Goal: Task Accomplishment & Management: Use online tool/utility

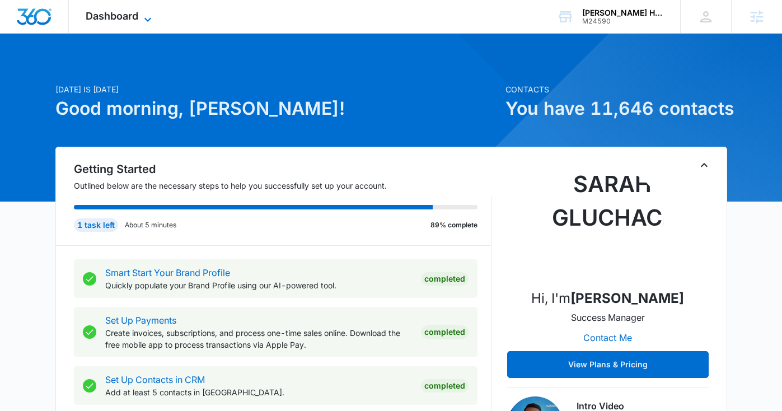
click at [135, 15] on span "Dashboard" at bounding box center [112, 16] width 53 height 12
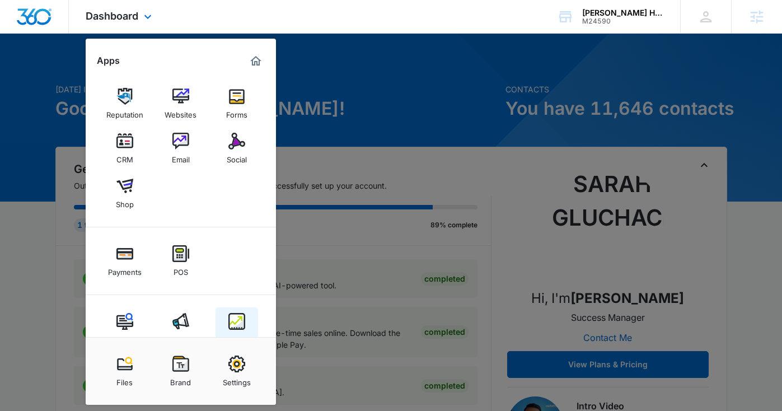
click at [233, 327] on img at bounding box center [236, 321] width 17 height 17
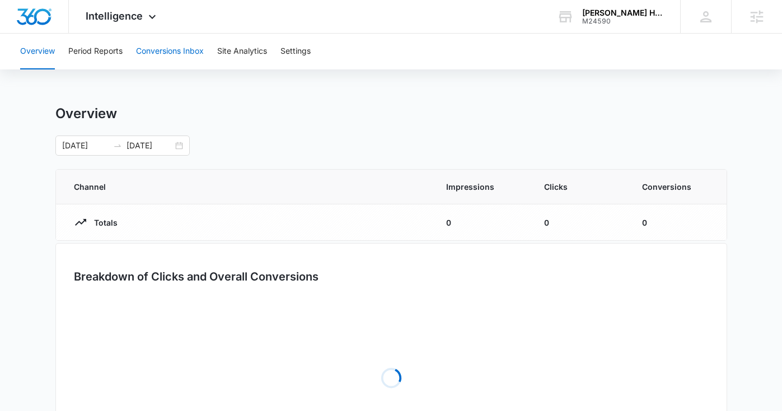
click at [155, 49] on button "Conversions Inbox" at bounding box center [170, 52] width 68 height 36
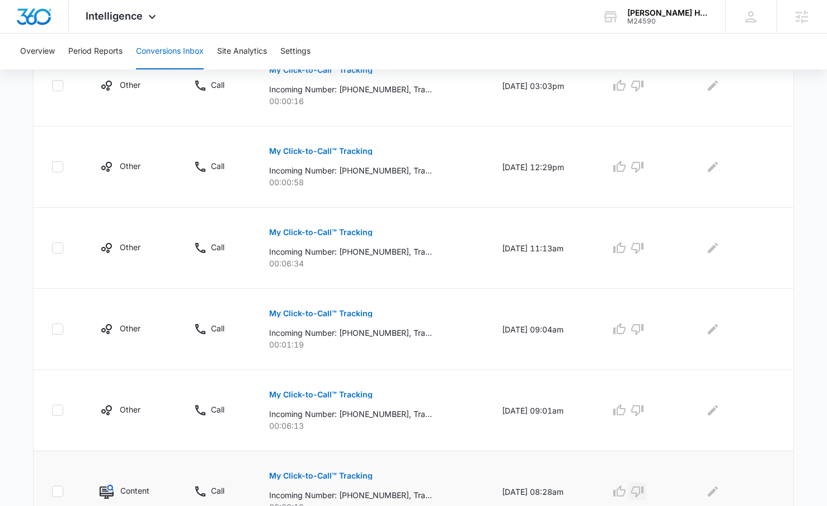
scroll to position [634, 0]
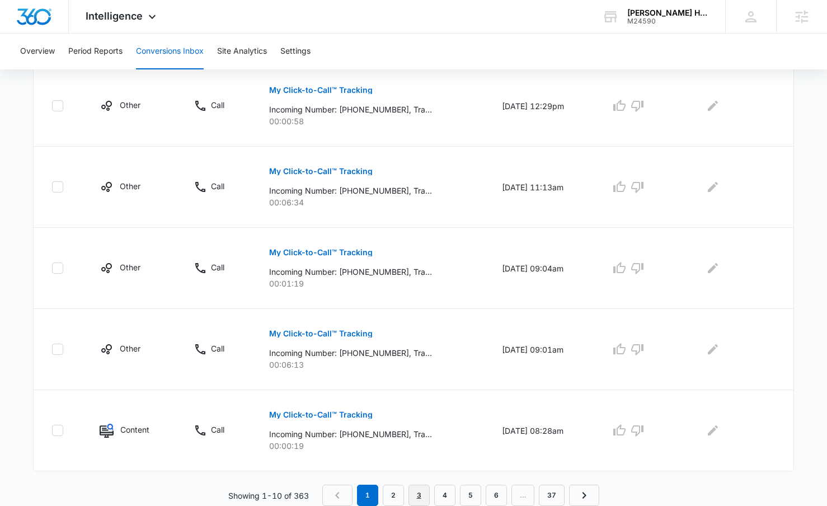
click at [418, 410] on link "3" at bounding box center [418, 495] width 21 height 21
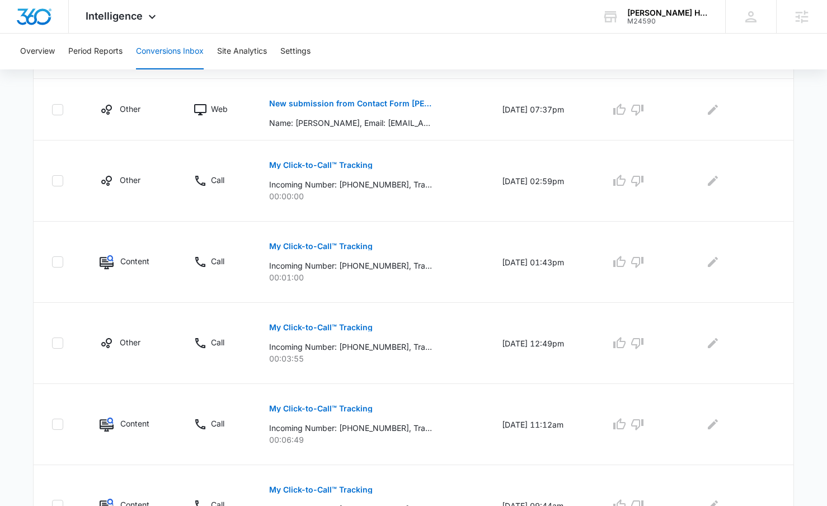
scroll to position [673, 0]
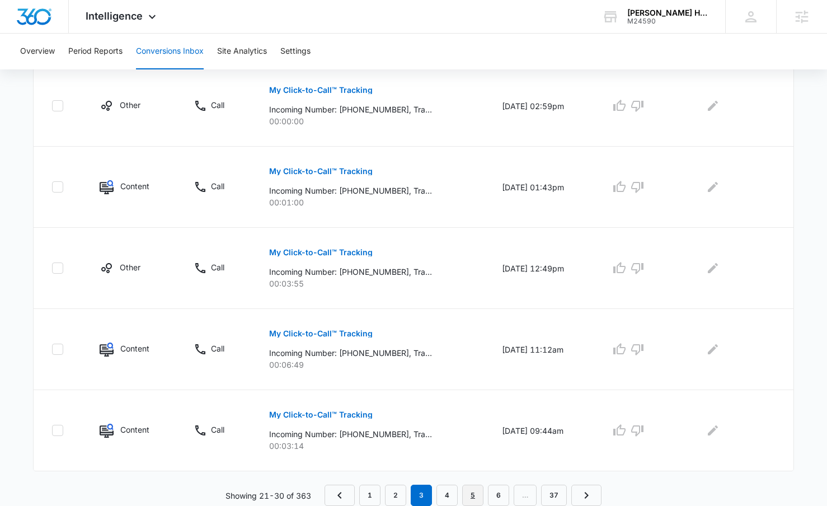
click at [472, 410] on link "5" at bounding box center [472, 495] width 21 height 21
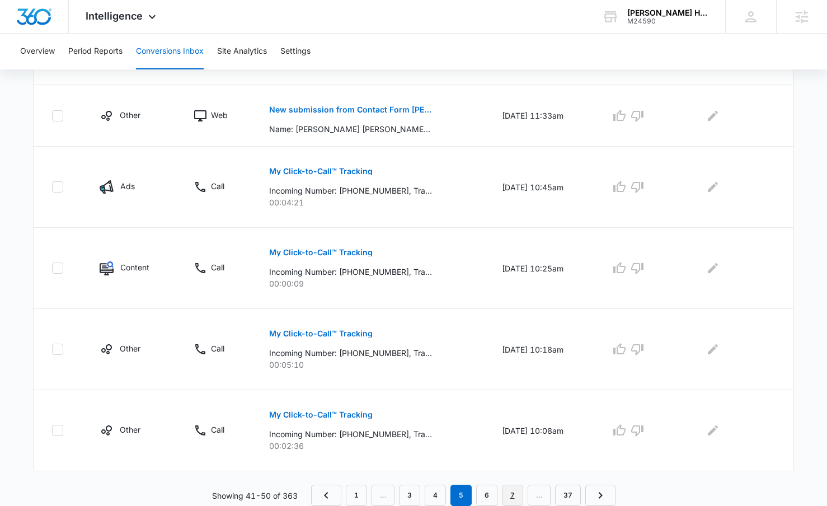
click at [517, 410] on link "7" at bounding box center [512, 495] width 21 height 21
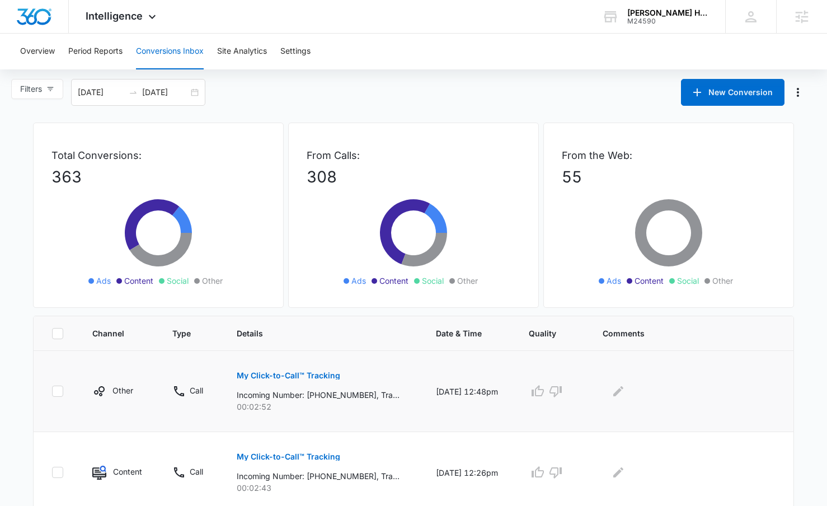
scroll to position [203, 0]
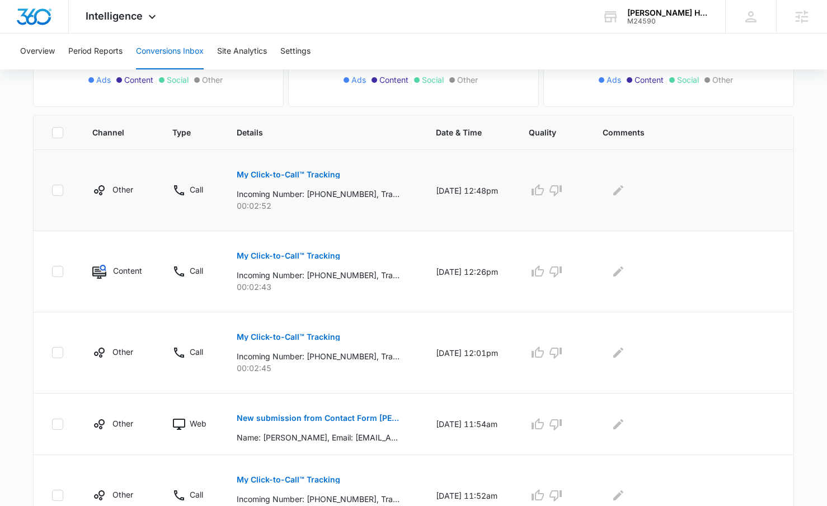
click at [321, 180] on button "My Click-to-Call™ Tracking" at bounding box center [289, 174] width 104 height 27
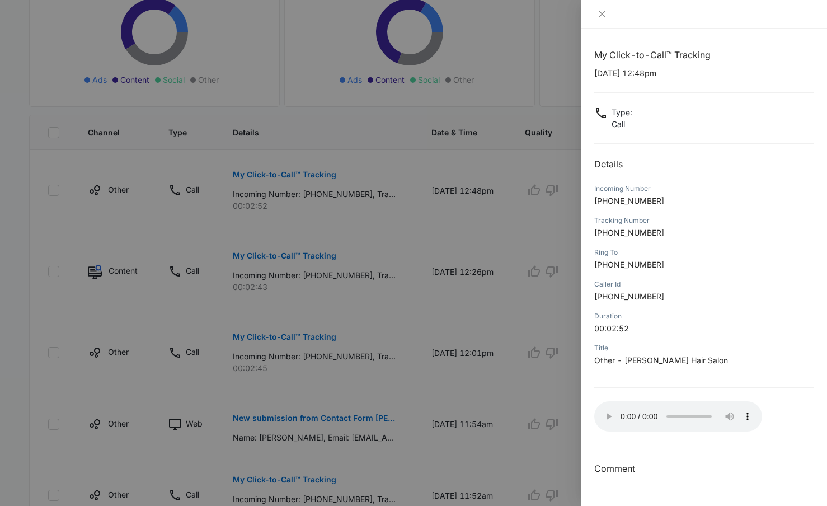
click at [385, 339] on div at bounding box center [413, 253] width 827 height 506
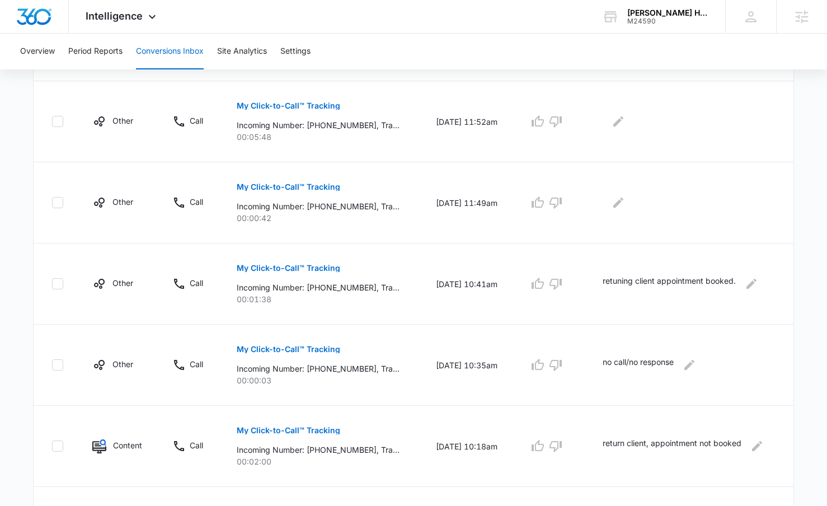
scroll to position [673, 0]
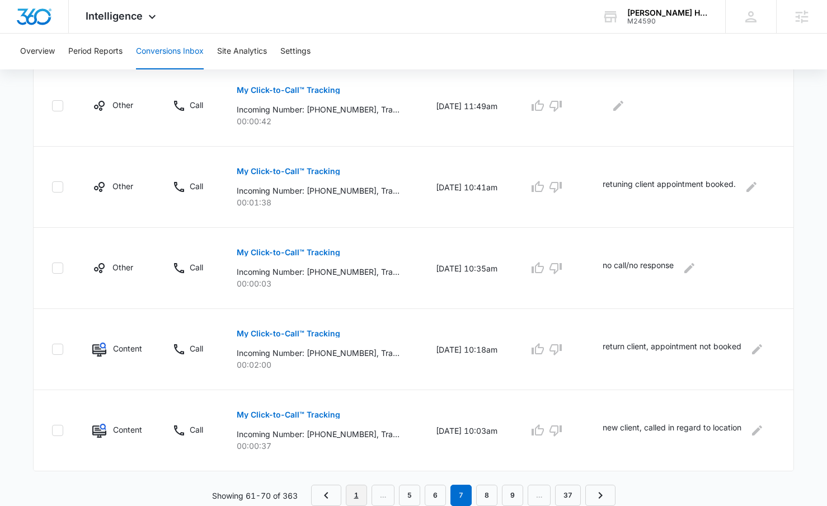
click at [359, 410] on link "1" at bounding box center [356, 495] width 21 height 21
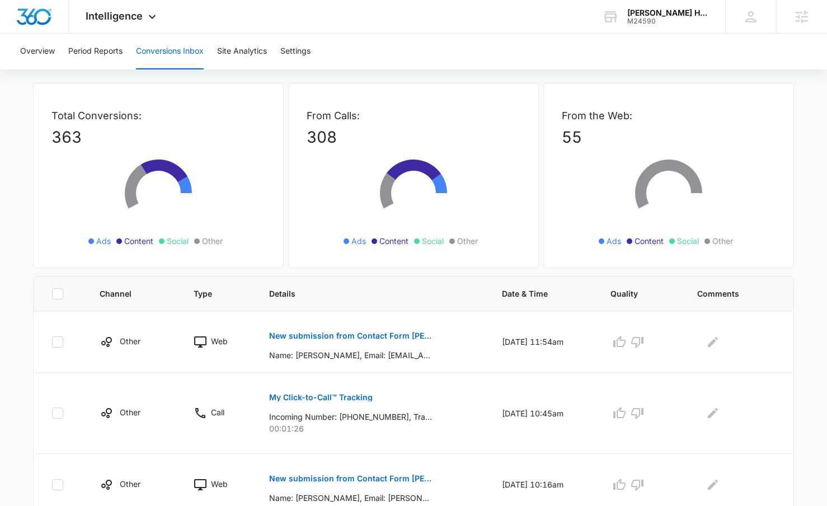
scroll to position [92, 0]
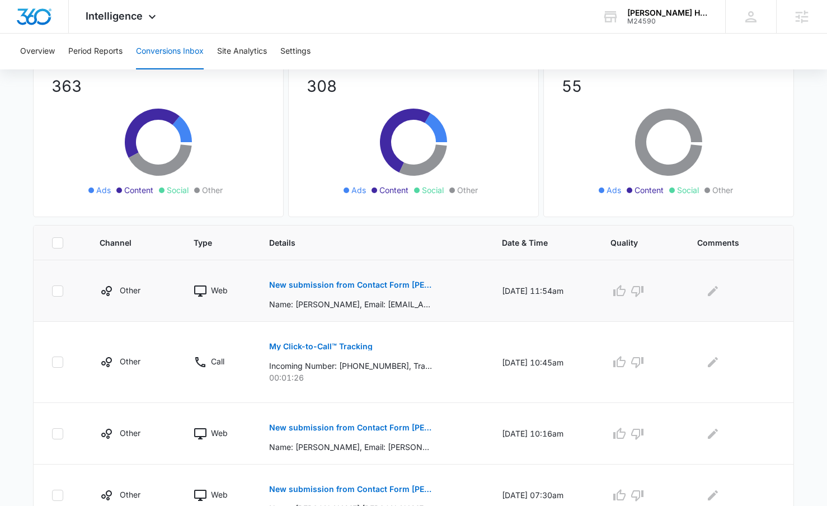
click at [345, 294] on button "New submission from Contact Form Angelo David" at bounding box center [350, 284] width 163 height 27
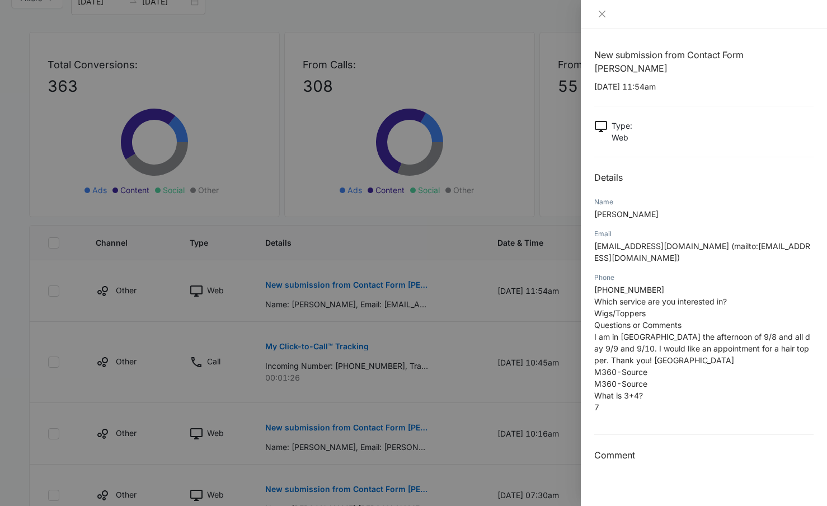
click at [371, 383] on div at bounding box center [413, 253] width 827 height 506
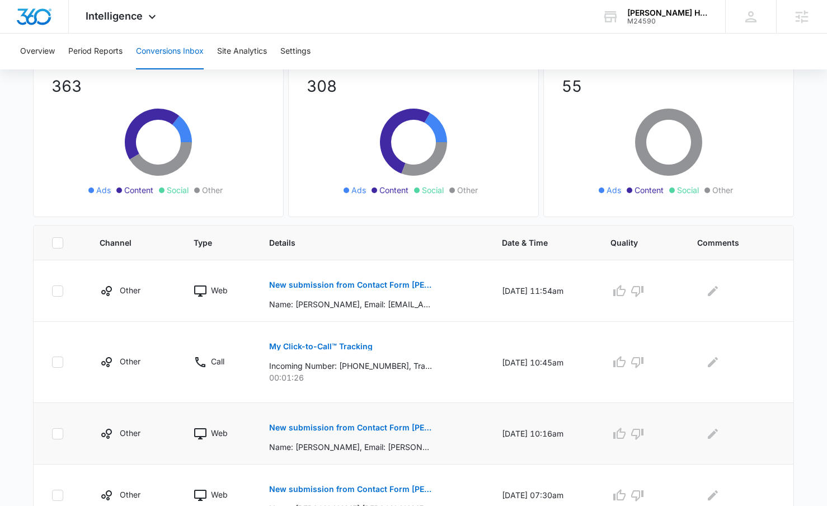
click at [363, 410] on p "New submission from Contact Form Angelo David" at bounding box center [350, 428] width 163 height 8
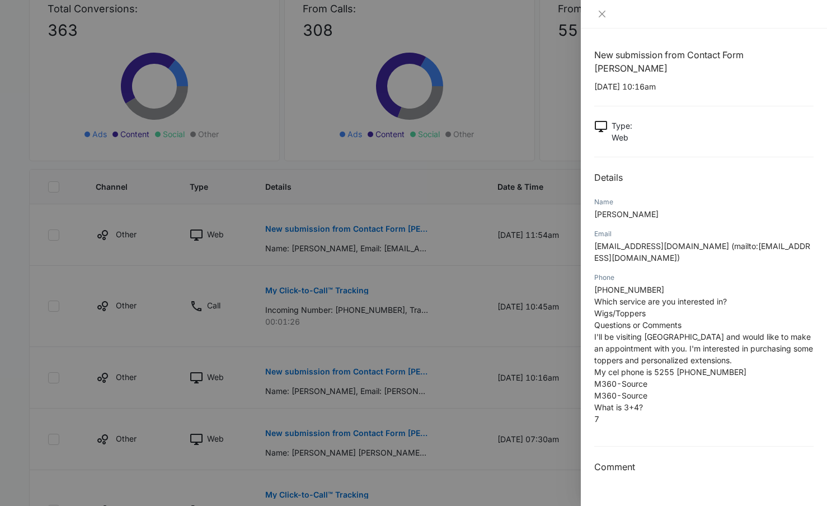
scroll to position [154, 0]
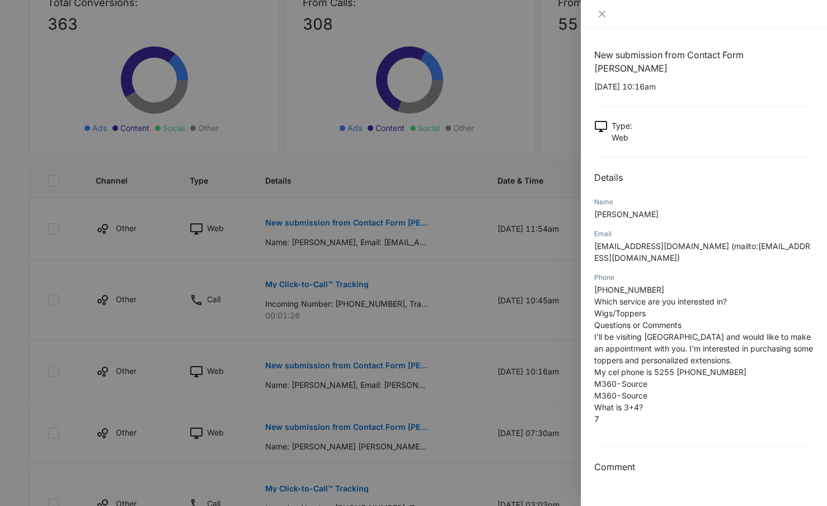
click at [392, 355] on div at bounding box center [413, 253] width 827 height 506
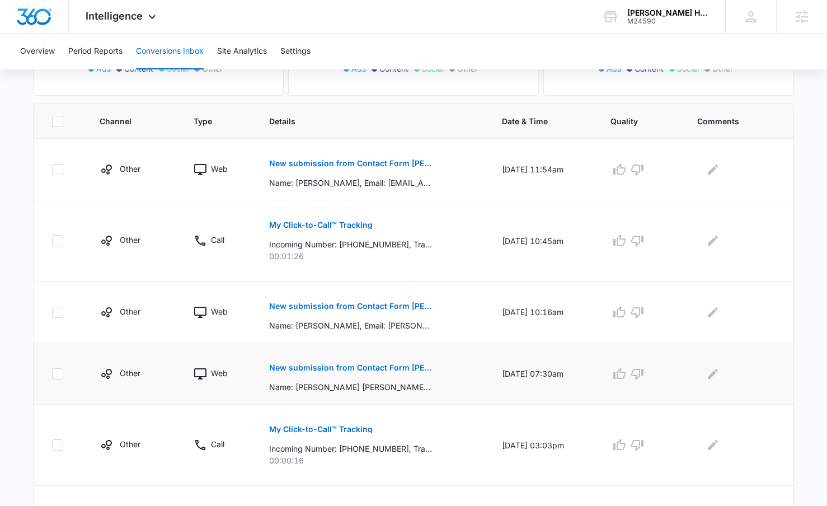
scroll to position [227, 0]
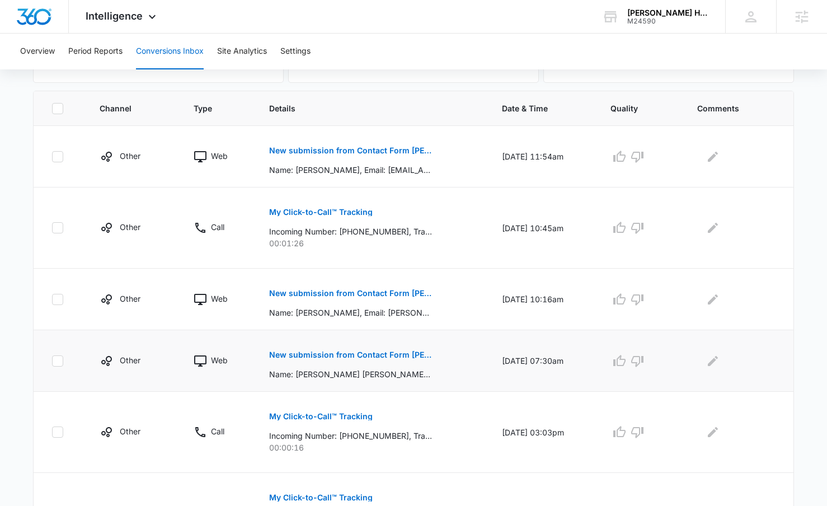
click at [365, 356] on p "New submission from Contact Form Angelo David" at bounding box center [350, 355] width 163 height 8
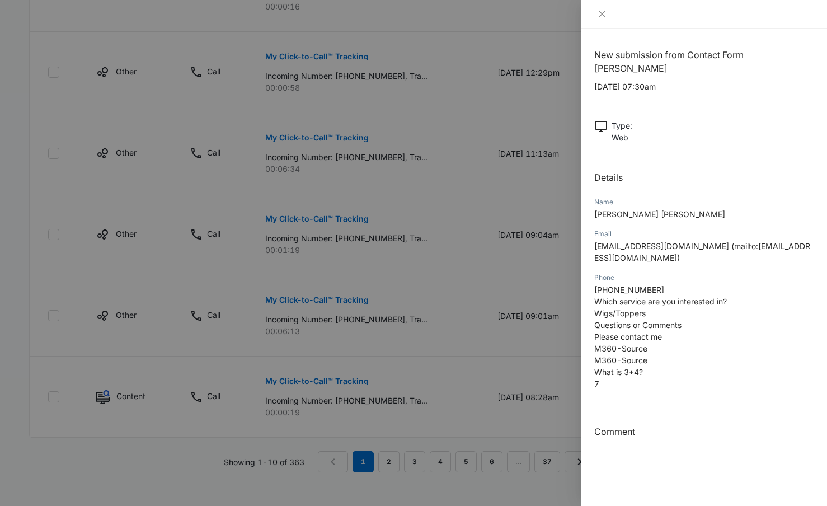
scroll to position [675, 0]
click at [367, 355] on div at bounding box center [413, 253] width 827 height 506
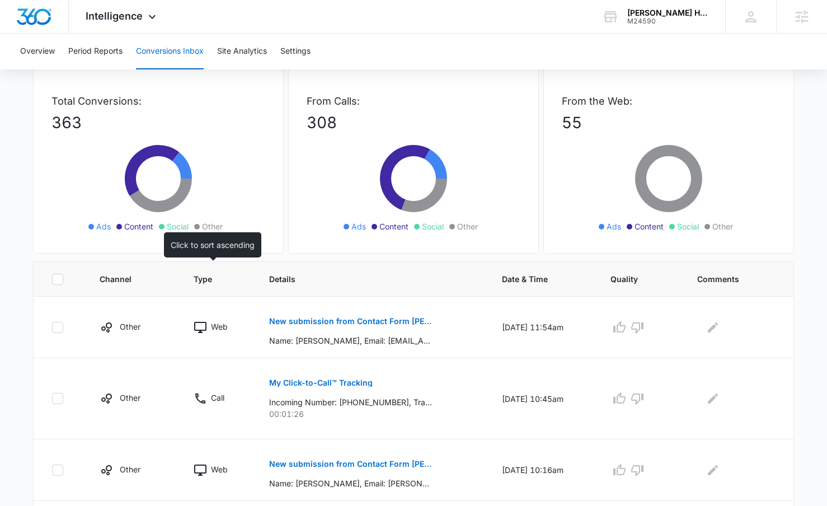
scroll to position [0, 0]
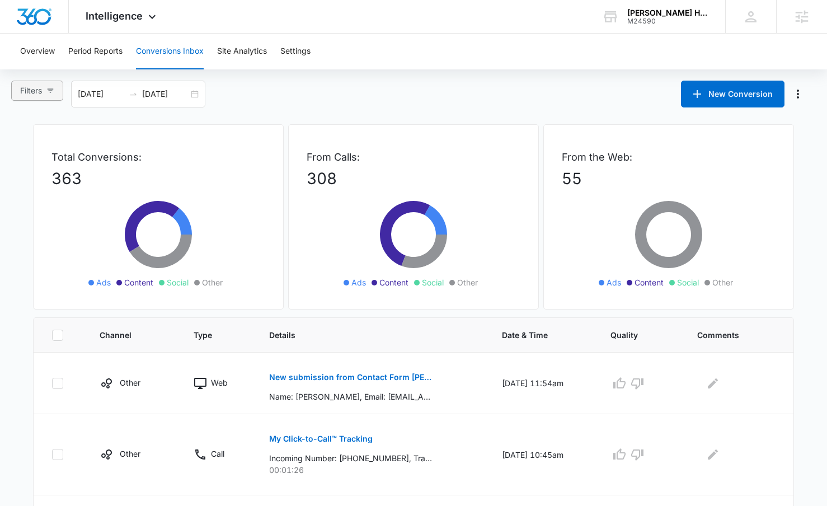
click at [42, 87] on span "Filters" at bounding box center [31, 90] width 22 height 12
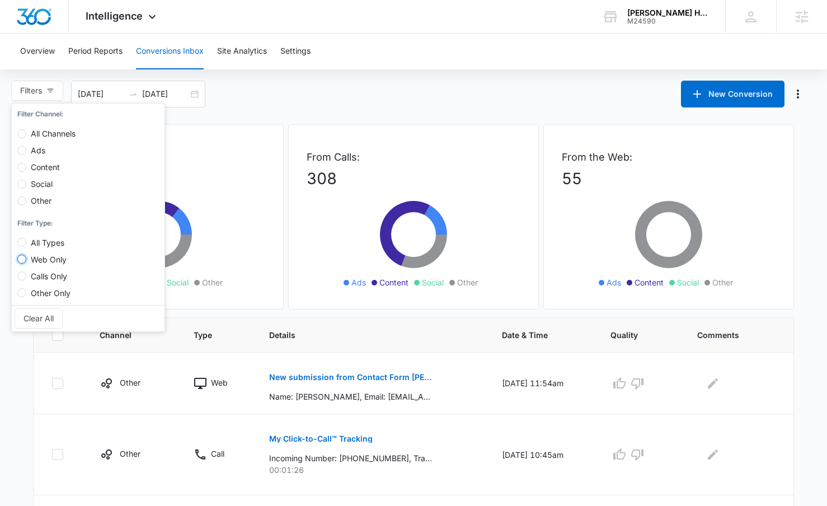
click at [23, 261] on input "Web Only" at bounding box center [21, 259] width 9 height 9
radio input "true"
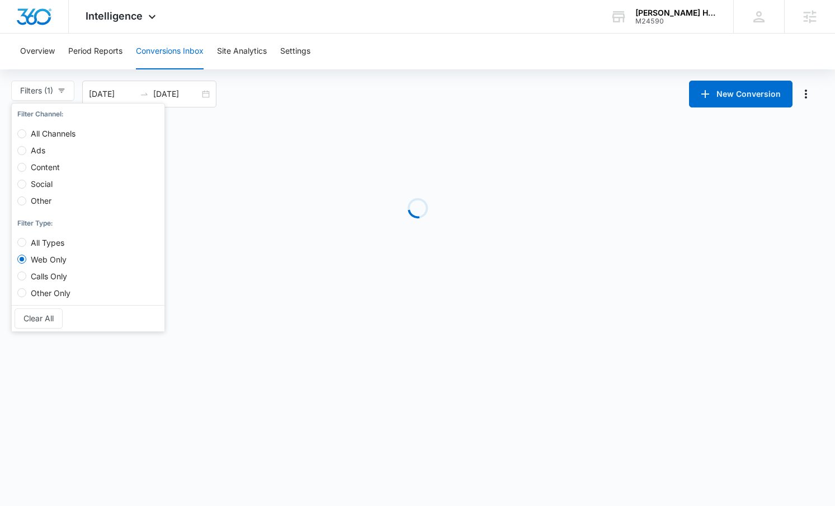
click at [279, 281] on div "Loading" at bounding box center [417, 208] width 761 height 168
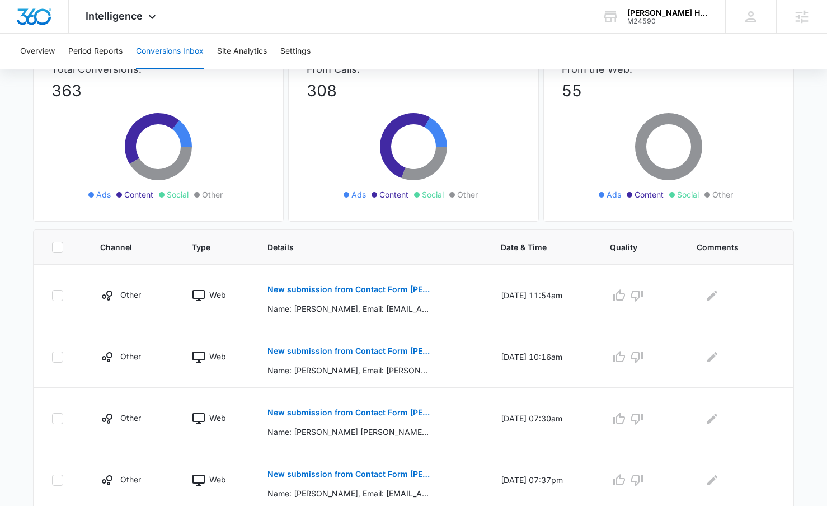
scroll to position [281, 0]
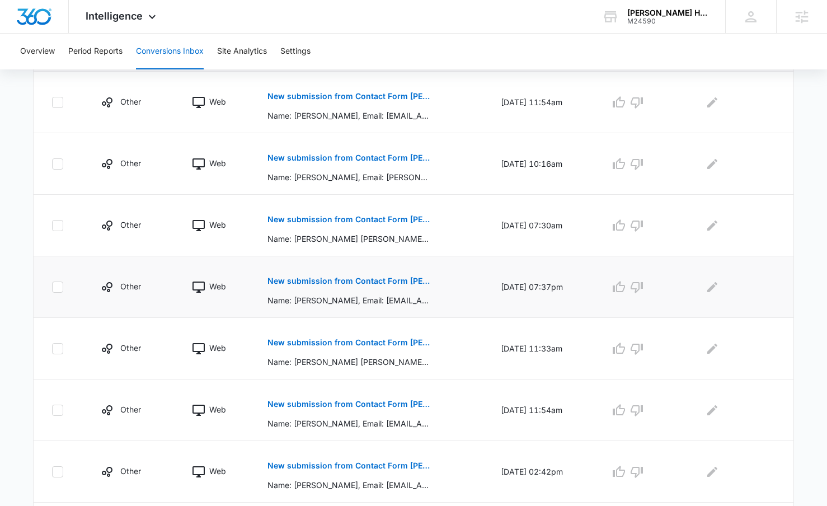
click at [340, 281] on p "New submission from Contact Form Angelo David" at bounding box center [348, 281] width 163 height 8
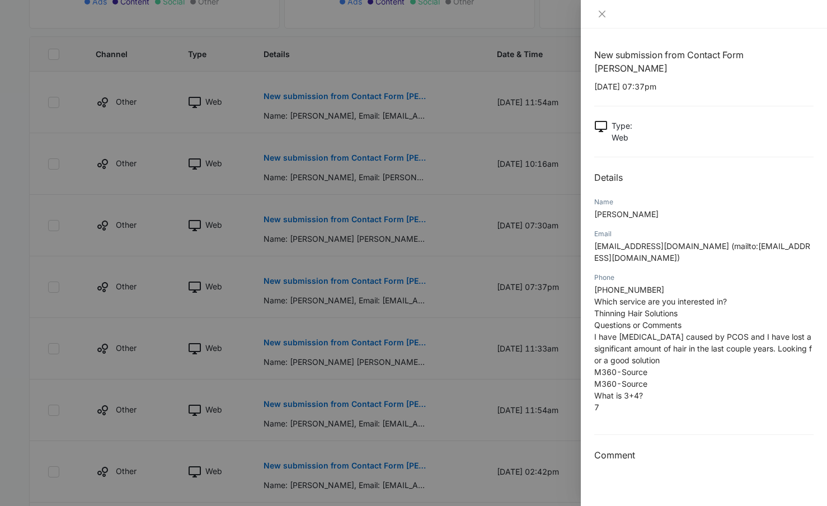
click at [405, 300] on div at bounding box center [413, 253] width 827 height 506
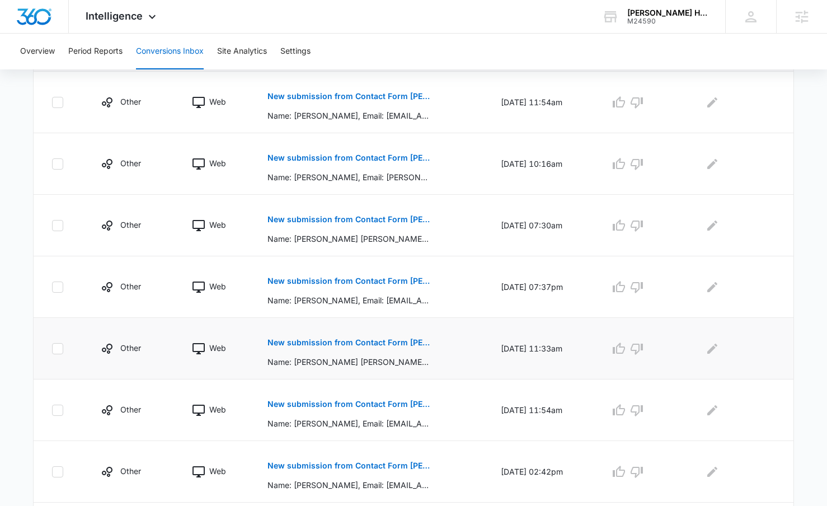
click at [346, 342] on p "New submission from Contact Form Angelo David" at bounding box center [348, 343] width 163 height 8
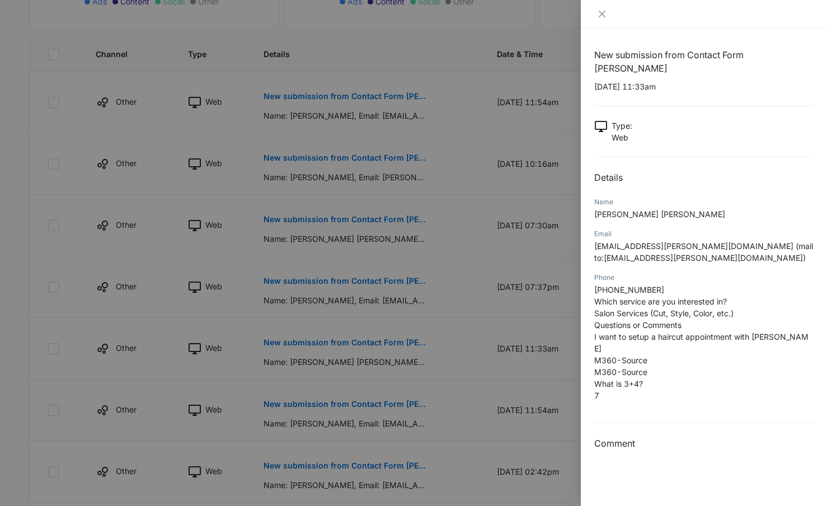
click at [388, 335] on div at bounding box center [413, 253] width 827 height 506
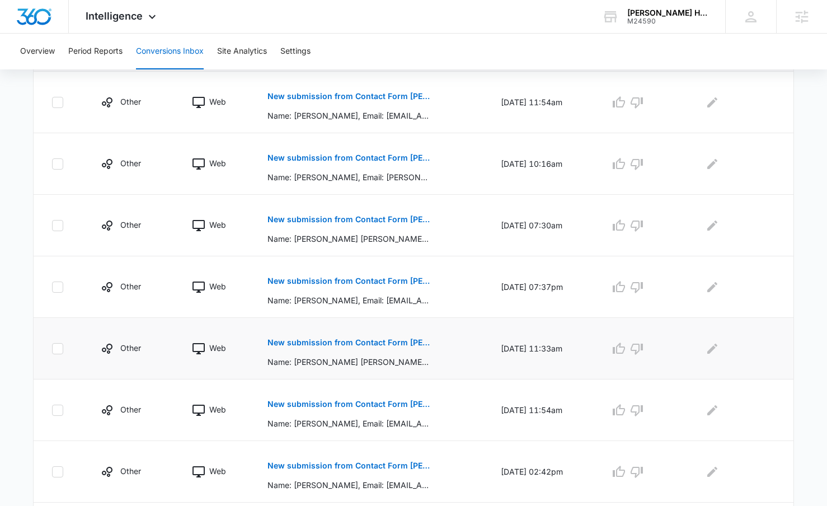
scroll to position [297, 0]
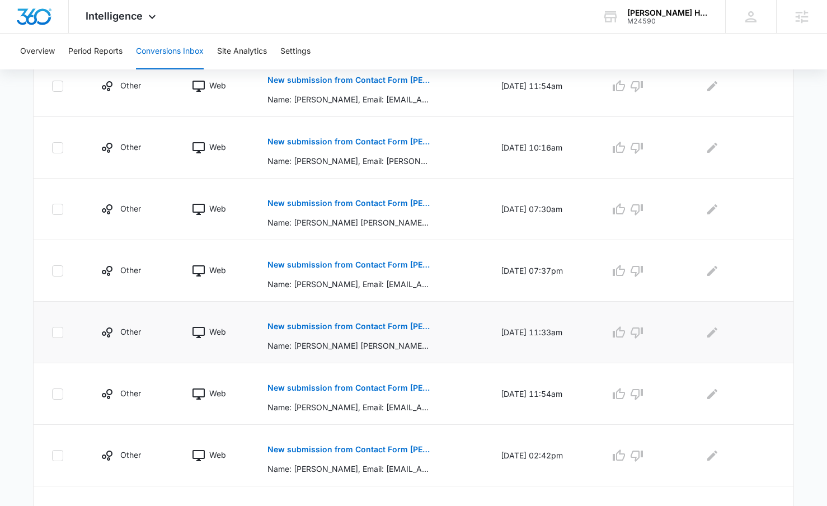
click at [372, 326] on p "New submission from Contact Form Angelo David" at bounding box center [348, 326] width 163 height 8
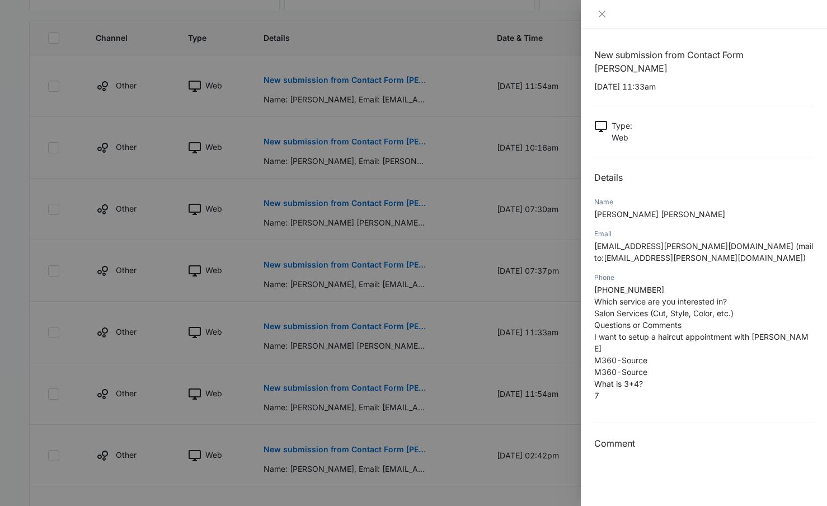
click at [352, 390] on div at bounding box center [413, 253] width 827 height 506
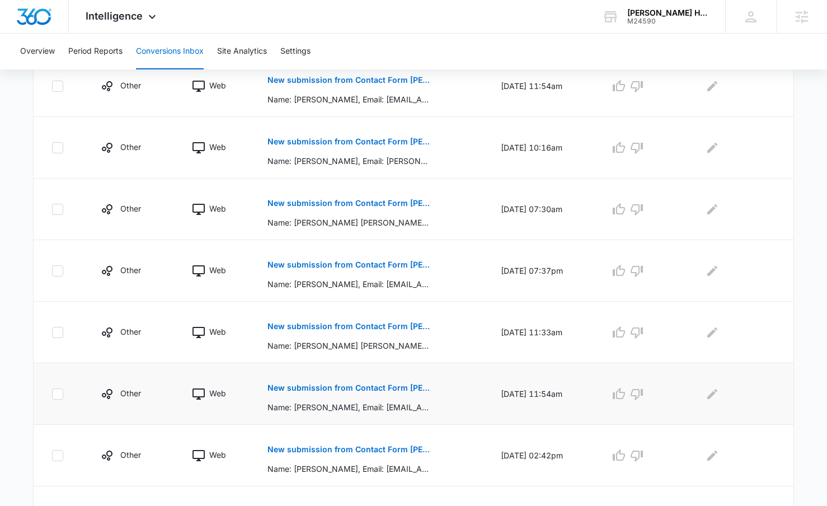
click at [325, 391] on p "New submission from Contact Form Angelo David" at bounding box center [348, 388] width 163 height 8
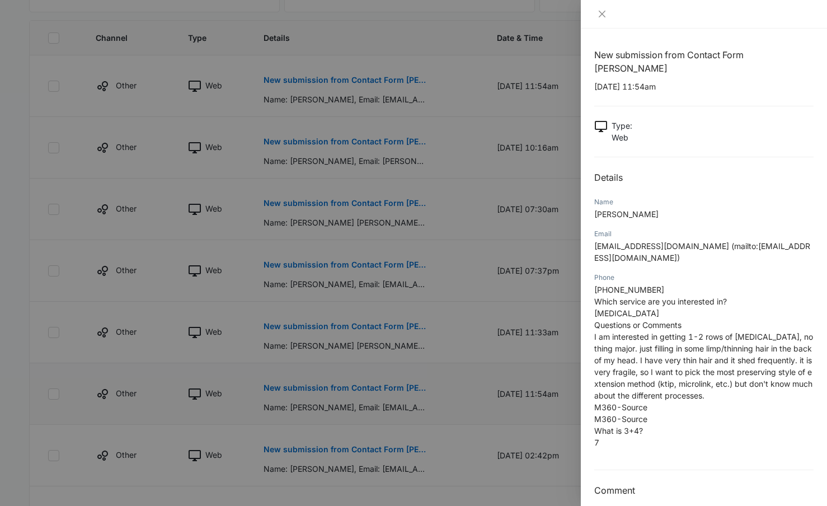
click at [325, 391] on div at bounding box center [413, 253] width 827 height 506
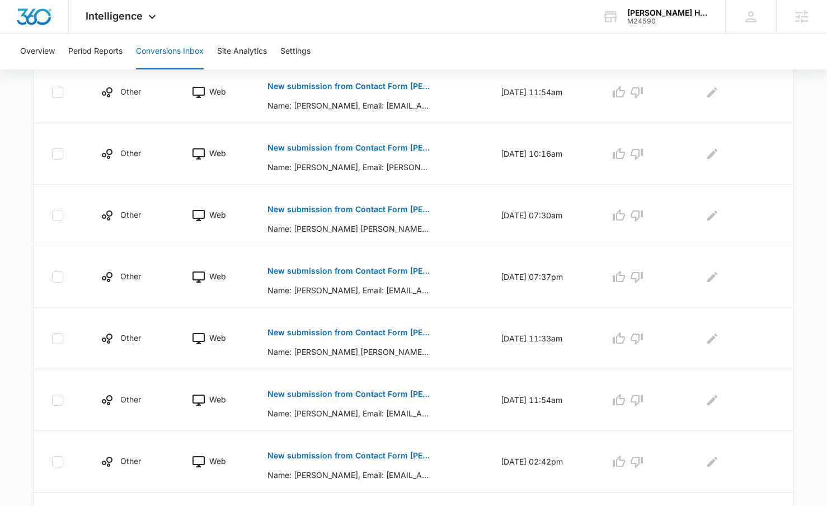
scroll to position [0, 0]
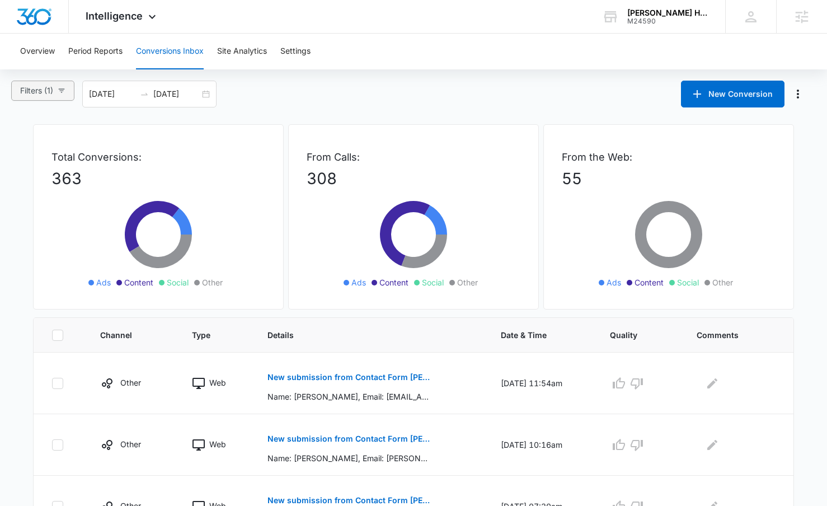
click at [66, 97] on button "Filters (1)" at bounding box center [42, 91] width 63 height 20
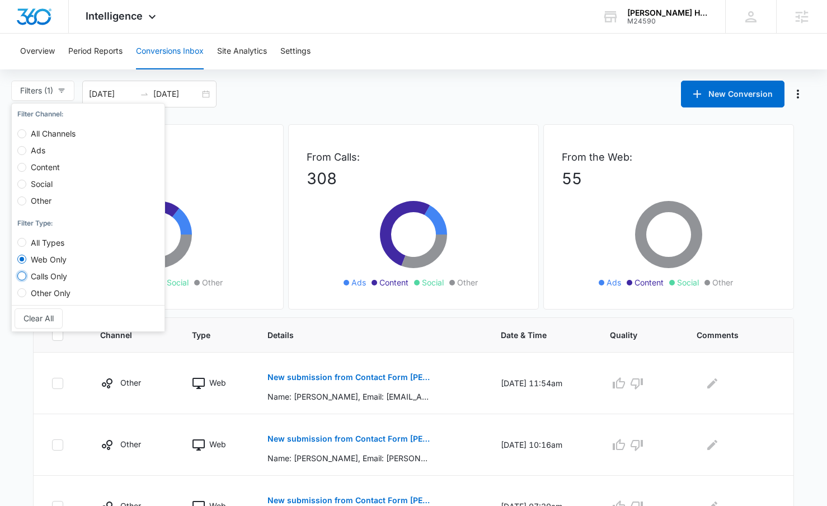
click at [24, 272] on input "Calls Only" at bounding box center [21, 275] width 9 height 9
radio input "true"
radio input "false"
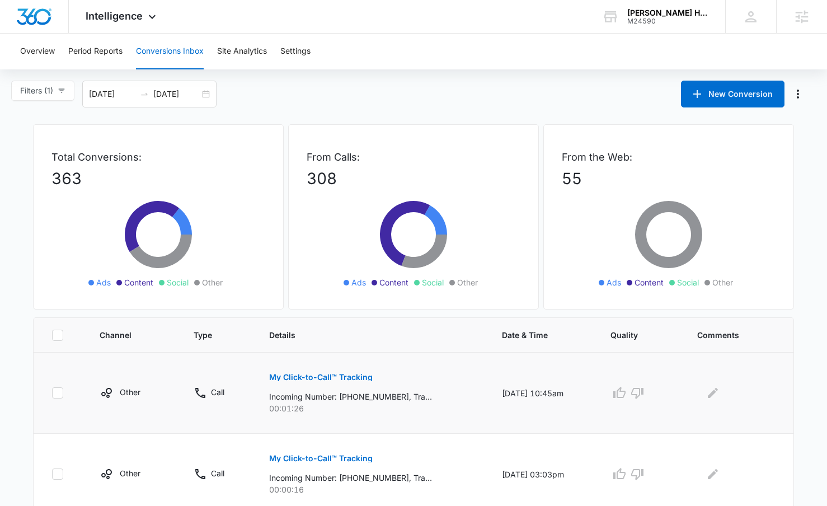
click at [329, 378] on p "My Click-to-Call™ Tracking" at bounding box center [321, 377] width 104 height 8
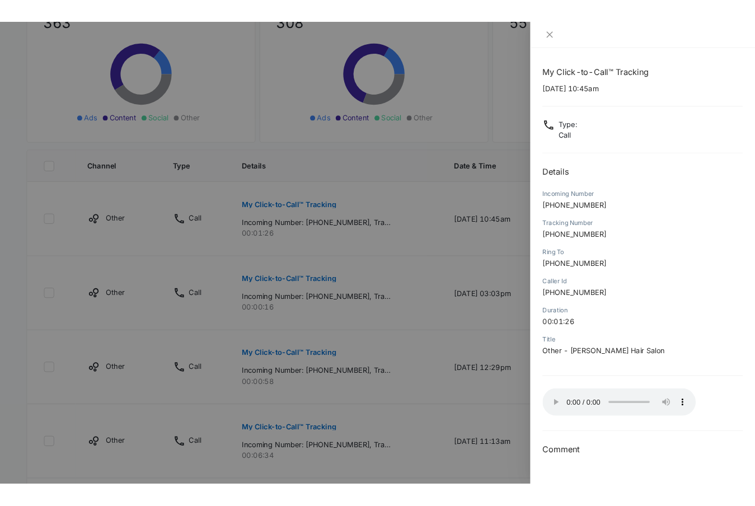
scroll to position [229, 0]
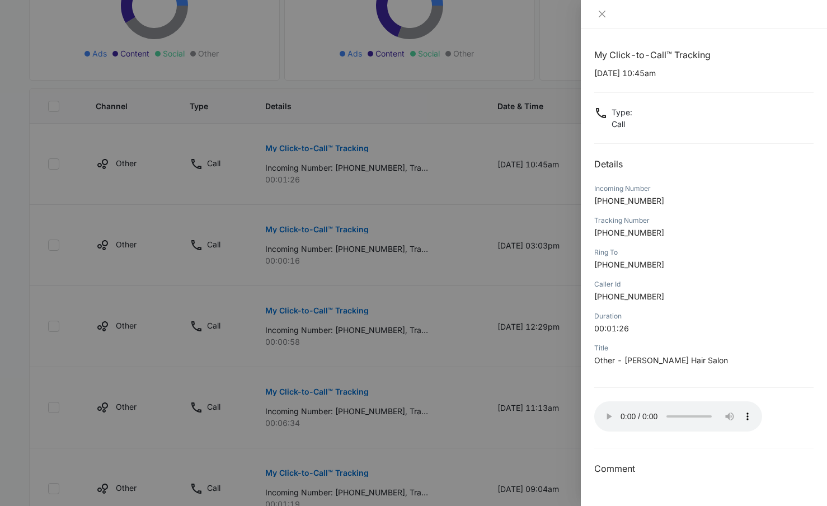
click at [323, 336] on div at bounding box center [413, 253] width 827 height 506
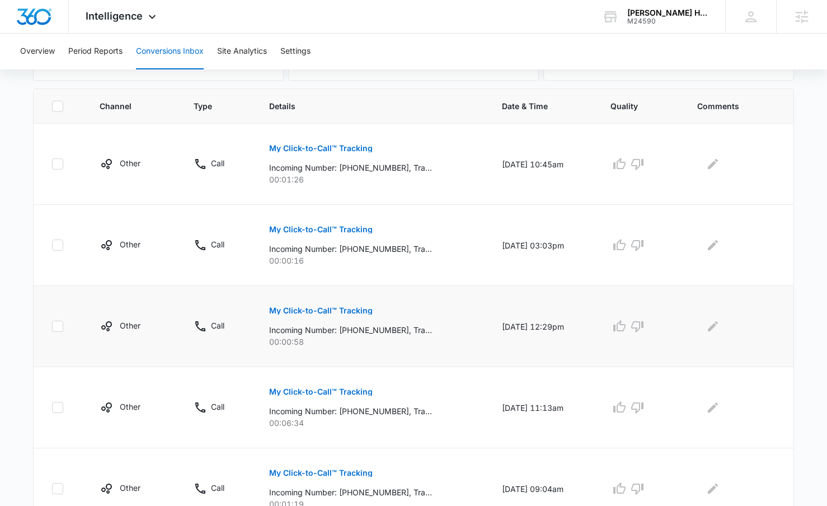
click at [325, 309] on p "My Click-to-Call™ Tracking" at bounding box center [321, 311] width 104 height 8
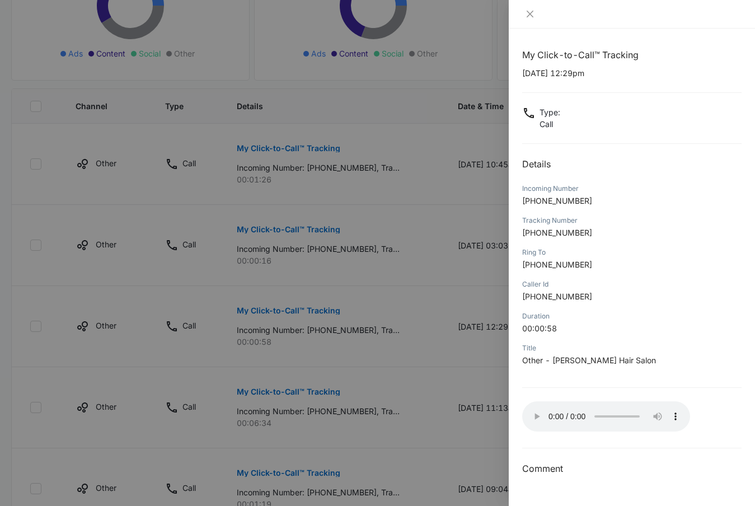
click at [281, 393] on div at bounding box center [377, 253] width 755 height 506
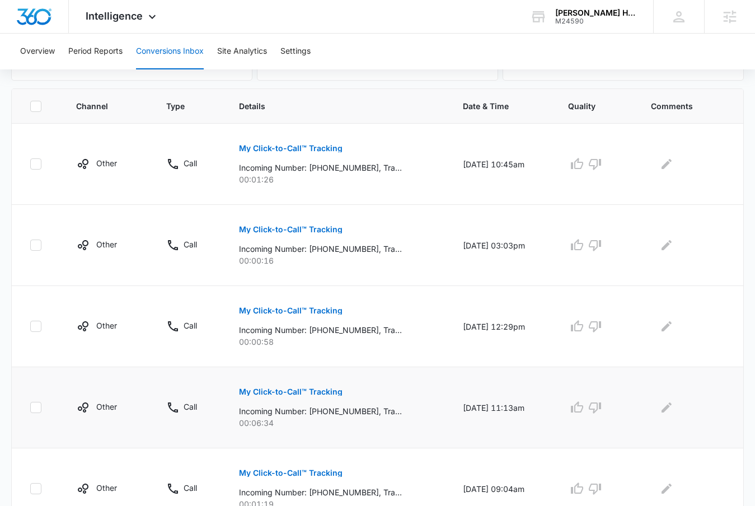
click at [298, 388] on p "My Click-to-Call™ Tracking" at bounding box center [291, 392] width 104 height 8
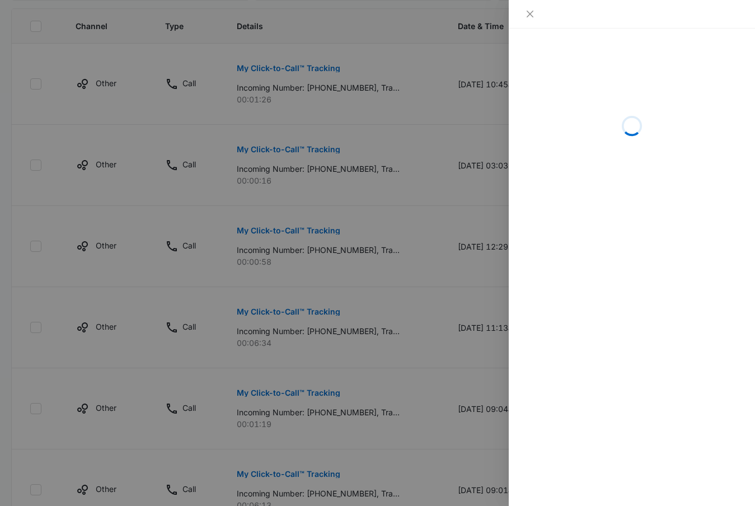
scroll to position [435, 0]
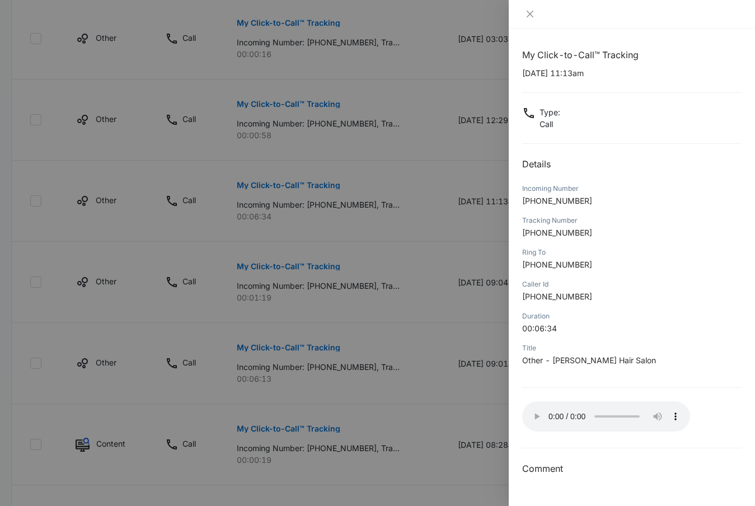
click at [460, 394] on div at bounding box center [377, 253] width 755 height 506
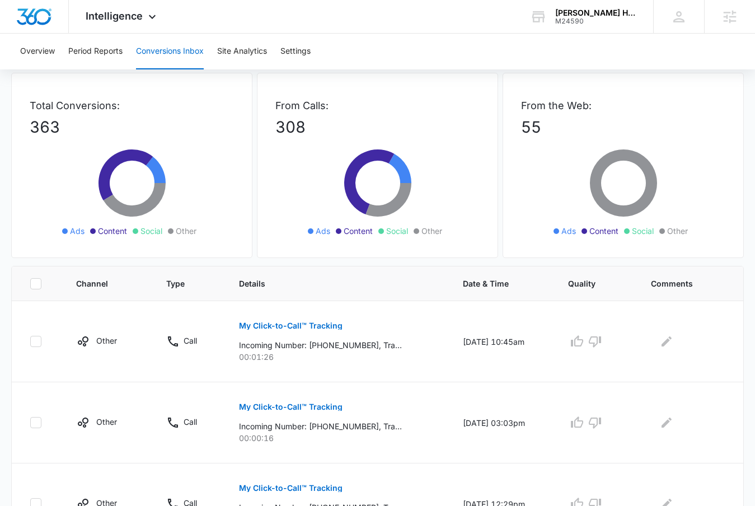
scroll to position [0, 0]
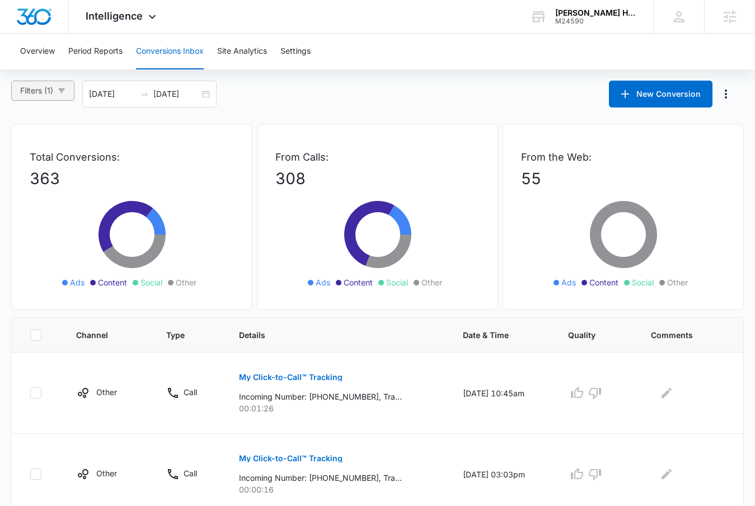
click at [29, 82] on button "Filters (1)" at bounding box center [42, 91] width 63 height 20
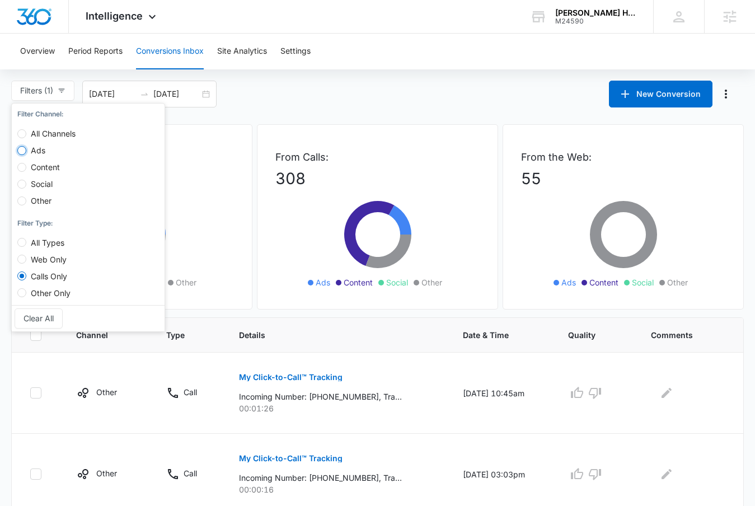
click at [25, 148] on input "Ads" at bounding box center [21, 150] width 9 height 9
radio input "true"
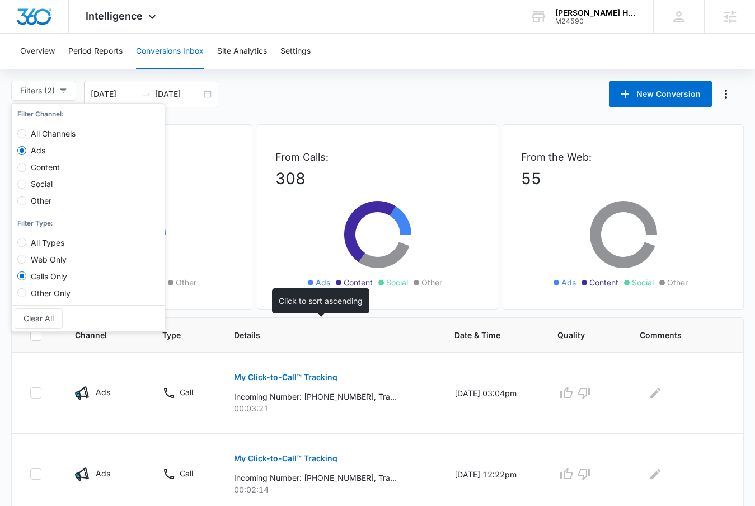
click at [302, 346] on th "Details" at bounding box center [330, 335] width 220 height 35
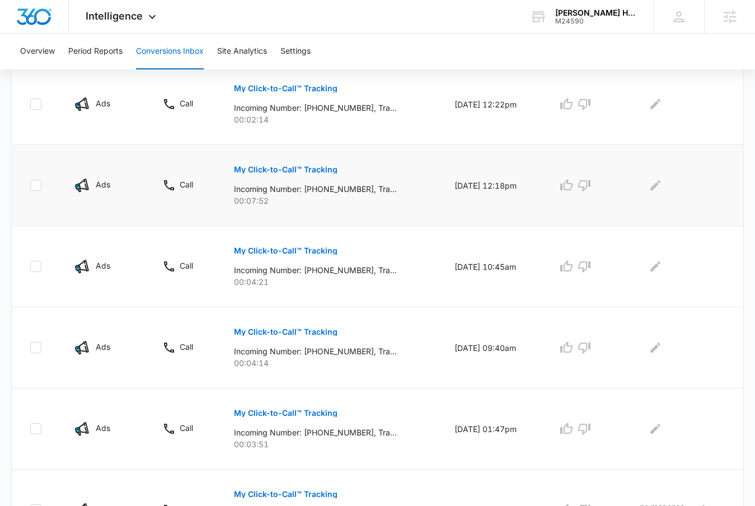
scroll to position [372, 0]
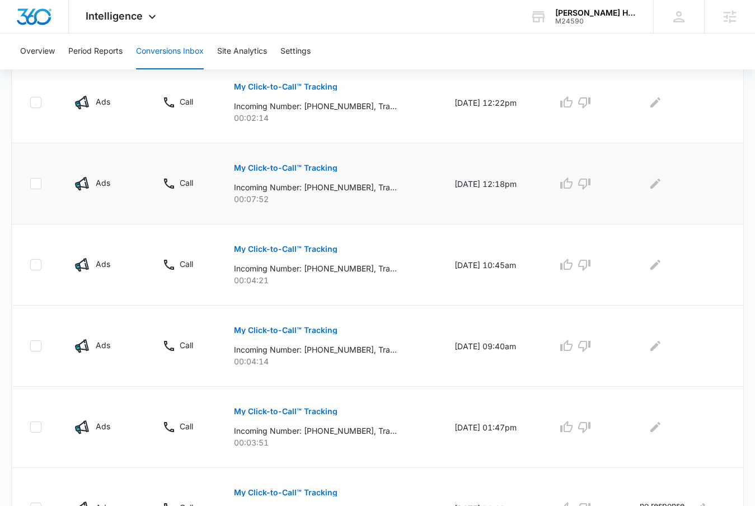
click at [286, 176] on button "My Click-to-Call™ Tracking" at bounding box center [286, 167] width 104 height 27
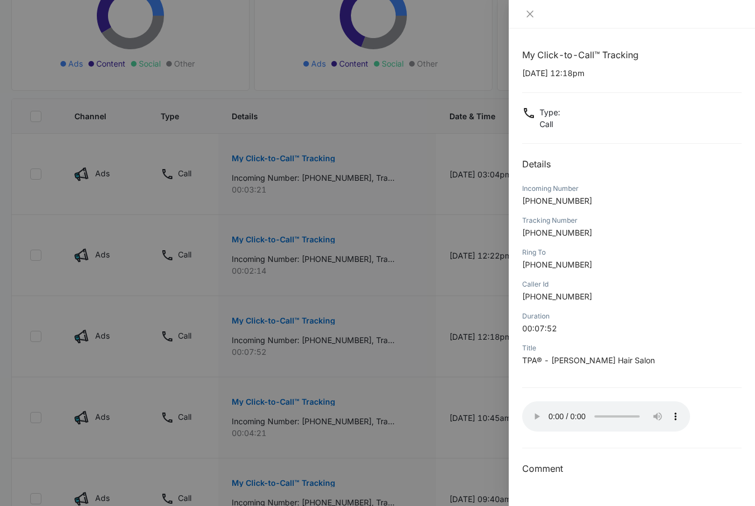
scroll to position [295, 0]
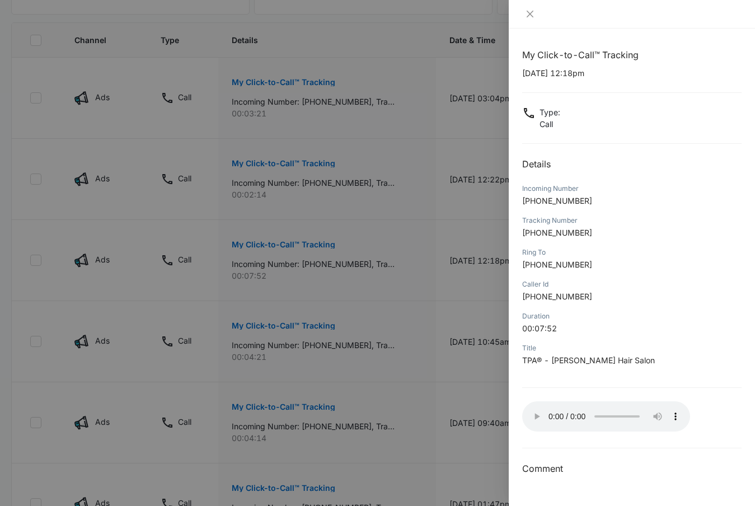
click at [380, 255] on div at bounding box center [377, 253] width 755 height 506
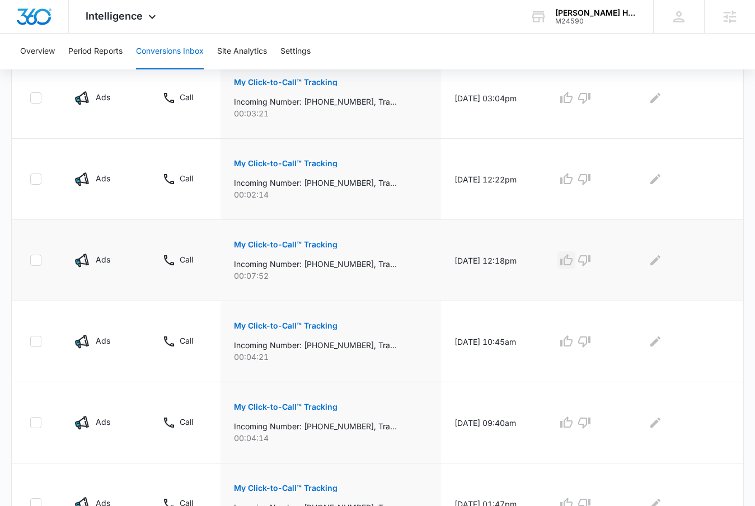
click at [570, 257] on icon "button" at bounding box center [566, 259] width 12 height 11
click at [311, 326] on p "My Click-to-Call™ Tracking" at bounding box center [286, 326] width 104 height 8
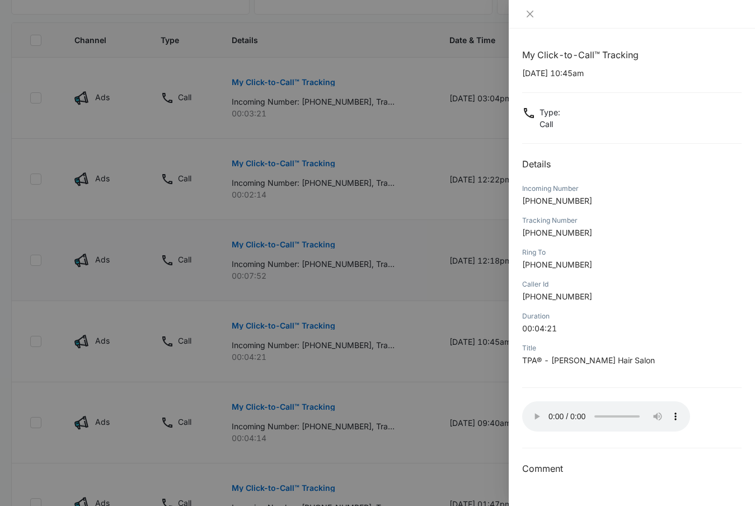
click at [387, 323] on div at bounding box center [377, 253] width 755 height 506
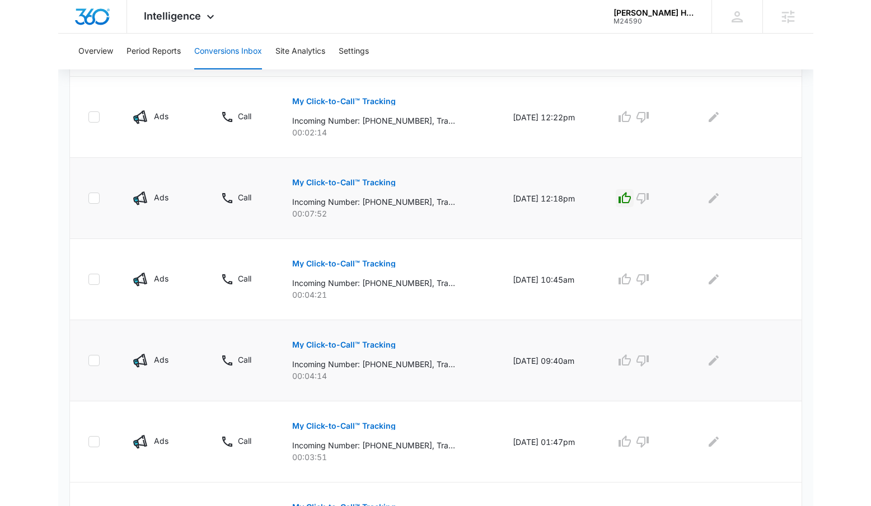
scroll to position [436, 0]
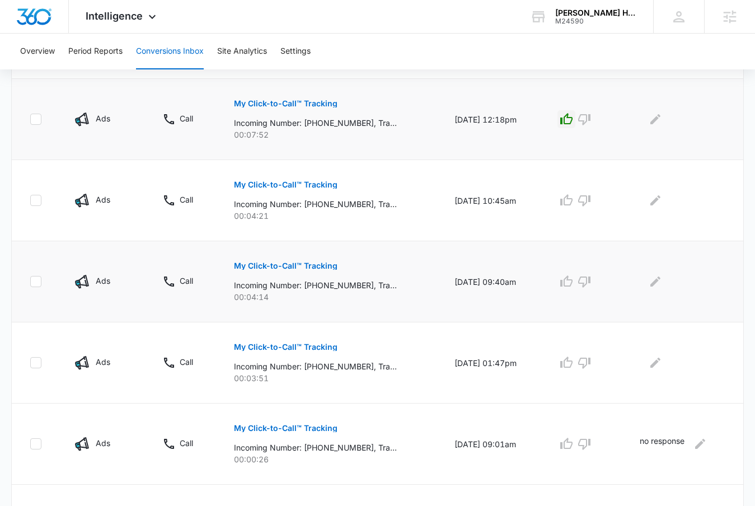
click at [295, 264] on p "My Click-to-Call™ Tracking" at bounding box center [286, 266] width 104 height 8
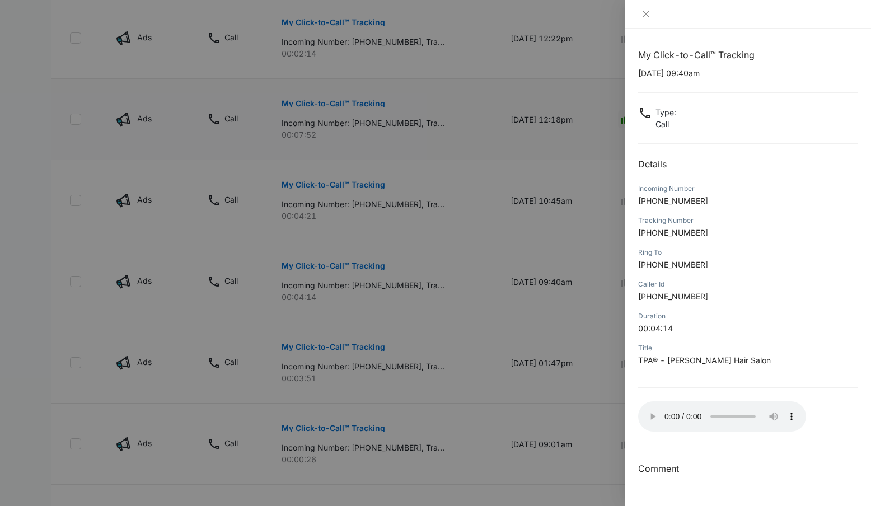
click at [472, 276] on div at bounding box center [435, 253] width 871 height 506
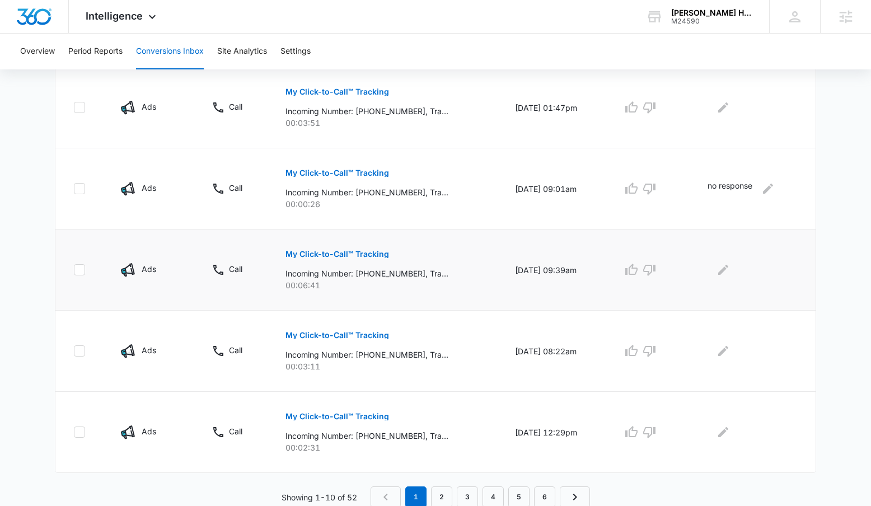
scroll to position [693, 0]
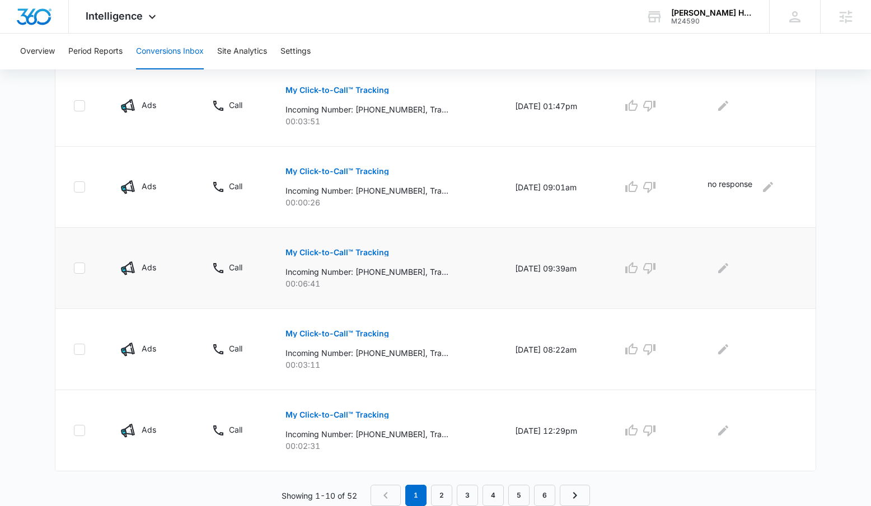
click at [321, 258] on button "My Click-to-Call™ Tracking" at bounding box center [337, 252] width 104 height 27
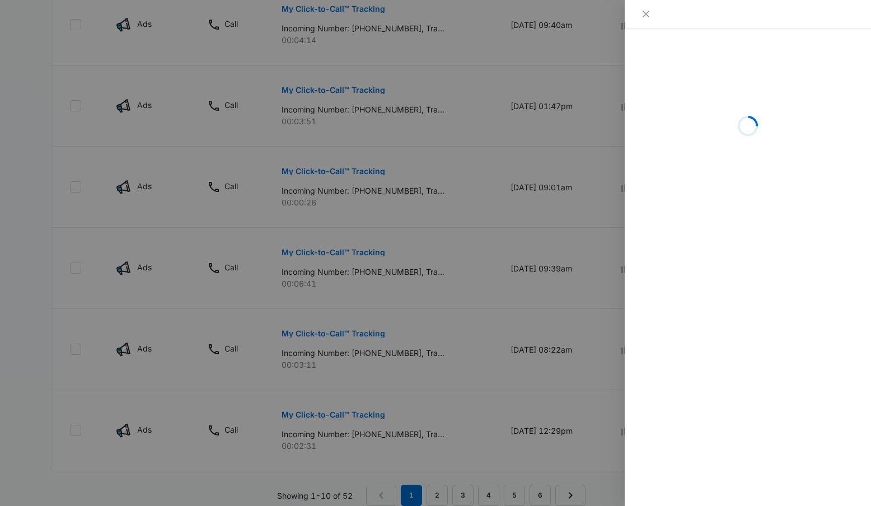
click at [495, 225] on div at bounding box center [435, 253] width 871 height 506
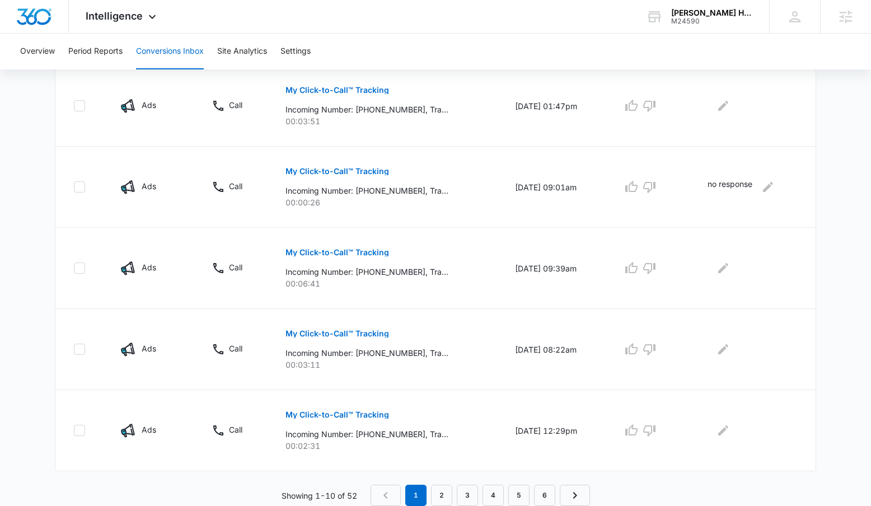
click at [313, 173] on p "My Click-to-Call™ Tracking" at bounding box center [337, 171] width 104 height 8
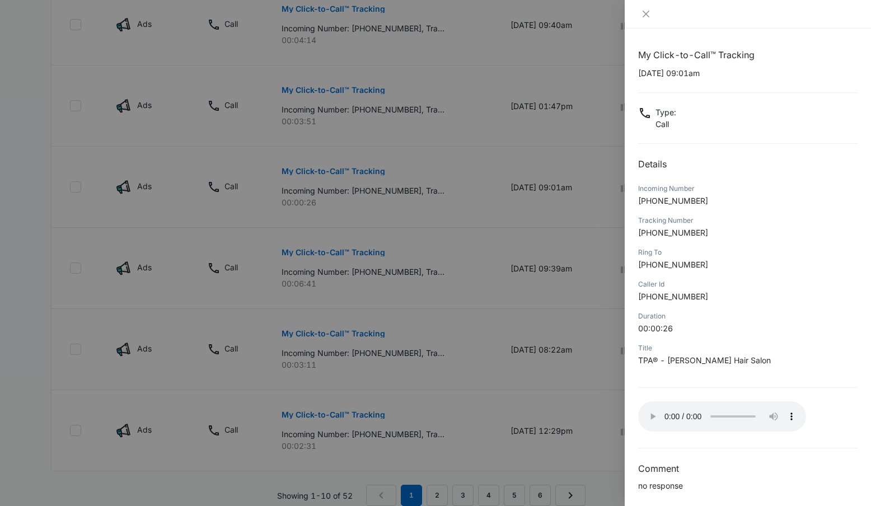
click at [475, 293] on div at bounding box center [435, 253] width 871 height 506
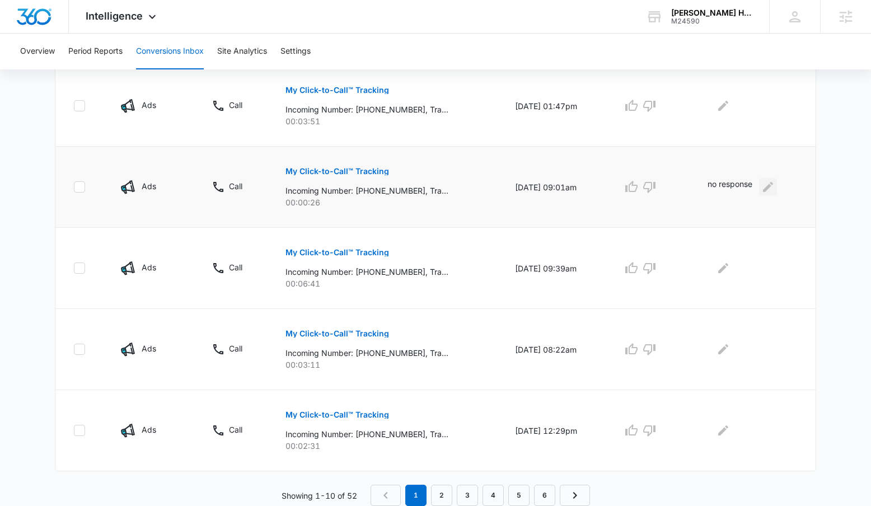
click at [771, 189] on icon "Edit Comments" at bounding box center [767, 186] width 13 height 13
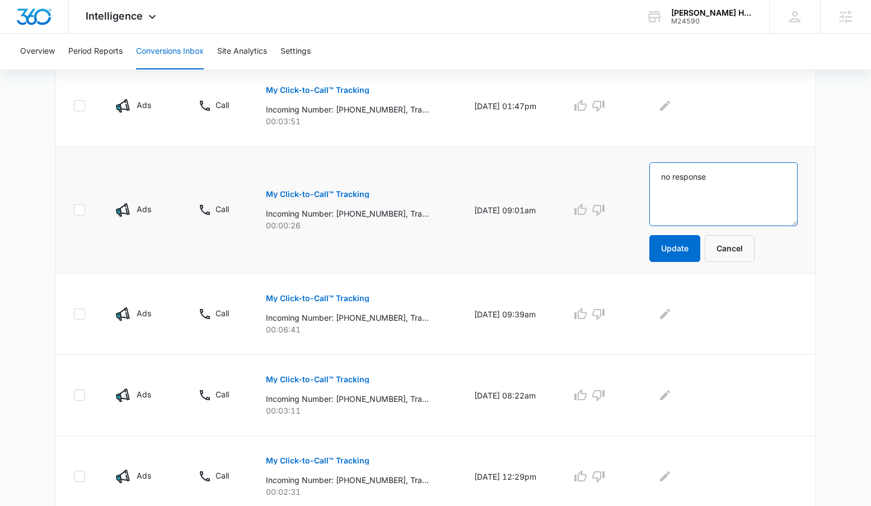
click at [731, 197] on textarea "no response" at bounding box center [723, 194] width 148 height 64
drag, startPoint x: 685, startPoint y: 174, endPoint x: 669, endPoint y: 169, distance: 16.5
click at [669, 169] on textarea "We didn't answer the phone." at bounding box center [723, 194] width 148 height 64
type textarea "Salon didn't answer the phone."
click at [682, 232] on form "Salon didn't answer the phone. Update Cancel" at bounding box center [723, 212] width 148 height 100
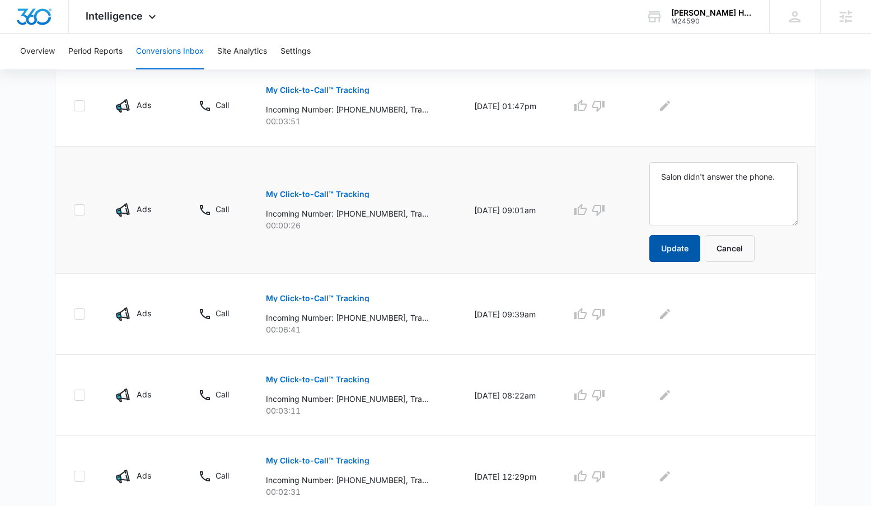
click at [689, 255] on button "Update" at bounding box center [674, 248] width 51 height 27
click at [687, 251] on button "Update" at bounding box center [674, 248] width 51 height 27
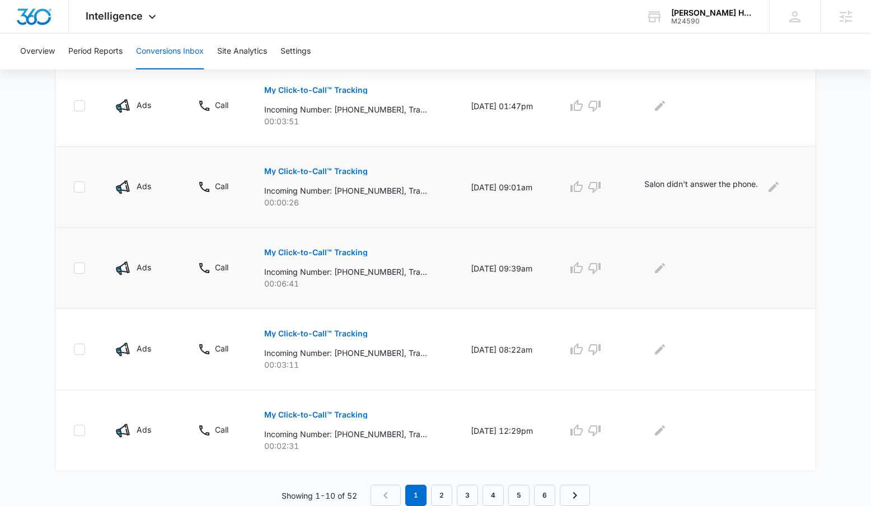
click at [325, 257] on button "My Click-to-Call™ Tracking" at bounding box center [316, 252] width 104 height 27
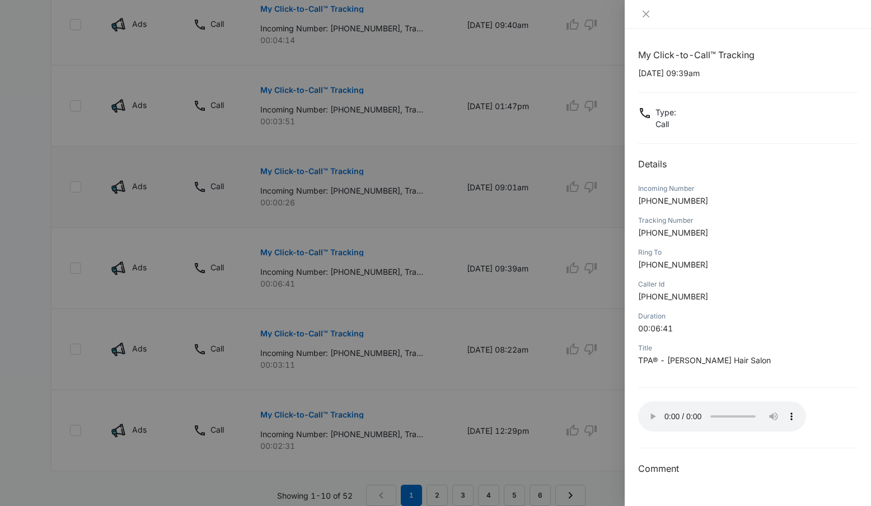
click at [395, 360] on div at bounding box center [435, 253] width 871 height 506
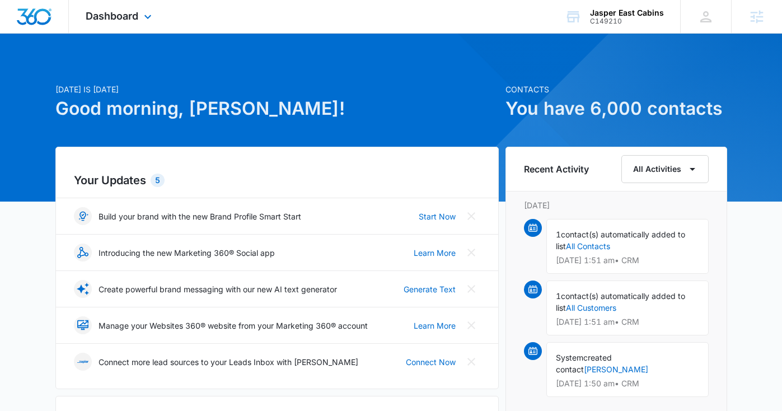
click at [112, 17] on span "Dashboard" at bounding box center [112, 16] width 53 height 12
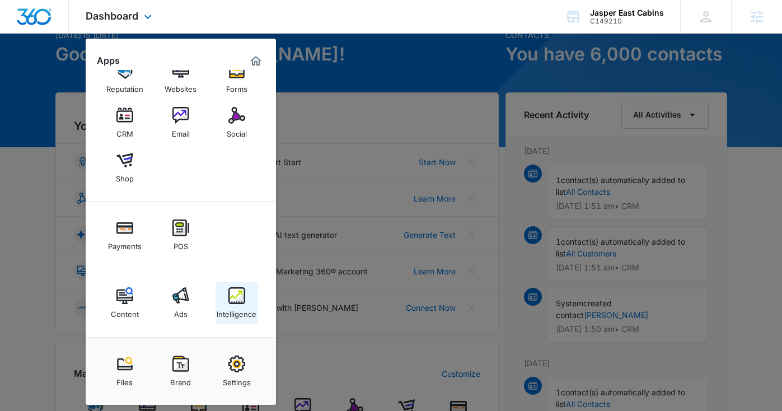
scroll to position [114, 0]
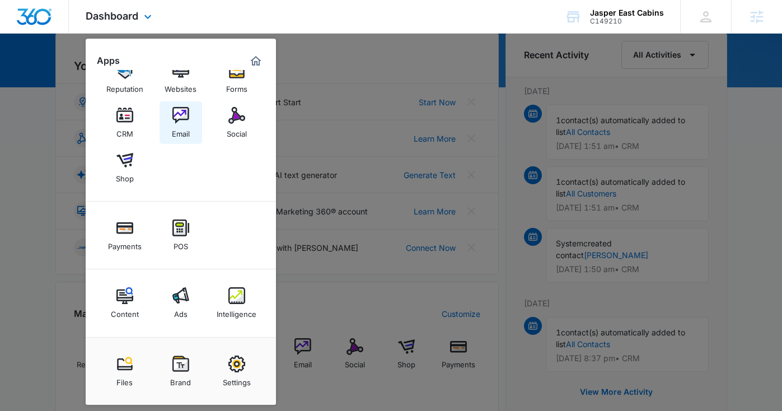
click at [180, 119] on img at bounding box center [180, 115] width 17 height 17
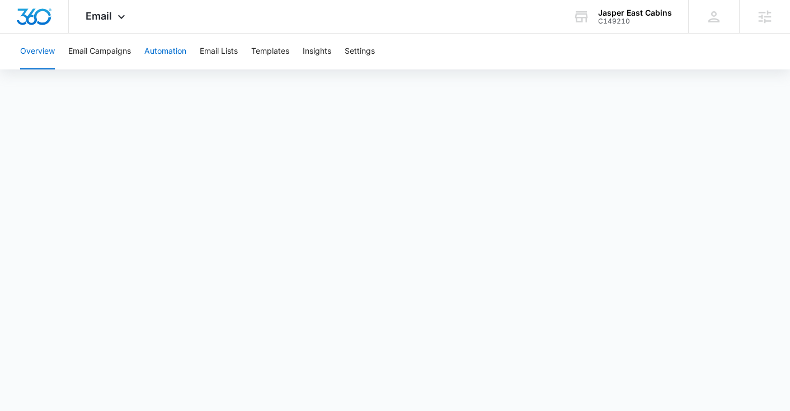
click at [153, 41] on button "Automation" at bounding box center [165, 52] width 42 height 36
click at [106, 11] on span "Email" at bounding box center [99, 16] width 26 height 12
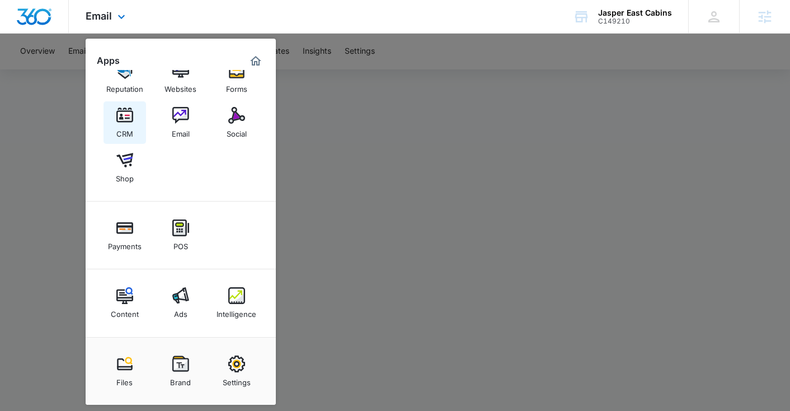
click at [123, 126] on div "CRM" at bounding box center [124, 131] width 17 height 15
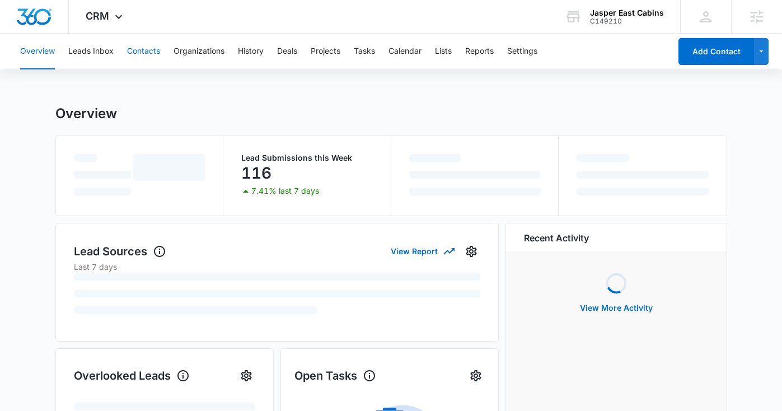
click at [141, 53] on button "Contacts" at bounding box center [143, 52] width 33 height 36
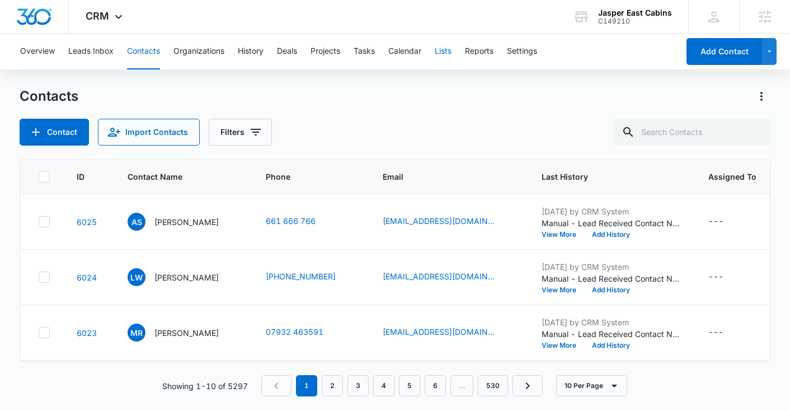
click at [441, 51] on button "Lists" at bounding box center [443, 52] width 17 height 36
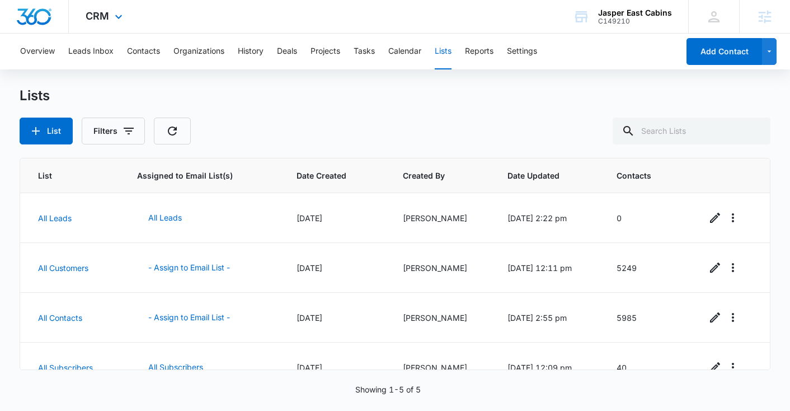
click at [115, 2] on div "CRM Apps Reputation Websites Forms CRM Email Social Shop Payments POS Content A…" at bounding box center [105, 16] width 73 height 33
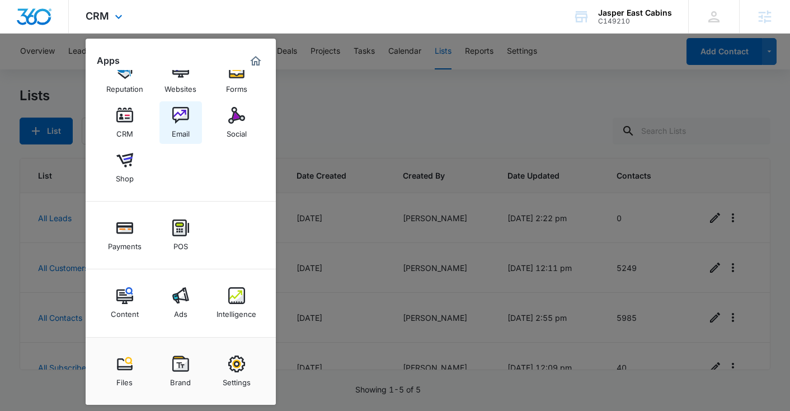
click at [177, 121] on img at bounding box center [180, 115] width 17 height 17
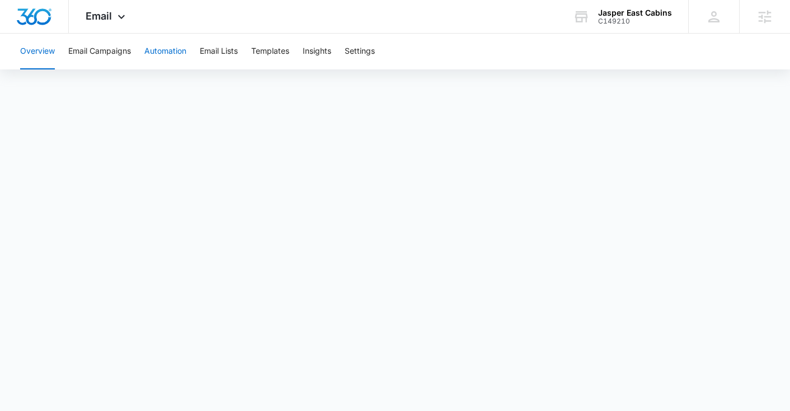
click at [159, 44] on button "Automation" at bounding box center [165, 52] width 42 height 36
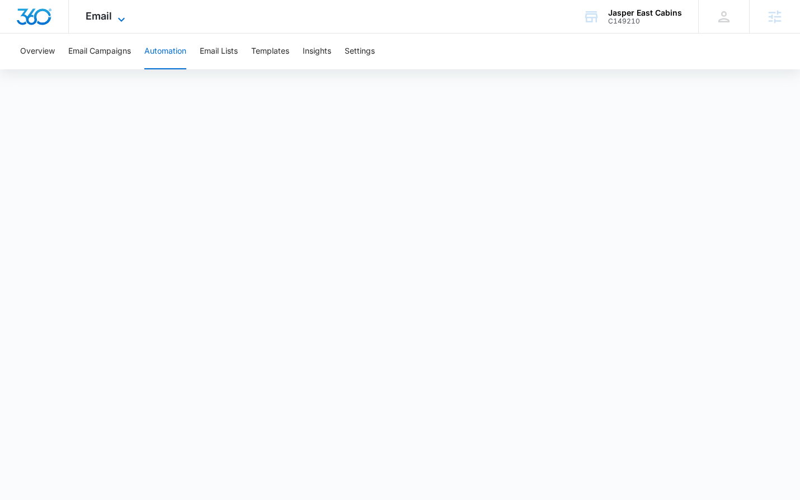
click at [117, 18] on icon at bounding box center [121, 19] width 13 height 13
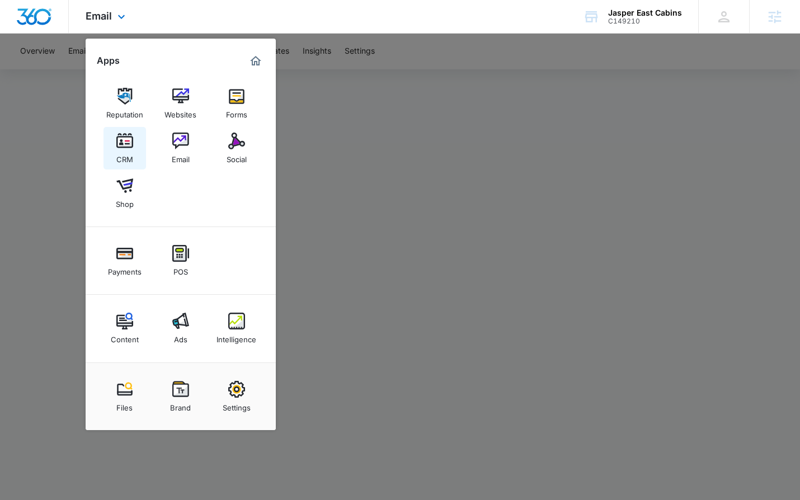
click at [126, 151] on div "CRM" at bounding box center [124, 156] width 17 height 15
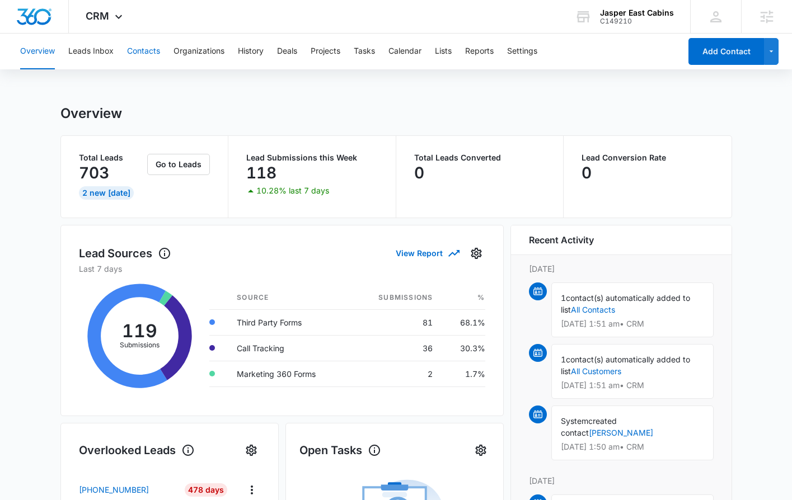
click at [144, 58] on button "Contacts" at bounding box center [143, 52] width 33 height 36
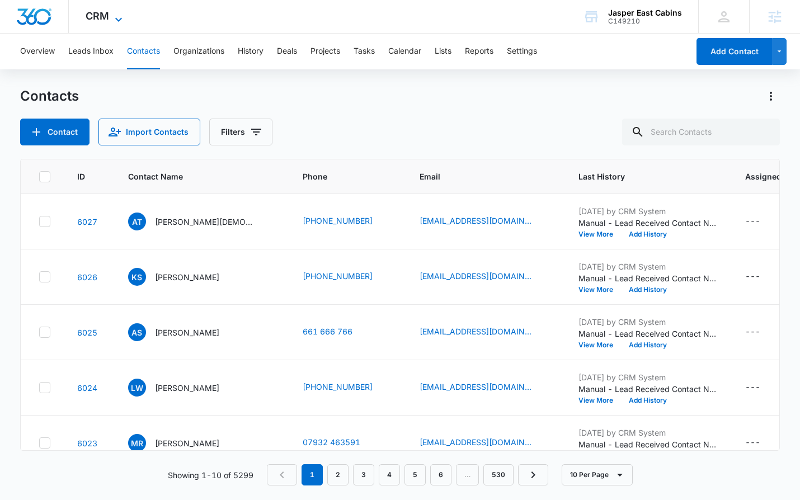
click at [98, 15] on span "CRM" at bounding box center [98, 16] width 24 height 12
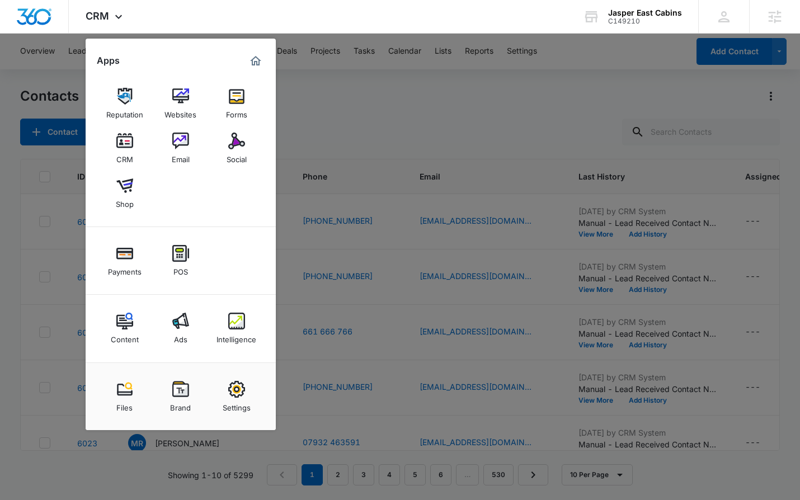
click at [535, 100] on div at bounding box center [400, 250] width 800 height 500
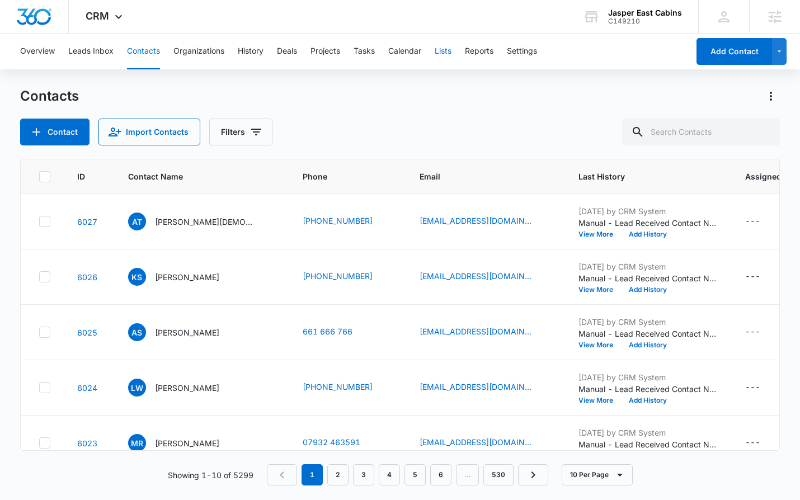
click at [452, 52] on button "Lists" at bounding box center [443, 52] width 17 height 36
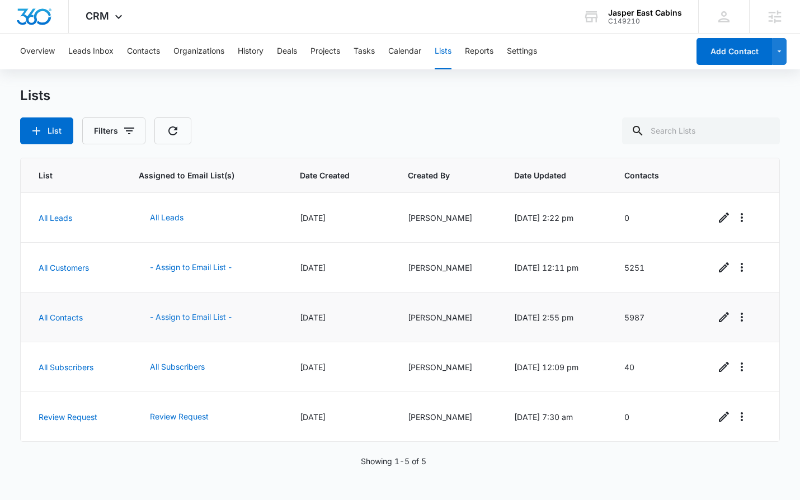
click at [194, 317] on button "- Assign to Email List -" at bounding box center [191, 317] width 104 height 27
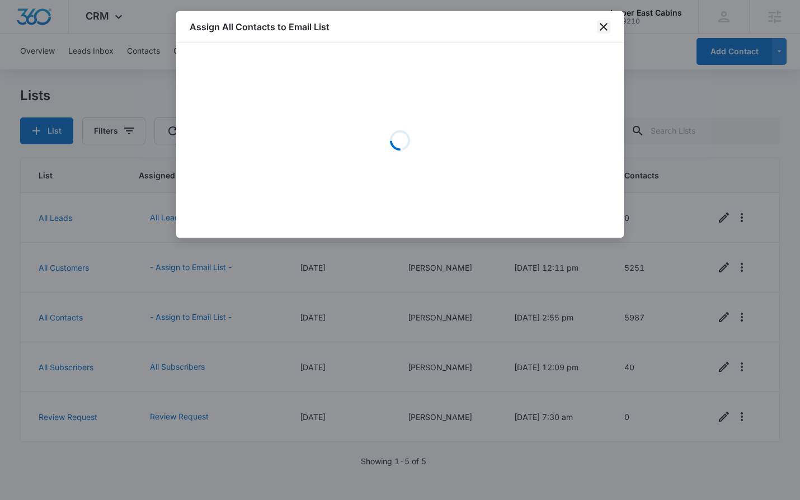
click at [607, 29] on icon "close" at bounding box center [603, 26] width 13 height 13
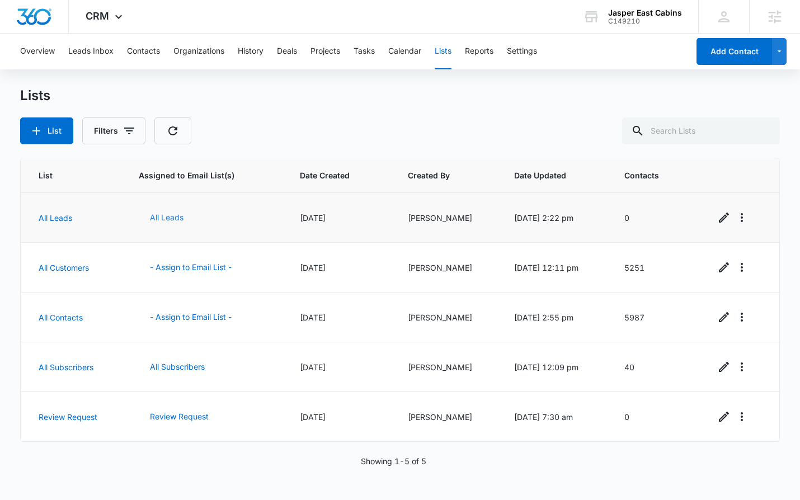
click at [171, 223] on button "All Leads" at bounding box center [167, 217] width 56 height 27
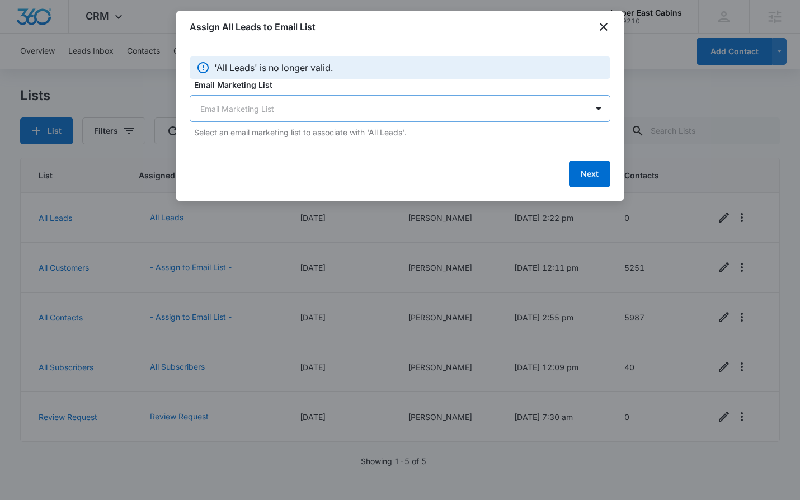
click at [319, 111] on body "CRM Apps Reputation Websites Forms CRM Email Social Shop Payments POS Content A…" at bounding box center [400, 250] width 800 height 500
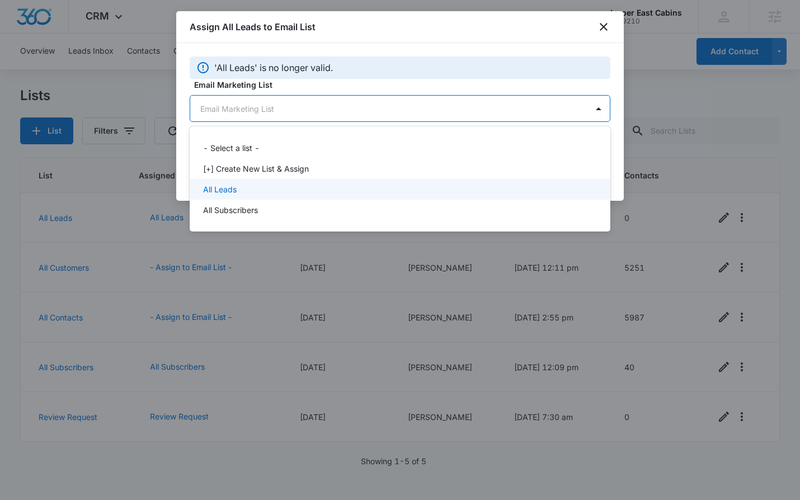
click at [263, 185] on div "All Leads" at bounding box center [399, 190] width 392 height 12
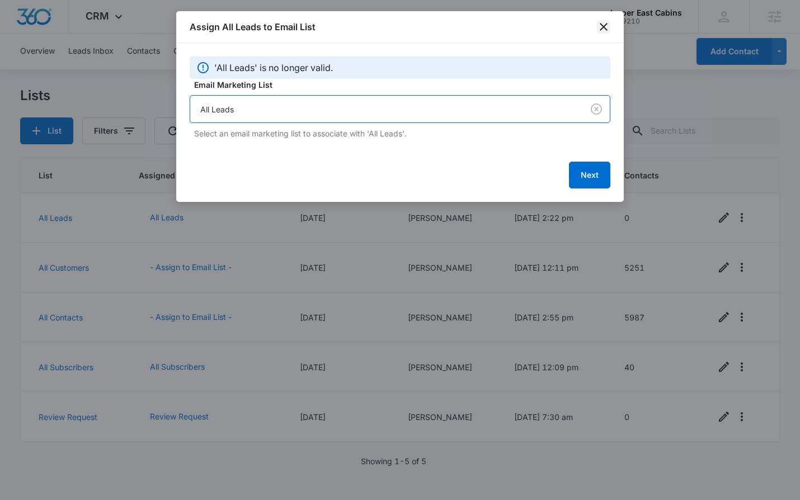
click at [604, 33] on icon "close" at bounding box center [603, 26] width 13 height 13
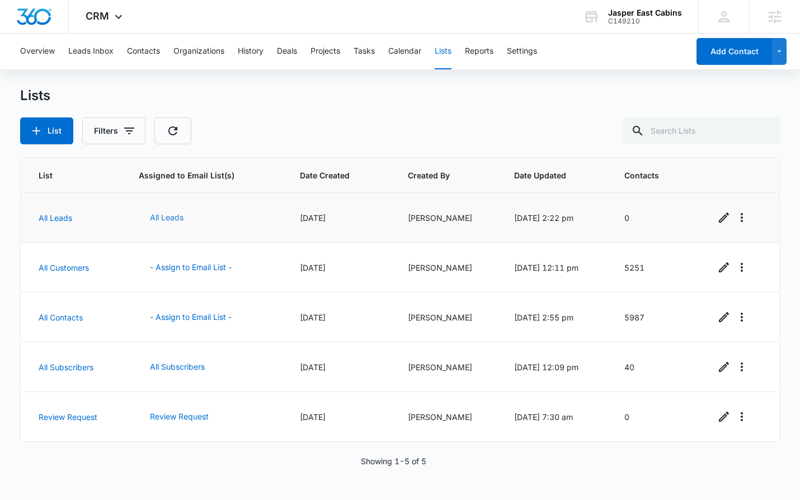
click at [157, 218] on button "All Leads" at bounding box center [167, 217] width 56 height 27
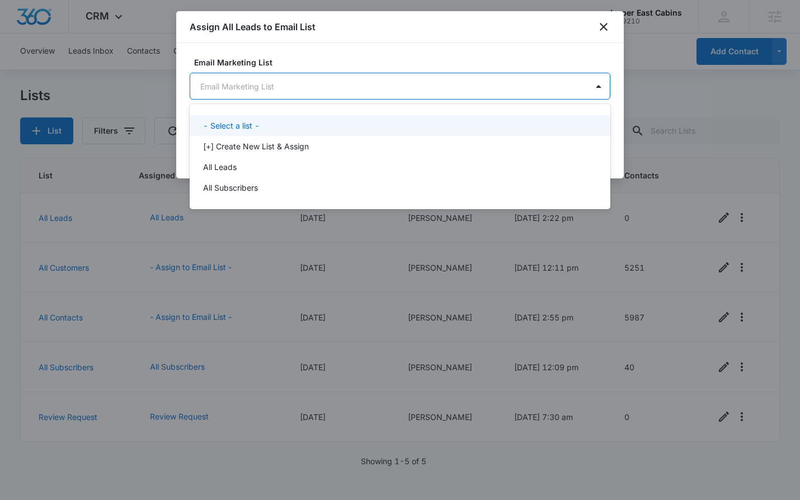
click at [286, 89] on body "CRM Apps Reputation Websites Forms CRM Email Social Shop Payments POS Content A…" at bounding box center [400, 250] width 800 height 500
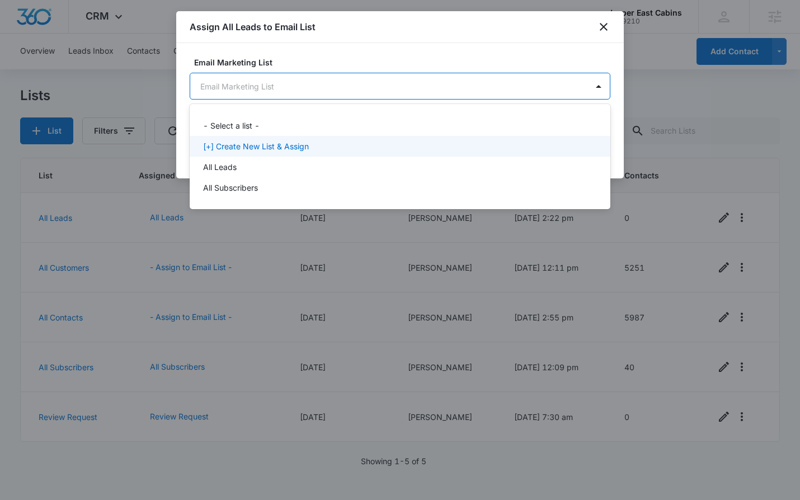
click at [272, 142] on p "[+] Create New List & Assign" at bounding box center [256, 146] width 106 height 12
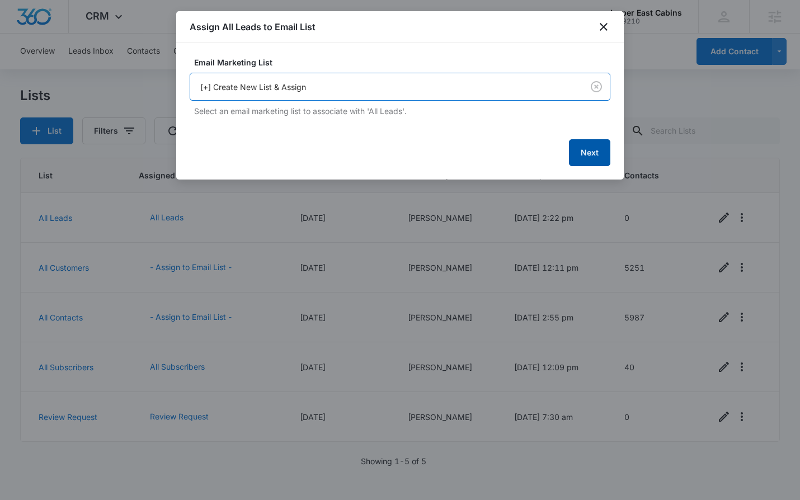
click at [595, 152] on button "Next" at bounding box center [589, 152] width 41 height 27
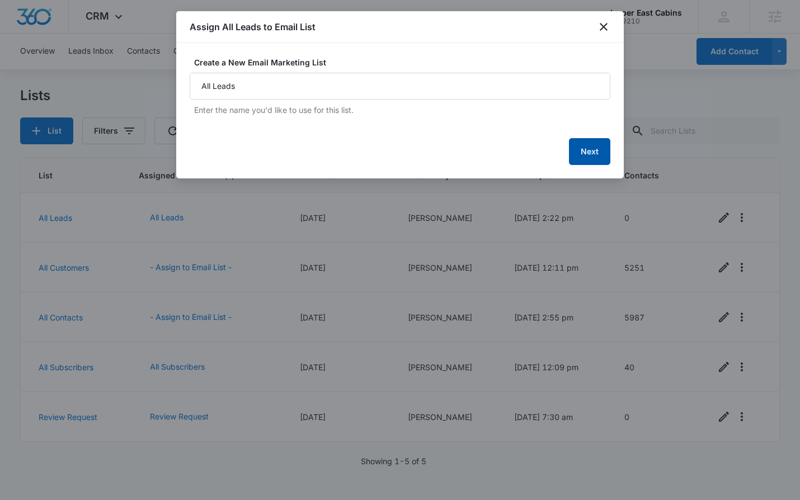
click at [588, 156] on button "Next" at bounding box center [589, 151] width 41 height 27
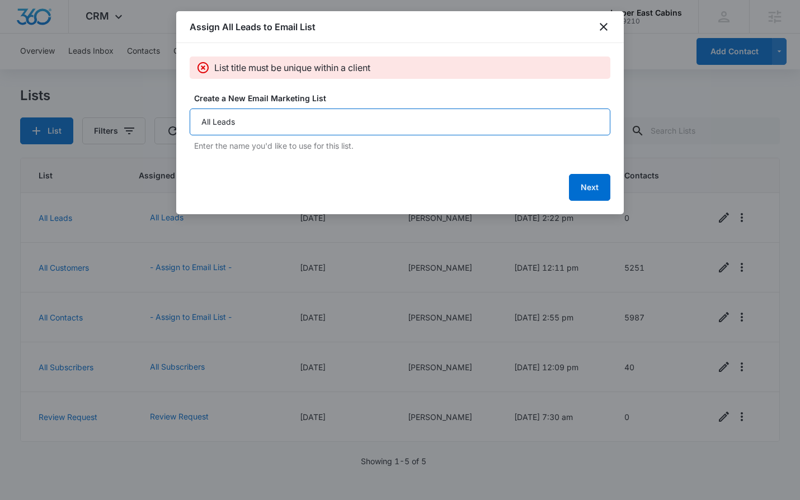
click at [327, 128] on input "All Leads" at bounding box center [400, 122] width 421 height 27
drag, startPoint x: 536, startPoint y: 87, endPoint x: 543, endPoint y: 75, distance: 14.0
click at [536, 87] on div "List title must be unique within a client Create a New Email Marketing List All…" at bounding box center [400, 129] width 421 height 144
click at [610, 20] on icon "close" at bounding box center [603, 26] width 13 height 13
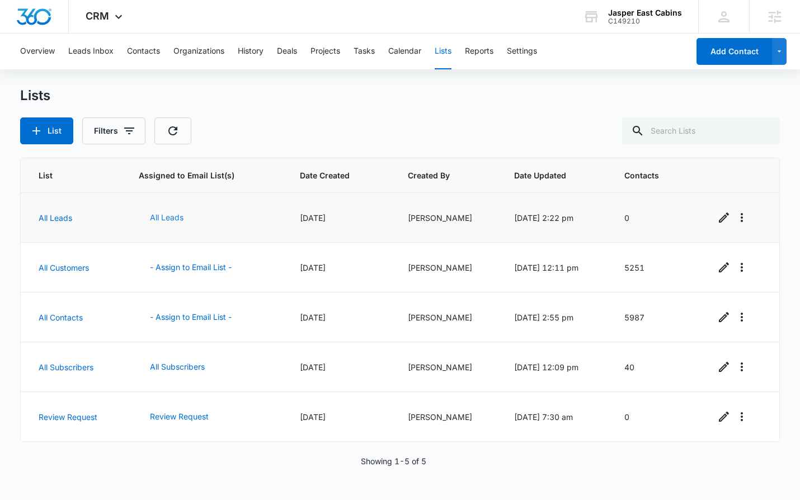
click at [166, 217] on button "All Leads" at bounding box center [167, 217] width 56 height 27
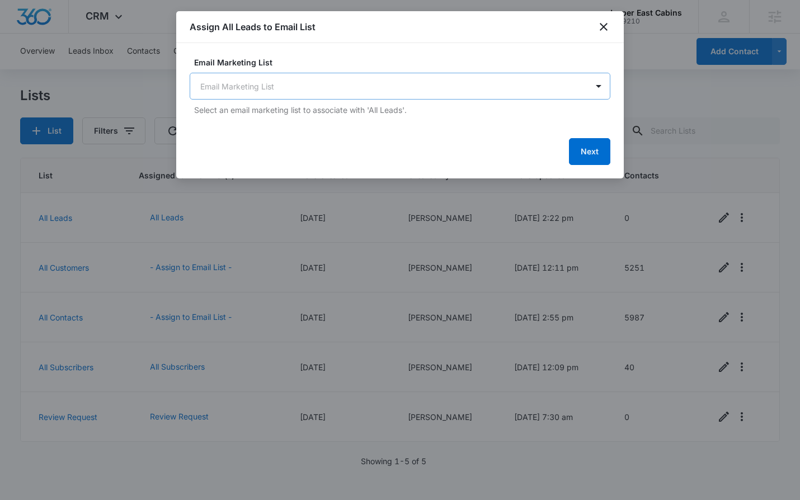
click at [285, 93] on body "CRM Apps Reputation Websites Forms CRM Email Social Shop Payments POS Content A…" at bounding box center [400, 250] width 800 height 500
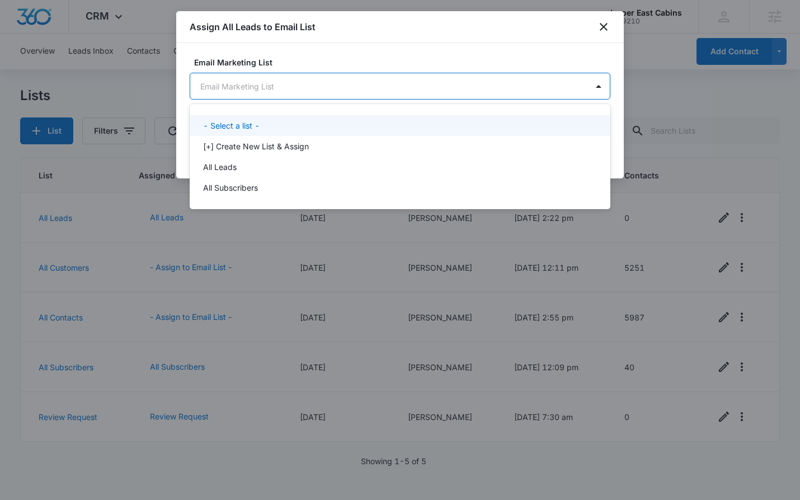
click at [274, 125] on div "- Select a list -" at bounding box center [399, 126] width 392 height 12
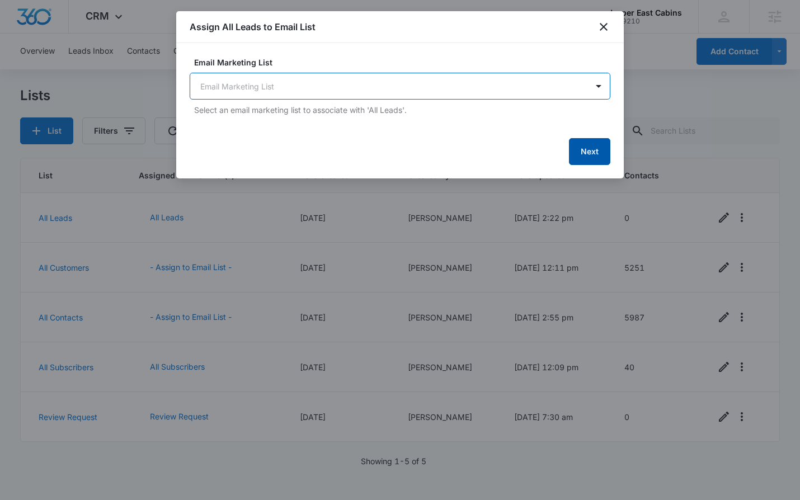
click at [576, 153] on button "Next" at bounding box center [589, 151] width 41 height 27
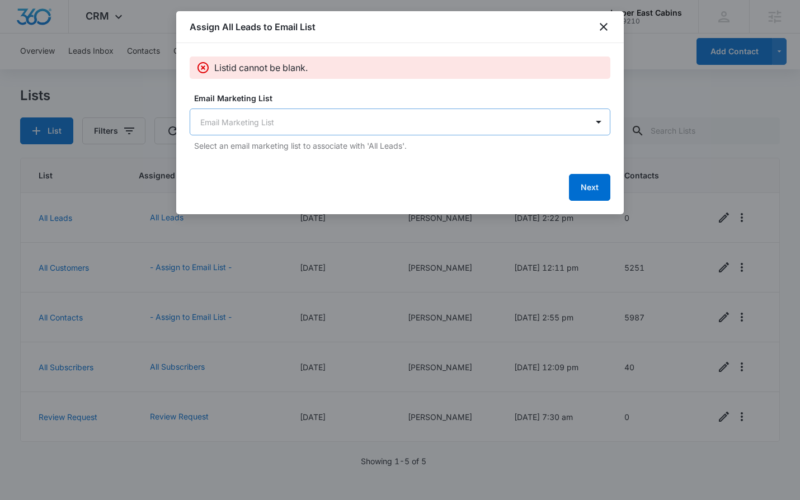
click at [326, 116] on body "CRM Apps Reputation Websites Forms CRM Email Social Shop Payments POS Content A…" at bounding box center [400, 250] width 800 height 500
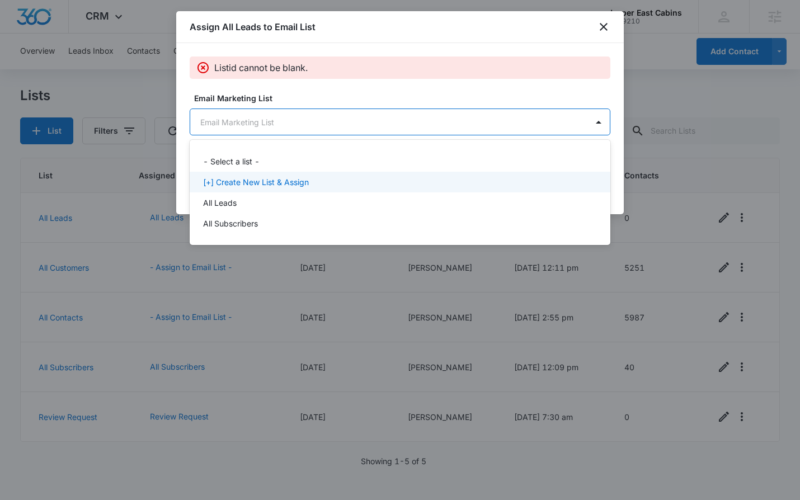
click at [292, 176] on p "[+] Create New List & Assign" at bounding box center [256, 182] width 106 height 12
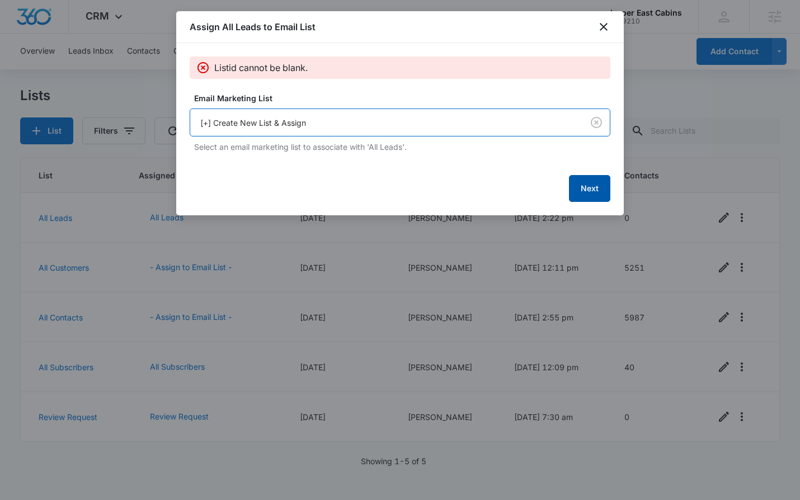
click at [585, 190] on button "Next" at bounding box center [589, 188] width 41 height 27
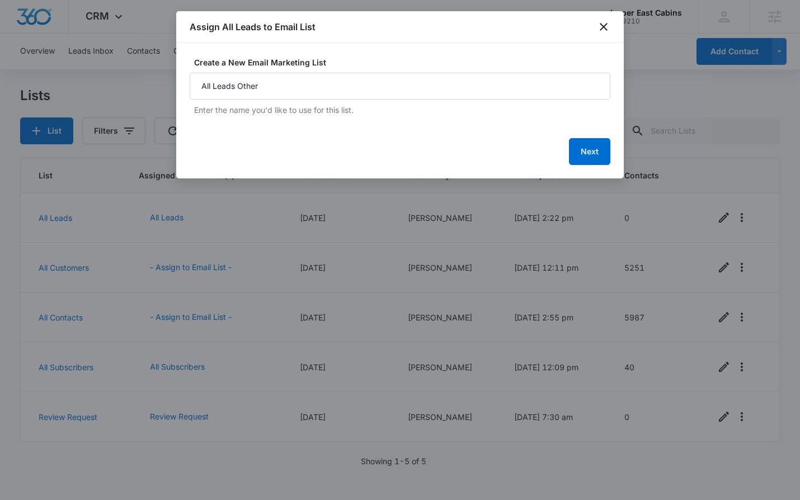
type input "All Leads Other"
click at [596, 137] on form "Create a New Email Marketing List All Leads Other Enter the name you'd like to …" at bounding box center [400, 111] width 421 height 109
click at [597, 149] on button "Next" at bounding box center [589, 151] width 41 height 27
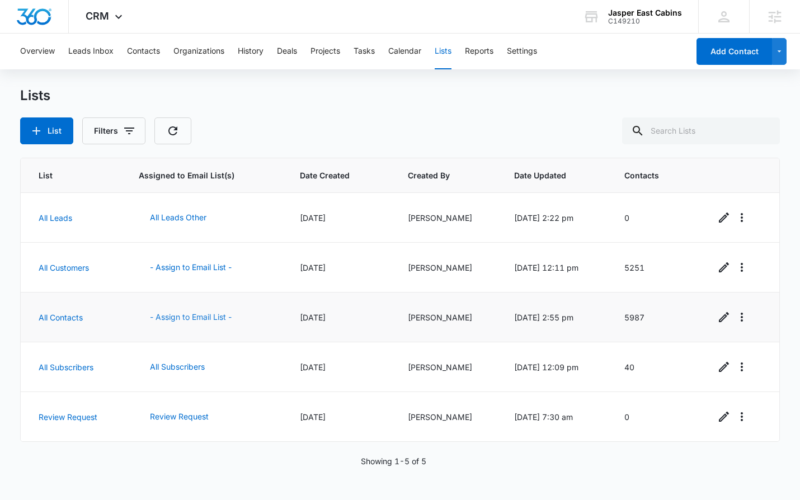
click at [190, 307] on button "- Assign to Email List -" at bounding box center [191, 317] width 104 height 27
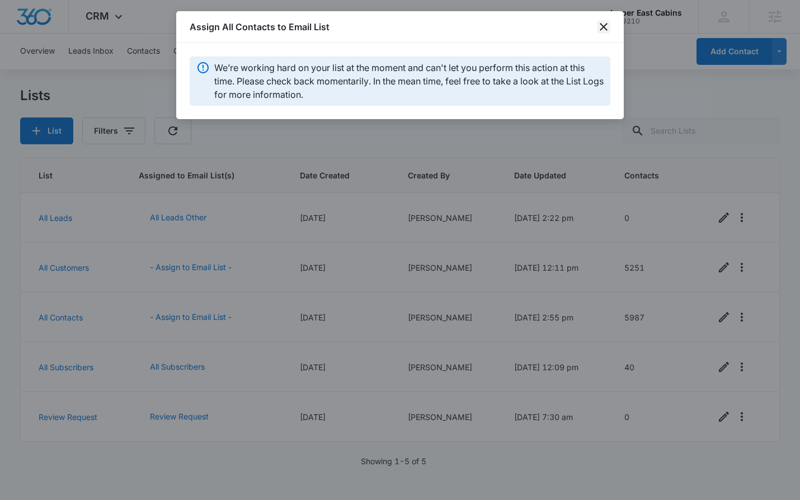
click at [605, 26] on icon "close" at bounding box center [603, 26] width 13 height 13
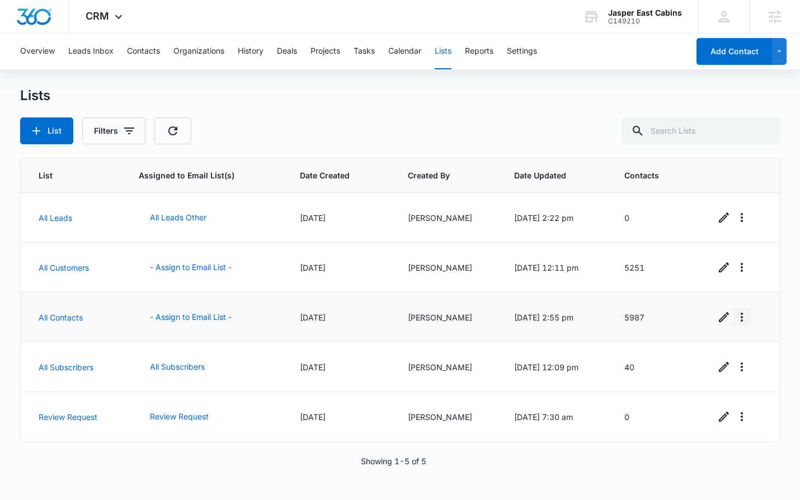
click at [744, 311] on button "Overflow Menu" at bounding box center [742, 317] width 18 height 18
click at [700, 361] on div "View List Log" at bounding box center [693, 365] width 49 height 8
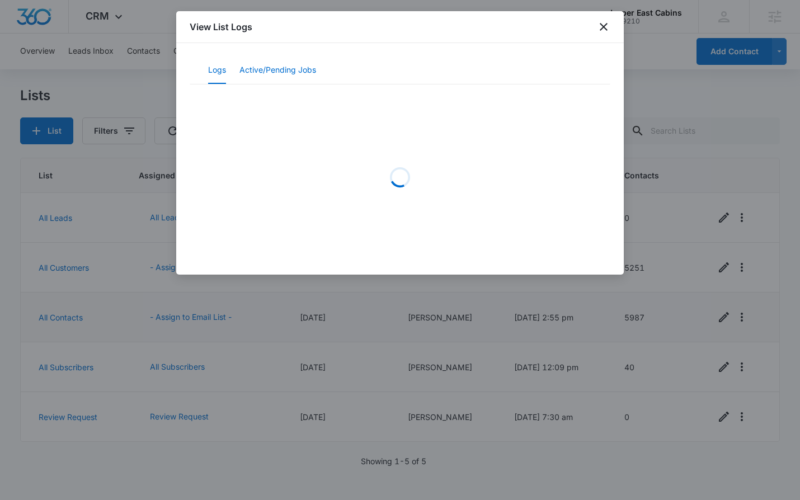
click at [295, 64] on button "Active/Pending Jobs" at bounding box center [277, 70] width 77 height 27
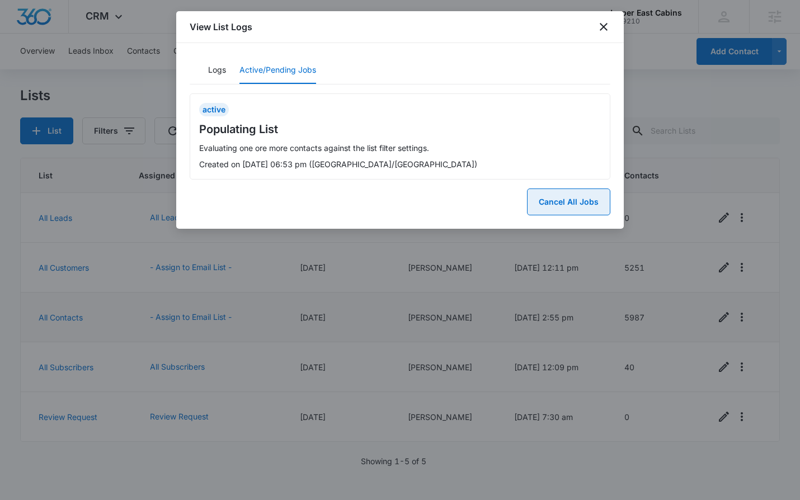
click at [575, 206] on button "Cancel All Jobs" at bounding box center [568, 202] width 83 height 27
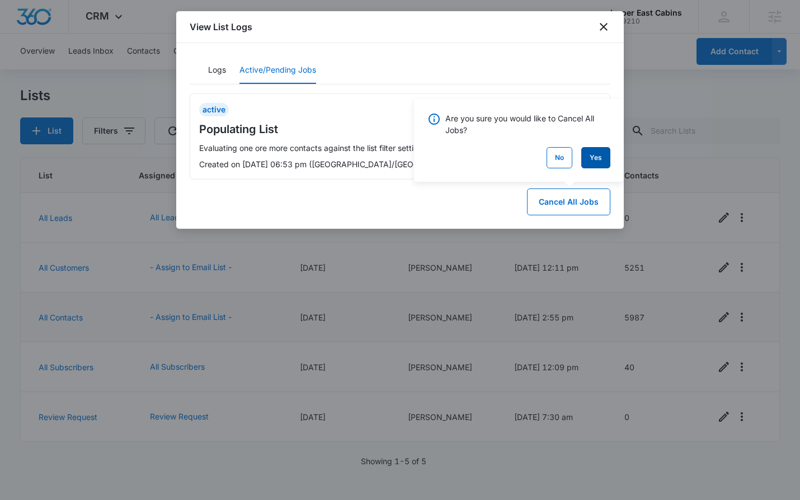
click at [599, 156] on button "Yes" at bounding box center [595, 157] width 29 height 21
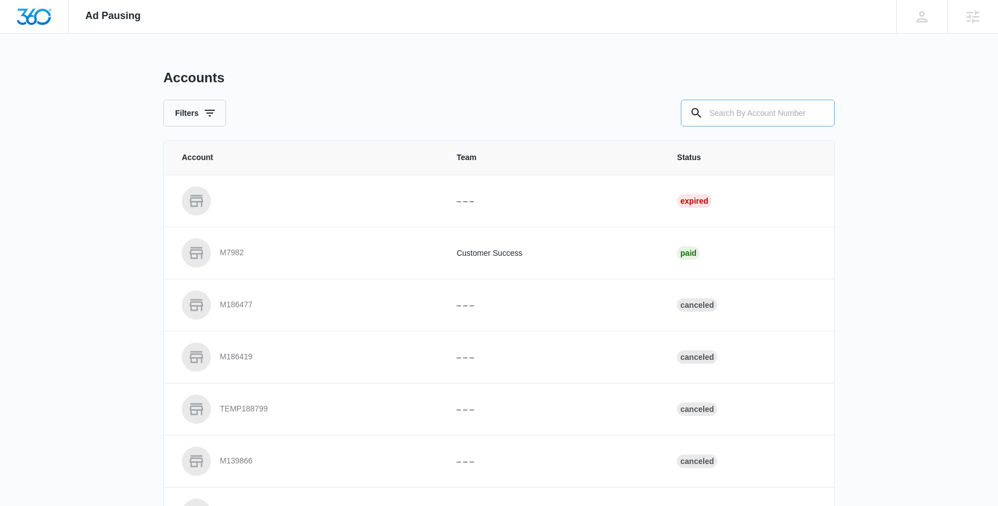
click at [793, 123] on input "text" at bounding box center [758, 113] width 154 height 27
type input "m335466"
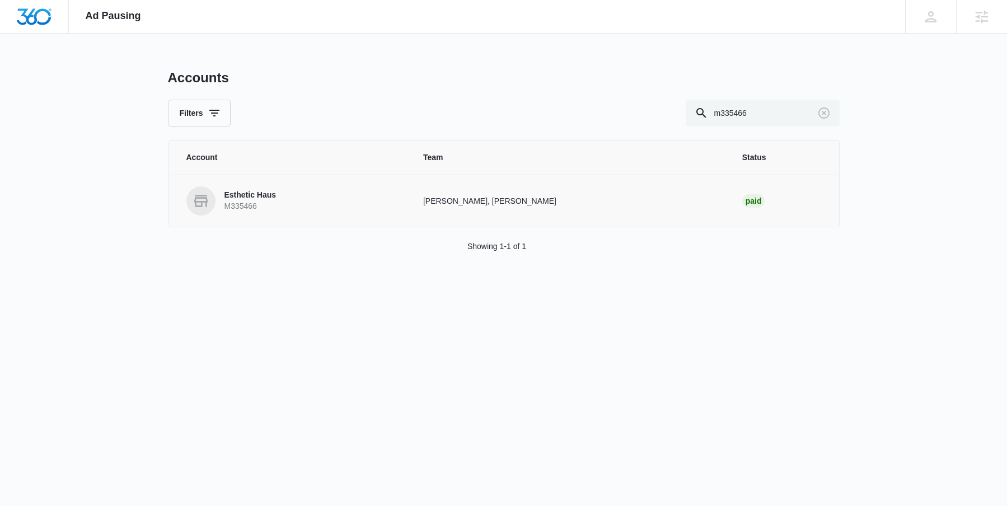
click at [262, 194] on p "Esthetic Haus" at bounding box center [250, 195] width 52 height 11
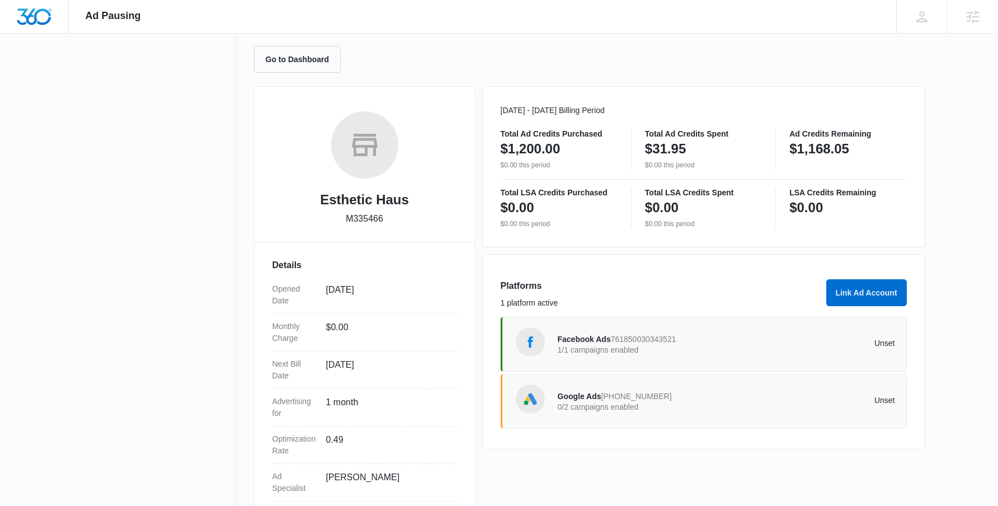
scroll to position [144, 0]
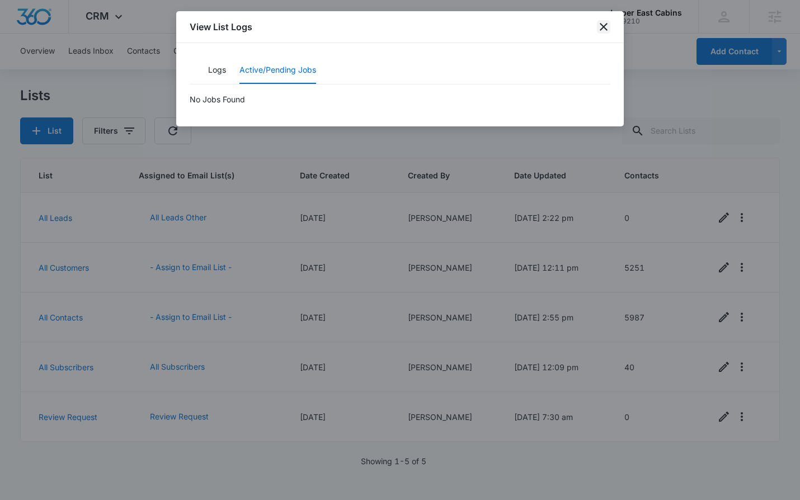
click at [604, 30] on icon "close" at bounding box center [603, 26] width 13 height 13
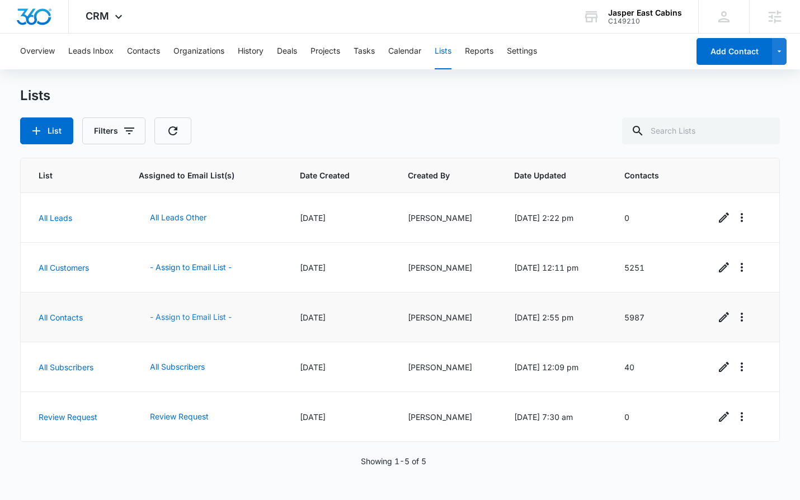
click at [182, 314] on button "- Assign to Email List -" at bounding box center [191, 317] width 104 height 27
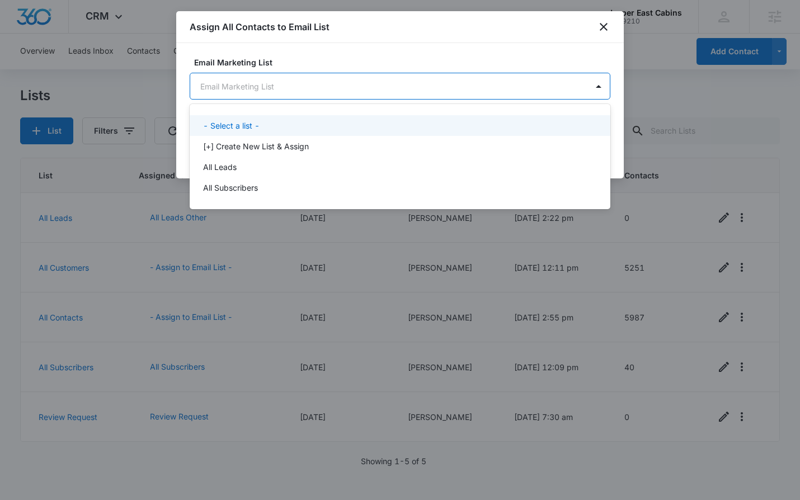
click at [287, 94] on body "CRM Apps Reputation Websites Forms CRM Email Social Shop Payments POS Content A…" at bounding box center [400, 250] width 800 height 500
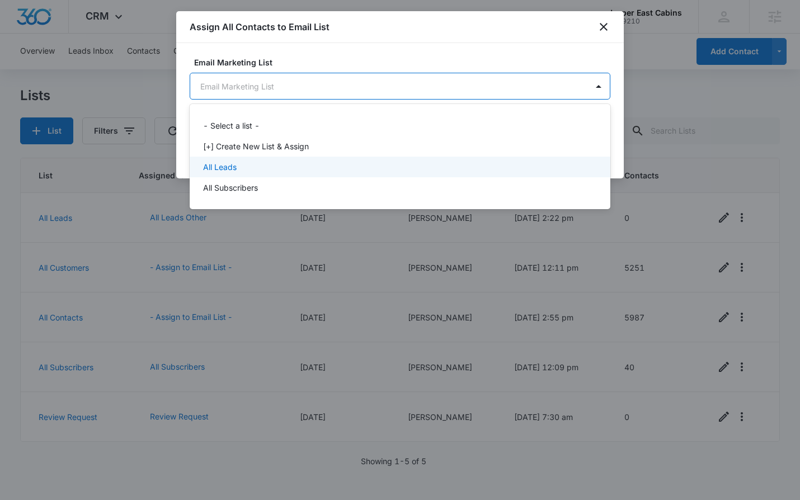
click at [264, 168] on div "All Leads" at bounding box center [399, 167] width 392 height 12
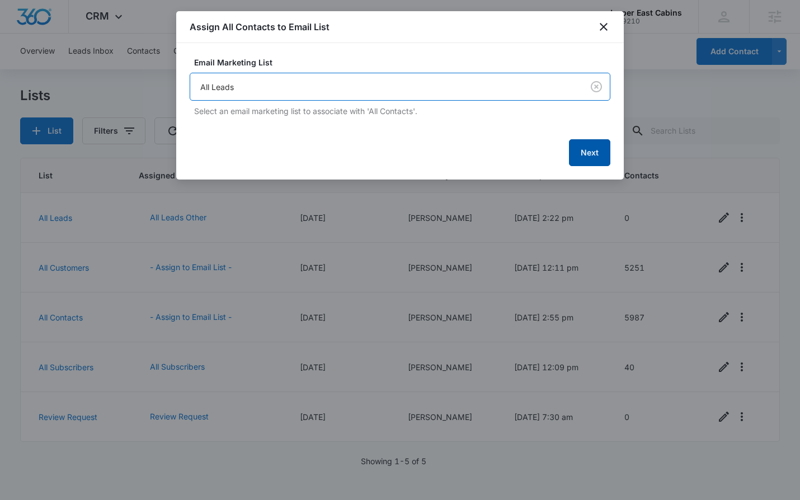
click at [609, 158] on button "Next" at bounding box center [589, 152] width 41 height 27
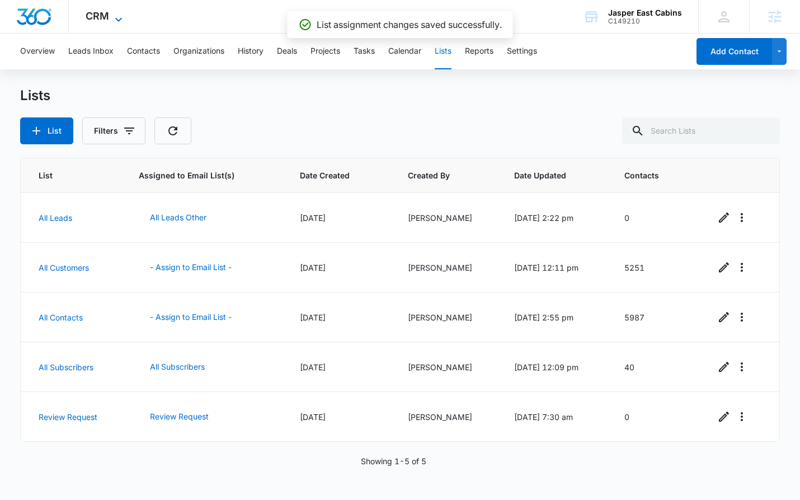
click at [99, 20] on span "CRM" at bounding box center [98, 16] width 24 height 12
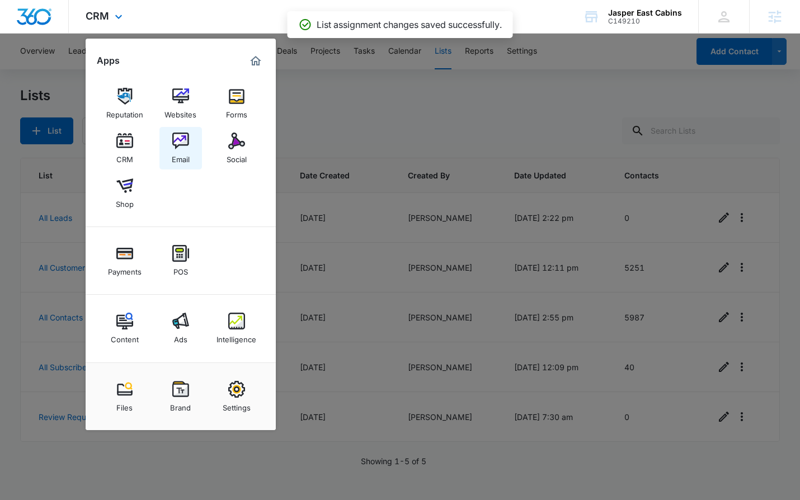
click at [186, 151] on div "Email" at bounding box center [181, 156] width 18 height 15
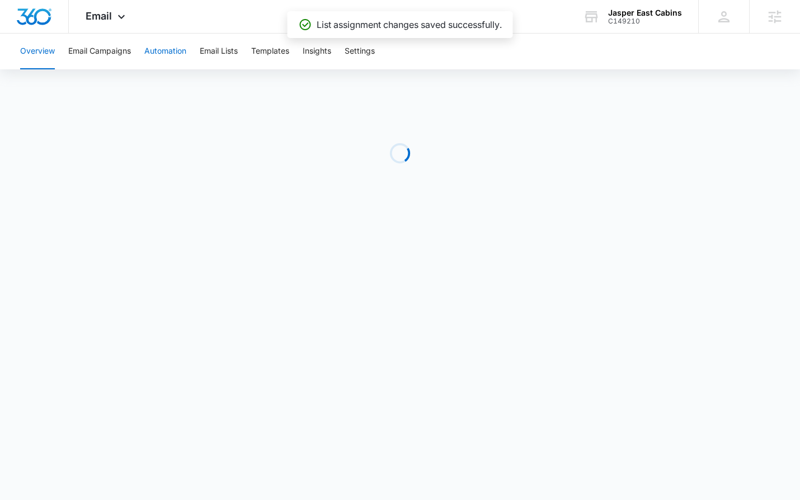
click at [156, 47] on button "Automation" at bounding box center [165, 52] width 42 height 36
click at [108, 17] on span "Email" at bounding box center [99, 16] width 26 height 12
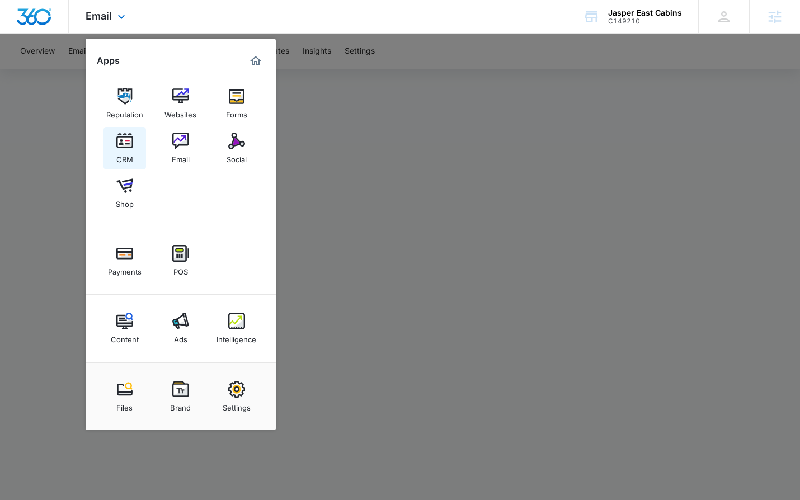
click at [116, 140] on img at bounding box center [124, 141] width 17 height 17
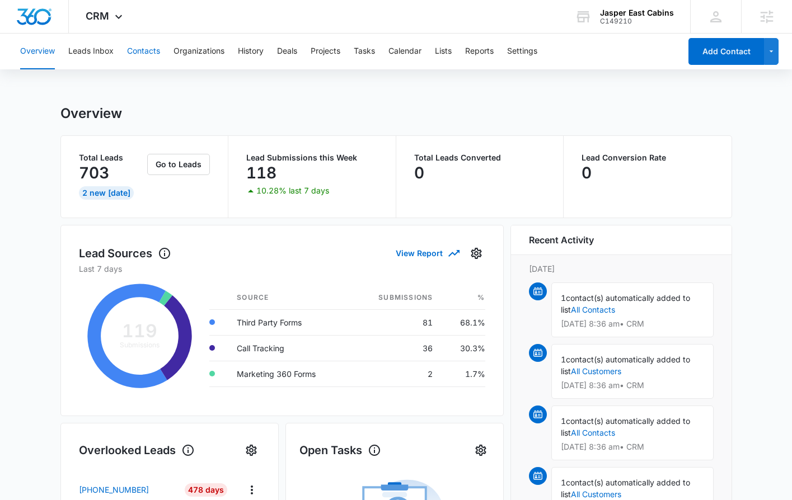
click at [153, 55] on button "Contacts" at bounding box center [143, 52] width 33 height 36
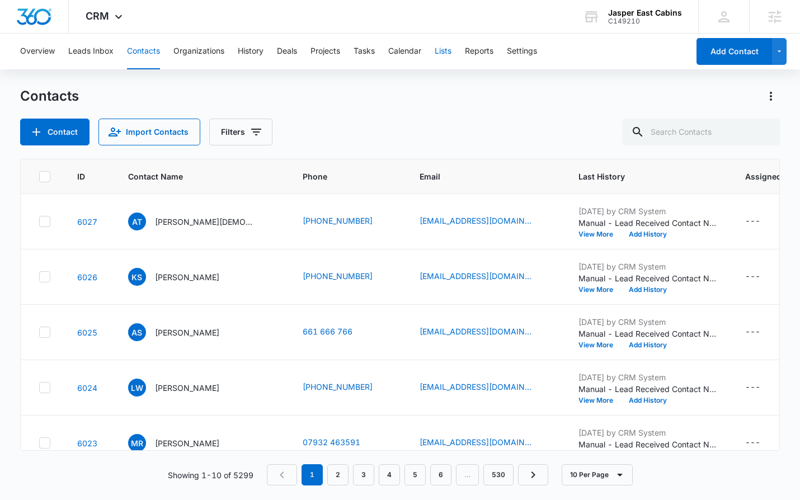
click at [444, 49] on button "Lists" at bounding box center [443, 52] width 17 height 36
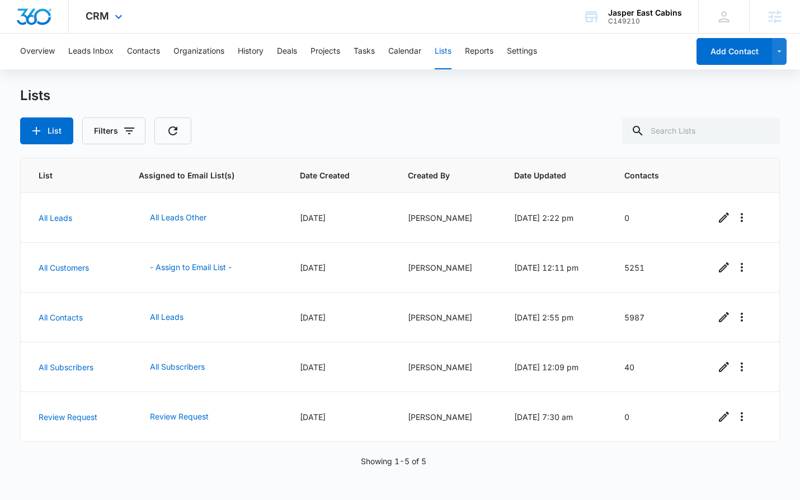
click at [123, 24] on div "CRM Apps Reputation Websites Forms CRM Email Social Shop Payments POS Content A…" at bounding box center [105, 16] width 73 height 33
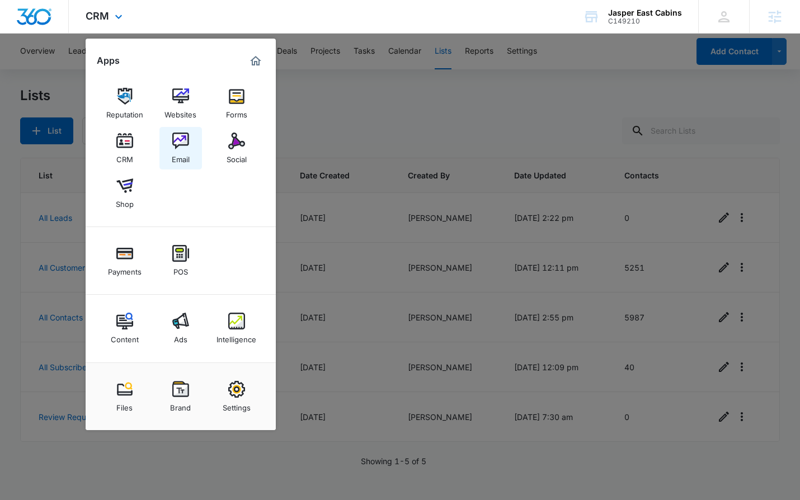
click at [184, 144] on img at bounding box center [180, 141] width 17 height 17
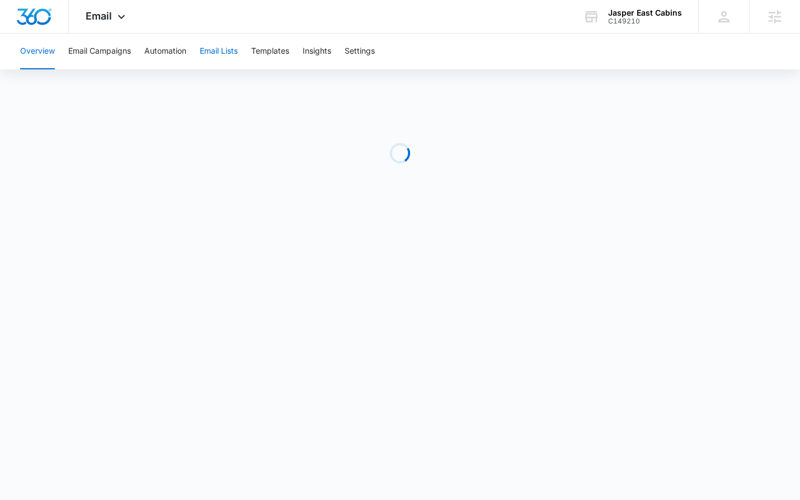
click at [220, 39] on button "Email Lists" at bounding box center [219, 52] width 38 height 36
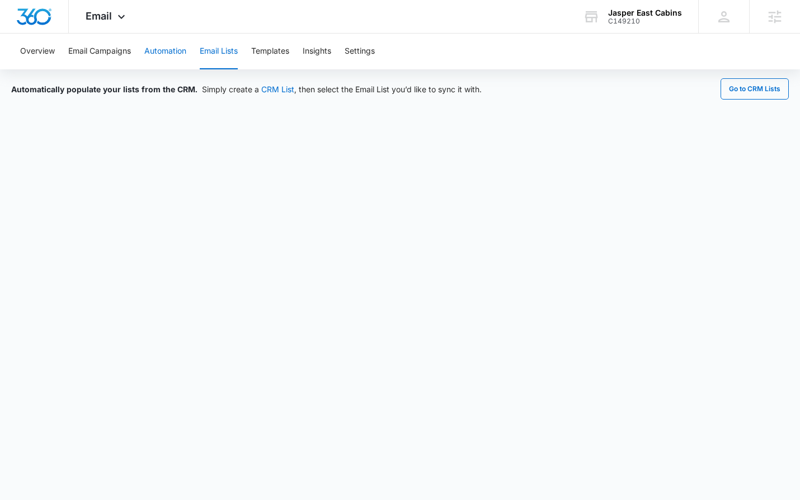
click at [162, 44] on button "Automation" at bounding box center [165, 52] width 42 height 36
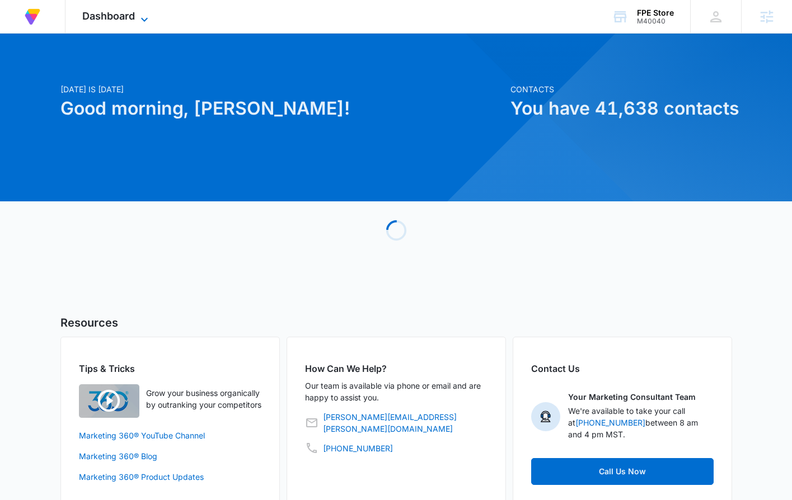
click at [92, 12] on span "Dashboard" at bounding box center [108, 16] width 53 height 12
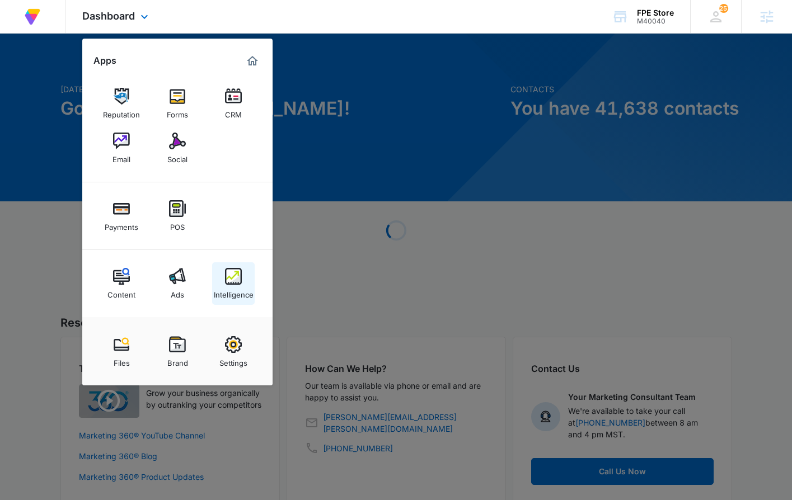
click at [217, 281] on link "Intelligence" at bounding box center [233, 283] width 43 height 43
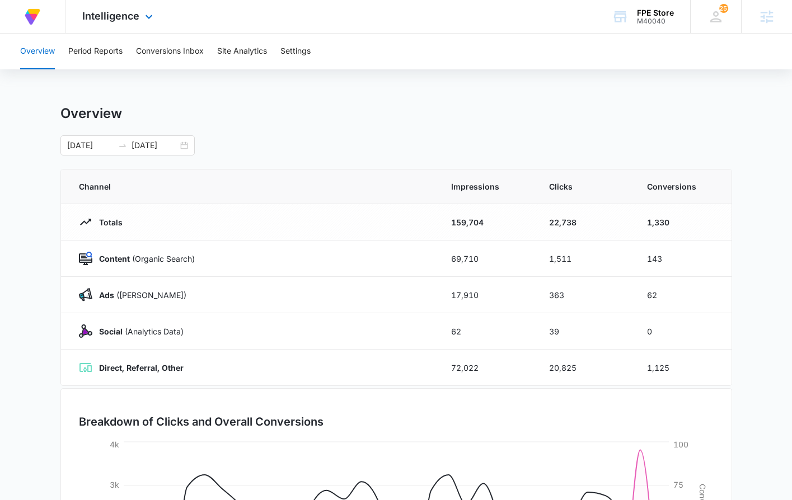
click at [125, 8] on div "Intelligence Apps Reputation Forms CRM Email Social Payments POS Content Ads In…" at bounding box center [118, 16] width 107 height 33
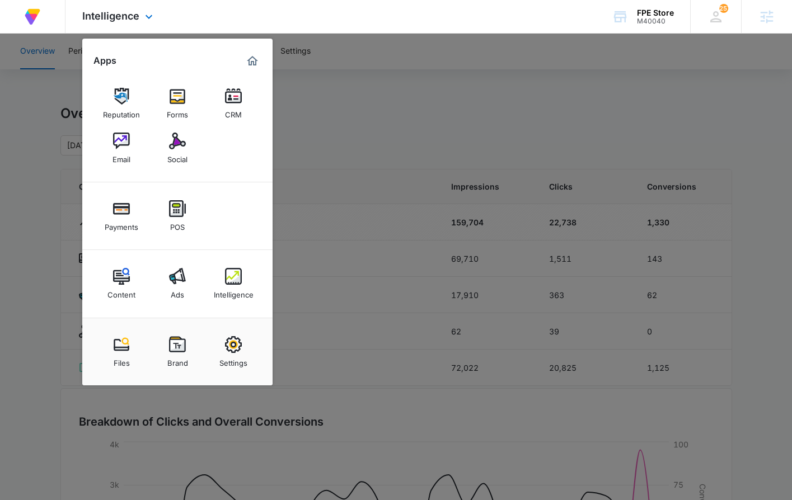
click at [125, 8] on div "Intelligence Apps Reputation Forms CRM Email Social Payments POS Content Ads In…" at bounding box center [118, 16] width 107 height 33
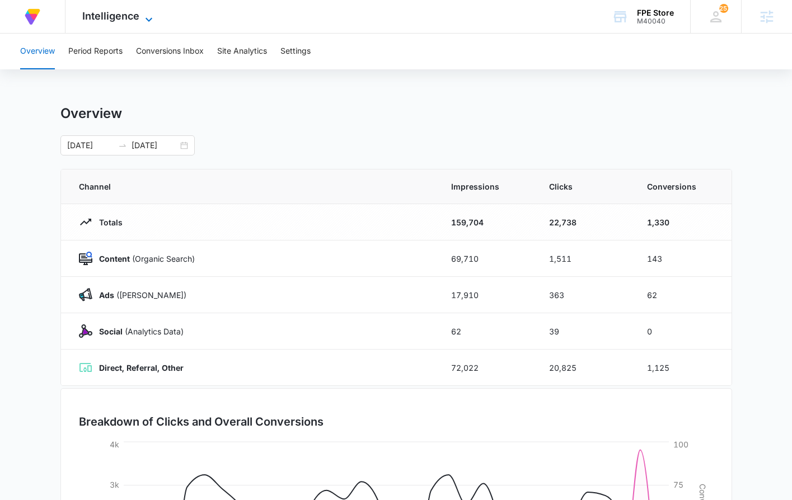
click at [124, 15] on span "Intelligence" at bounding box center [110, 16] width 57 height 12
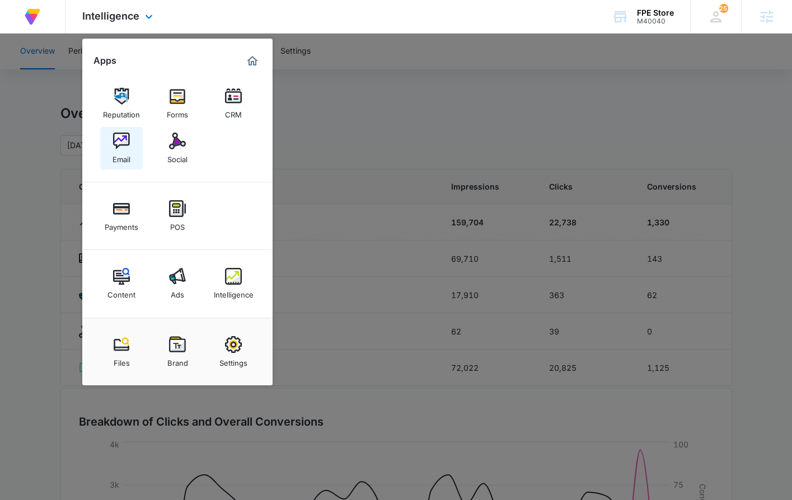
click at [119, 140] on img at bounding box center [121, 141] width 17 height 17
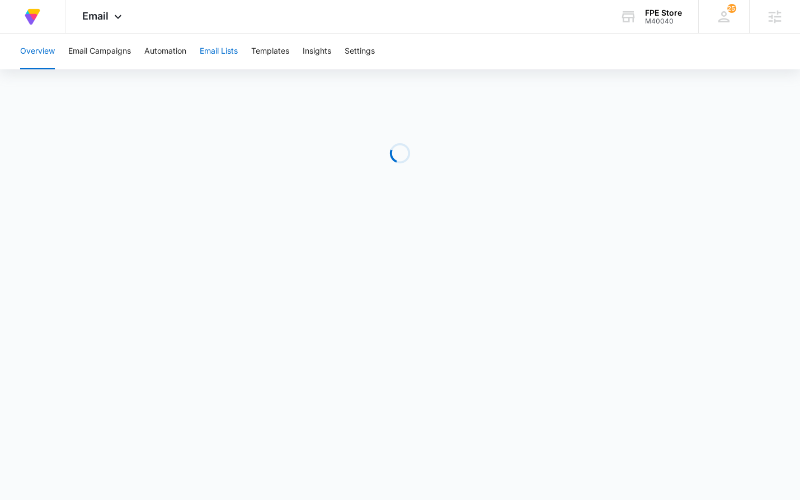
click at [218, 53] on button "Email Lists" at bounding box center [219, 52] width 38 height 36
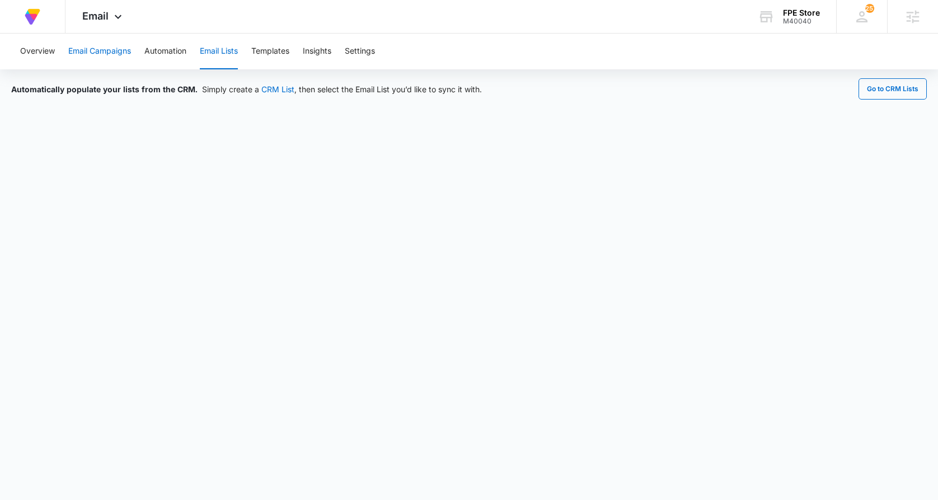
click at [92, 53] on button "Email Campaigns" at bounding box center [99, 52] width 63 height 36
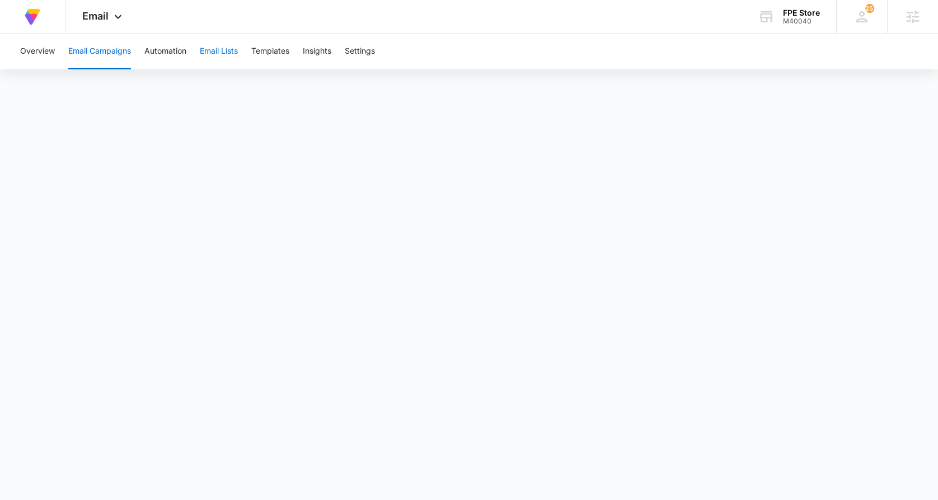
click at [214, 50] on button "Email Lists" at bounding box center [219, 52] width 38 height 36
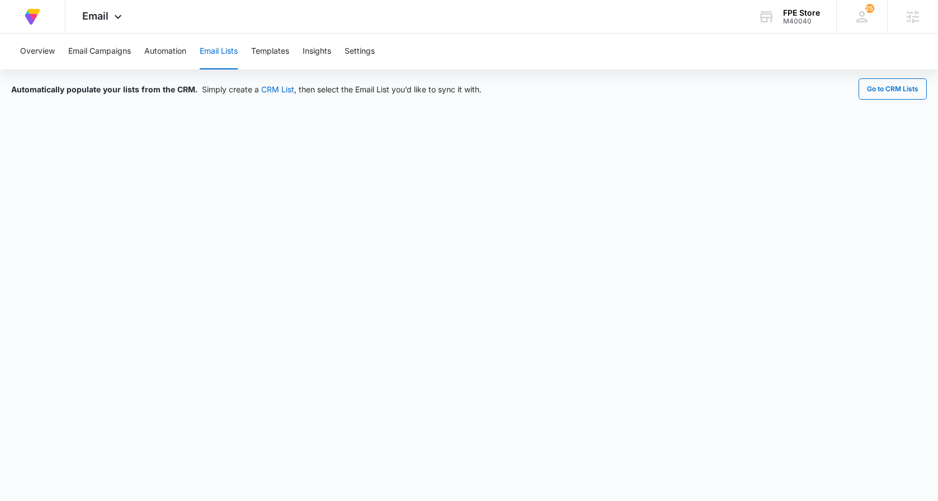
click at [226, 52] on button "Email Lists" at bounding box center [219, 52] width 38 height 36
click at [147, 41] on button "Automation" at bounding box center [165, 52] width 42 height 36
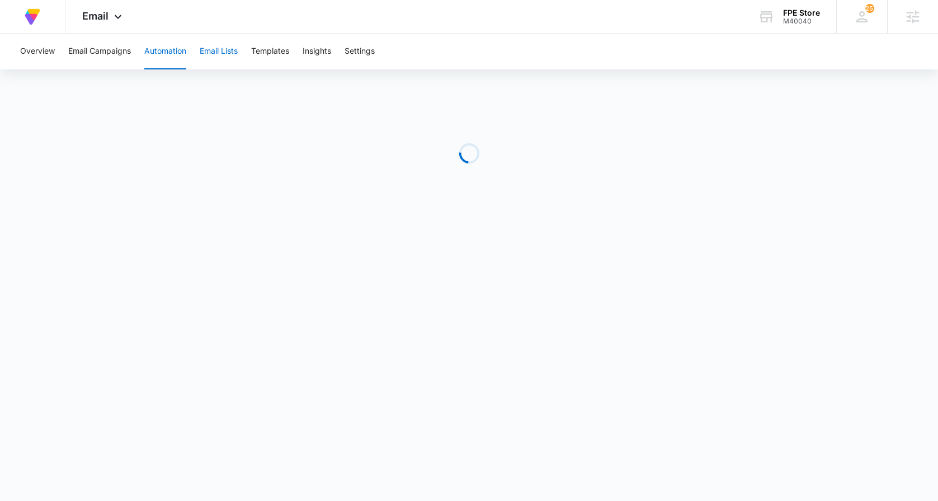
click at [229, 49] on button "Email Lists" at bounding box center [219, 52] width 38 height 36
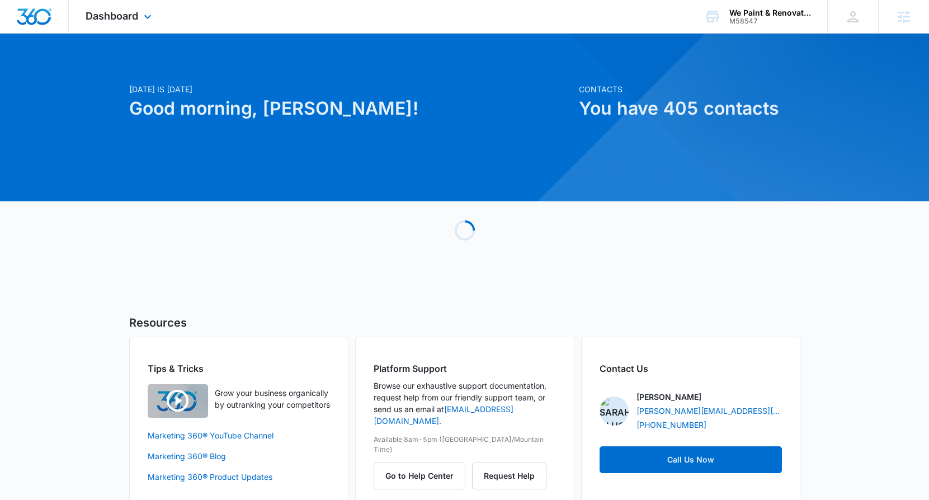
click at [129, 24] on div "Dashboard Apps Reputation Websites Forms CRM Email Social Shop Payments POS Con…" at bounding box center [120, 16] width 102 height 33
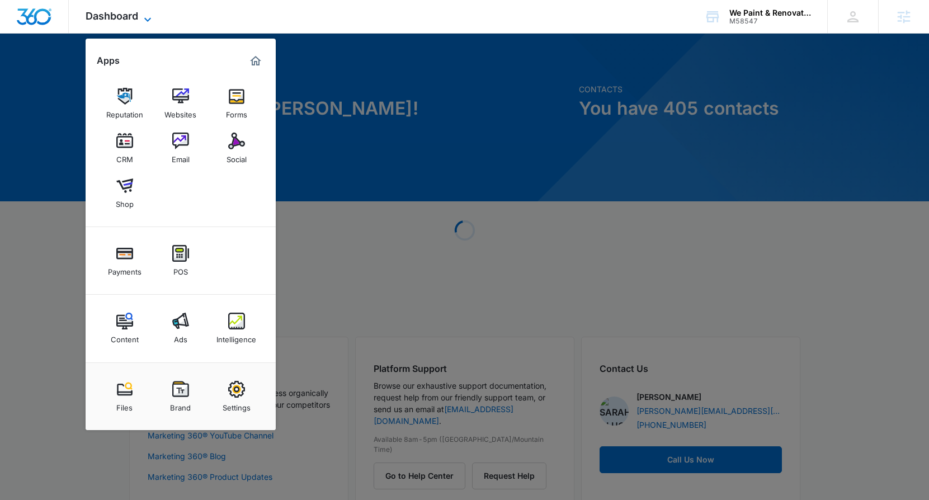
click at [118, 14] on span "Dashboard" at bounding box center [112, 16] width 53 height 12
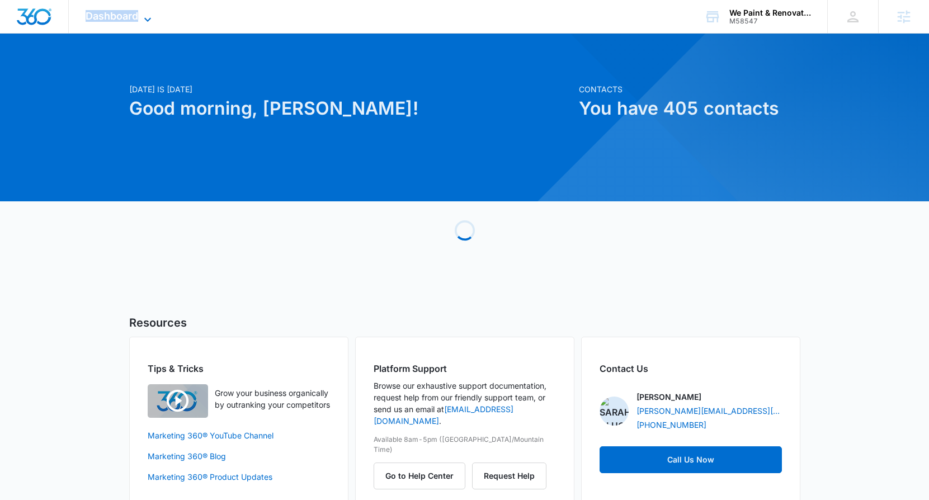
click at [118, 14] on span "Dashboard" at bounding box center [112, 16] width 53 height 12
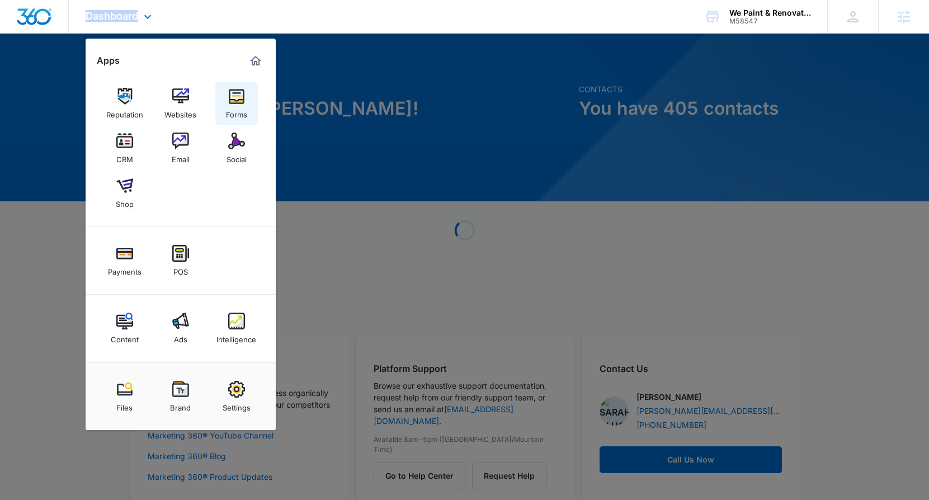
click at [238, 93] on img at bounding box center [236, 96] width 17 height 17
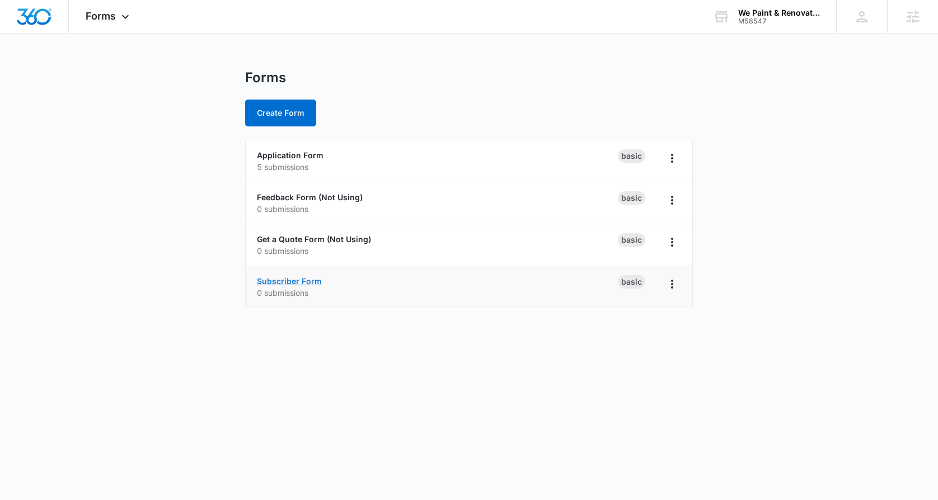
click at [295, 284] on link "Subscriber Form" at bounding box center [289, 281] width 65 height 10
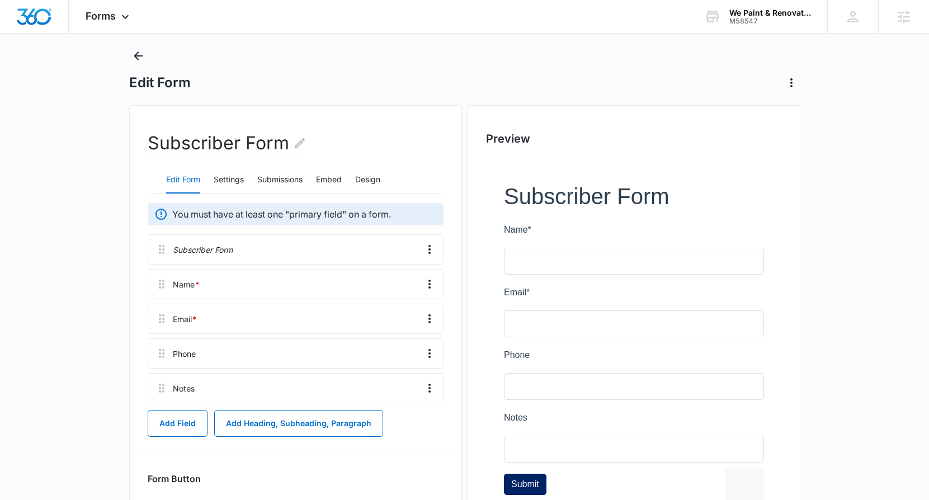
scroll to position [41, 0]
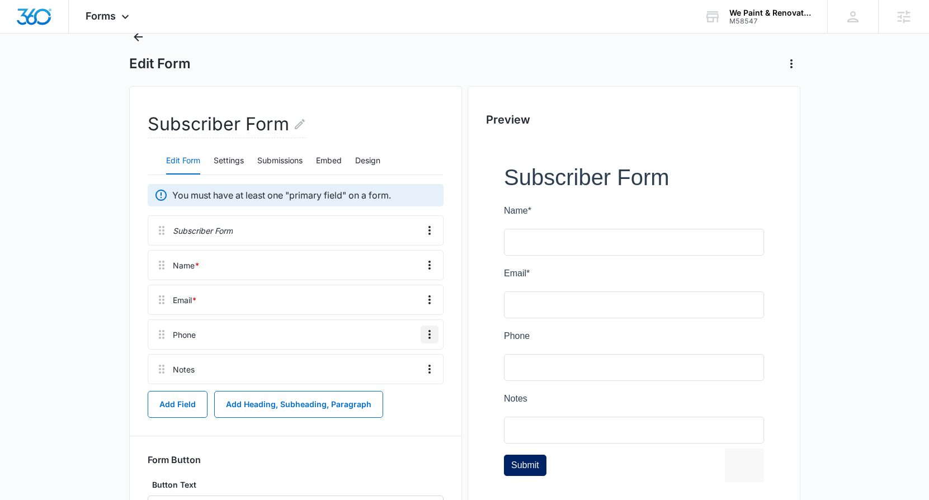
click at [431, 332] on icon "Overflow Menu" at bounding box center [429, 334] width 13 height 13
click at [410, 382] on div "Delete" at bounding box center [400, 383] width 24 height 8
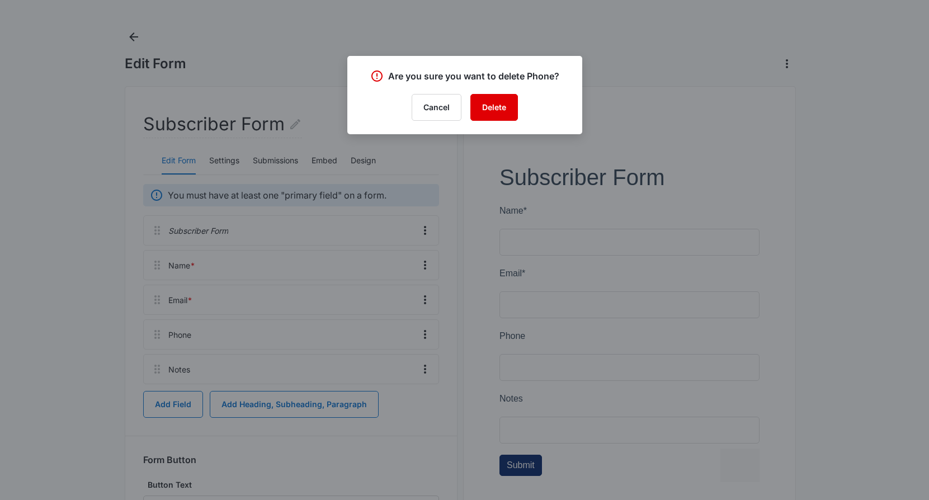
click at [494, 105] on button "Delete" at bounding box center [495, 107] width 48 height 27
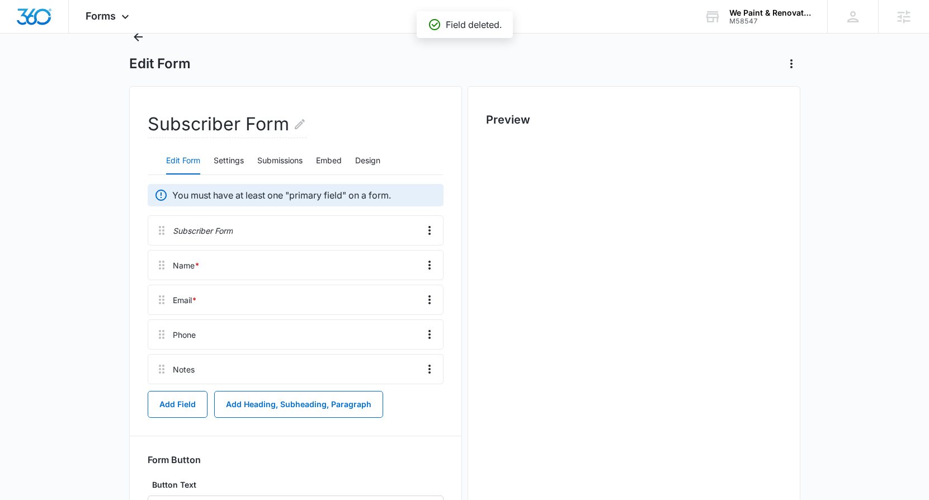
scroll to position [0, 0]
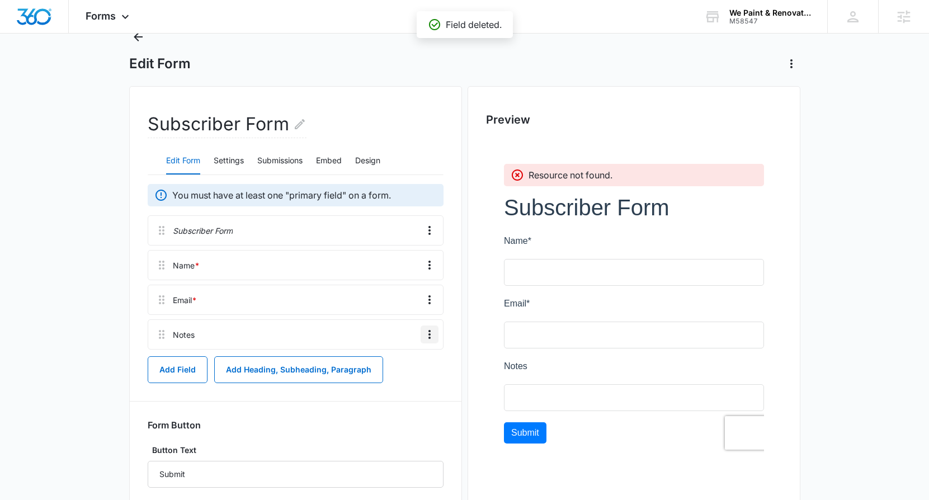
click at [432, 330] on icon "Overflow Menu" at bounding box center [429, 334] width 13 height 13
click at [400, 380] on div "Delete" at bounding box center [400, 383] width 24 height 8
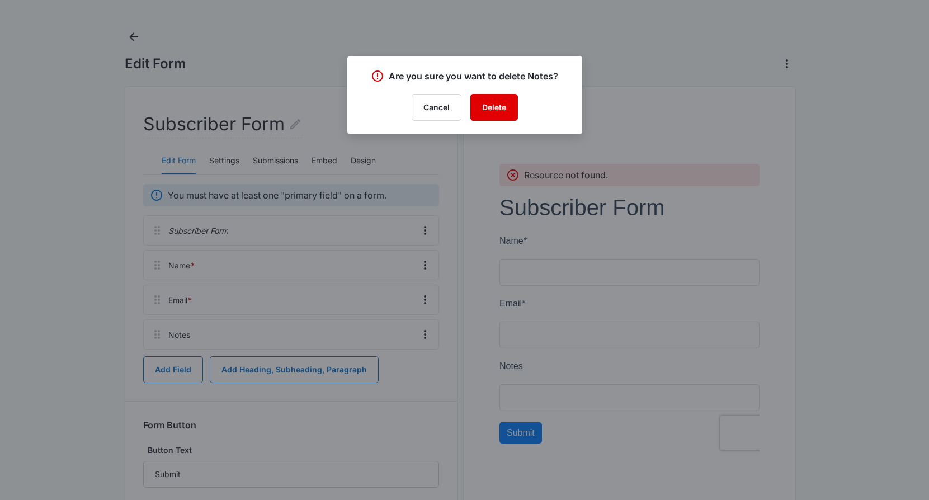
click at [497, 112] on button "Delete" at bounding box center [495, 107] width 48 height 27
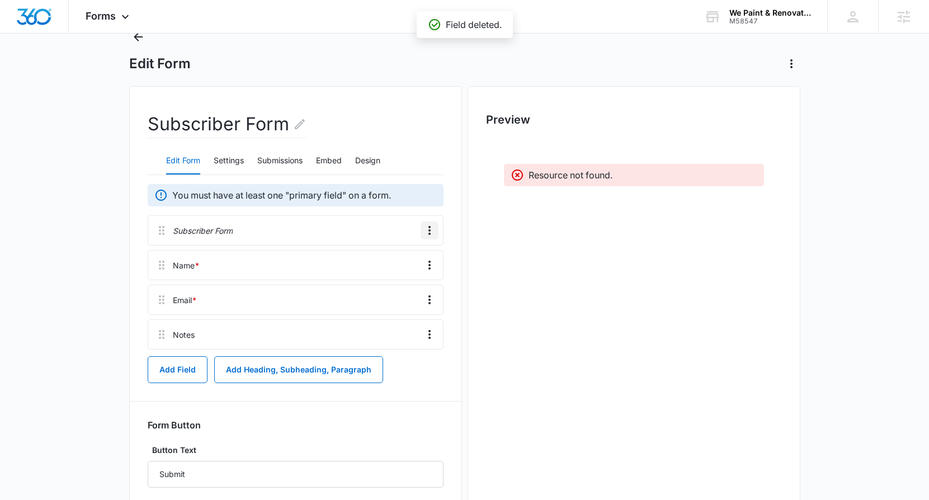
click at [425, 232] on icon "Overflow Menu" at bounding box center [429, 230] width 13 height 13
click at [407, 276] on div "Delete" at bounding box center [400, 279] width 24 height 8
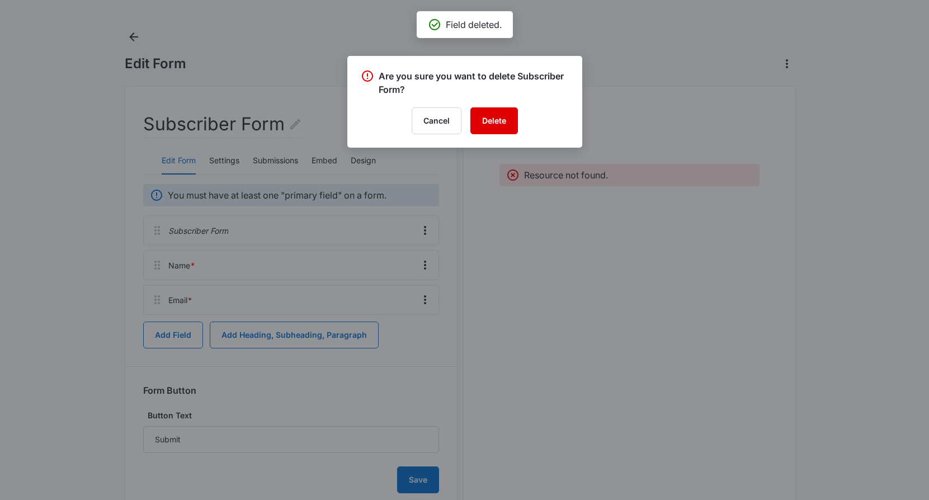
click at [494, 120] on button "Delete" at bounding box center [495, 120] width 48 height 27
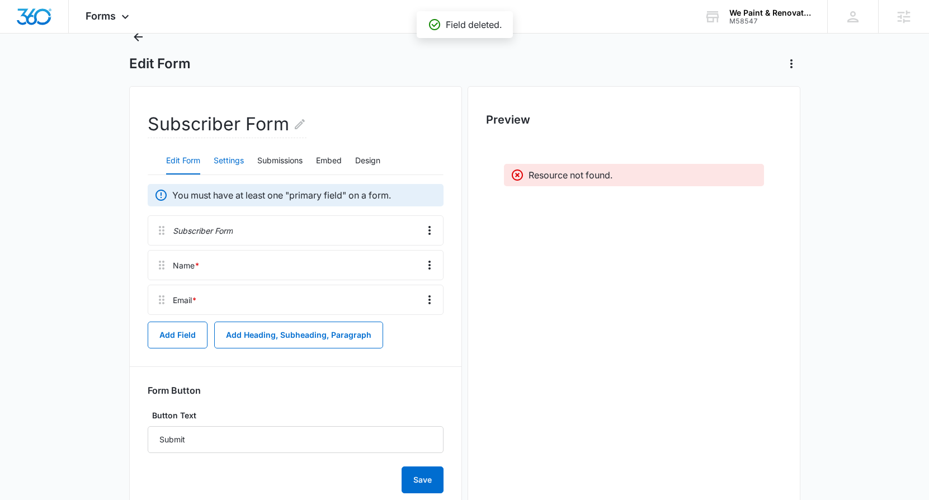
click at [234, 162] on button "Settings" at bounding box center [229, 161] width 30 height 27
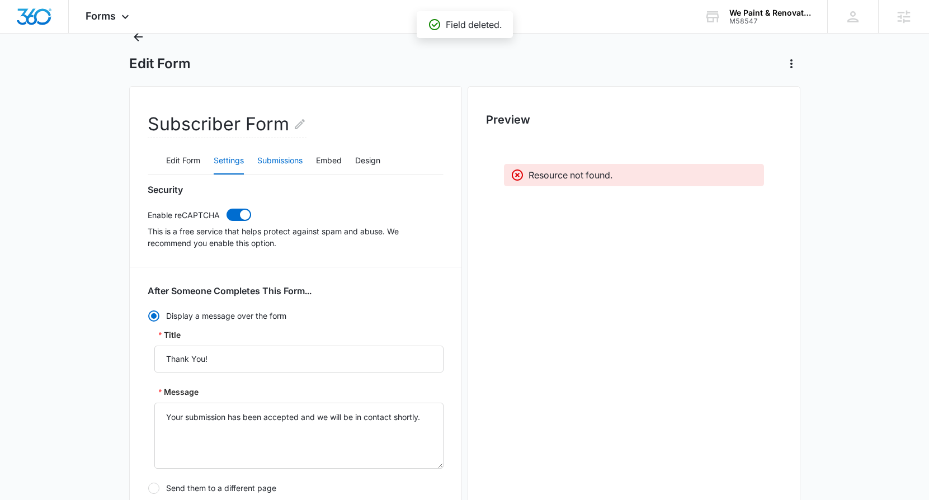
click at [281, 158] on button "Submissions" at bounding box center [279, 161] width 45 height 27
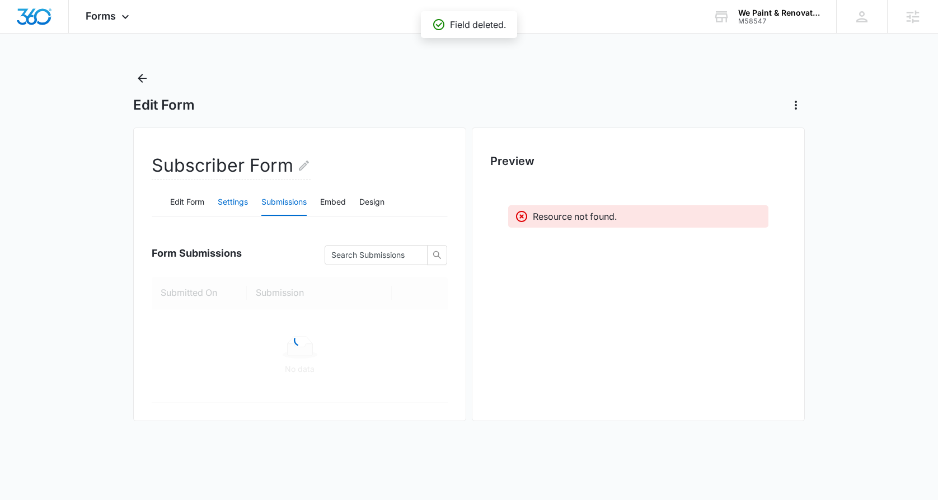
click at [234, 205] on button "Settings" at bounding box center [233, 202] width 30 height 27
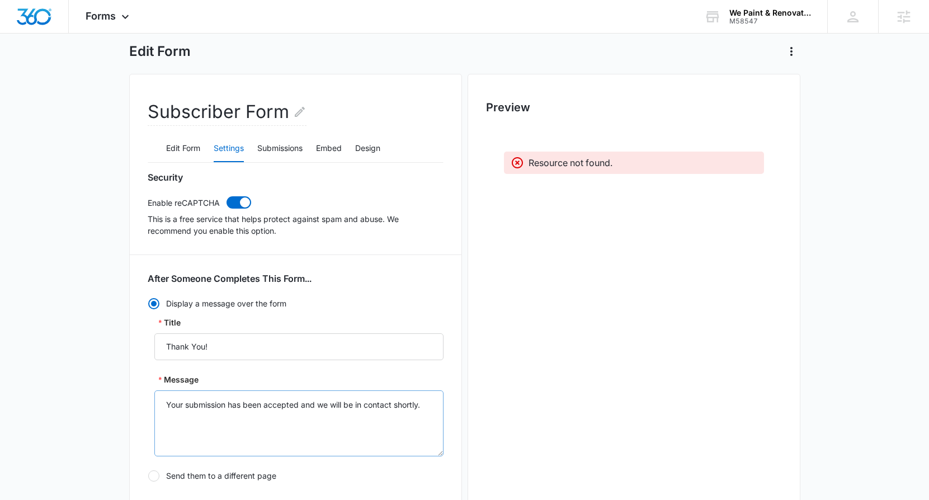
scroll to position [97, 0]
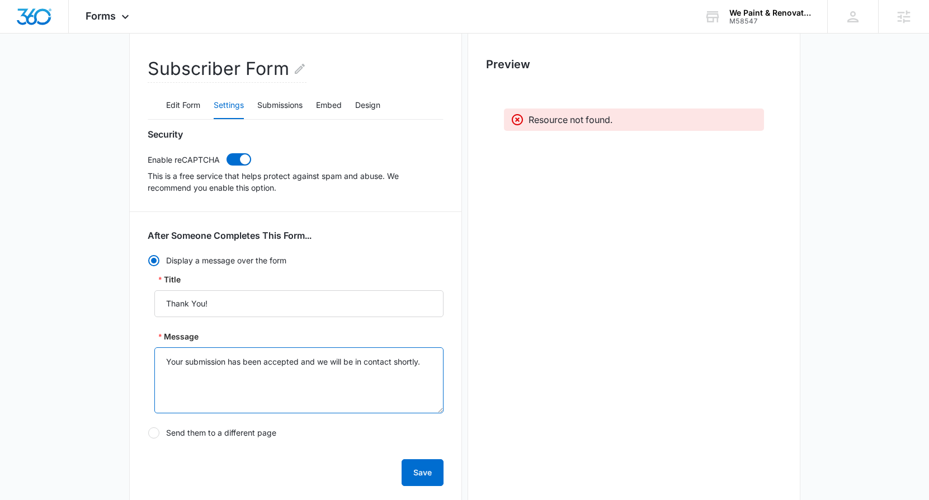
drag, startPoint x: 302, startPoint y: 363, endPoint x: 462, endPoint y: 393, distance: 163.4
click at [458, 392] on div "Subscriber Form Edit Form Settings Submissions Embed Design Security Enable reC…" at bounding box center [295, 396] width 333 height 730
type textarea "Your submission has been accepted"
type textarea "Thanks for joining us!"
click at [301, 303] on input "Thank You!" at bounding box center [298, 303] width 289 height 27
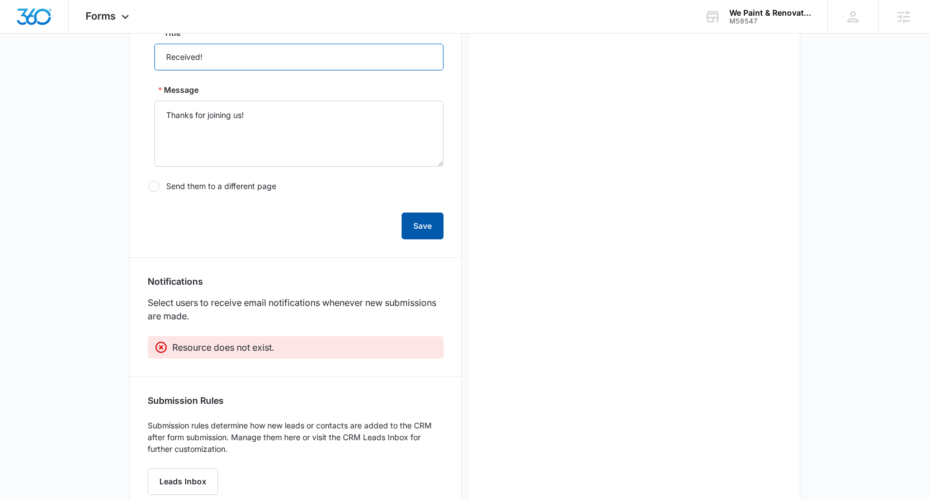
scroll to position [379, 0]
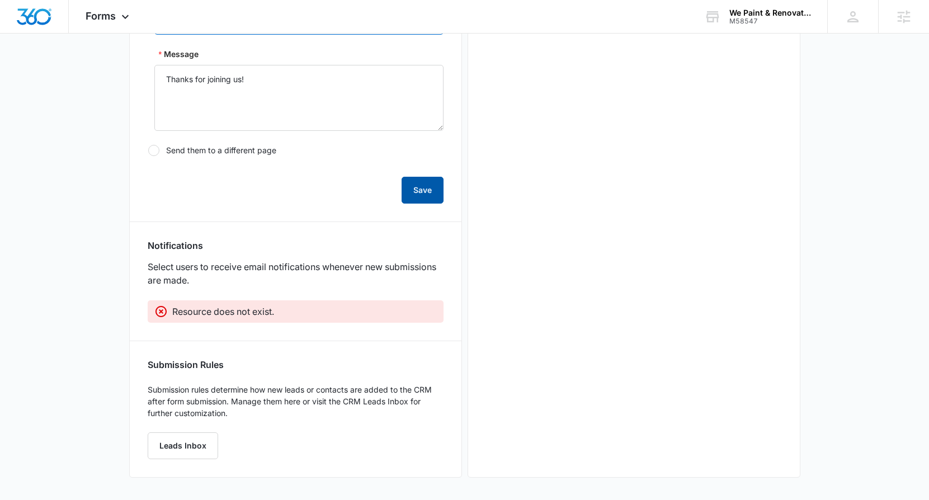
type input "Received!"
click at [421, 198] on button "Save" at bounding box center [423, 190] width 42 height 27
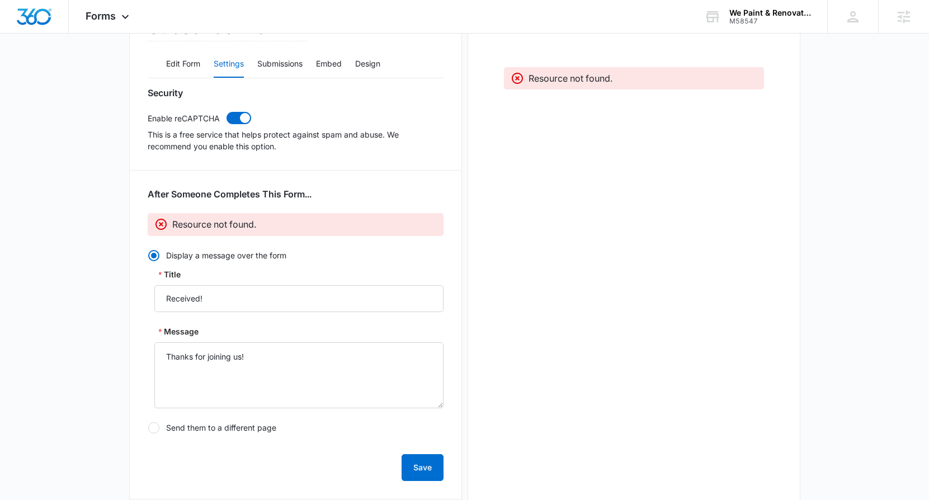
scroll to position [0, 0]
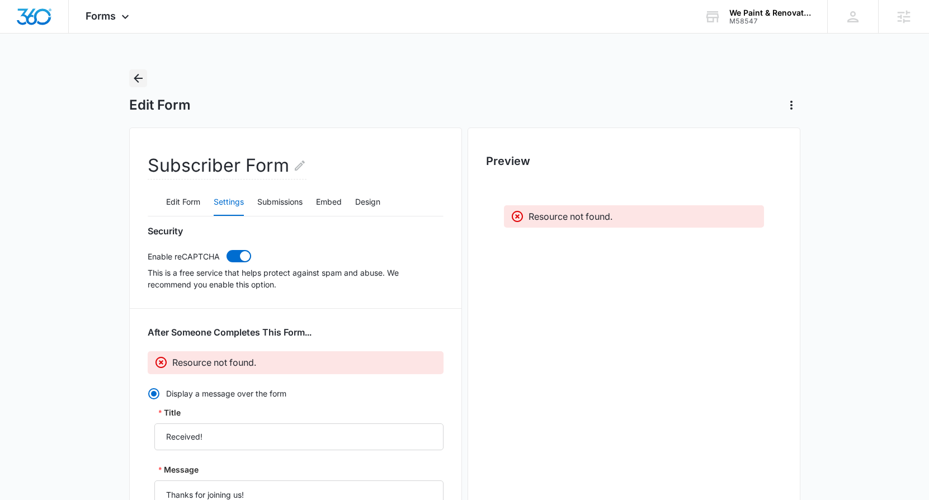
click at [138, 78] on icon "Back" at bounding box center [138, 78] width 9 height 9
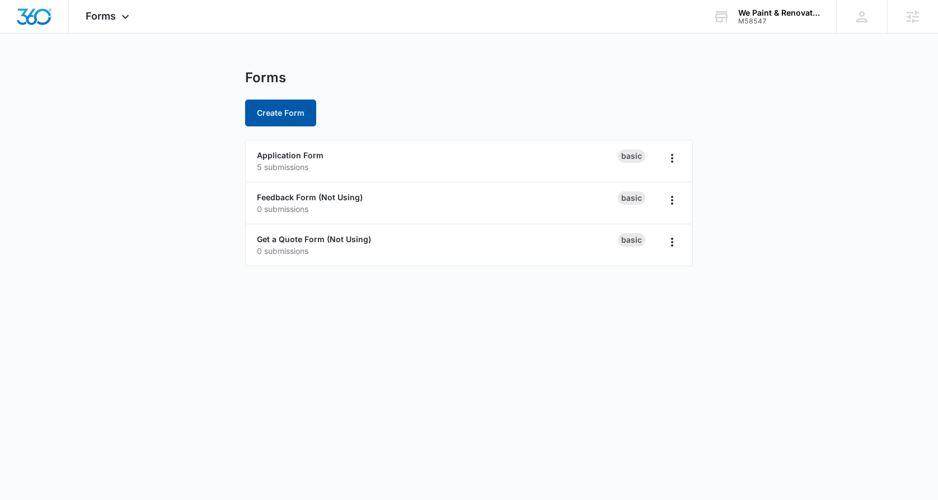
click at [288, 111] on button "Create Form" at bounding box center [280, 113] width 71 height 27
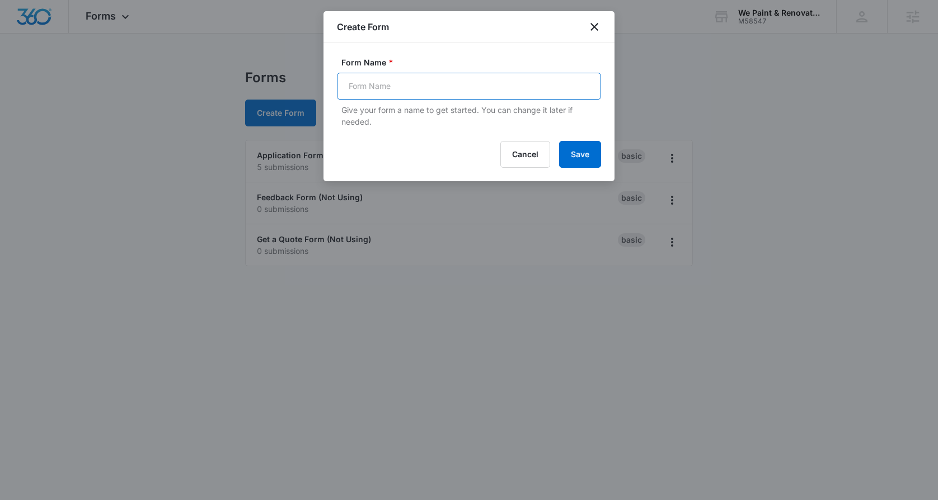
click at [426, 92] on input "Form Name *" at bounding box center [469, 86] width 264 height 27
type input "Subscriber Form"
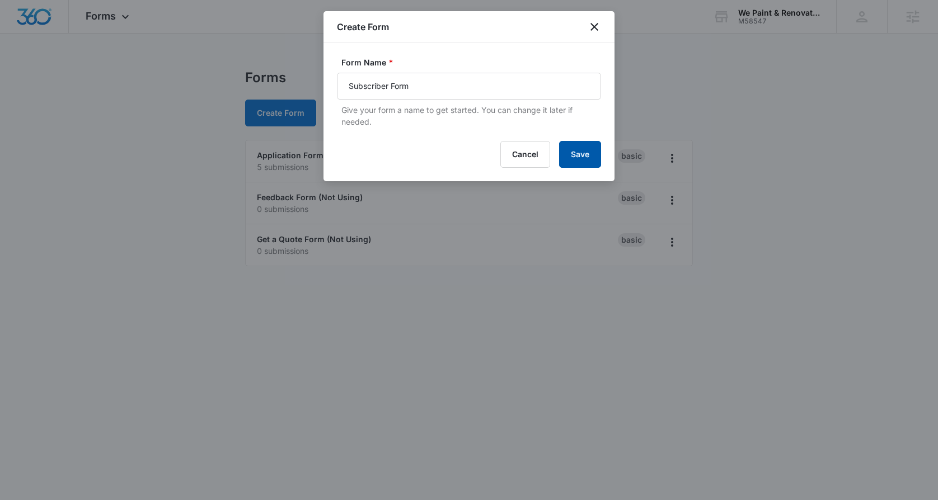
click at [579, 153] on button "Save" at bounding box center [580, 154] width 42 height 27
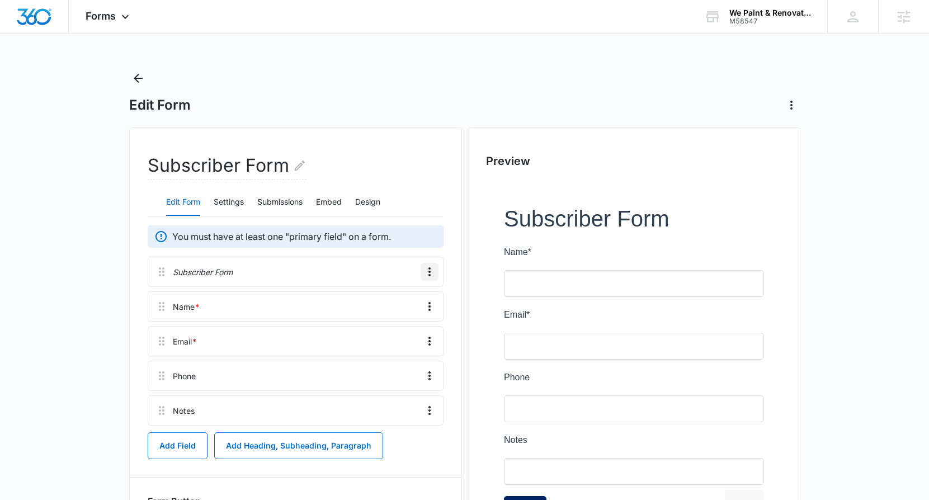
click at [427, 274] on icon "Overflow Menu" at bounding box center [429, 271] width 13 height 13
click at [417, 319] on button "Delete" at bounding box center [406, 320] width 64 height 17
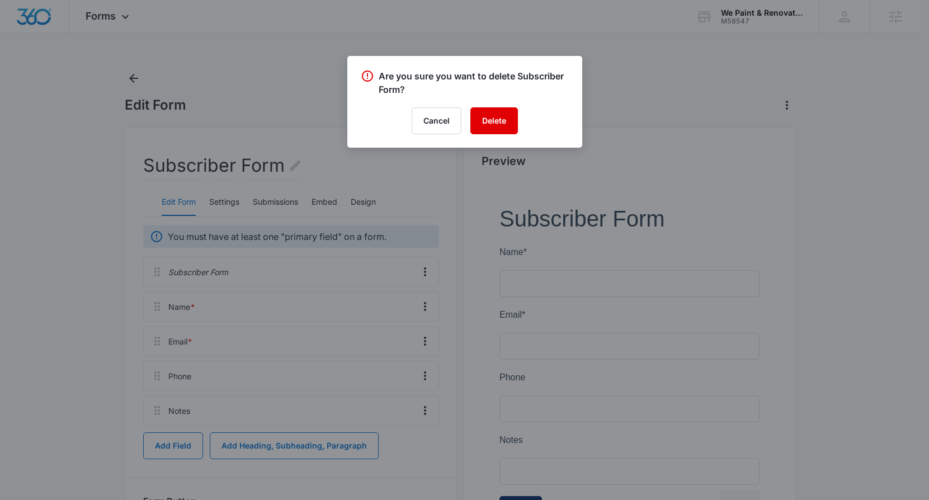
click at [487, 128] on button "Delete" at bounding box center [495, 120] width 48 height 27
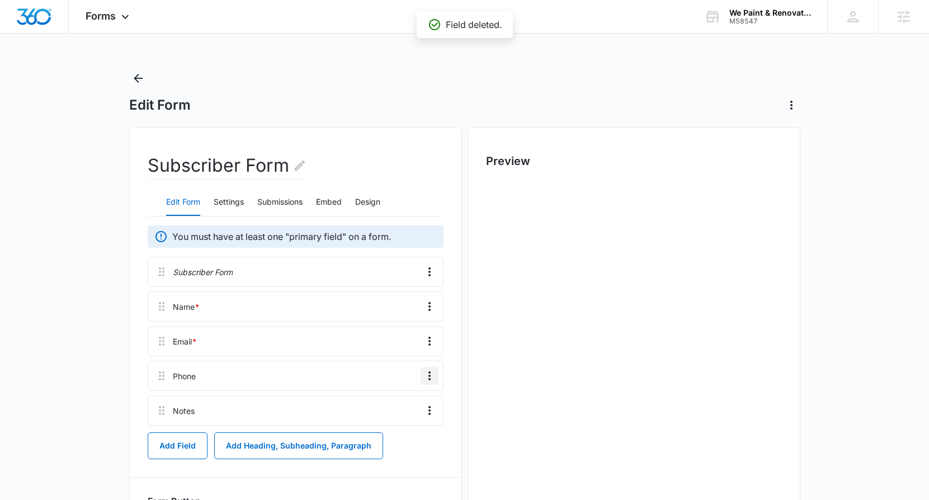
click at [429, 378] on icon "Overflow Menu" at bounding box center [429, 375] width 13 height 13
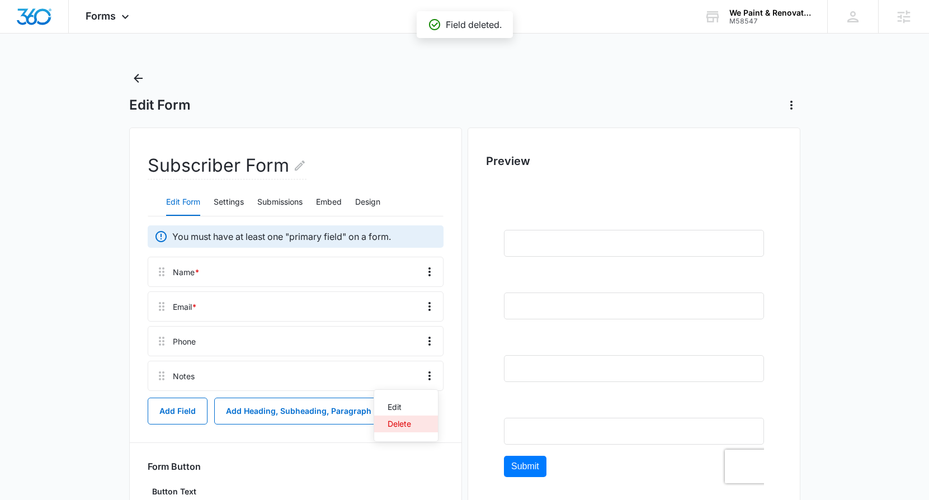
click at [402, 424] on div "Delete" at bounding box center [400, 424] width 24 height 8
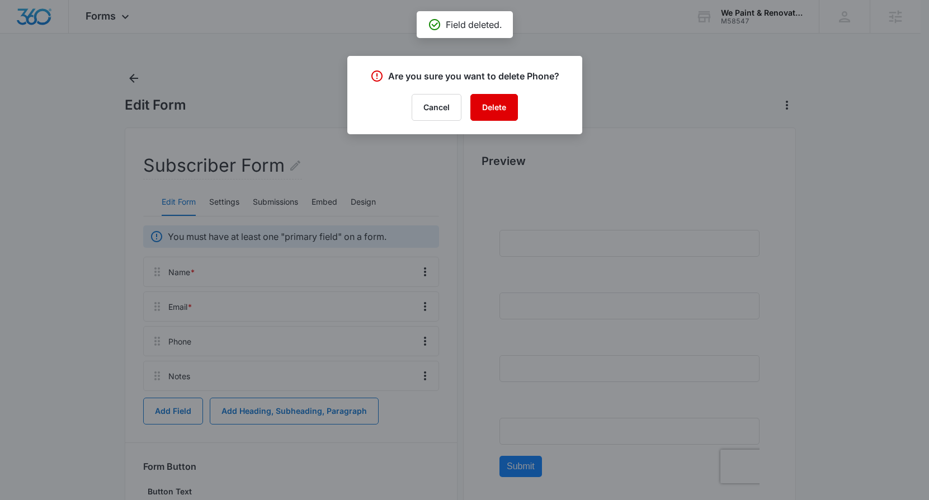
click at [492, 105] on button "Delete" at bounding box center [495, 107] width 48 height 27
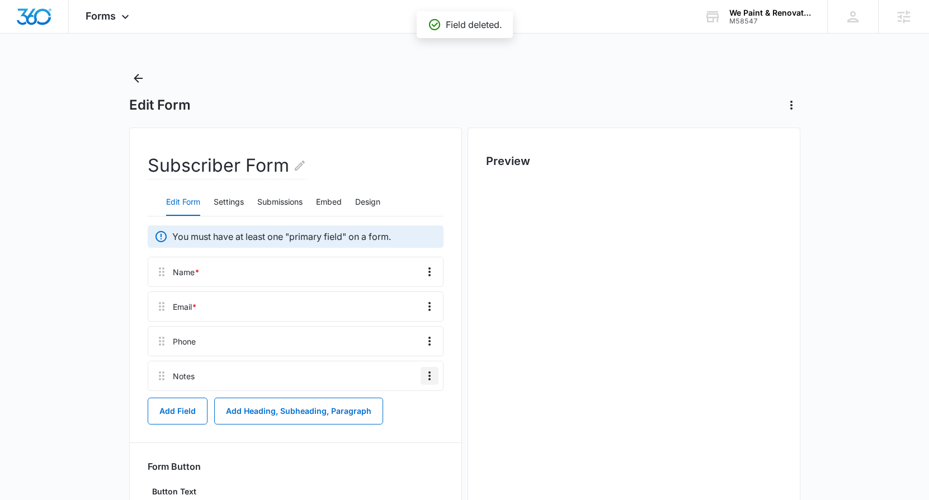
click at [427, 372] on icon "Overflow Menu" at bounding box center [429, 375] width 13 height 13
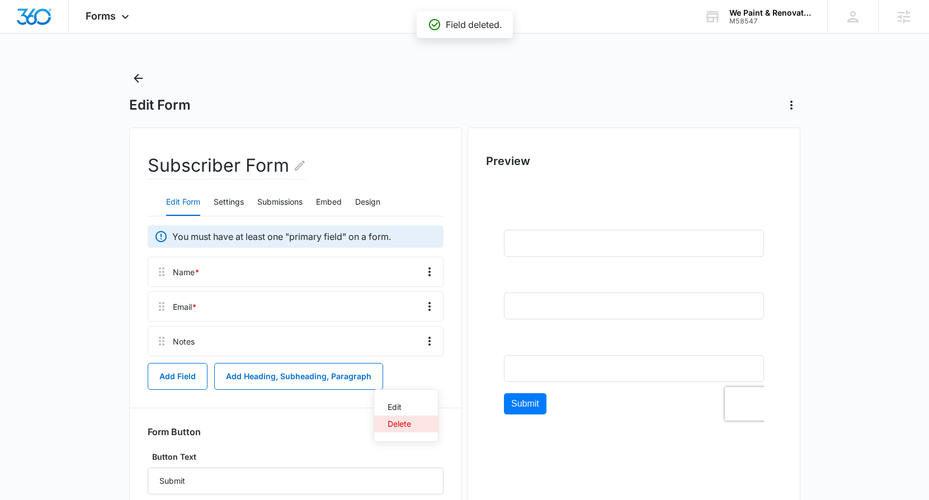
click at [403, 417] on button "Delete" at bounding box center [406, 424] width 64 height 17
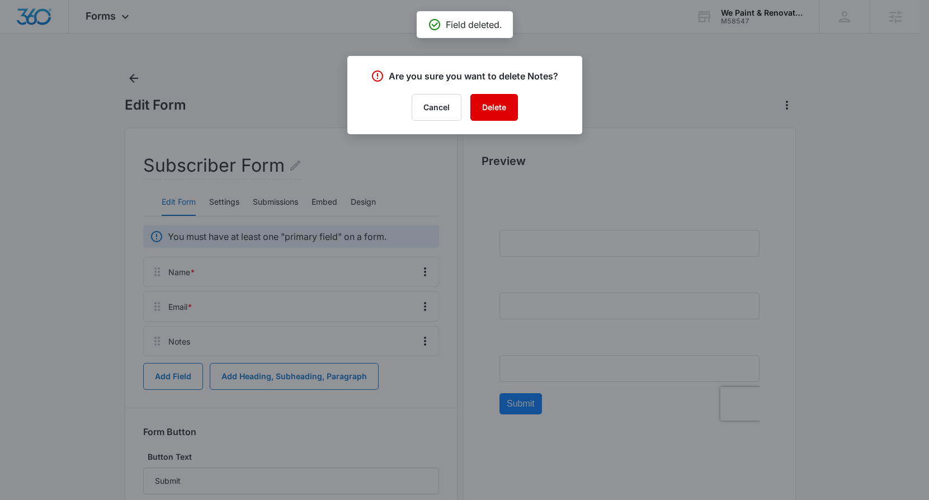
click at [487, 111] on button "Delete" at bounding box center [495, 107] width 48 height 27
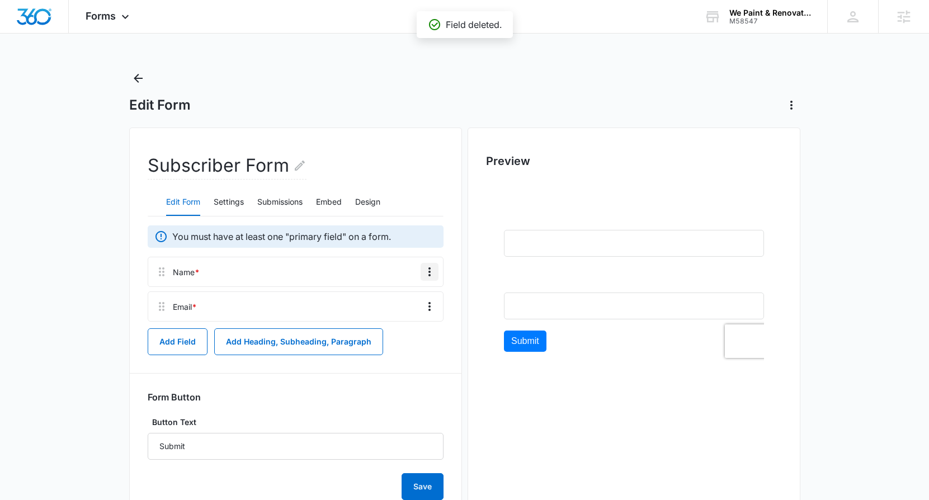
click at [429, 272] on icon "Overflow Menu" at bounding box center [429, 271] width 13 height 13
click at [410, 324] on div "Delete" at bounding box center [400, 320] width 24 height 8
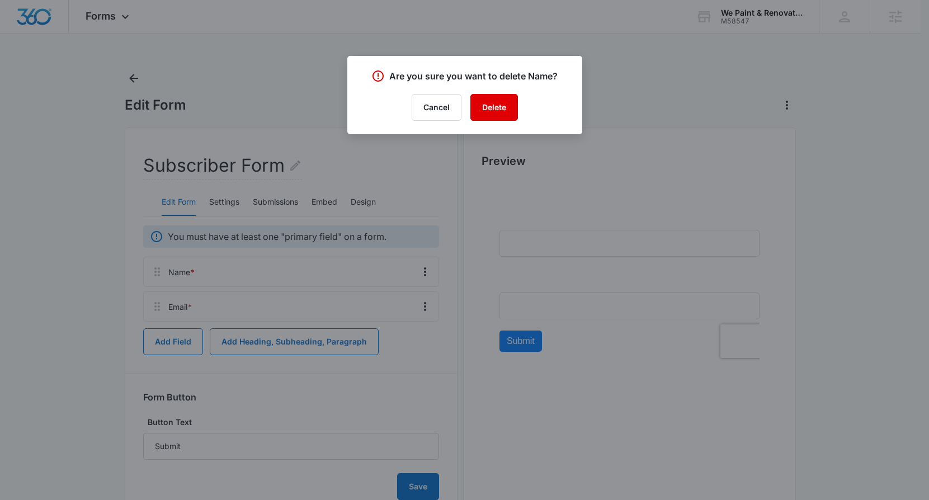
click at [501, 109] on button "Delete" at bounding box center [495, 107] width 48 height 27
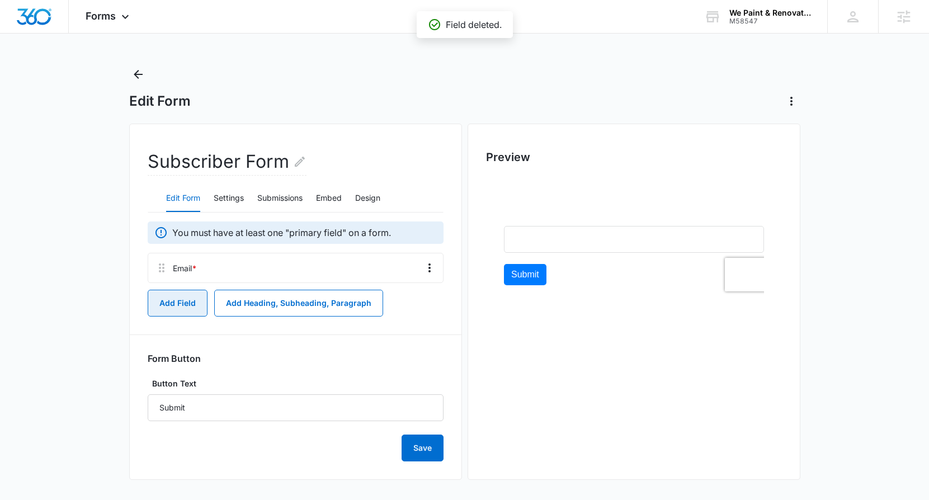
scroll to position [6, 0]
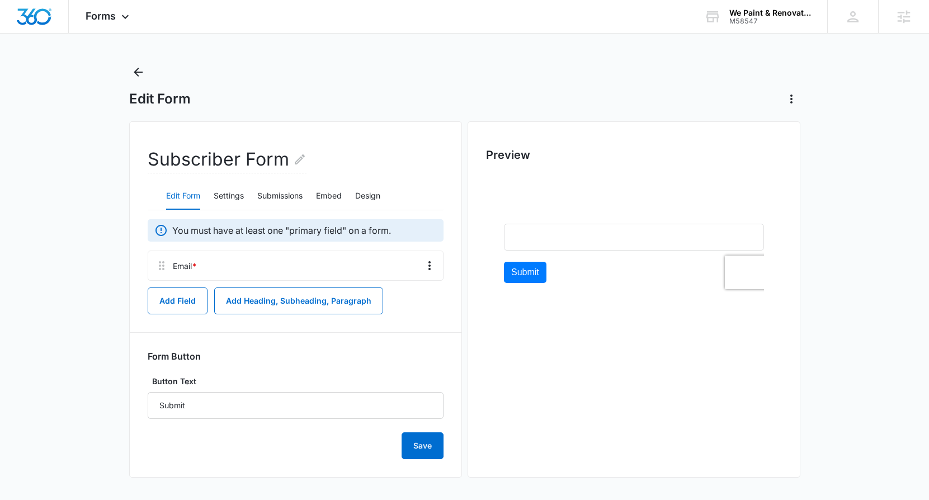
click at [187, 316] on div "You must have at least one "primary field" on a form. Email * Add Field Add Hea…" at bounding box center [296, 339] width 296 height 240
click at [183, 298] on button "Add Field" at bounding box center [178, 301] width 60 height 27
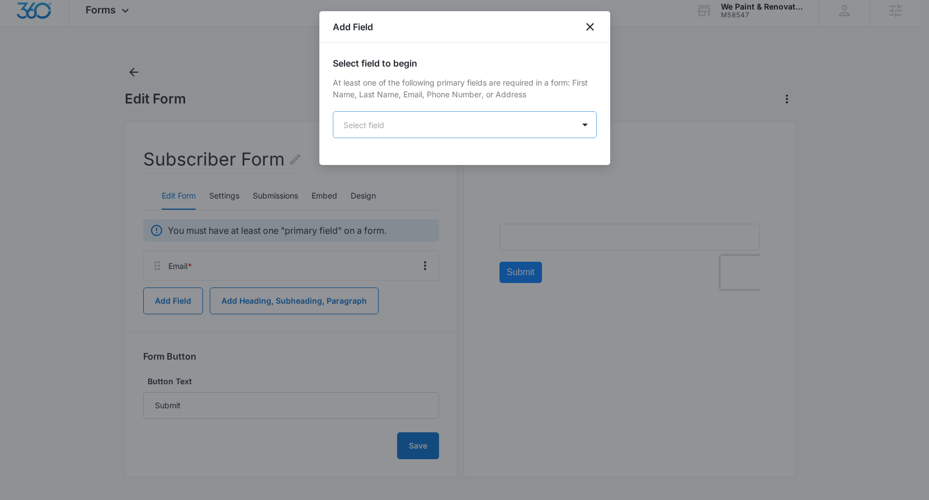
click at [382, 121] on body "Forms Apps Reputation Websites Forms CRM Email Social Shop Payments POS Content…" at bounding box center [464, 247] width 929 height 506
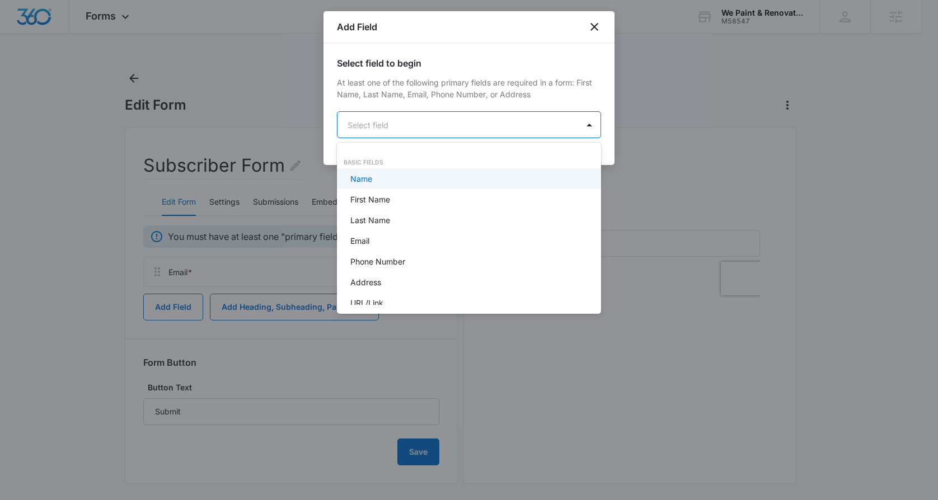
click at [389, 180] on div "Name" at bounding box center [467, 179] width 235 height 12
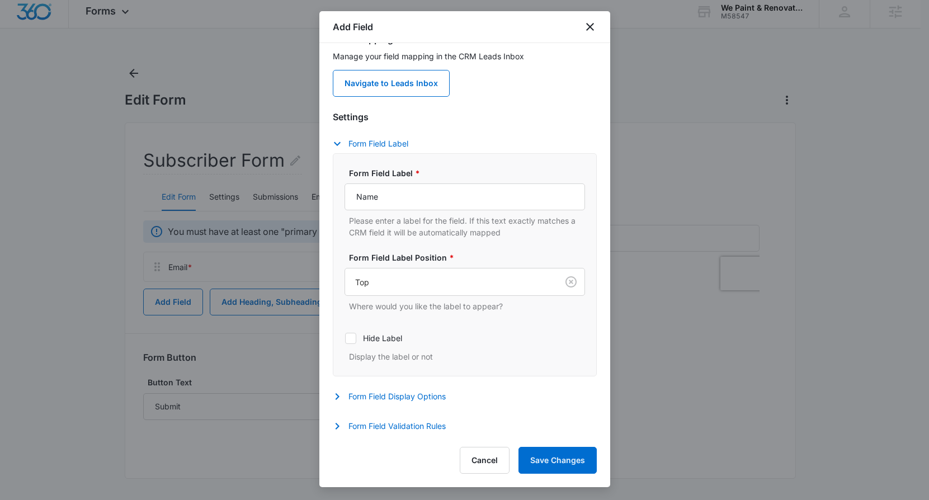
scroll to position [6, 0]
click at [555, 447] on button "Save Changes" at bounding box center [558, 460] width 78 height 27
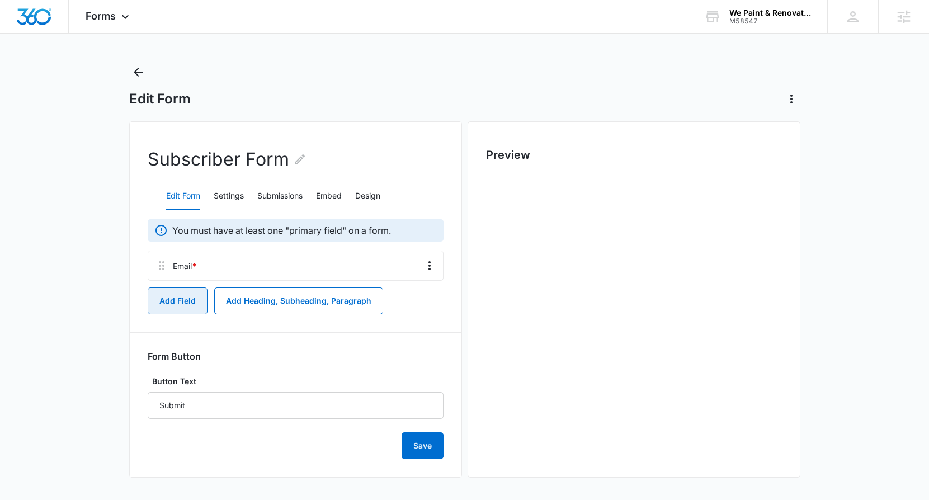
scroll to position [0, 0]
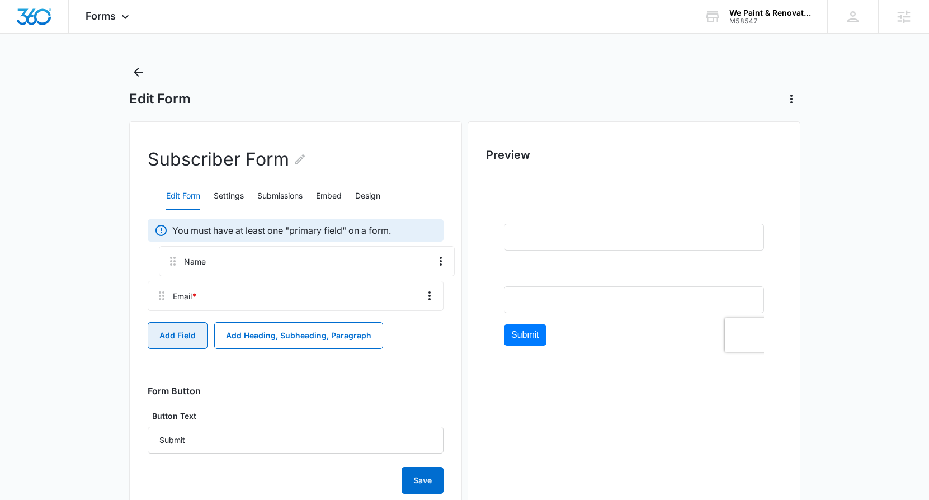
drag, startPoint x: 153, startPoint y: 302, endPoint x: 166, endPoint y: 255, distance: 49.3
click at [166, 255] on div "Email * Name" at bounding box center [296, 283] width 296 height 65
click at [269, 232] on p "You must have at least one "primary field" on a form." at bounding box center [281, 230] width 219 height 13
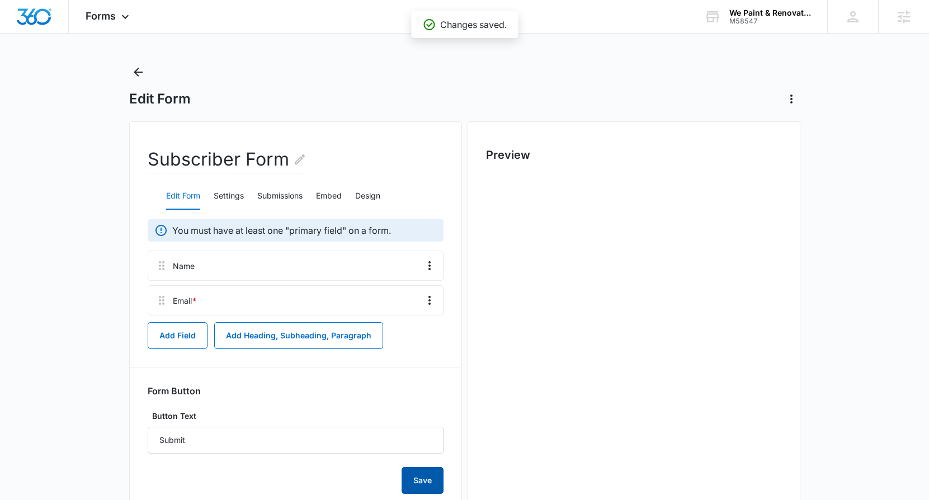
click at [432, 481] on button "Save" at bounding box center [423, 480] width 42 height 27
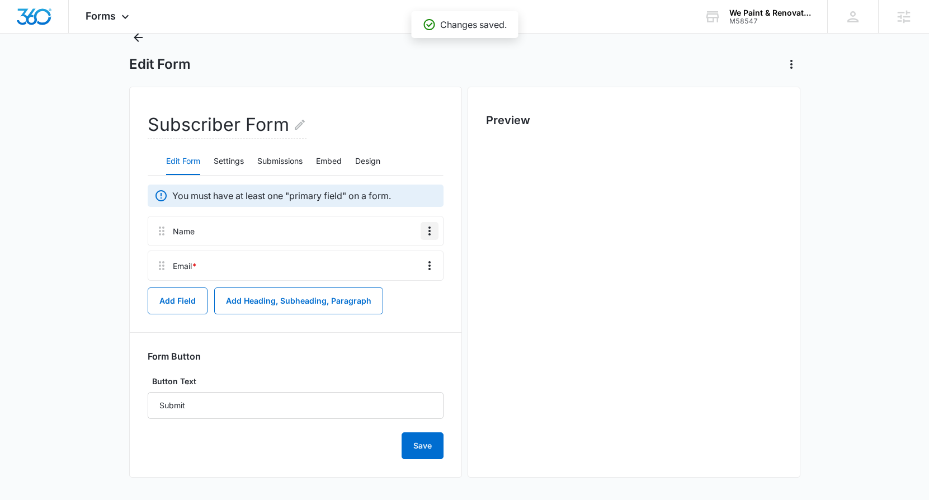
click at [430, 226] on icon "Overflow Menu" at bounding box center [429, 230] width 13 height 13
click at [400, 278] on div "Delete" at bounding box center [400, 279] width 24 height 8
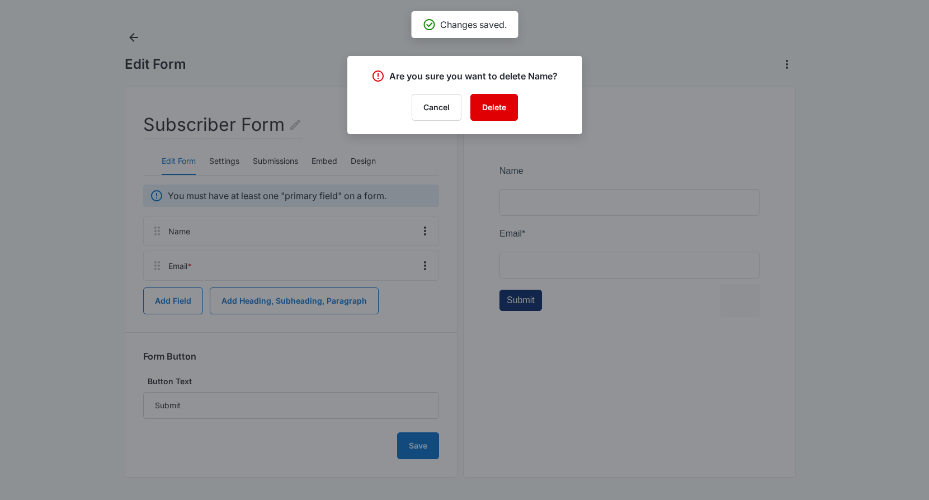
click at [492, 108] on button "Delete" at bounding box center [495, 107] width 48 height 27
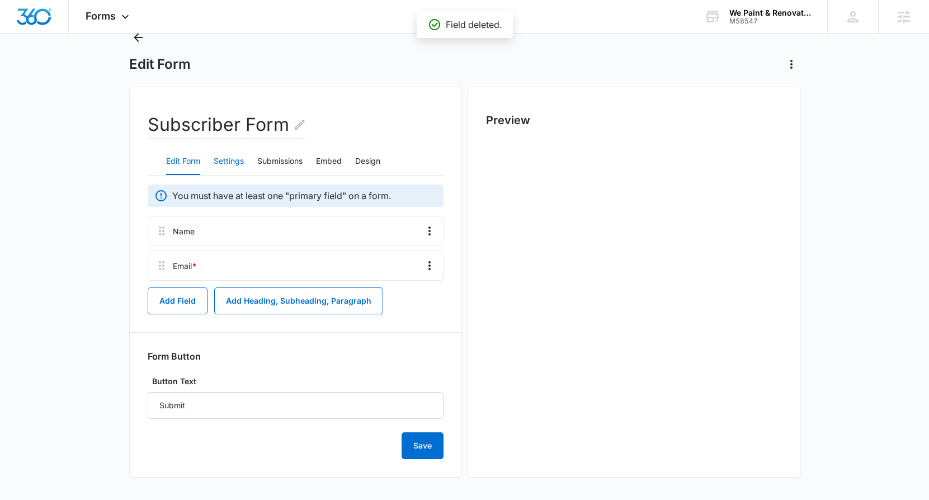
click at [225, 164] on button "Settings" at bounding box center [229, 161] width 30 height 27
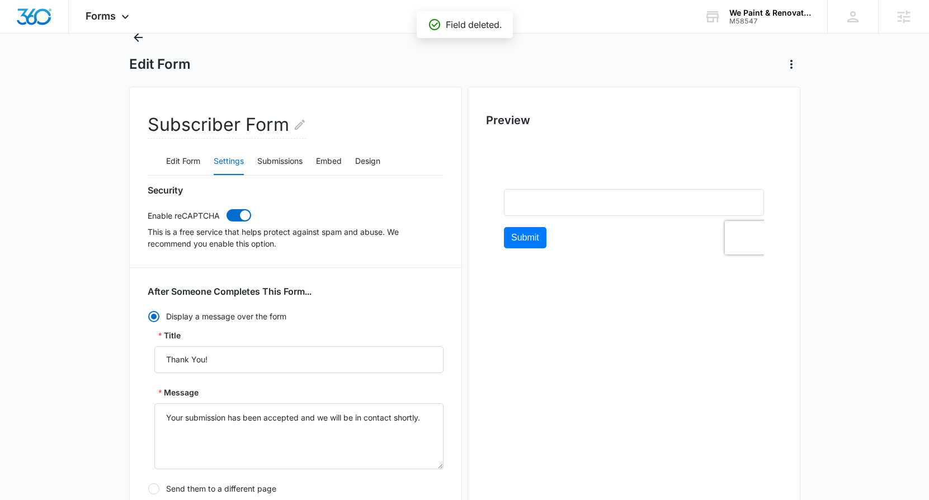
scroll to position [262, 0]
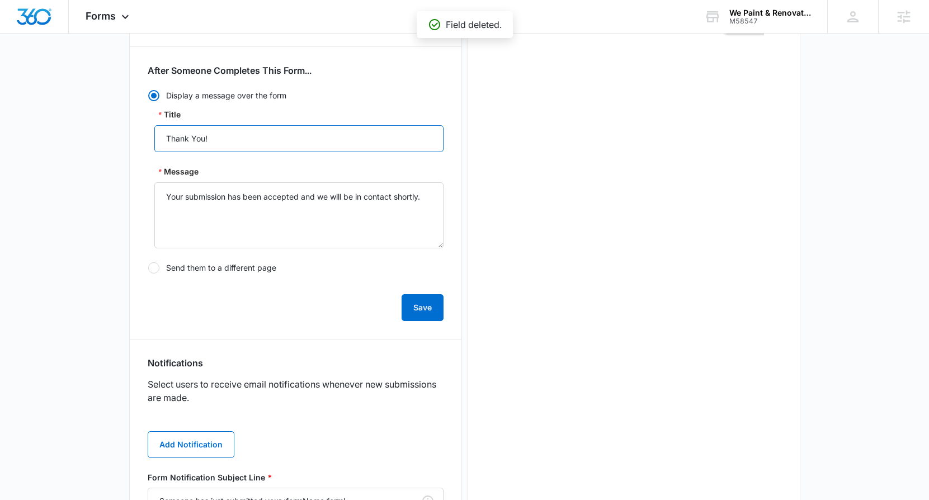
click at [236, 135] on input "Thank You!" at bounding box center [298, 138] width 289 height 27
type input "Received!"
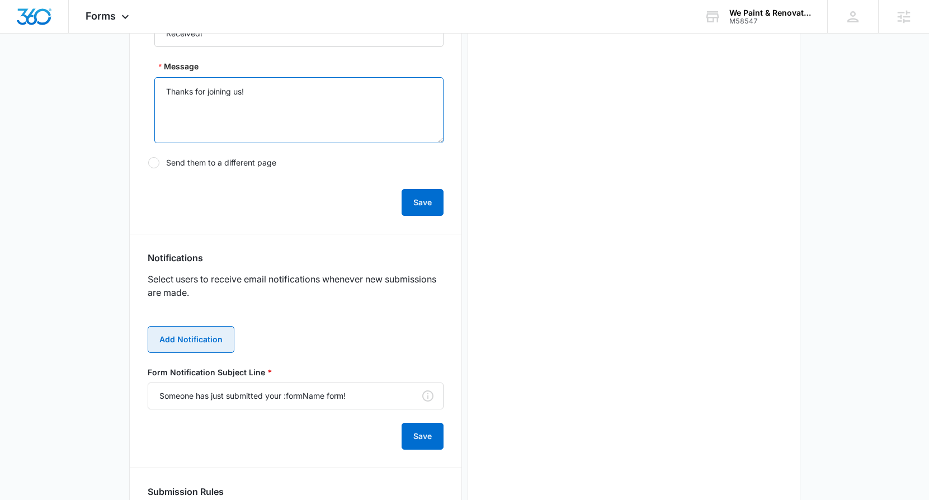
scroll to position [382, 0]
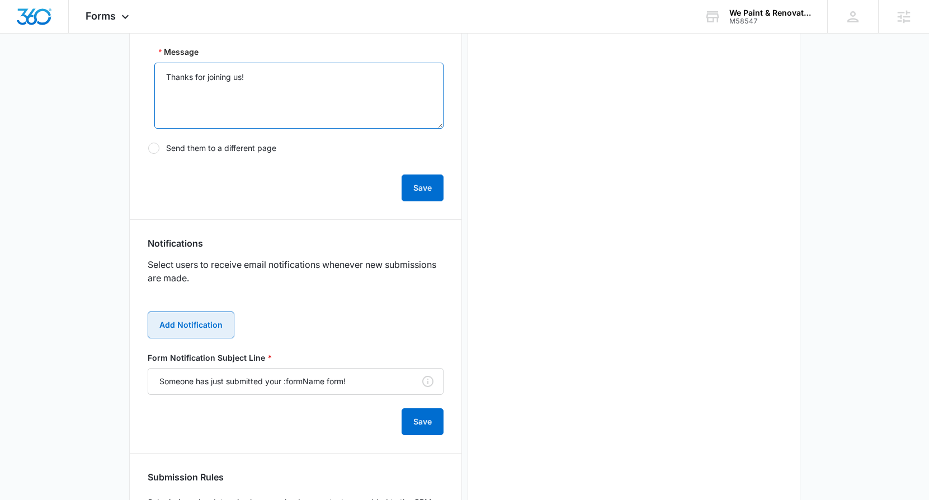
type textarea "Thanks for joining us!"
click at [209, 323] on button "Add Notification" at bounding box center [191, 325] width 87 height 27
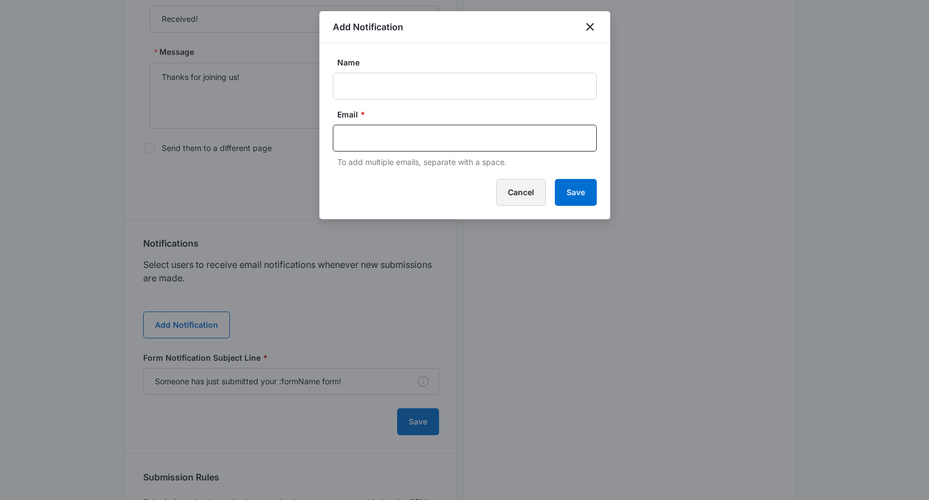
click at [526, 190] on button "Cancel" at bounding box center [521, 192] width 50 height 27
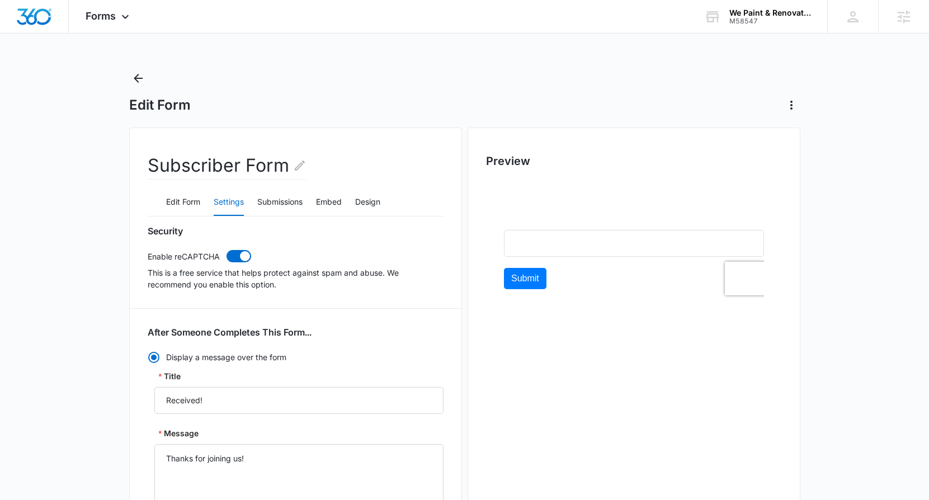
scroll to position [494, 0]
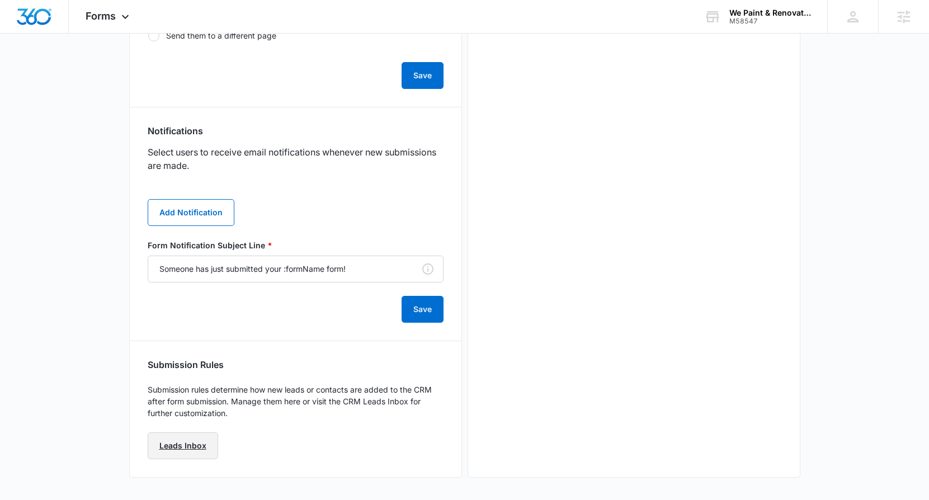
click at [178, 434] on link "Leads Inbox" at bounding box center [183, 446] width 71 height 27
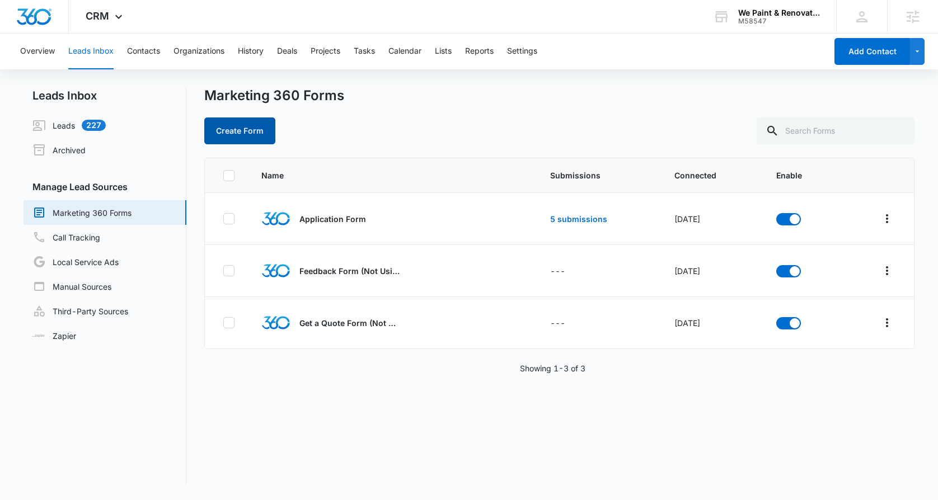
click at [248, 139] on button "Create Form" at bounding box center [239, 131] width 71 height 27
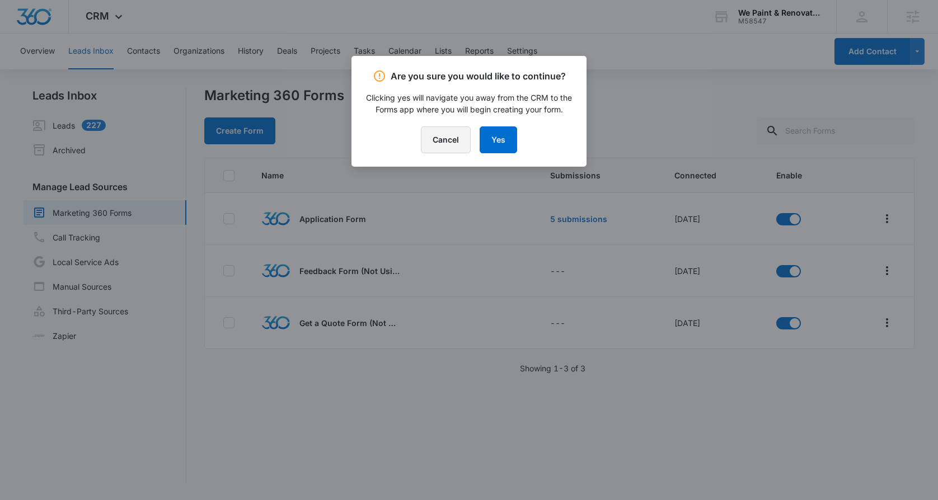
click at [455, 148] on button "Cancel" at bounding box center [446, 139] width 50 height 27
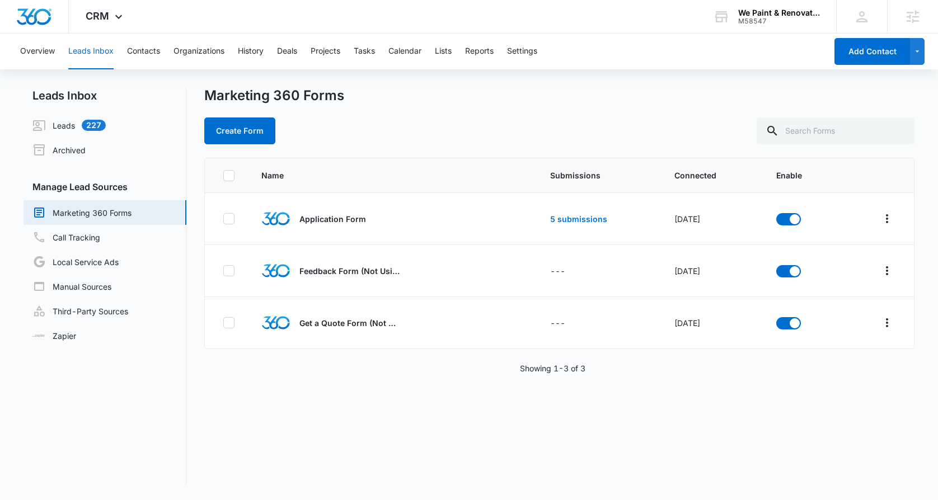
click at [596, 146] on div "Marketing 360 Forms Create Form Name Submissions Connected Enable Application F…" at bounding box center [559, 285] width 710 height 397
click at [117, 22] on icon at bounding box center [118, 19] width 13 height 13
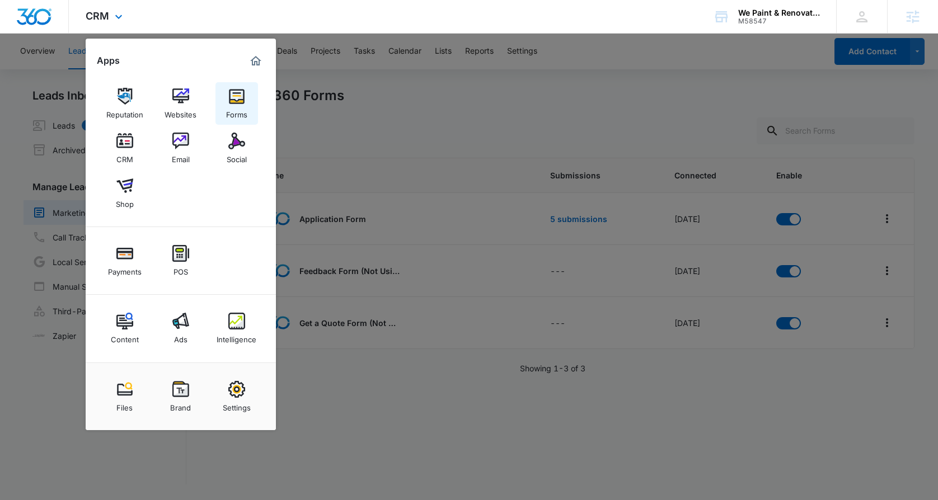
click at [242, 106] on div "Forms" at bounding box center [236, 112] width 21 height 15
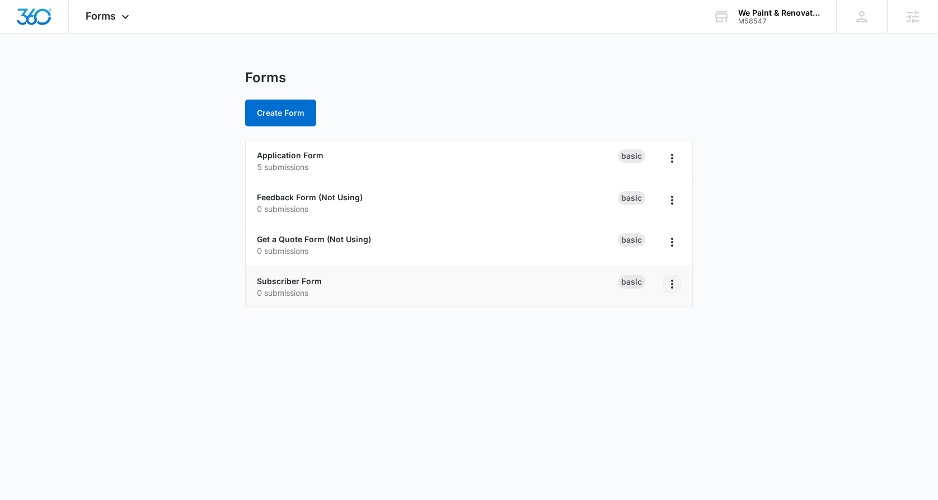
click at [670, 281] on icon "Overflow Menu" at bounding box center [671, 284] width 13 height 13
click at [299, 283] on link "Subscriber Form" at bounding box center [289, 281] width 65 height 10
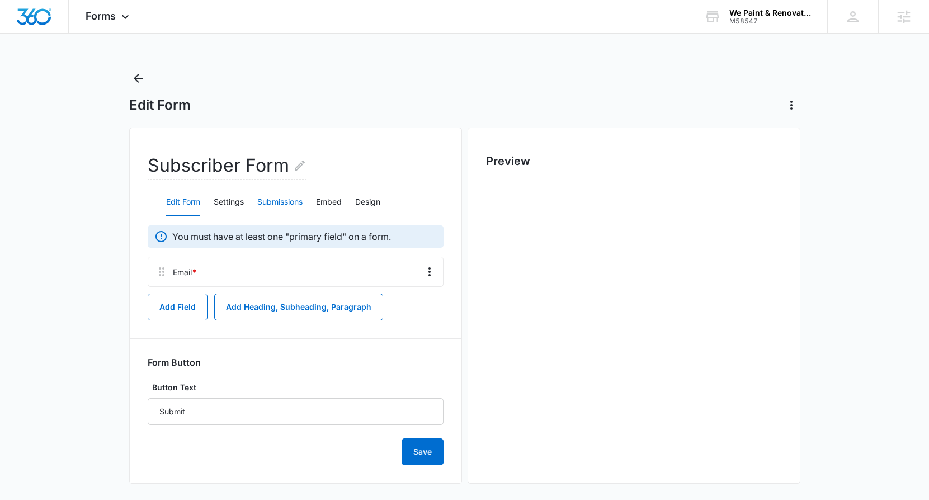
click at [267, 208] on button "Submissions" at bounding box center [279, 202] width 45 height 27
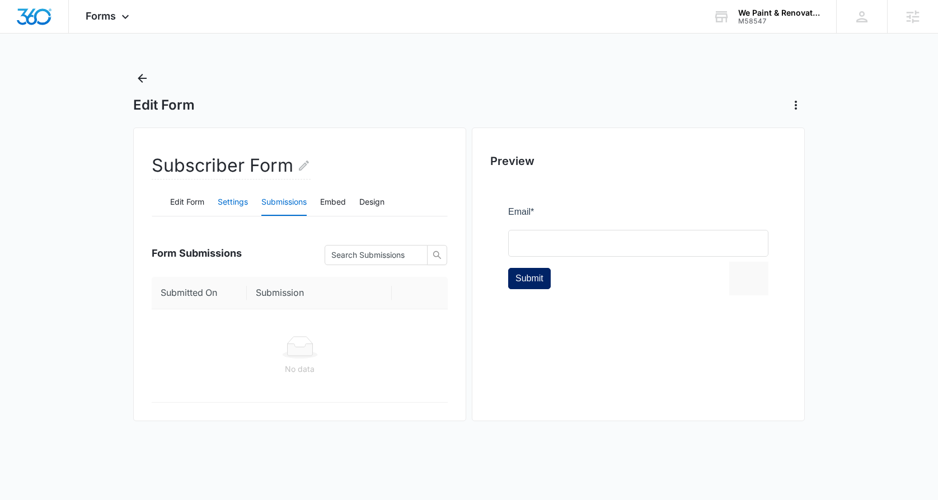
click at [237, 202] on button "Settings" at bounding box center [233, 202] width 30 height 27
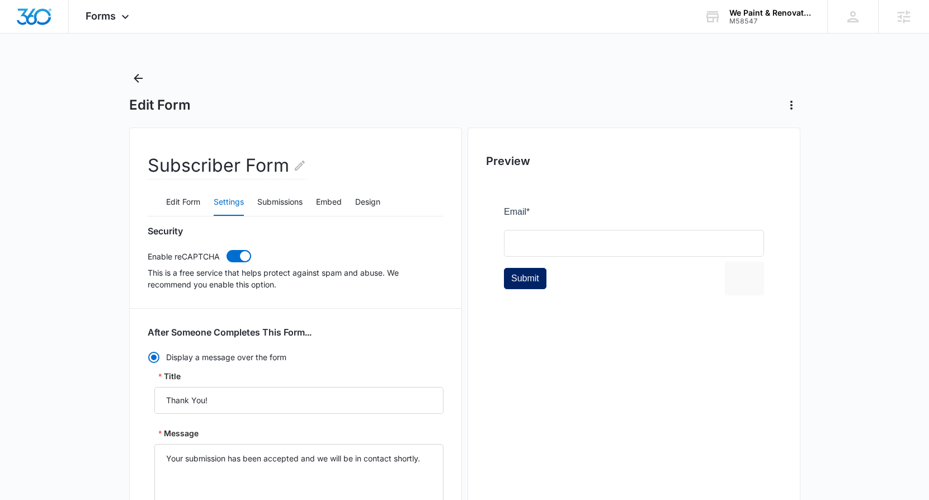
scroll to position [240, 0]
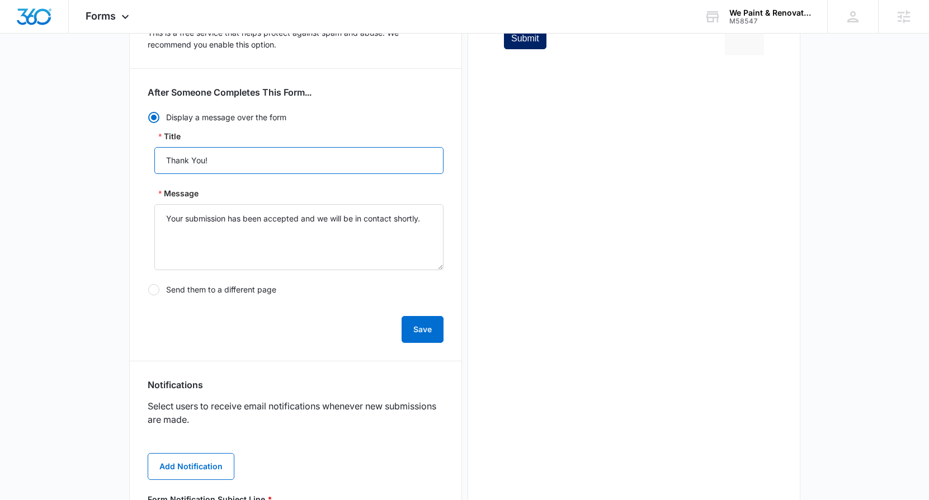
click at [242, 168] on input "Thank You!" at bounding box center [298, 160] width 289 height 27
type input "Received!"
type textarea "Thanks for joining us!"
click at [410, 313] on div "Save" at bounding box center [296, 323] width 296 height 40
click at [427, 331] on button "Save" at bounding box center [423, 329] width 42 height 27
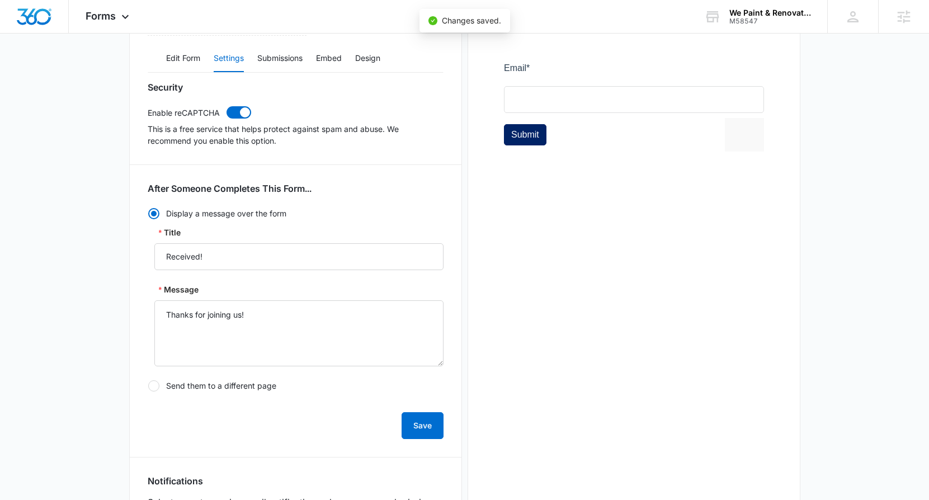
scroll to position [0, 0]
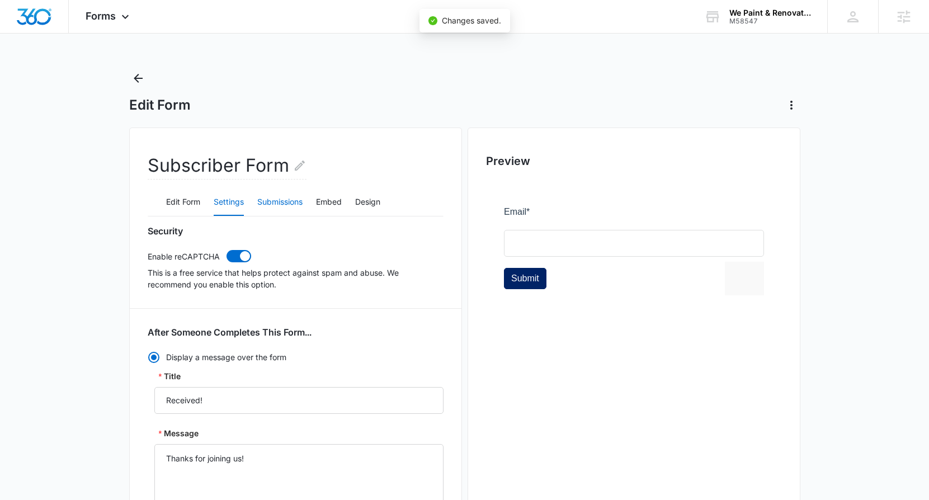
click at [280, 192] on button "Submissions" at bounding box center [279, 202] width 45 height 27
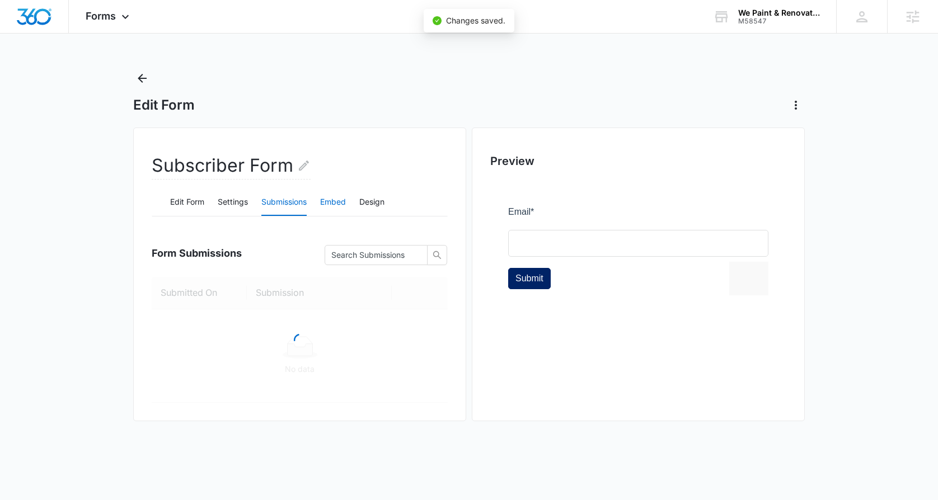
click at [341, 201] on button "Embed" at bounding box center [333, 202] width 26 height 27
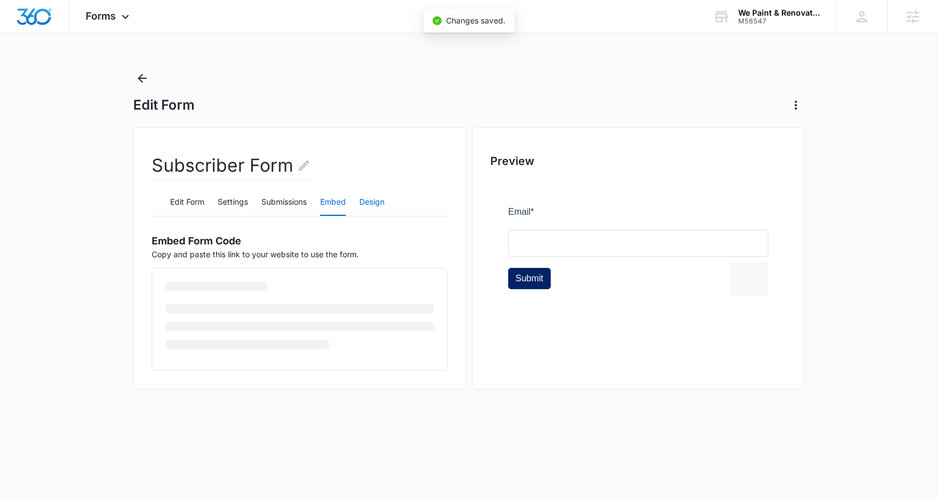
click at [382, 199] on button "Design" at bounding box center [371, 202] width 25 height 27
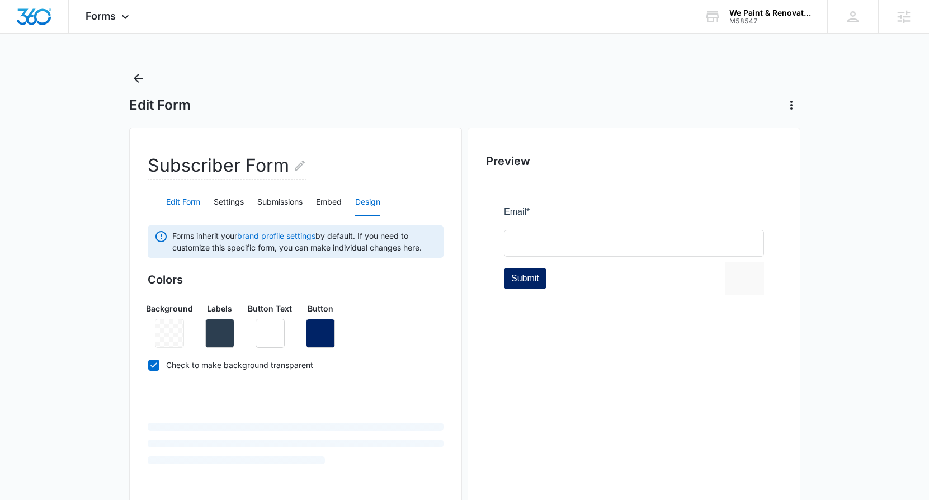
click at [166, 204] on button "Edit Form" at bounding box center [183, 202] width 34 height 27
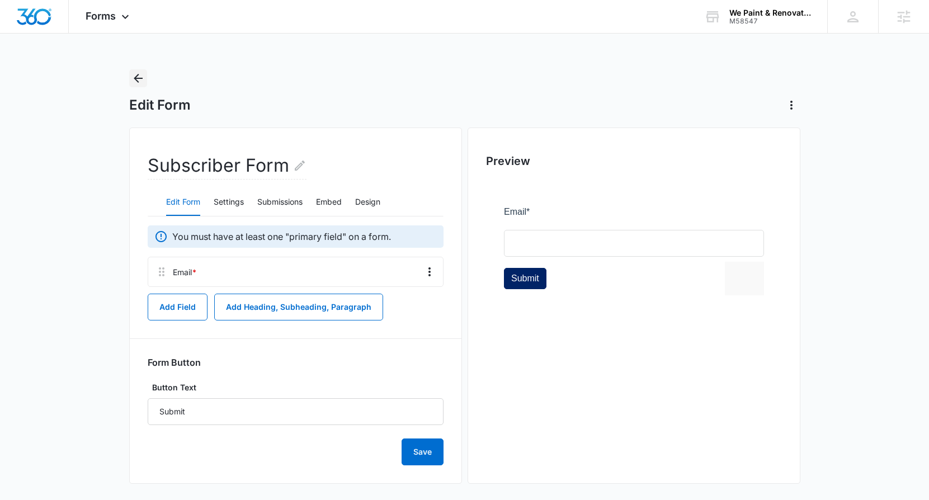
click at [135, 80] on icon "Back" at bounding box center [137, 78] width 13 height 13
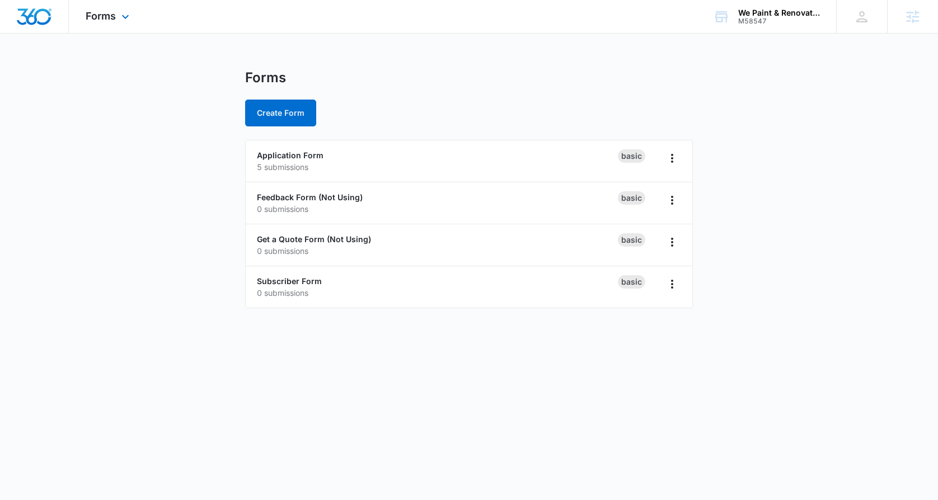
click at [108, 22] on div "Forms Apps Reputation Websites Forms CRM Email Social Shop Payments POS Content…" at bounding box center [109, 16] width 80 height 33
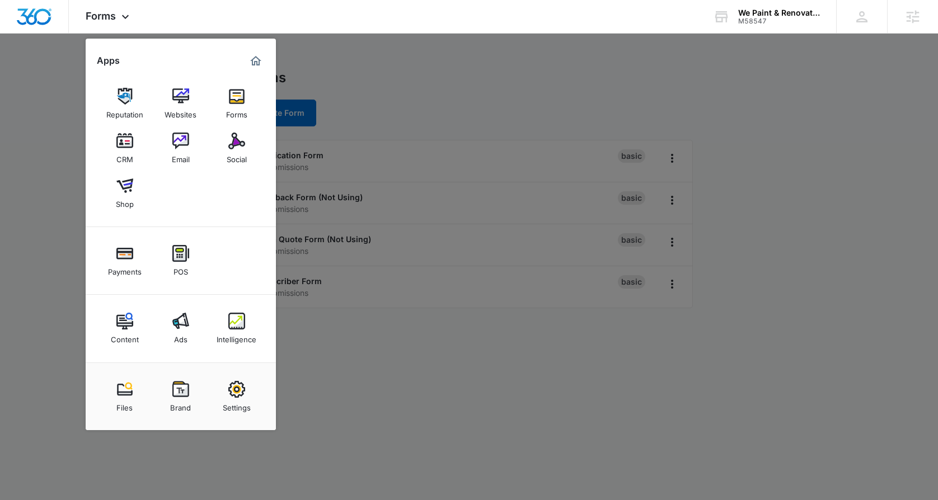
click at [409, 92] on div at bounding box center [469, 250] width 938 height 500
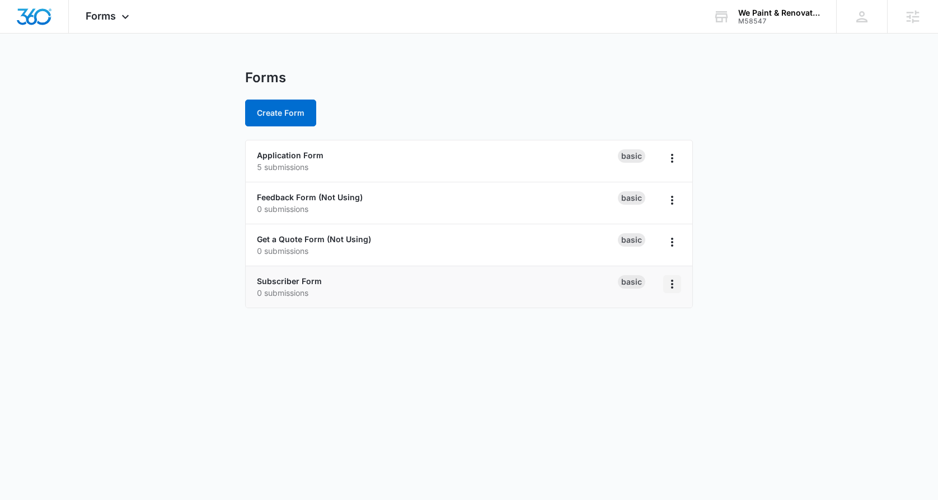
click at [674, 283] on icon "Overflow Menu" at bounding box center [671, 284] width 13 height 13
click at [280, 276] on link "Subscriber Form" at bounding box center [289, 281] width 65 height 10
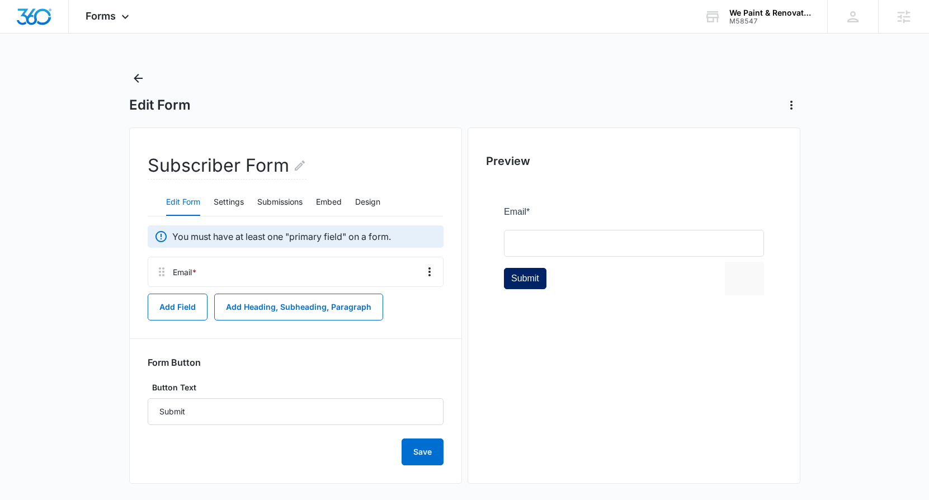
click at [350, 208] on div "Edit Form Settings Submissions Embed Design" at bounding box center [296, 203] width 296 height 28
click at [326, 204] on button "Embed" at bounding box center [329, 202] width 26 height 27
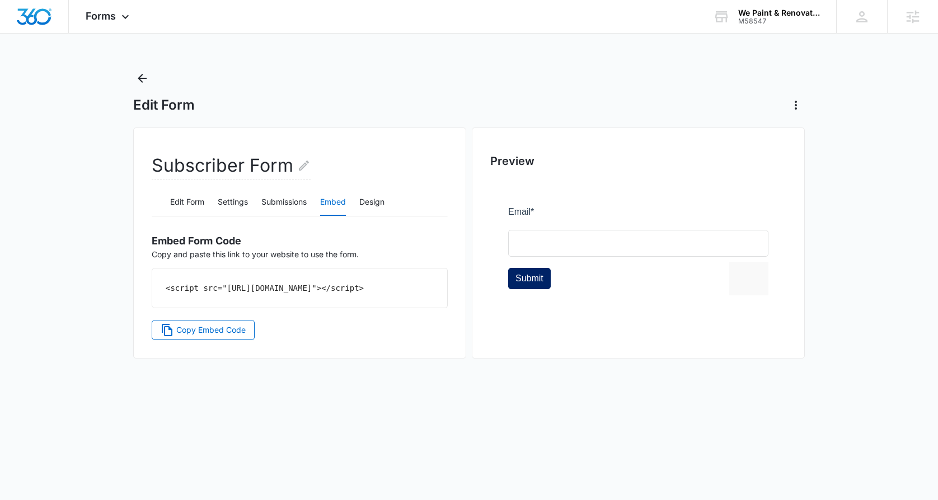
drag, startPoint x: 379, startPoint y: 306, endPoint x: 164, endPoint y: 293, distance: 215.2
click at [164, 293] on div "<script src="https://forms.marketing360.com/load.js?id=68bf01561e4c5f3cb60b4602…" at bounding box center [299, 288] width 295 height 39
copy code "<script src="https://forms.marketing360.com/load.js?id=68bf01561e4c5f3cb60b4602…"
click at [141, 76] on icon "Back" at bounding box center [142, 78] width 9 height 9
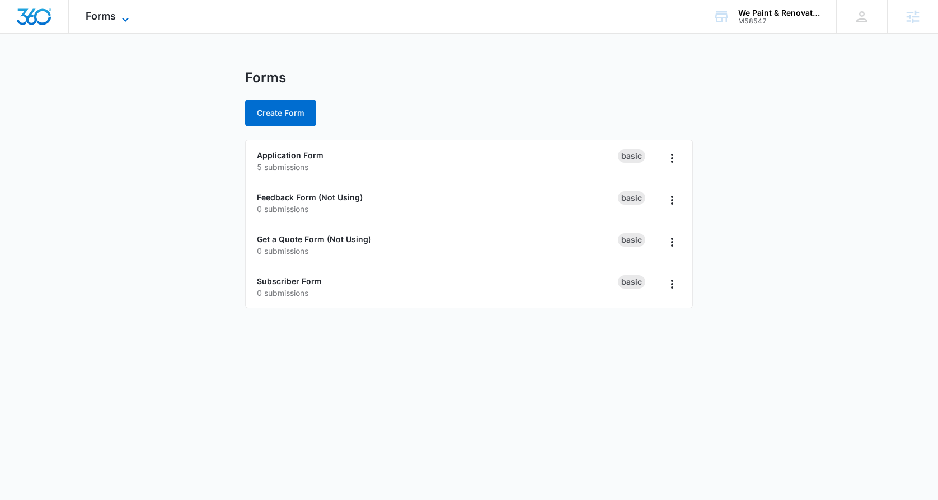
click at [114, 18] on span "Forms" at bounding box center [101, 16] width 30 height 12
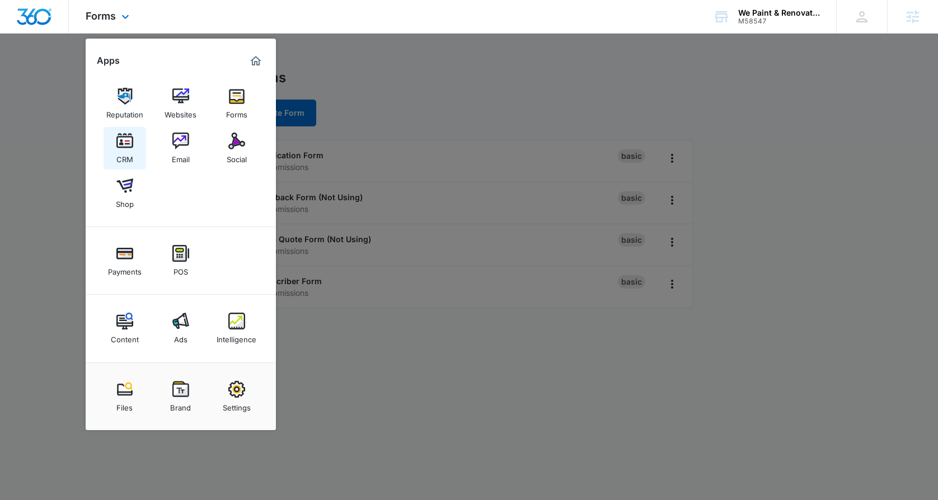
click at [116, 144] on img at bounding box center [124, 141] width 17 height 17
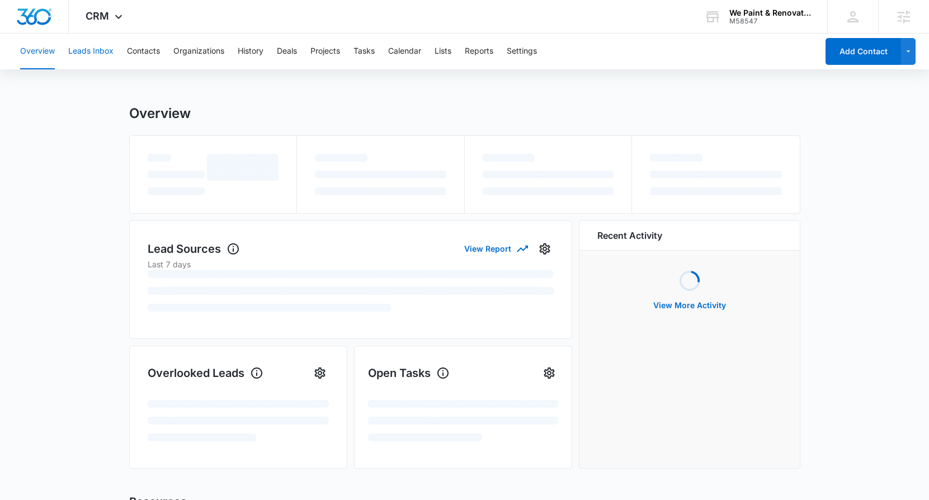
click at [91, 46] on button "Leads Inbox" at bounding box center [90, 52] width 45 height 36
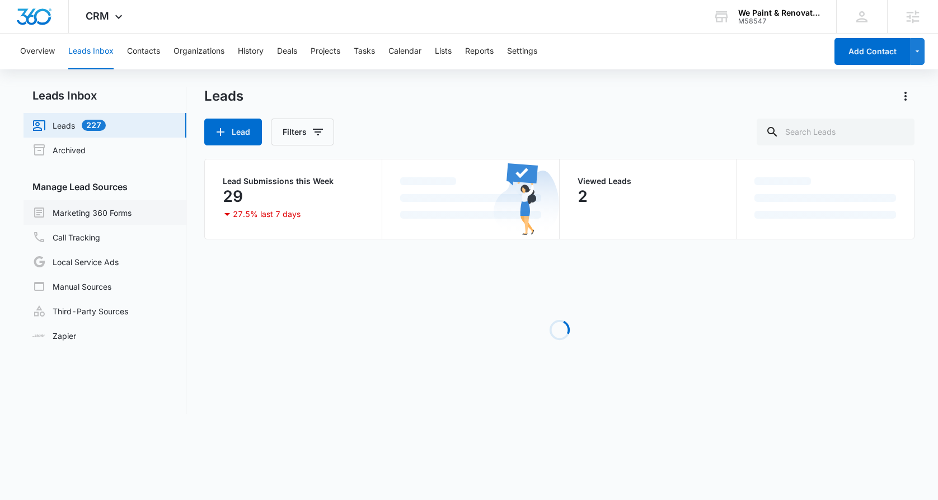
click at [81, 211] on link "Marketing 360 Forms" at bounding box center [81, 212] width 99 height 13
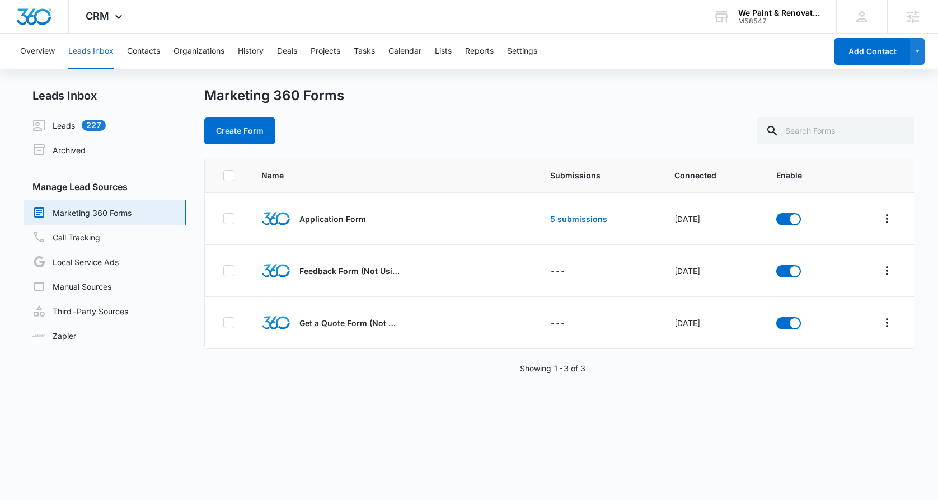
click at [107, 218] on link "Marketing 360 Forms" at bounding box center [81, 212] width 99 height 13
click at [531, 90] on div "Marketing 360 Forms" at bounding box center [559, 95] width 710 height 17
click at [401, 139] on div "Create Form" at bounding box center [559, 131] width 710 height 27
click at [118, 210] on link "Marketing 360 Forms" at bounding box center [81, 212] width 99 height 13
click at [100, 239] on link "Call Tracking" at bounding box center [66, 237] width 68 height 13
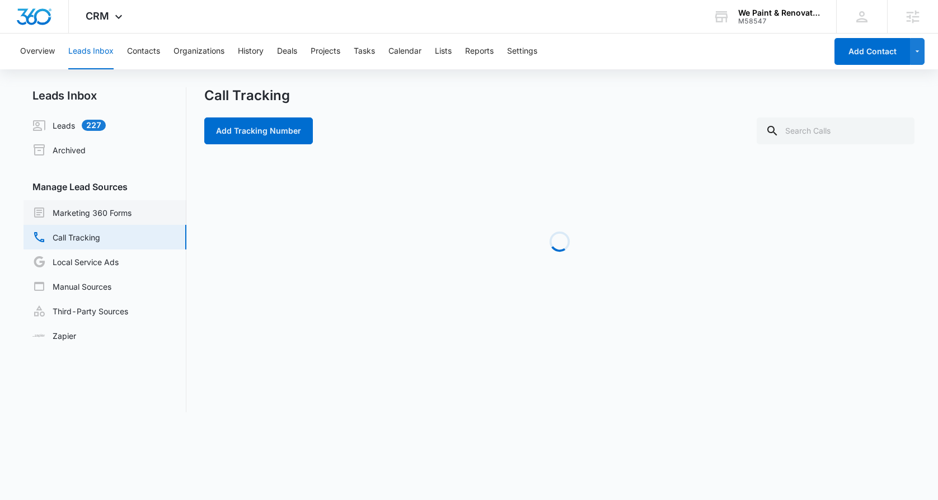
click at [116, 215] on link "Marketing 360 Forms" at bounding box center [81, 212] width 99 height 13
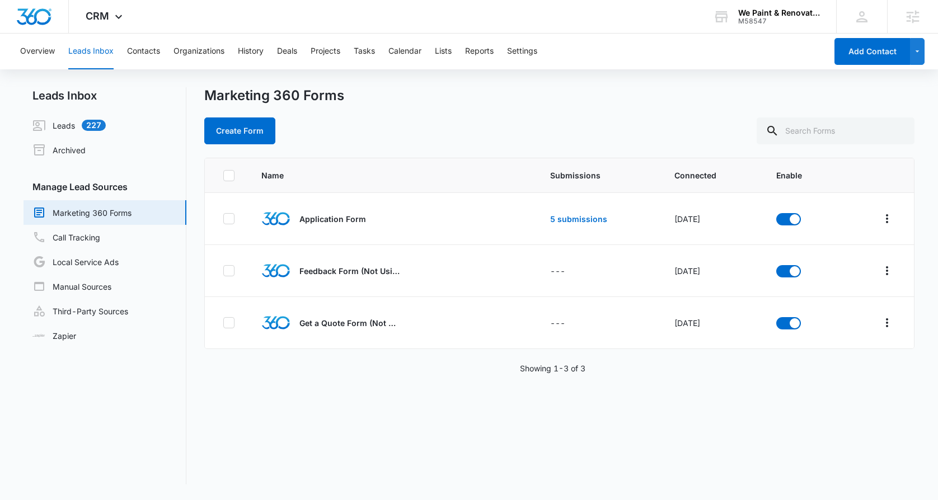
click at [222, 98] on h1 "Marketing 360 Forms" at bounding box center [274, 95] width 140 height 17
click at [233, 122] on button "Create Form" at bounding box center [239, 131] width 71 height 27
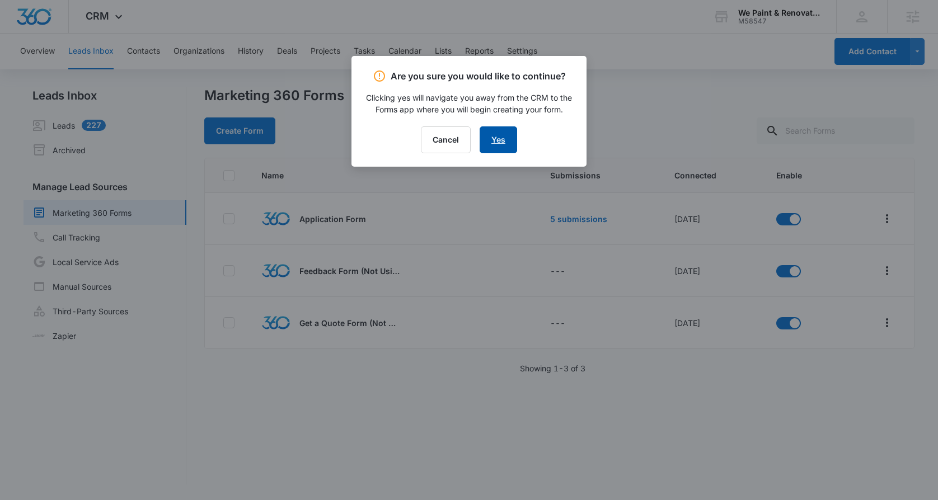
click at [500, 137] on link "Yes" at bounding box center [498, 139] width 37 height 27
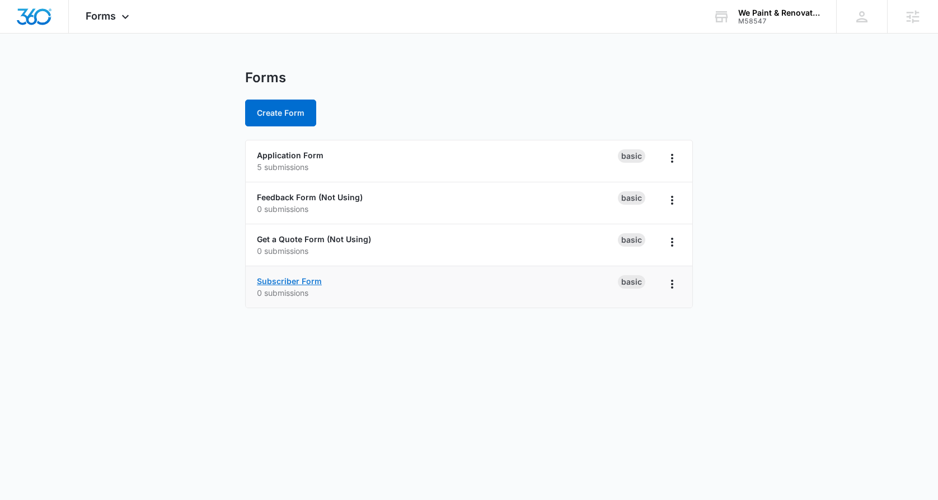
click at [308, 278] on link "Subscriber Form" at bounding box center [289, 281] width 65 height 10
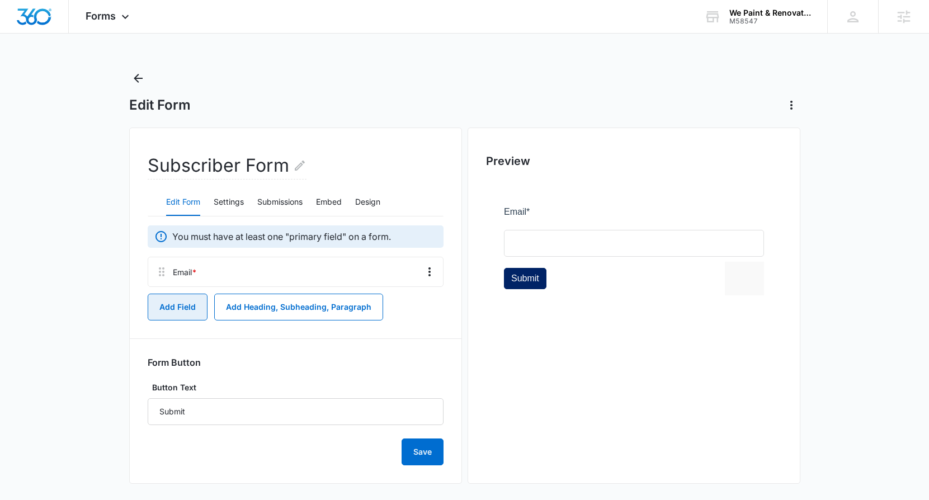
click at [182, 304] on button "Add Field" at bounding box center [178, 307] width 60 height 27
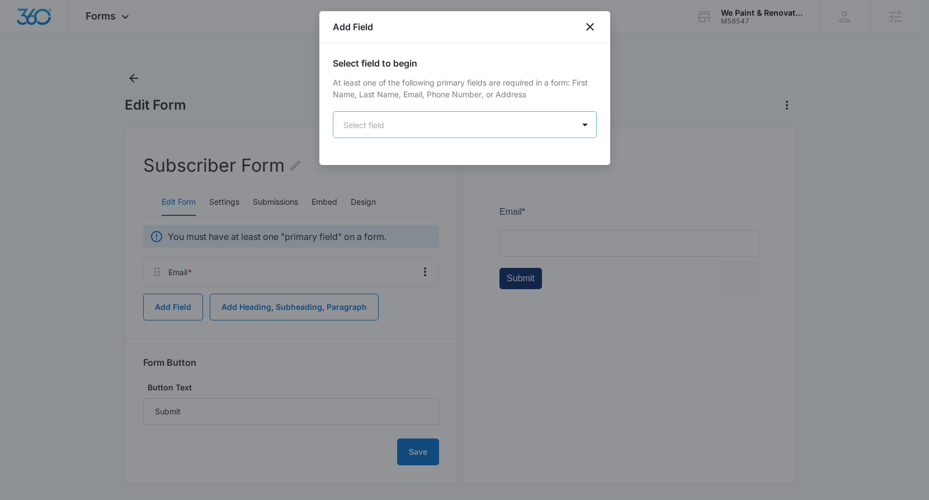
click at [389, 123] on body "Forms Apps Reputation Websites Forms CRM Email Social Shop Payments POS Content…" at bounding box center [464, 253] width 929 height 506
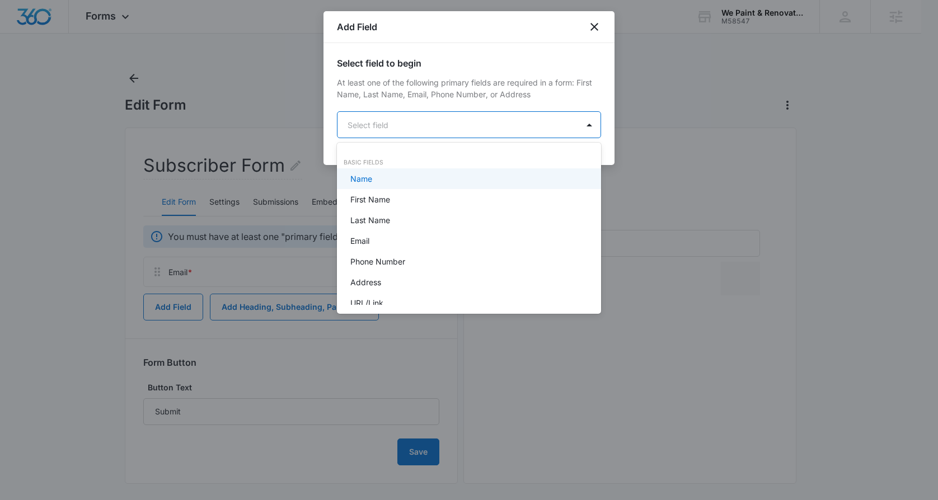
click at [422, 77] on div at bounding box center [469, 250] width 938 height 500
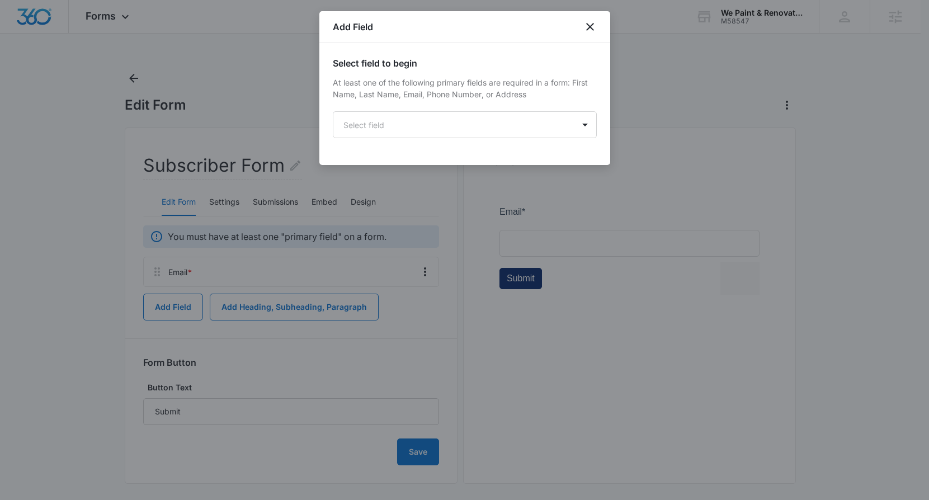
click at [580, 27] on div "Add Field" at bounding box center [464, 27] width 291 height 32
click at [595, 21] on icon "close" at bounding box center [590, 26] width 13 height 13
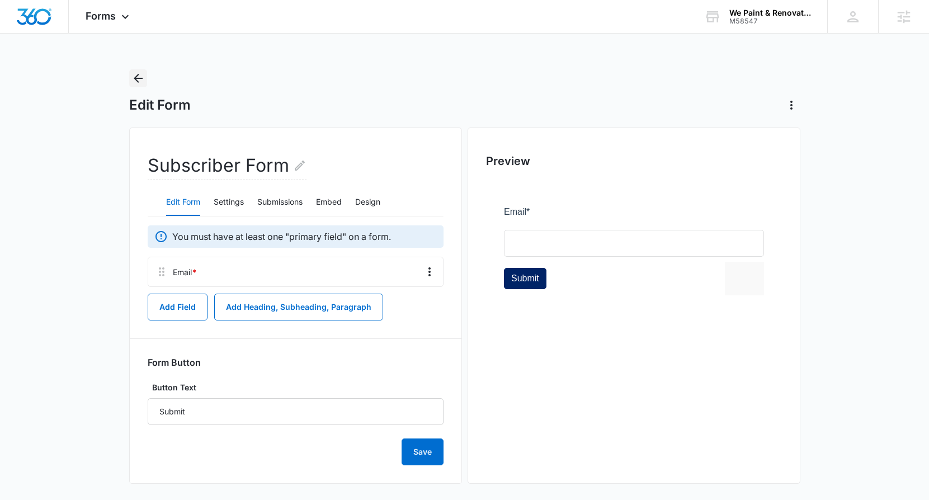
click at [140, 75] on icon "Back" at bounding box center [137, 78] width 13 height 13
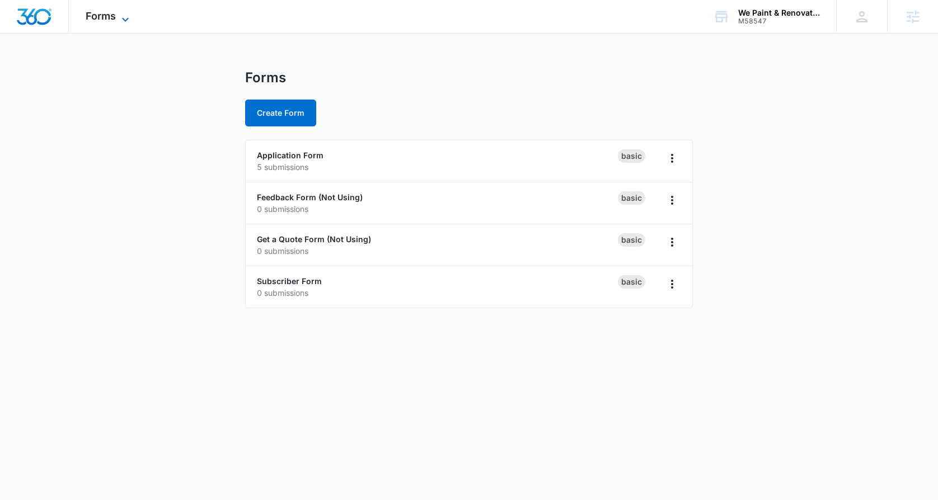
click at [129, 21] on icon at bounding box center [125, 19] width 13 height 13
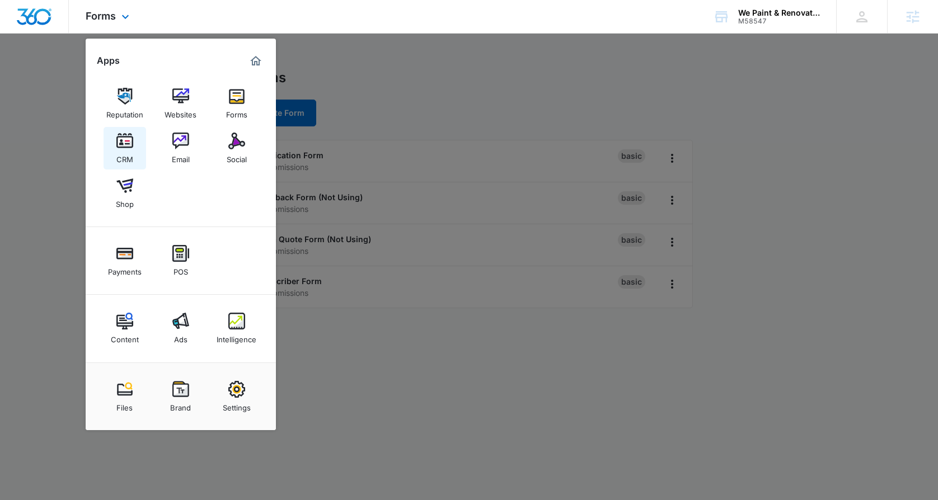
click at [140, 139] on link "CRM" at bounding box center [125, 148] width 43 height 43
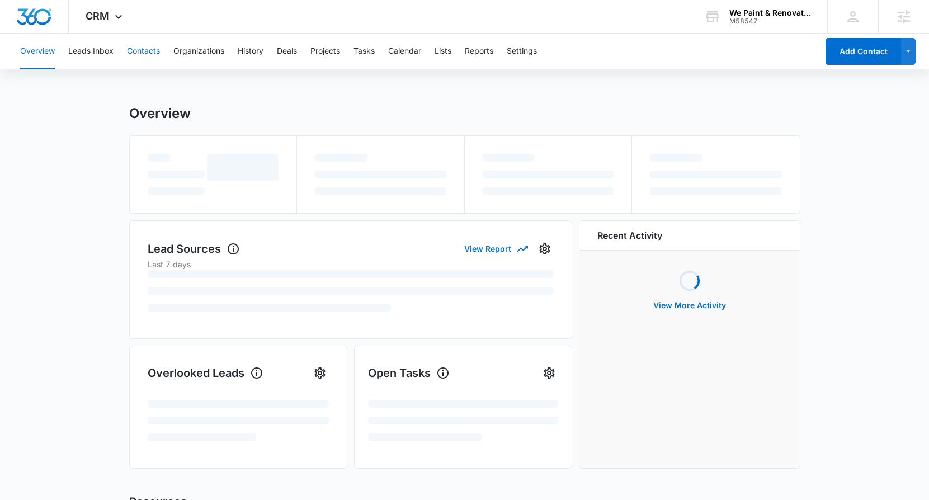
click at [141, 50] on button "Contacts" at bounding box center [143, 52] width 33 height 36
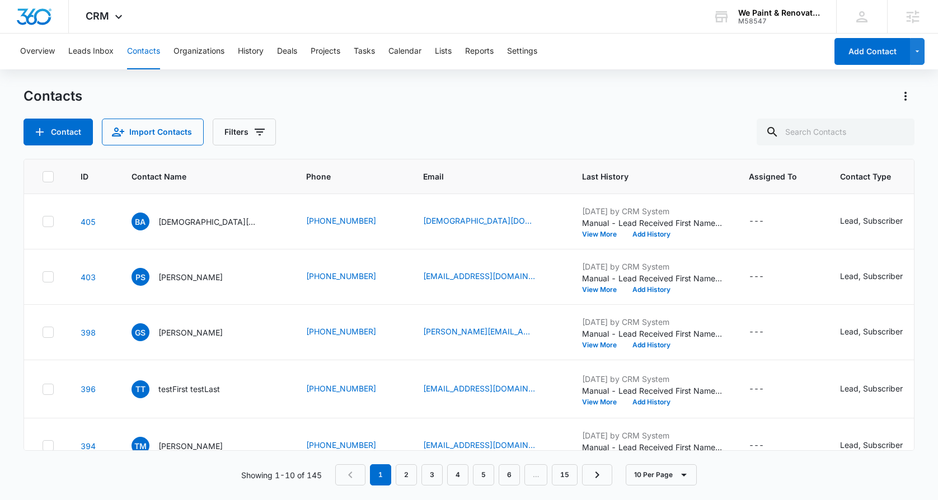
click at [95, 71] on div "Overview Leads Inbox Contacts Organizations History Deals Projects Tasks Calend…" at bounding box center [469, 267] width 938 height 466
click at [89, 48] on button "Leads Inbox" at bounding box center [90, 52] width 45 height 36
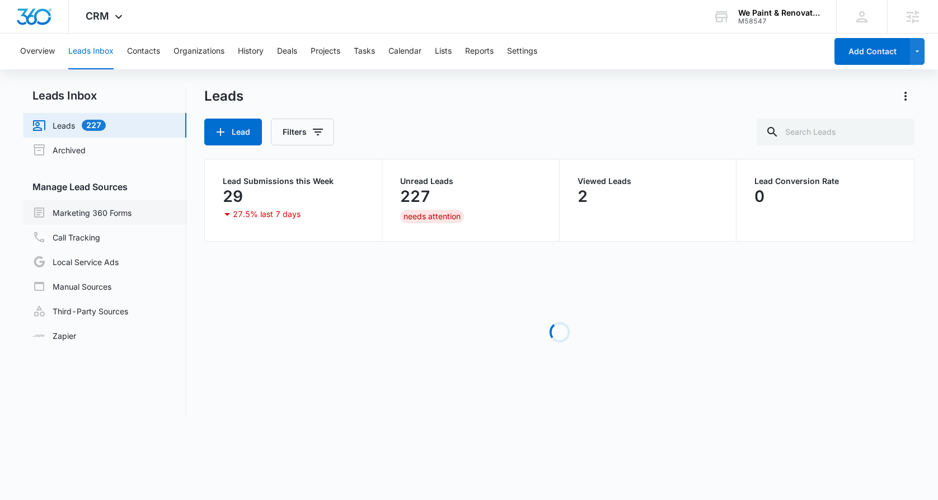
click at [124, 212] on link "Marketing 360 Forms" at bounding box center [81, 212] width 99 height 13
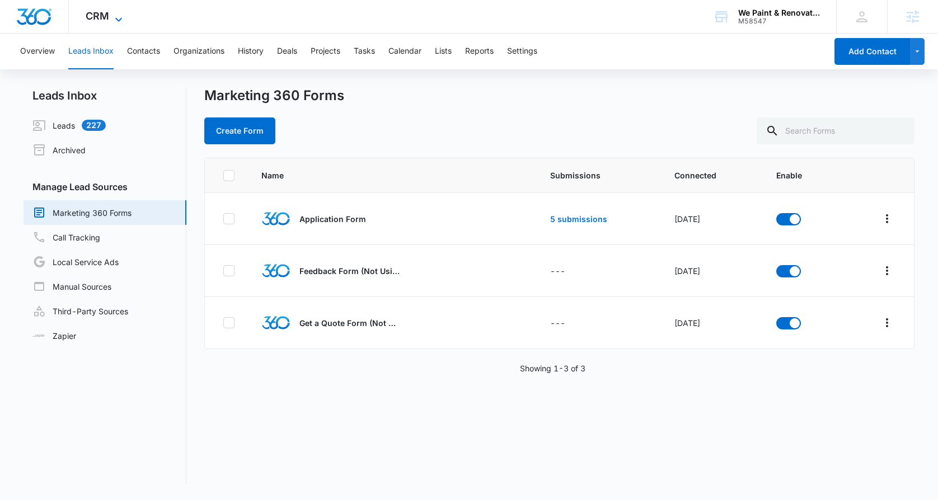
click at [93, 13] on span "CRM" at bounding box center [98, 16] width 24 height 12
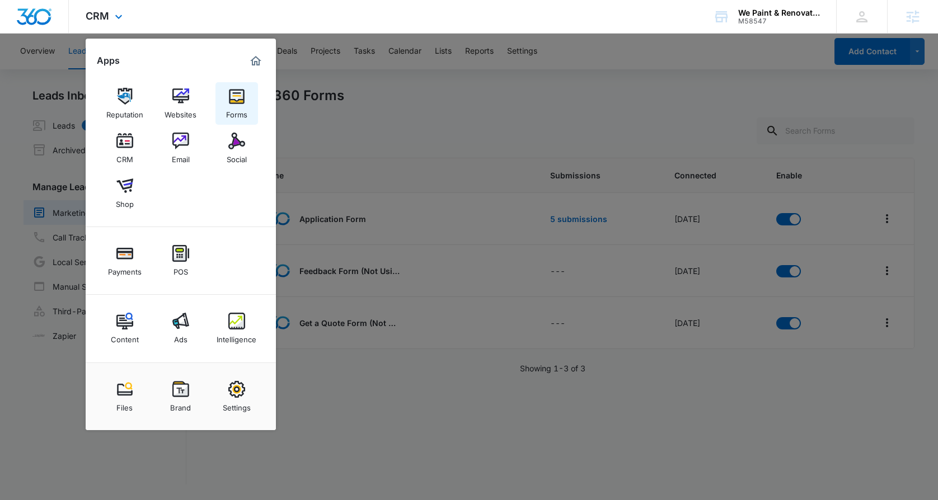
click at [232, 96] on img at bounding box center [236, 96] width 17 height 17
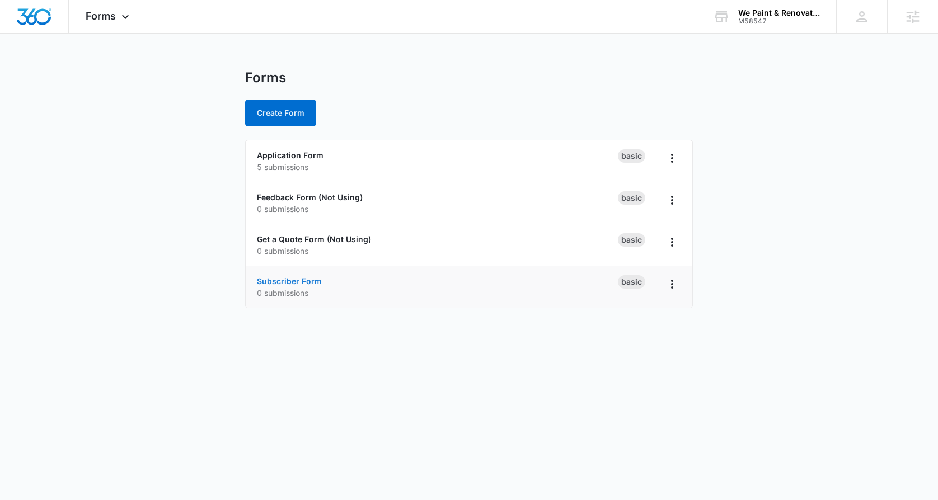
click at [306, 276] on link "Subscriber Form" at bounding box center [289, 281] width 65 height 10
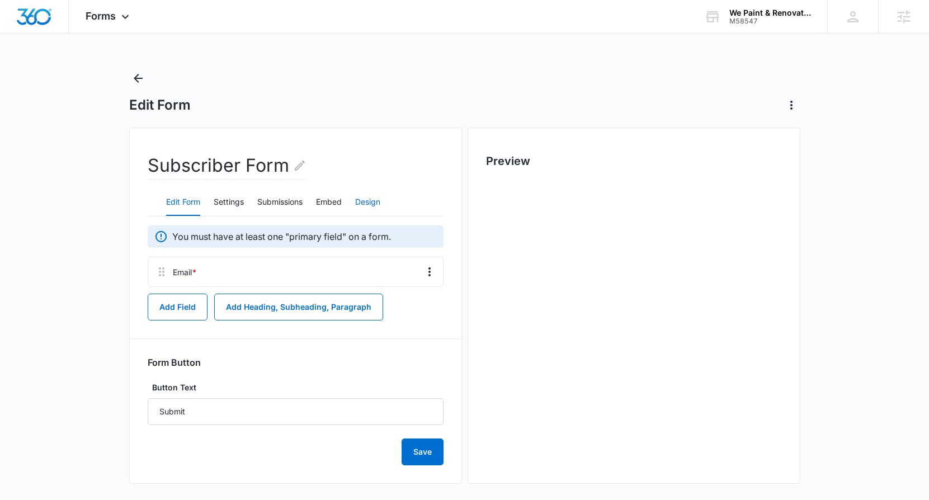
click at [380, 199] on button "Design" at bounding box center [367, 202] width 25 height 27
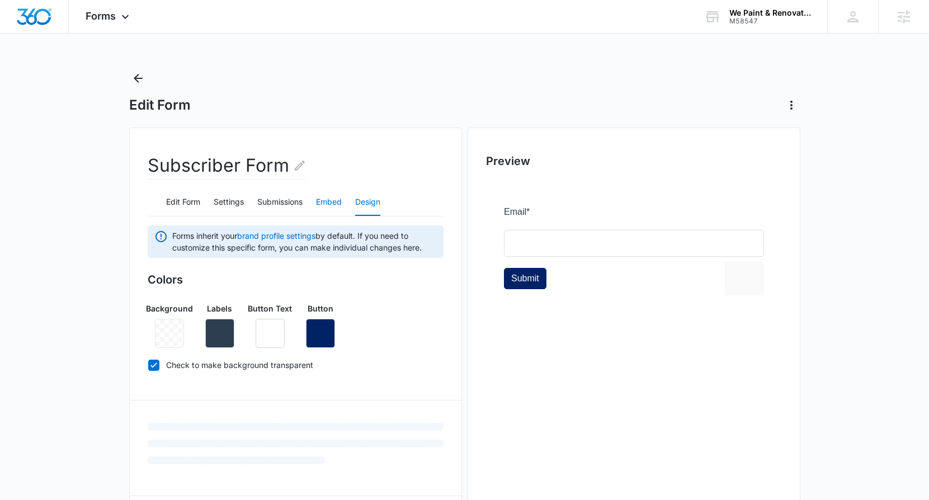
click at [319, 198] on button "Embed" at bounding box center [329, 202] width 26 height 27
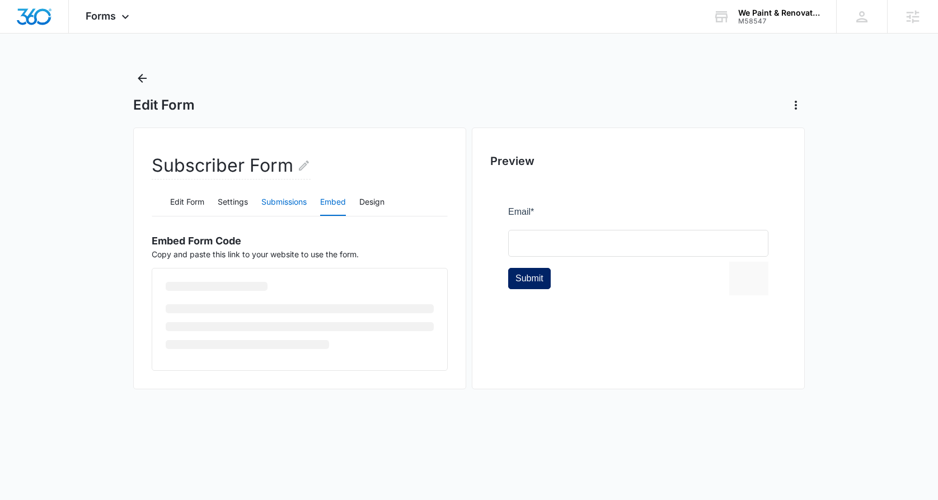
click at [266, 205] on button "Submissions" at bounding box center [283, 202] width 45 height 27
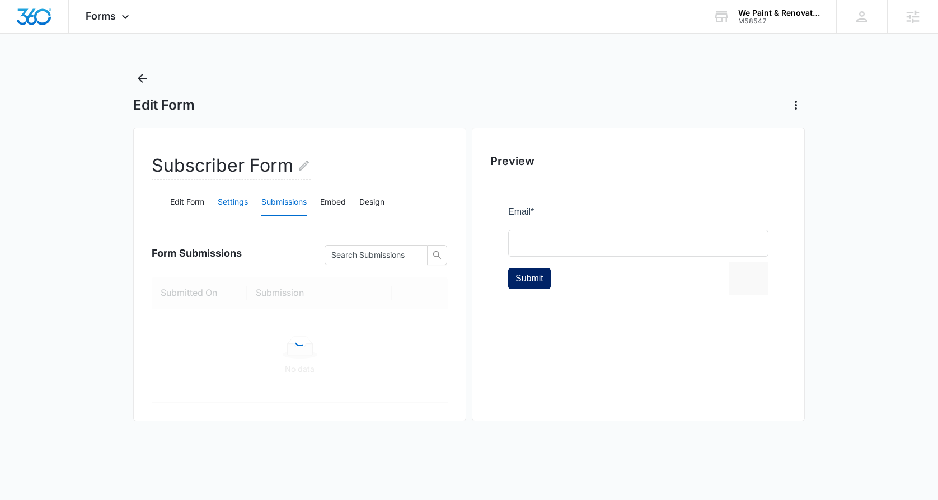
click at [223, 212] on button "Settings" at bounding box center [233, 202] width 30 height 27
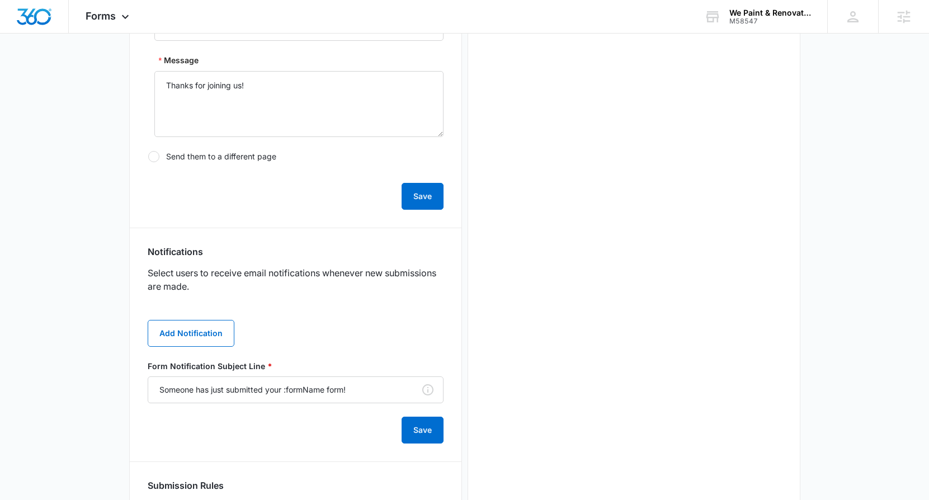
scroll to position [494, 0]
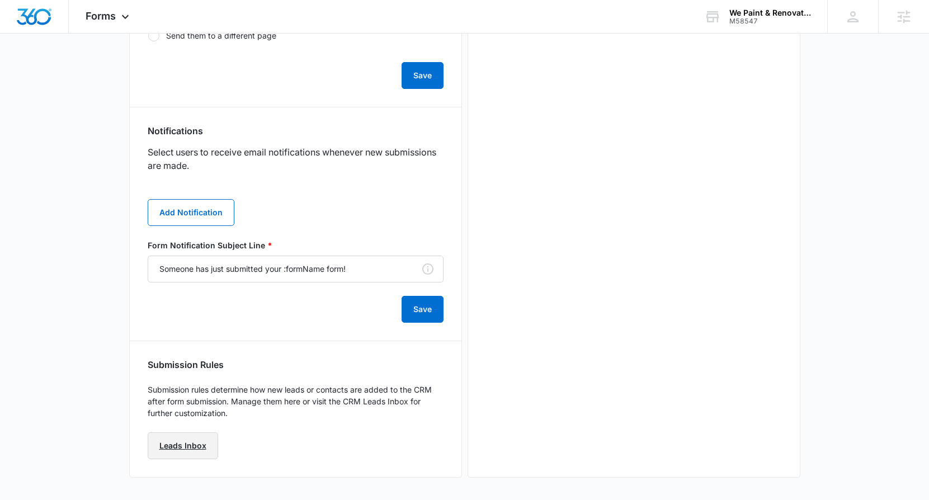
click at [200, 443] on link "Leads Inbox" at bounding box center [183, 446] width 71 height 27
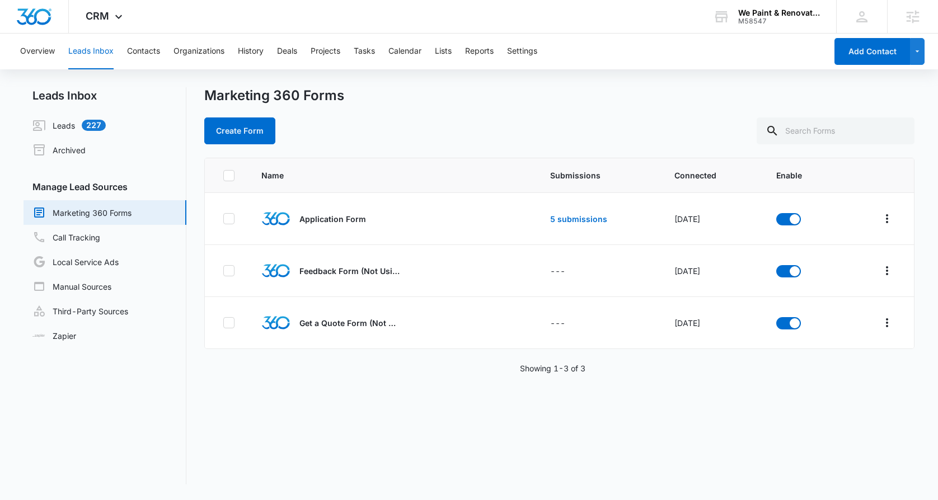
click at [84, 219] on link "Marketing 360 Forms" at bounding box center [81, 212] width 99 height 13
click at [99, 240] on link "Call Tracking" at bounding box center [66, 237] width 68 height 13
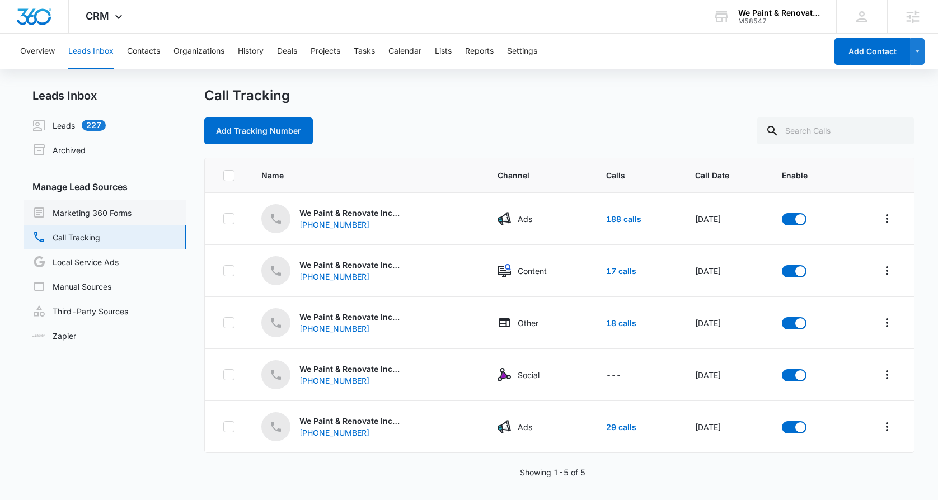
click at [99, 214] on link "Marketing 360 Forms" at bounding box center [81, 212] width 99 height 13
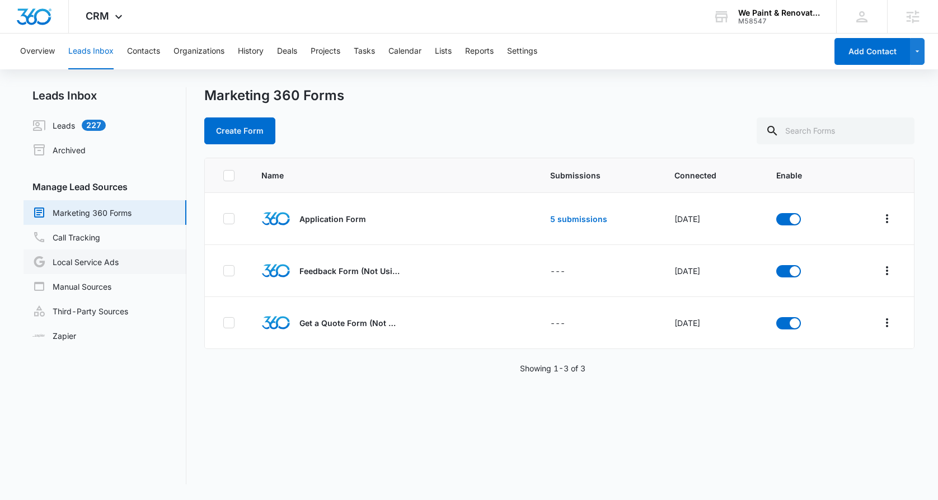
click at [88, 267] on link "Local Service Ads" at bounding box center [75, 261] width 86 height 13
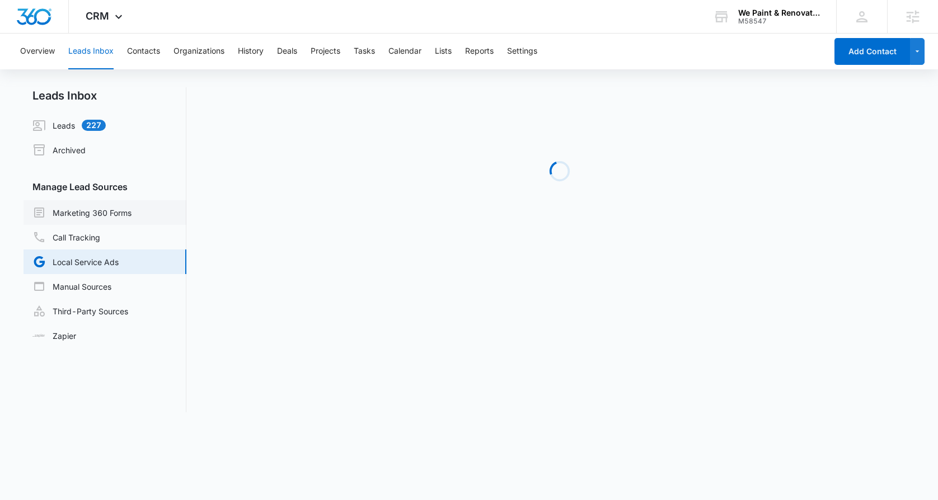
click at [97, 209] on link "Marketing 360 Forms" at bounding box center [81, 212] width 99 height 13
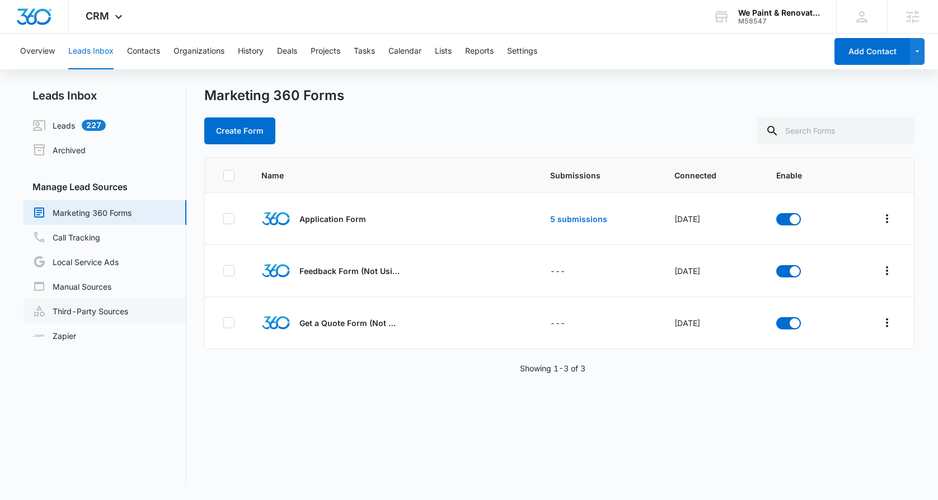
click at [122, 313] on link "Third-Party Sources" at bounding box center [80, 310] width 96 height 13
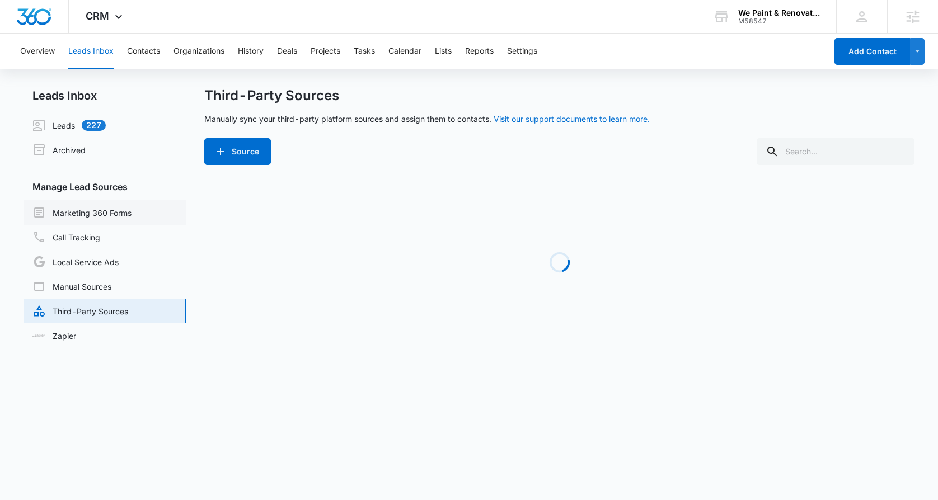
click at [102, 213] on link "Marketing 360 Forms" at bounding box center [81, 212] width 99 height 13
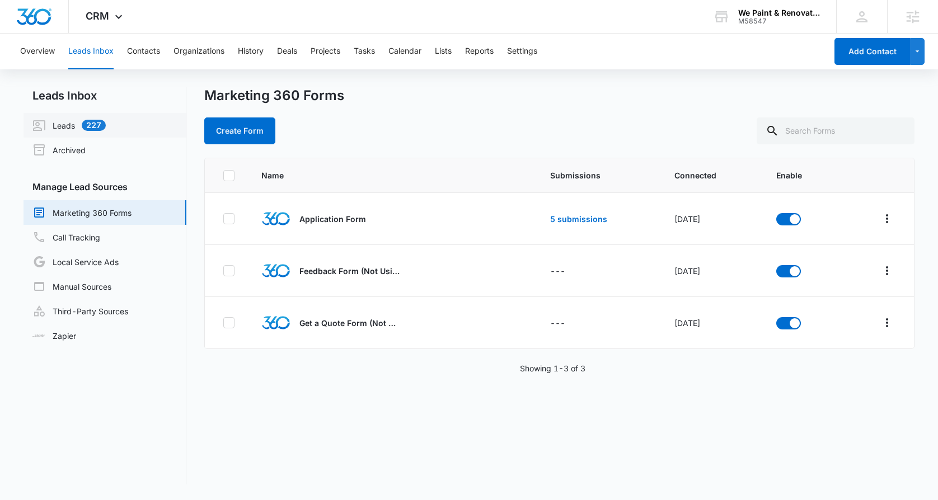
click at [69, 124] on link "Leads 227" at bounding box center [68, 125] width 73 height 13
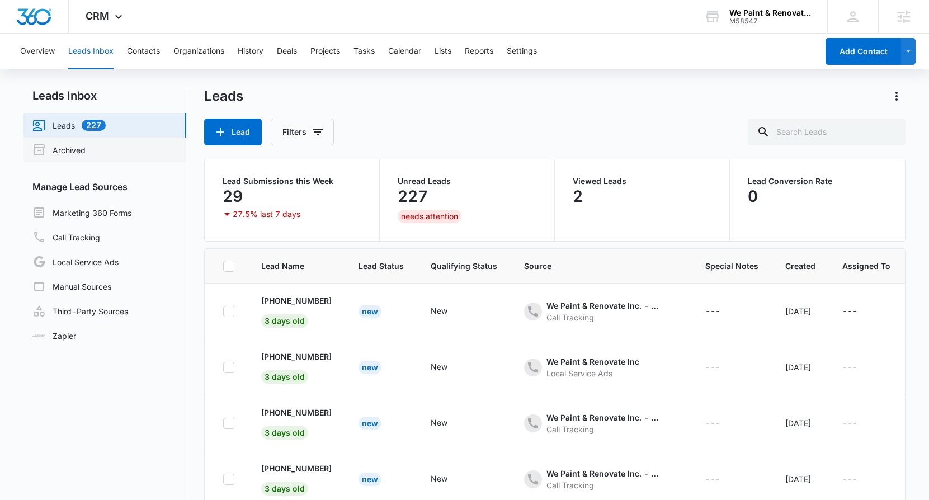
click at [79, 157] on link "Archived" at bounding box center [58, 149] width 53 height 13
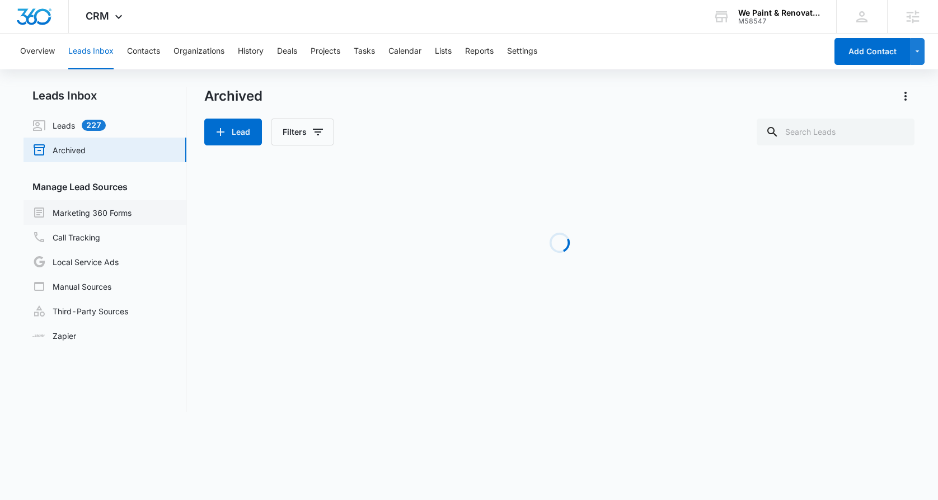
click at [90, 211] on link "Marketing 360 Forms" at bounding box center [81, 212] width 99 height 13
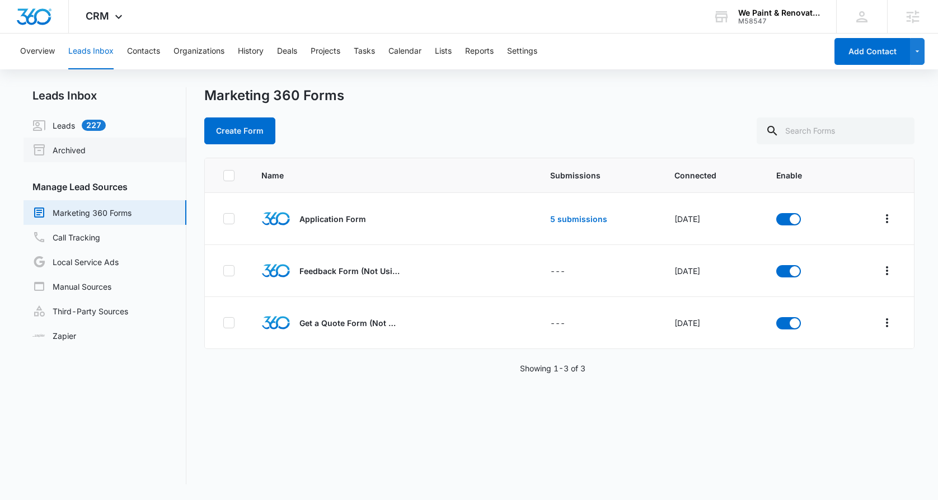
click at [86, 143] on link "Archived" at bounding box center [58, 149] width 53 height 13
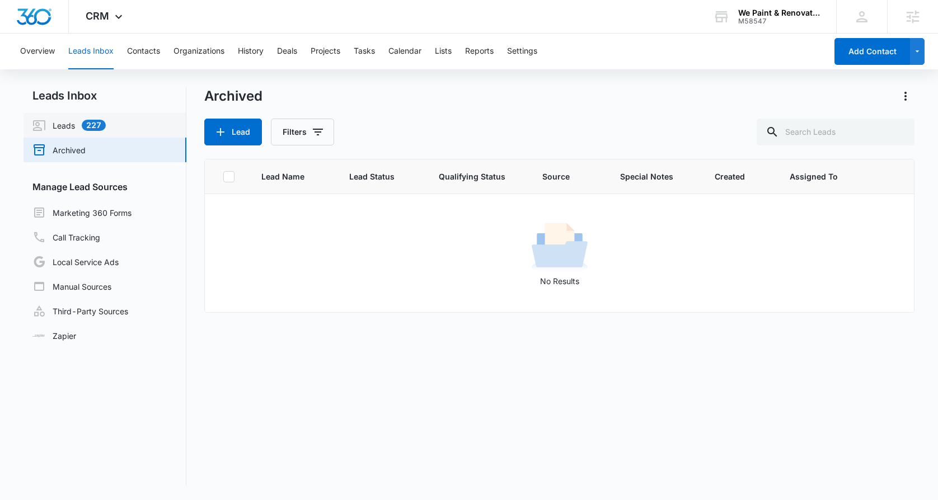
click at [67, 127] on link "Leads 227" at bounding box center [68, 125] width 73 height 13
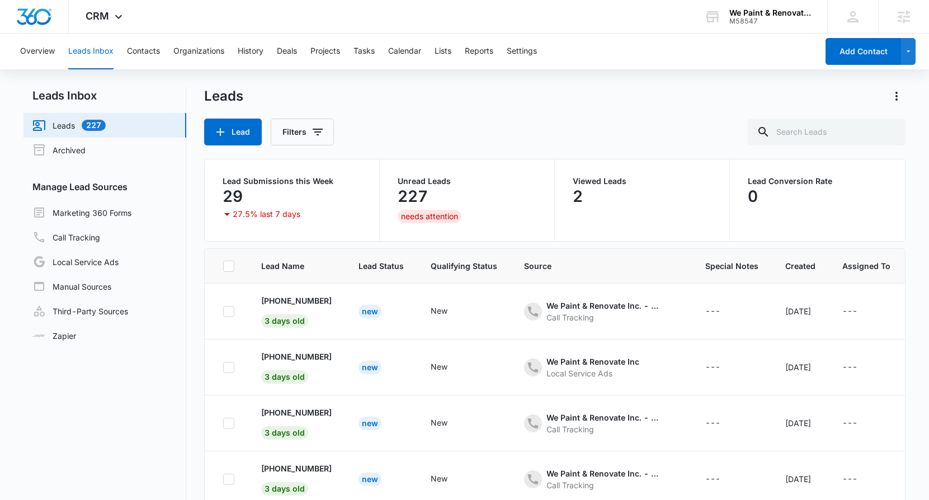
click at [924, 98] on main "Leads Inbox Leads 227 Archived Manage Lead Sources Marketing 360 Forms Call Tra…" at bounding box center [464, 337] width 929 height 501
click at [887, 97] on div at bounding box center [892, 96] width 27 height 18
click at [899, 95] on icon "Actions" at bounding box center [896, 96] width 13 height 13
click at [611, 96] on div "Leads Export" at bounding box center [555, 96] width 702 height 18
click at [74, 219] on link "Marketing 360 Forms" at bounding box center [81, 212] width 99 height 13
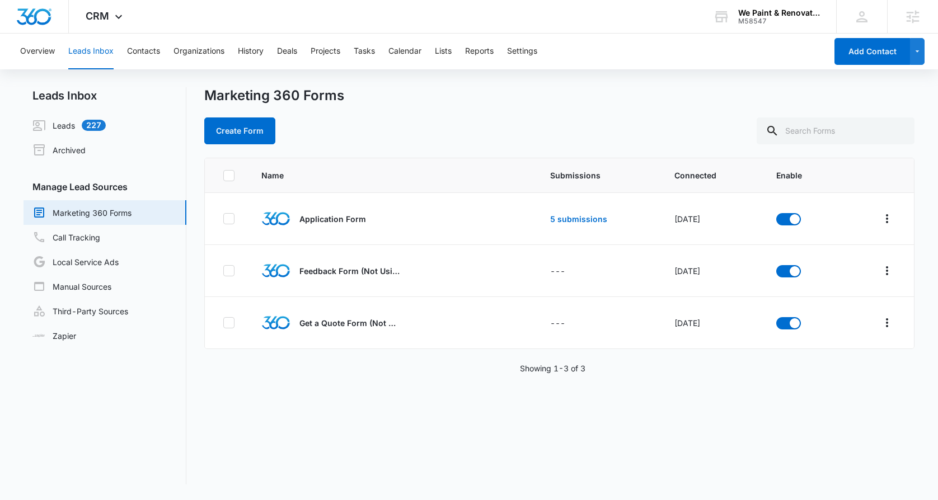
click at [131, 212] on link "Marketing 360 Forms" at bounding box center [81, 212] width 99 height 13
click at [100, 231] on link "Call Tracking" at bounding box center [66, 237] width 68 height 13
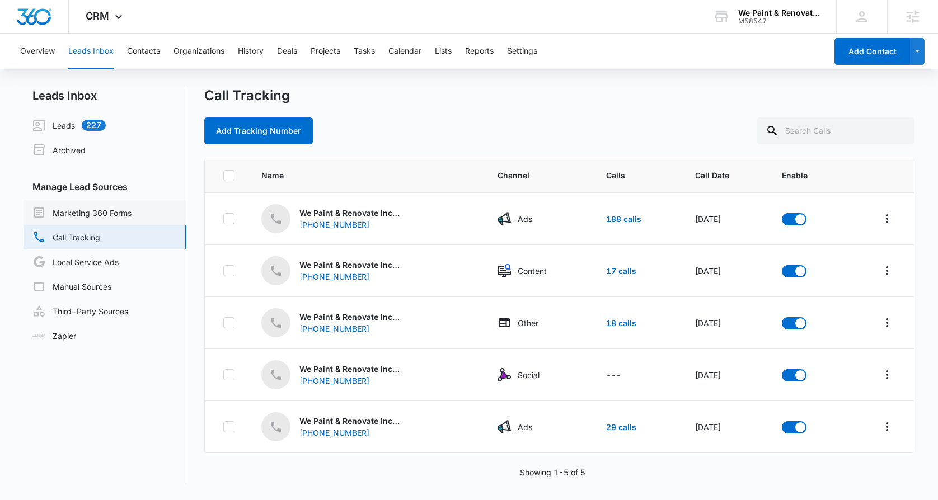
click at [103, 206] on link "Marketing 360 Forms" at bounding box center [81, 212] width 99 height 13
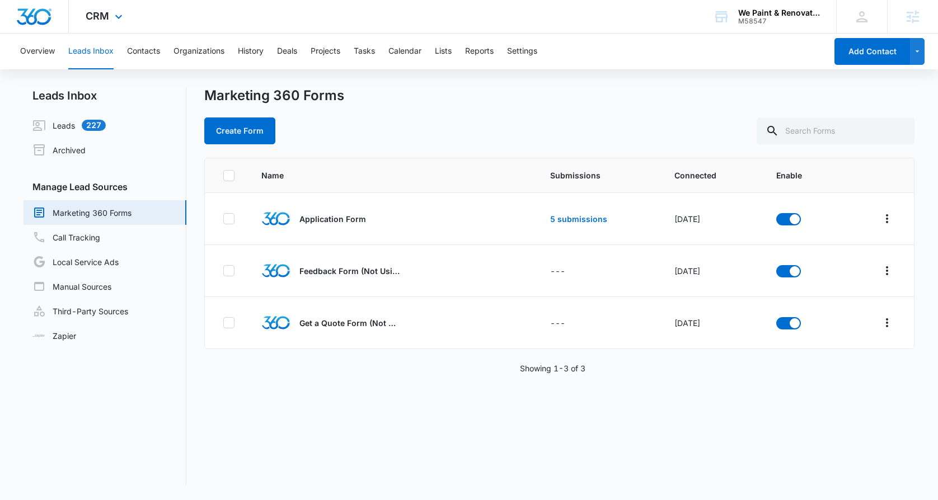
click at [106, 4] on div "CRM Apps Reputation Websites Forms CRM Email Social Shop Payments POS Content A…" at bounding box center [105, 16] width 73 height 33
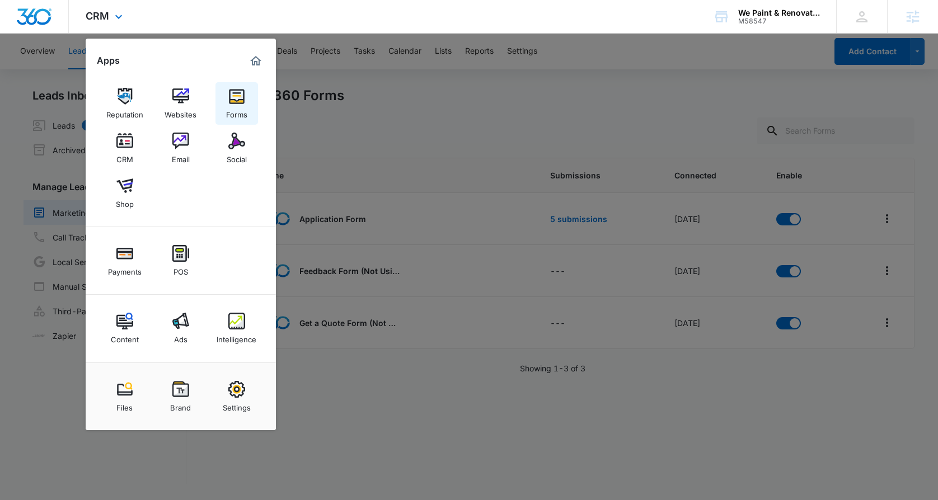
click at [238, 99] on img at bounding box center [236, 96] width 17 height 17
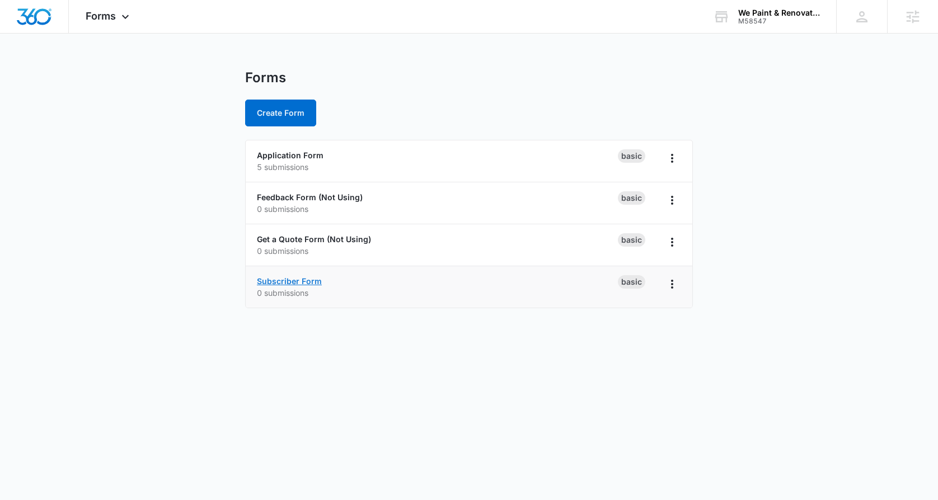
click at [296, 282] on link "Subscriber Form" at bounding box center [289, 281] width 65 height 10
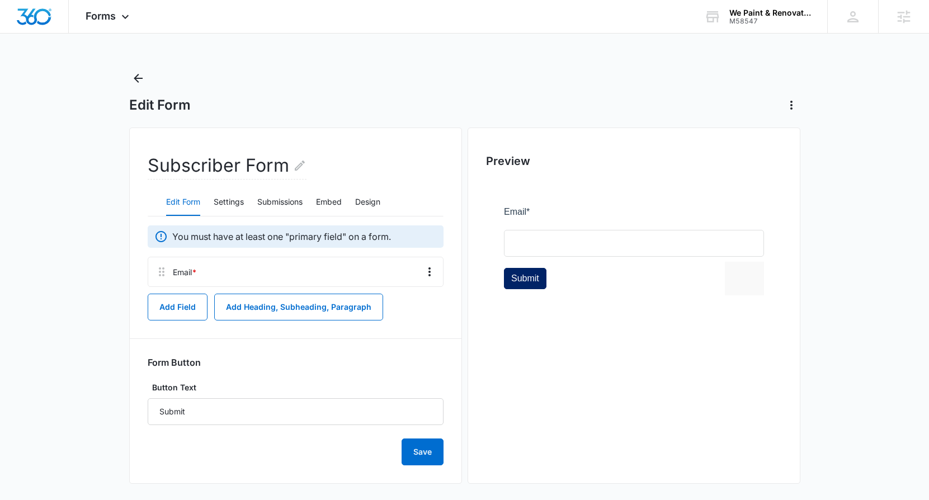
click at [180, 290] on div "You must have at least one "primary field" on a form. Email * Add Field Add Hea…" at bounding box center [296, 345] width 296 height 240
click at [190, 310] on button "Add Field" at bounding box center [178, 307] width 60 height 27
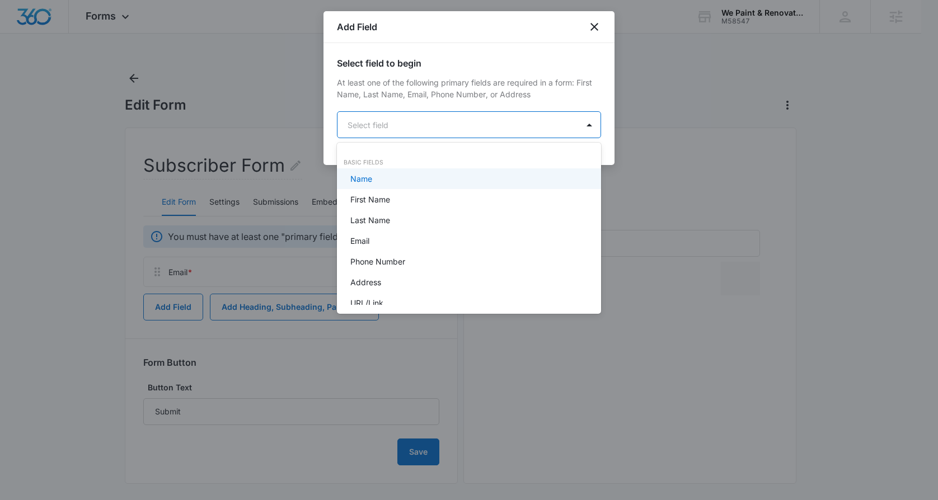
click at [429, 118] on body "Forms Apps Reputation Websites Forms CRM Email Social Shop Payments POS Content…" at bounding box center [469, 250] width 938 height 500
click at [394, 175] on div "Name" at bounding box center [467, 179] width 235 height 12
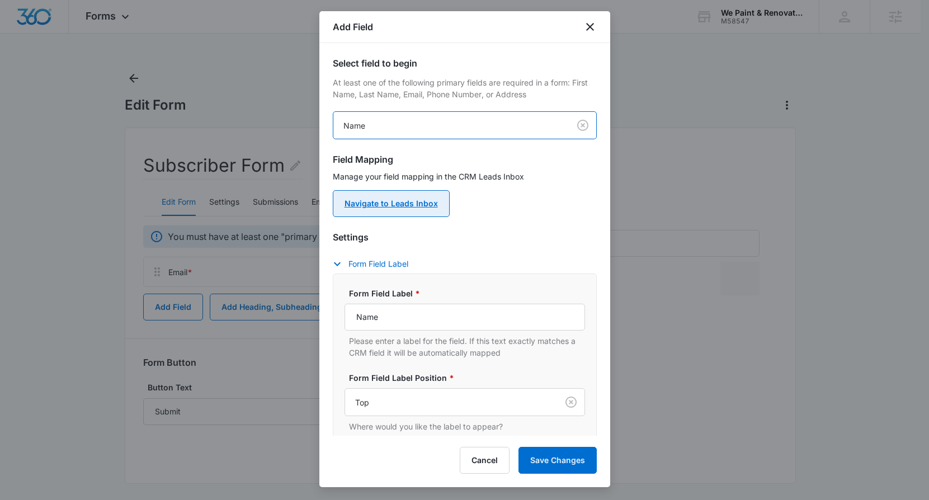
click at [408, 210] on link "Navigate to Leads Inbox" at bounding box center [391, 203] width 117 height 27
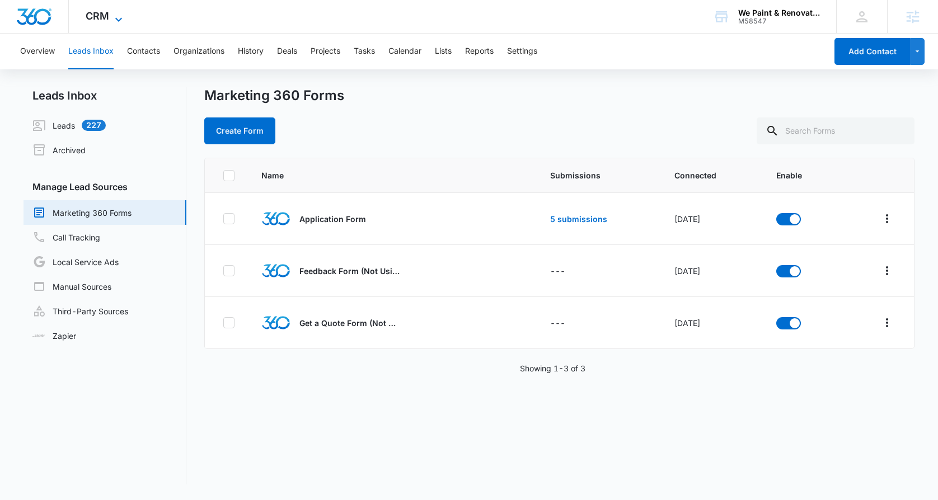
click at [103, 17] on span "CRM" at bounding box center [98, 16] width 24 height 12
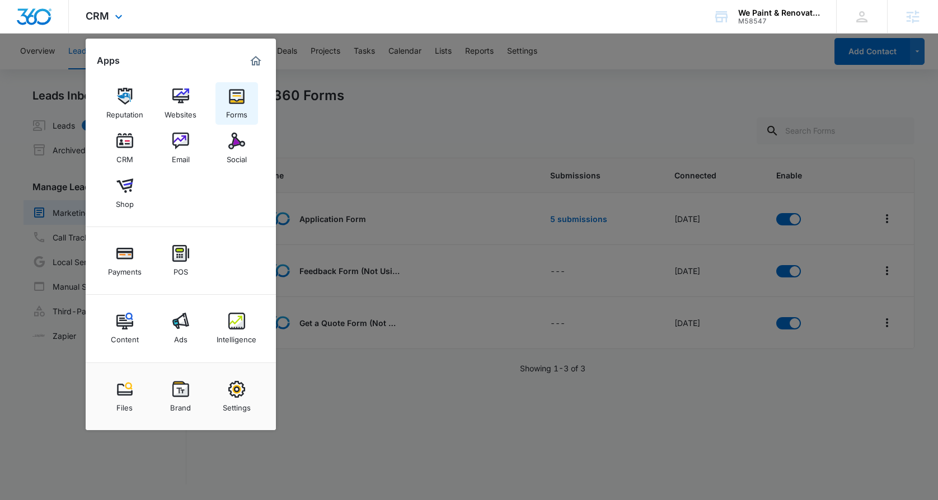
click at [242, 110] on div "Forms" at bounding box center [236, 112] width 21 height 15
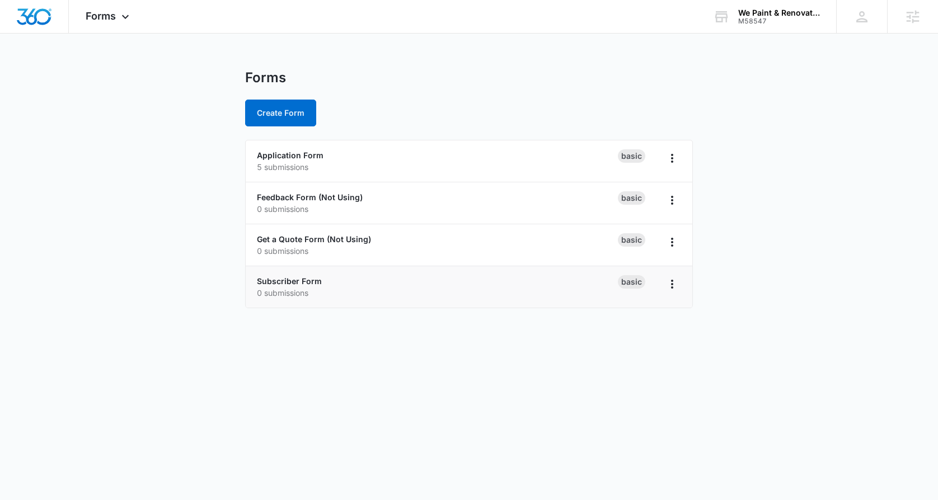
click at [302, 287] on p "0 submissions" at bounding box center [437, 293] width 361 height 12
click at [299, 277] on link "Subscriber Form" at bounding box center [289, 281] width 65 height 10
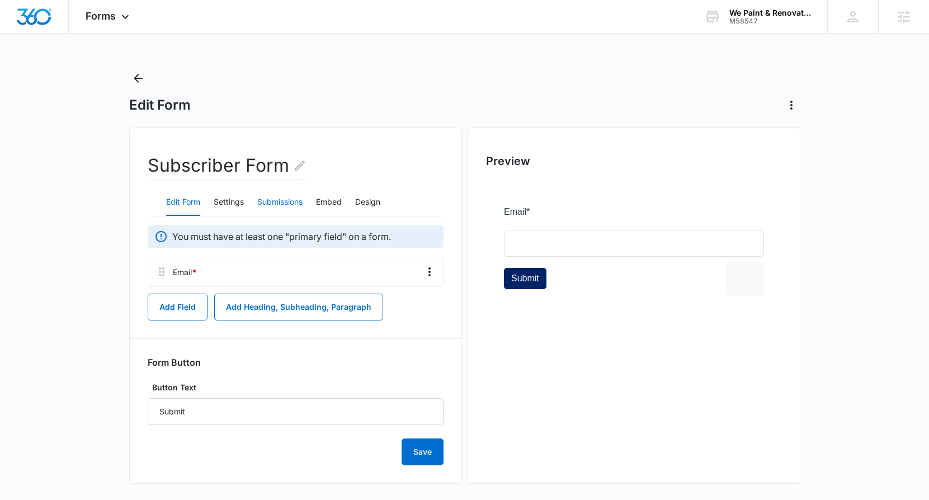
click at [257, 210] on button "Submissions" at bounding box center [279, 202] width 45 height 27
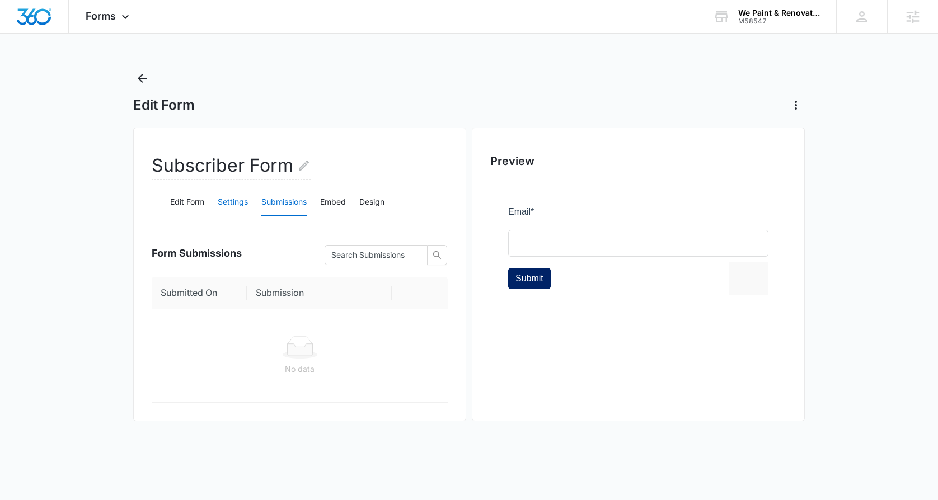
click at [225, 207] on button "Settings" at bounding box center [233, 202] width 30 height 27
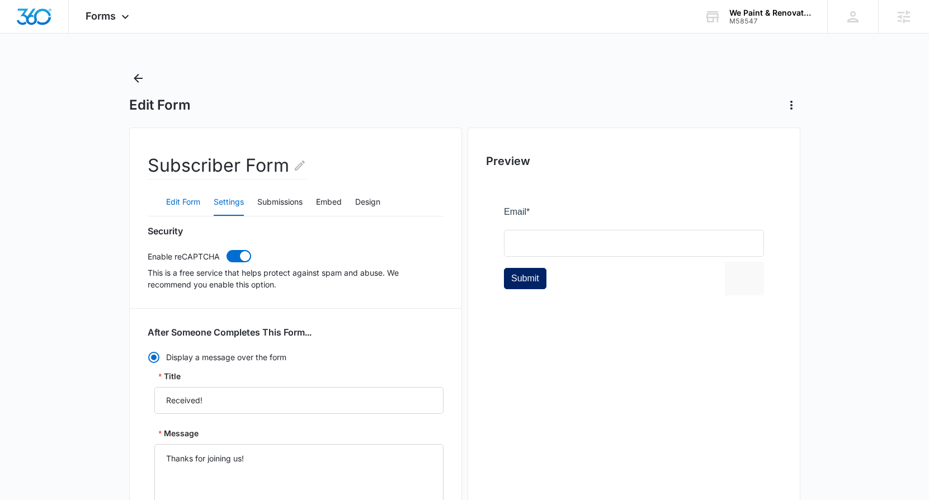
click at [179, 203] on button "Edit Form" at bounding box center [183, 202] width 34 height 27
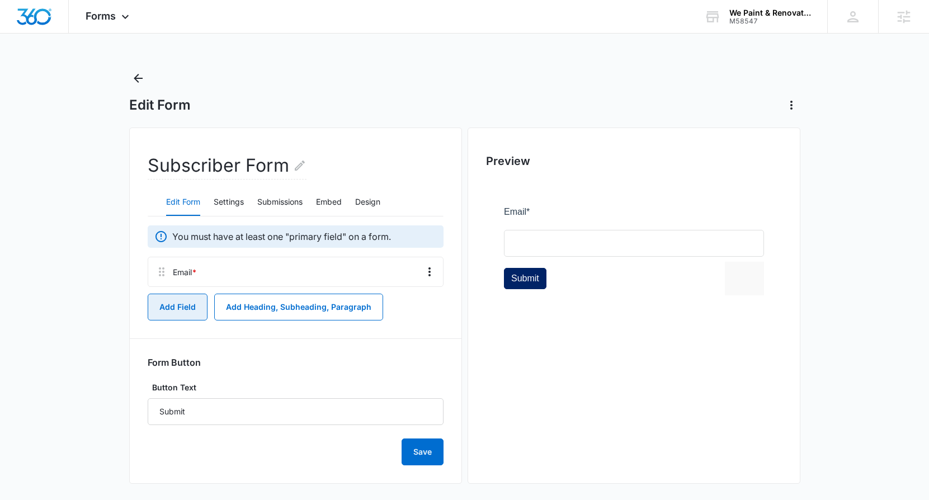
click at [189, 306] on button "Add Field" at bounding box center [178, 307] width 60 height 27
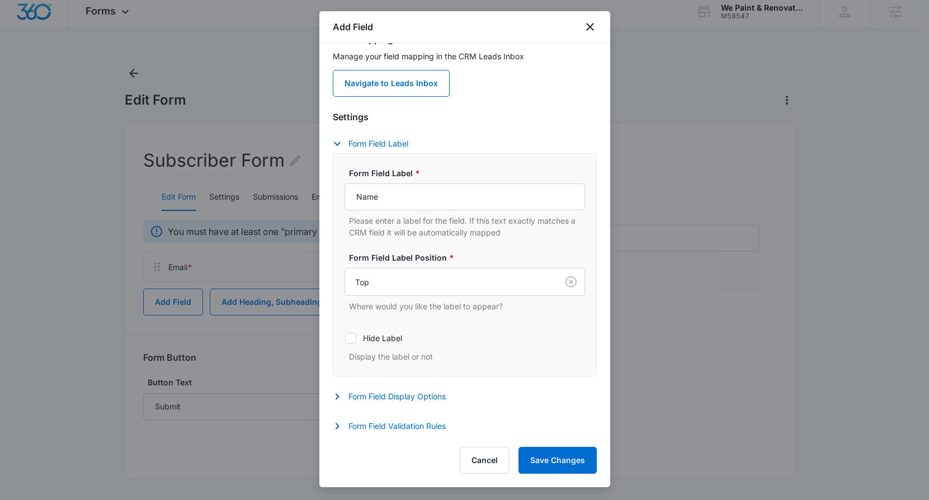
scroll to position [6, 0]
click at [413, 398] on button "Form Field Display Options" at bounding box center [395, 396] width 124 height 13
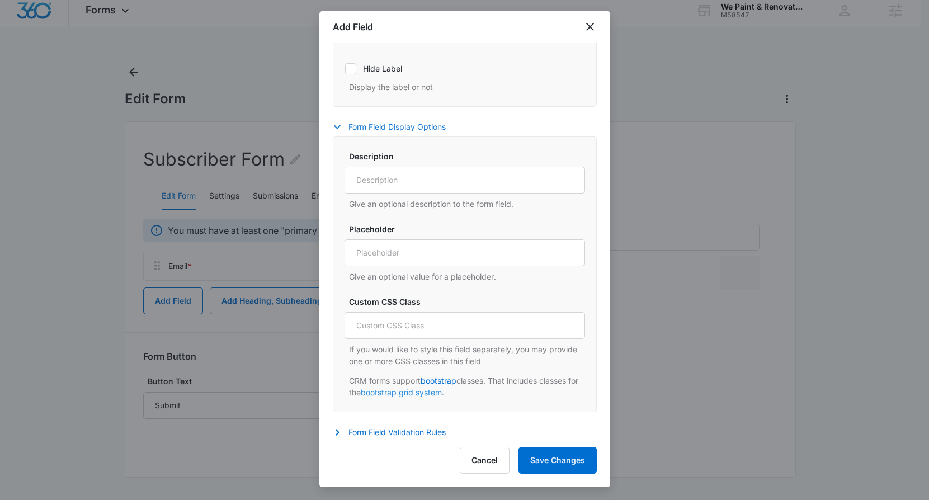
scroll to position [396, 0]
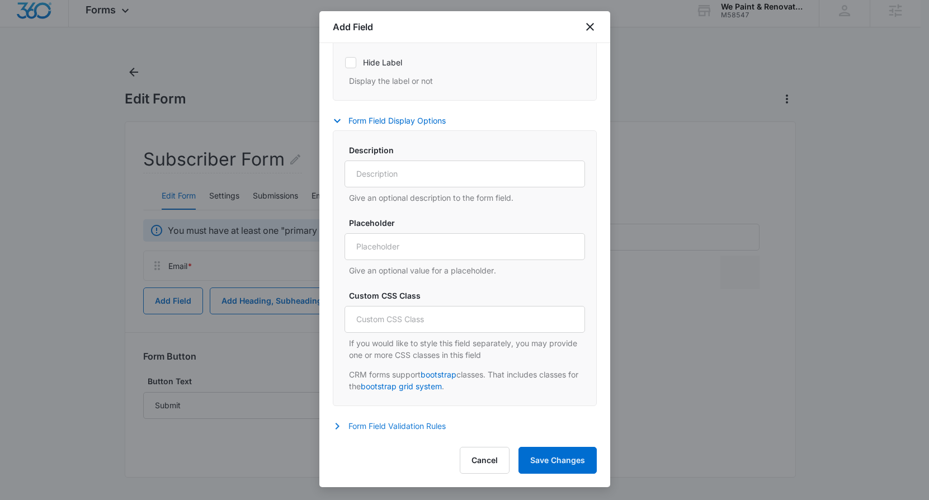
click at [417, 425] on button "Form Field Validation Rules" at bounding box center [395, 426] width 124 height 13
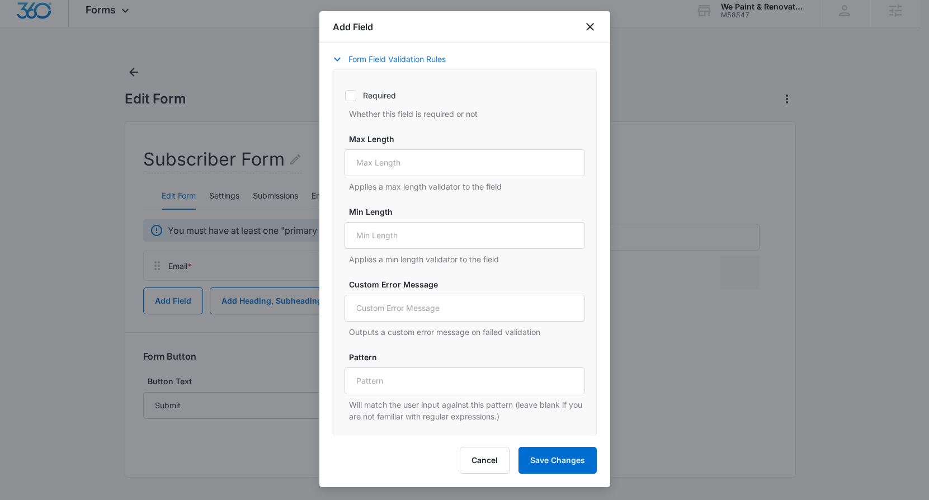
scroll to position [764, 0]
click at [550, 450] on button "Save Changes" at bounding box center [558, 460] width 78 height 27
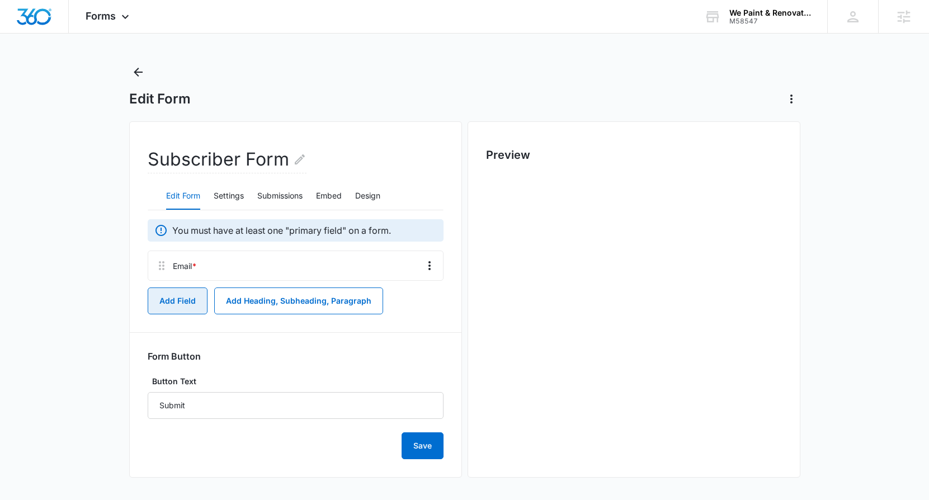
scroll to position [0, 0]
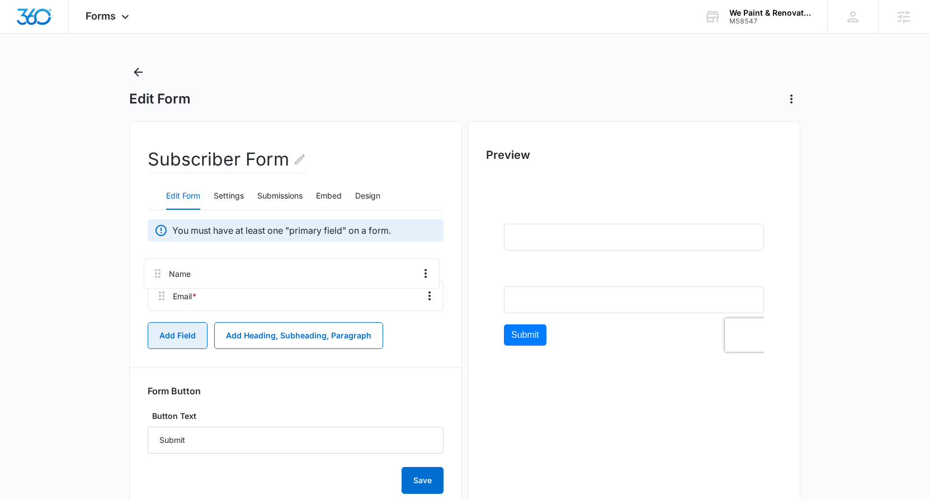
drag, startPoint x: 160, startPoint y: 295, endPoint x: 155, endPoint y: 257, distance: 37.8
click at [155, 257] on div "Email * Name" at bounding box center [296, 283] width 296 height 65
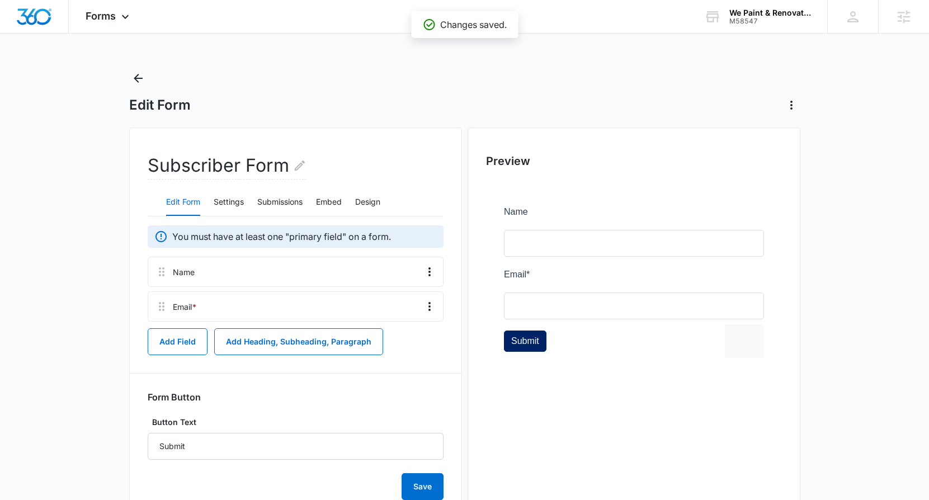
click at [124, 72] on main "Edit Form Subscriber Form Edit Form Settings Submissions Embed Design You must …" at bounding box center [464, 305] width 929 height 472
click at [140, 76] on icon "Back" at bounding box center [137, 78] width 13 height 13
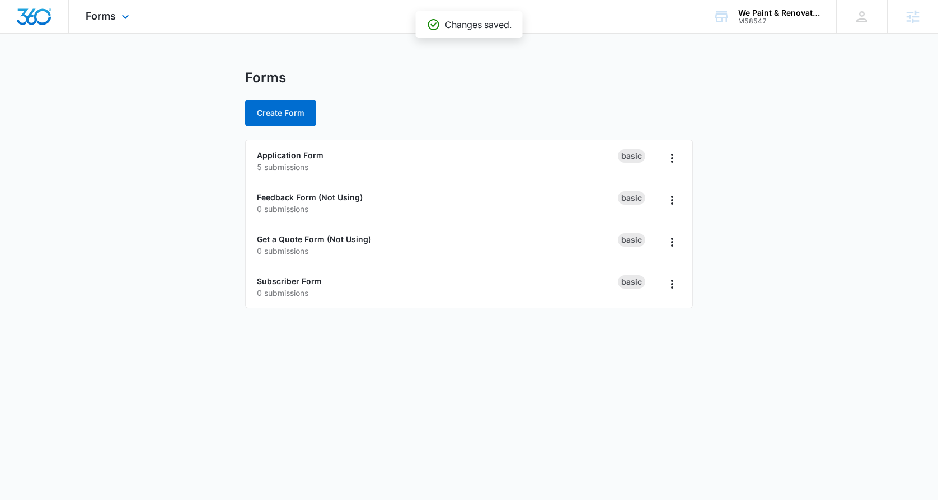
click at [112, 22] on div "Forms Apps Reputation Websites Forms CRM Email Social Shop Payments POS Content…" at bounding box center [109, 16] width 80 height 33
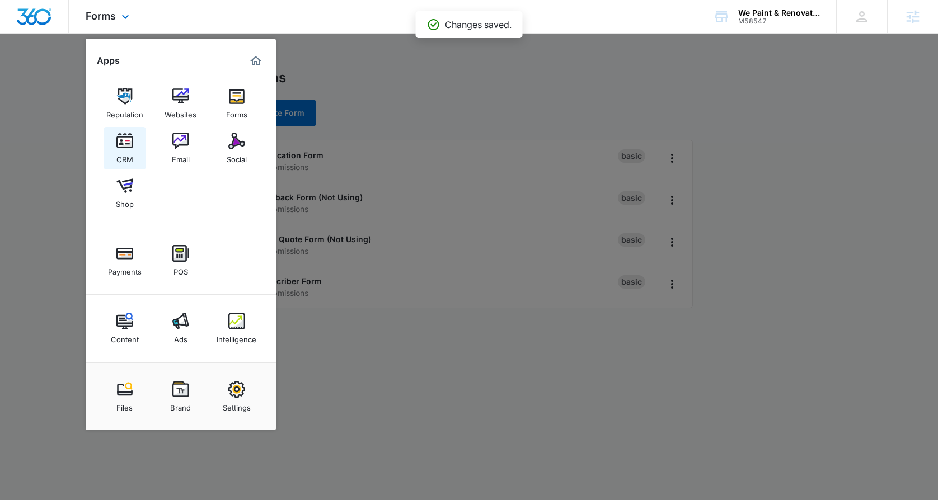
click at [135, 148] on link "CRM" at bounding box center [125, 148] width 43 height 43
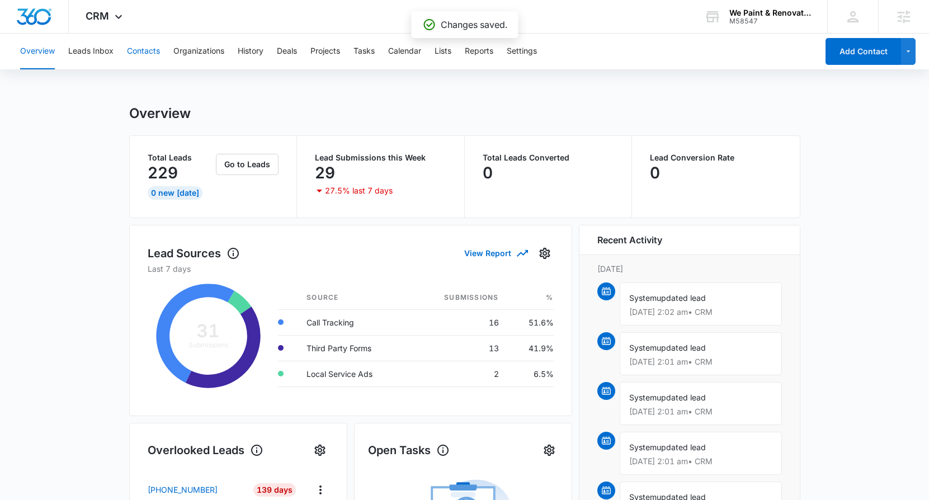
click at [147, 43] on button "Contacts" at bounding box center [143, 52] width 33 height 36
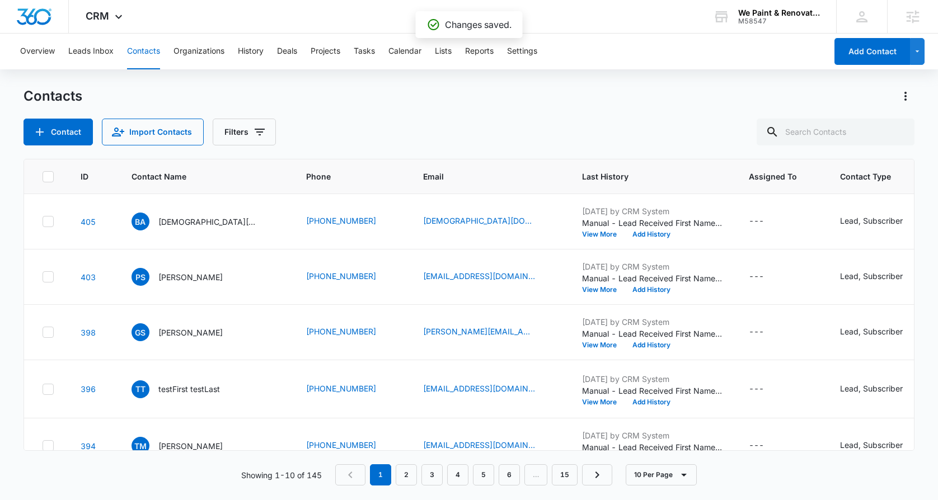
click at [95, 44] on button "Leads Inbox" at bounding box center [90, 52] width 45 height 36
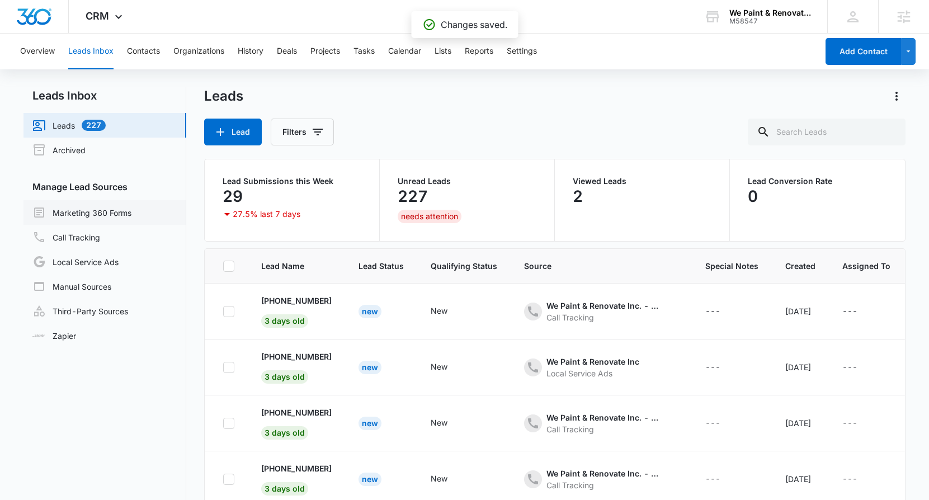
click at [108, 212] on link "Marketing 360 Forms" at bounding box center [81, 212] width 99 height 13
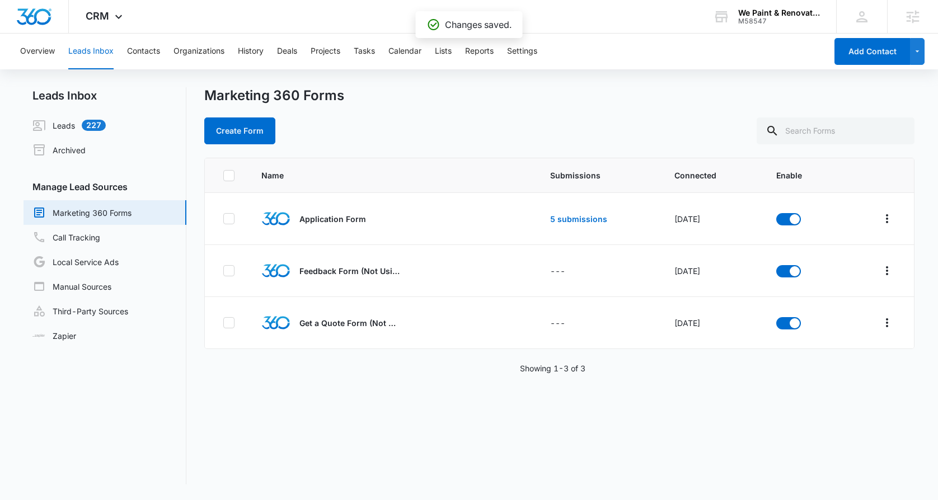
click at [373, 104] on div "Marketing 360 Forms Create Form" at bounding box center [559, 115] width 710 height 57
click at [112, 17] on icon at bounding box center [118, 19] width 13 height 13
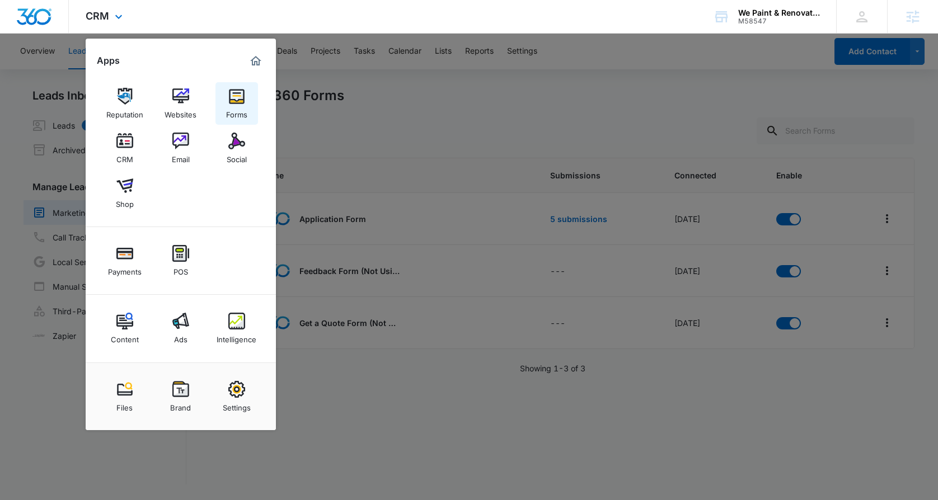
click at [232, 106] on div "Forms" at bounding box center [236, 112] width 21 height 15
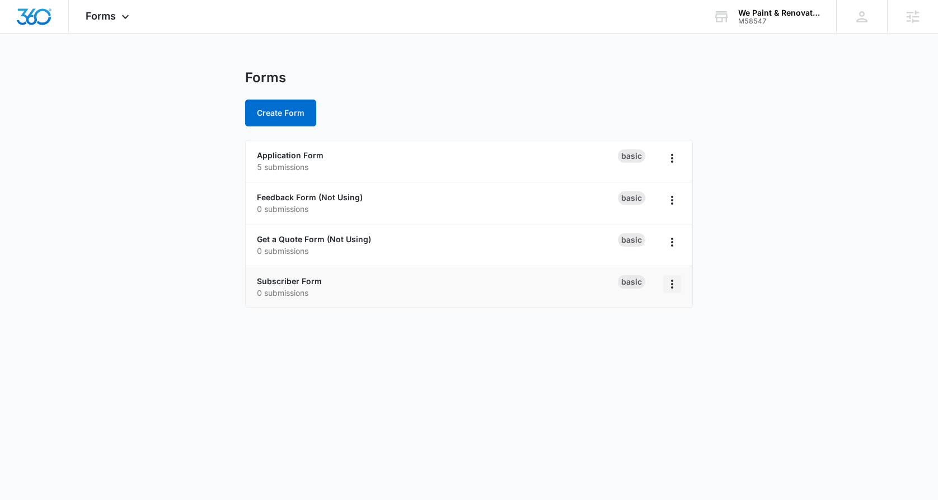
click at [666, 290] on icon "Overflow Menu" at bounding box center [671, 284] width 13 height 13
click at [294, 280] on link "Subscriber Form" at bounding box center [289, 281] width 65 height 10
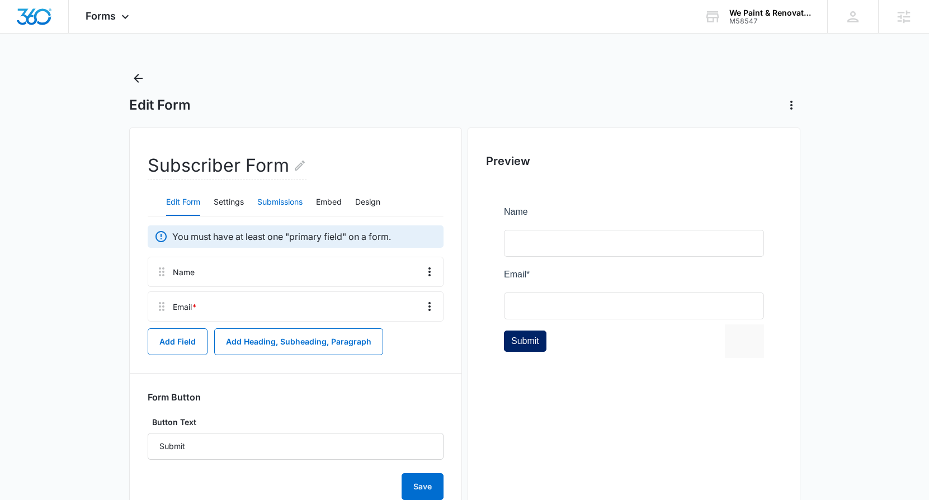
click at [282, 200] on button "Submissions" at bounding box center [279, 202] width 45 height 27
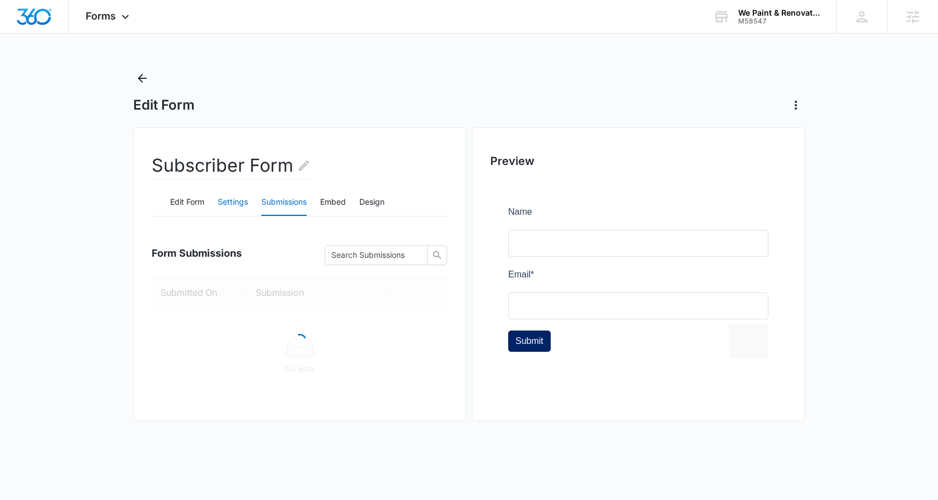
click at [221, 198] on button "Settings" at bounding box center [233, 202] width 30 height 27
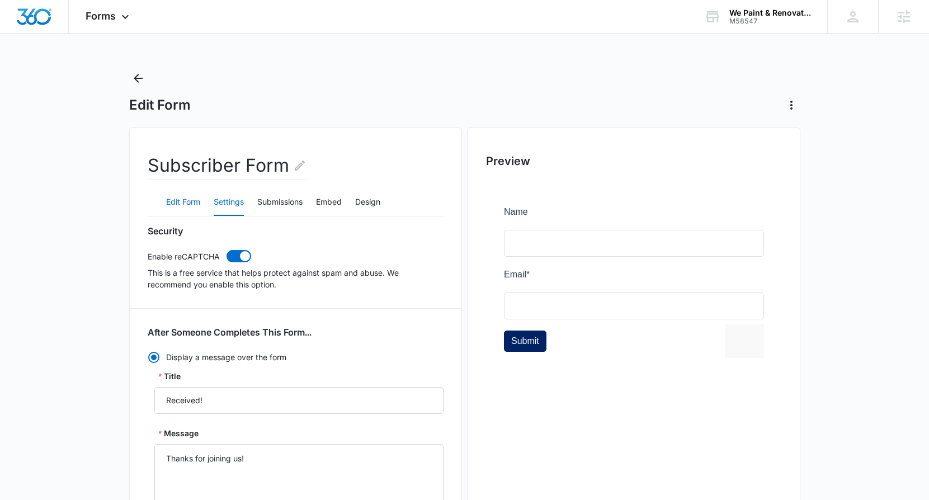
click at [185, 203] on button "Edit Form" at bounding box center [183, 202] width 34 height 27
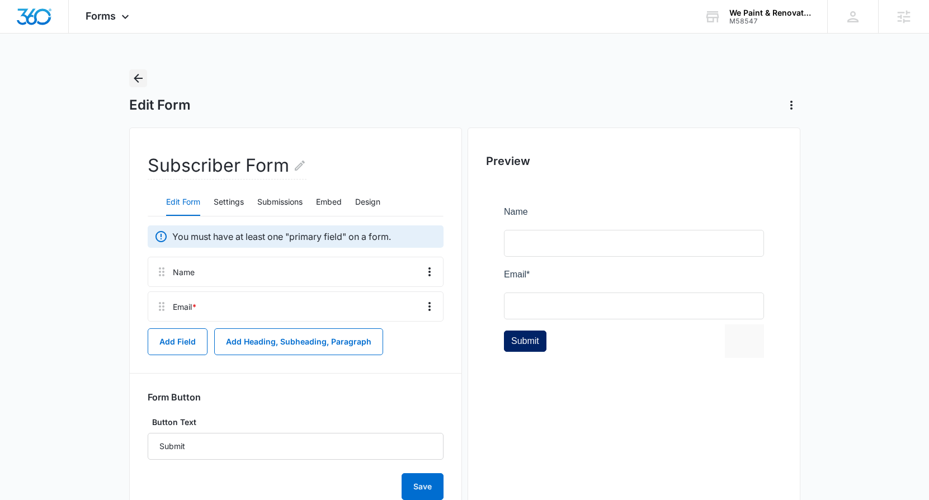
click at [134, 78] on icon "Back" at bounding box center [137, 78] width 13 height 13
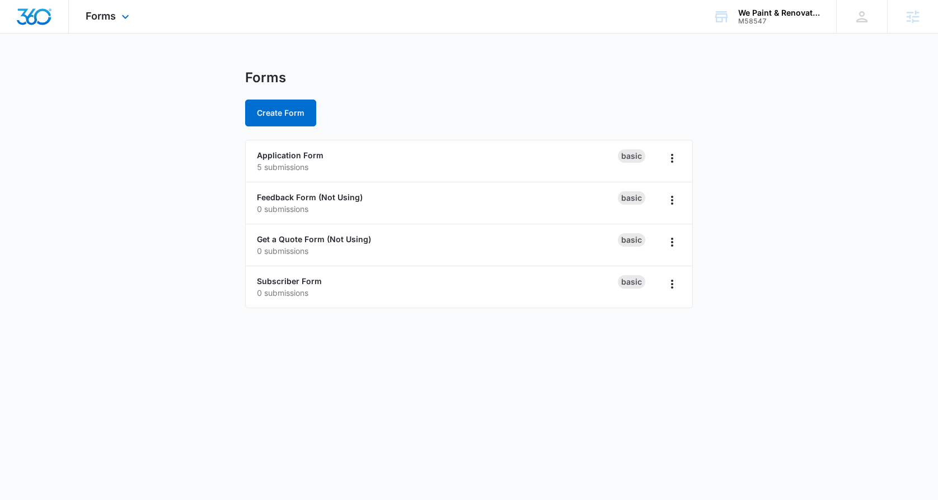
click at [104, 8] on div "Forms Apps Reputation Websites Forms CRM Email Social Shop Payments POS Content…" at bounding box center [109, 16] width 80 height 33
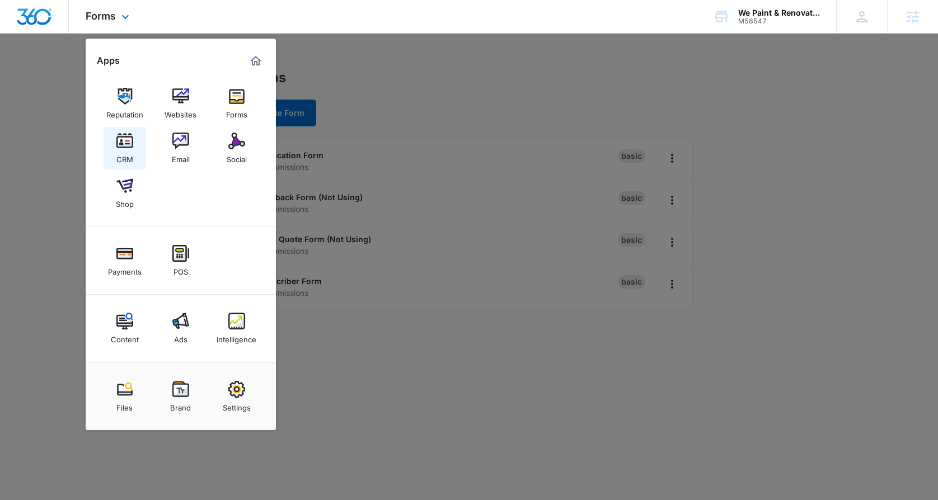
click at [129, 148] on img at bounding box center [124, 141] width 17 height 17
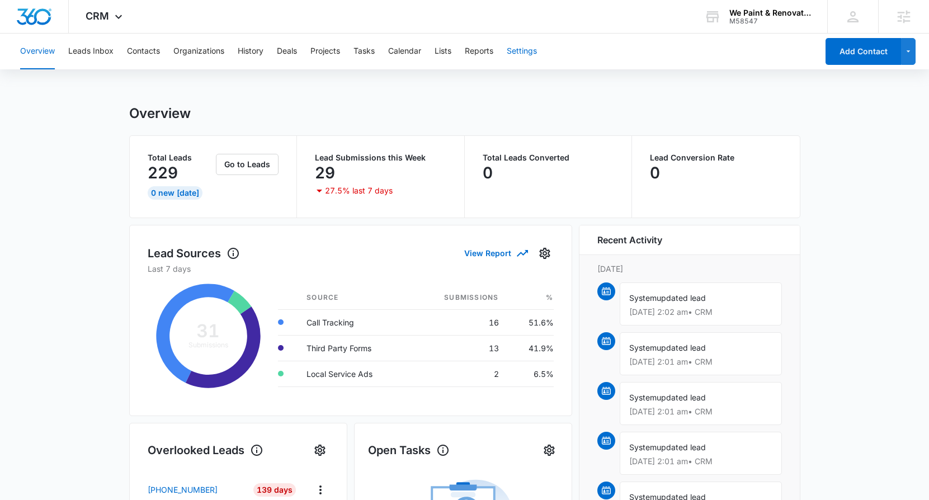
click at [516, 49] on button "Settings" at bounding box center [522, 52] width 30 height 36
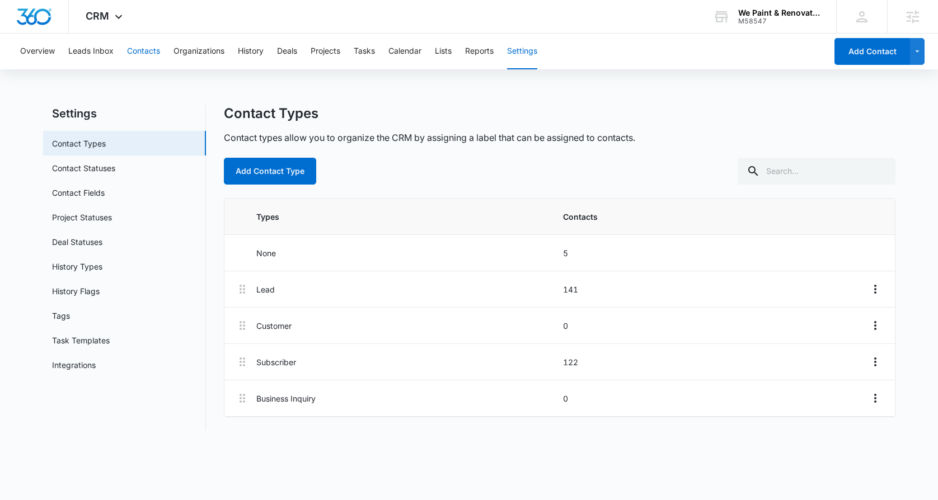
click at [145, 39] on button "Contacts" at bounding box center [143, 52] width 33 height 36
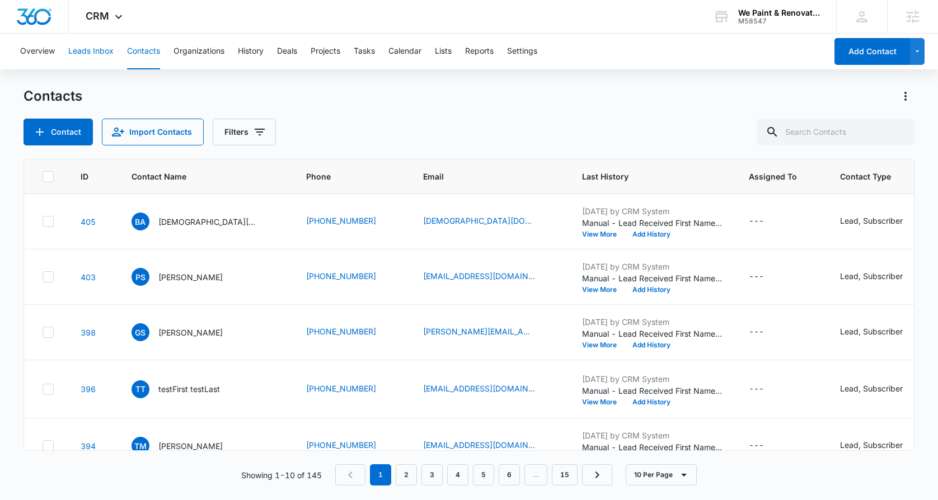
click at [93, 55] on button "Leads Inbox" at bounding box center [90, 52] width 45 height 36
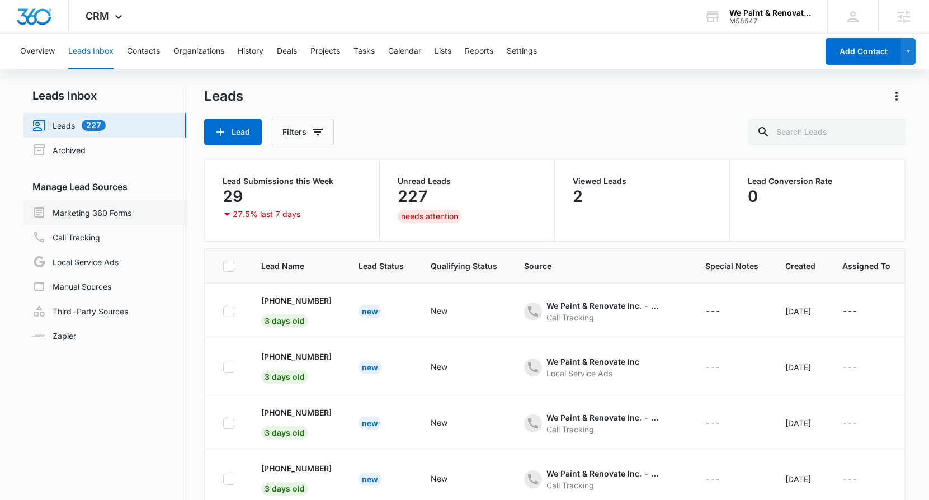
click at [91, 219] on link "Marketing 360 Forms" at bounding box center [81, 212] width 99 height 13
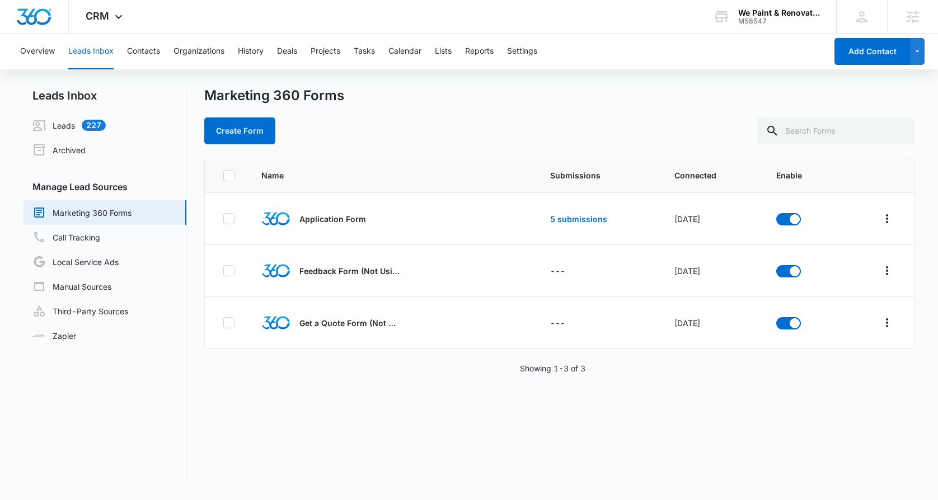
click at [402, 367] on div "Showing 1-3 of 3" at bounding box center [559, 369] width 710 height 12
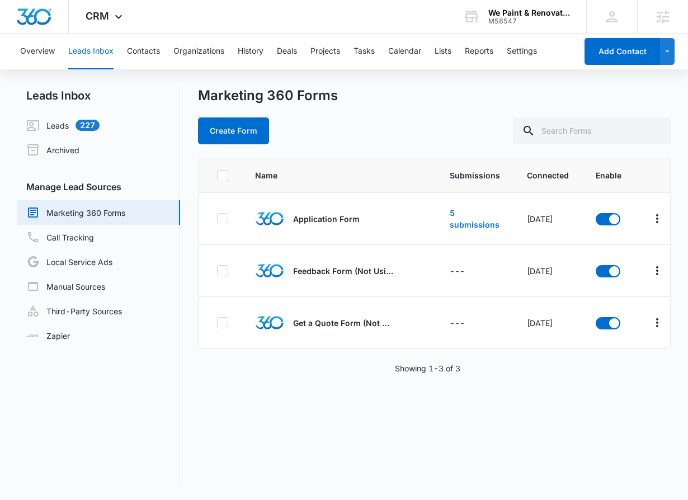
click at [433, 140] on div "Create Form" at bounding box center [434, 131] width 473 height 27
click at [396, 107] on div "Marketing 360 Forms Create Form" at bounding box center [434, 115] width 473 height 57
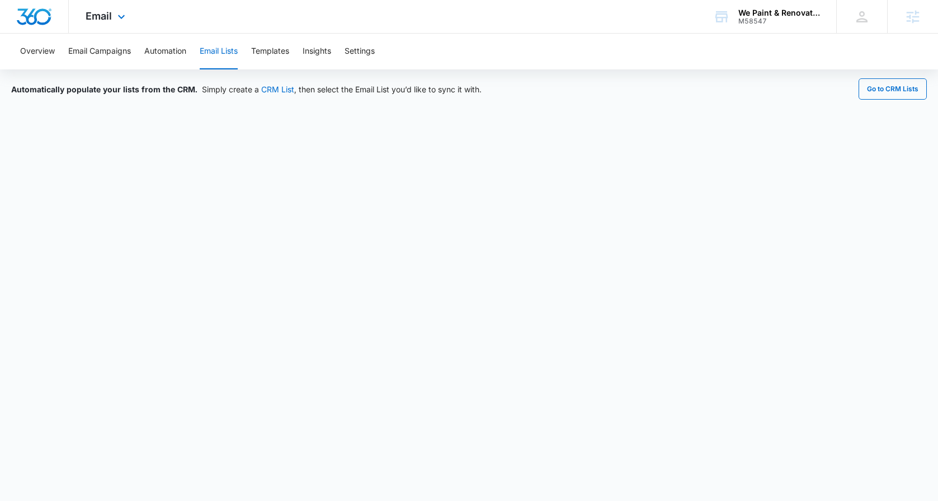
click at [105, 22] on div "Email Apps Reputation Websites Forms CRM Email Social Shop Payments POS Content…" at bounding box center [107, 16] width 76 height 33
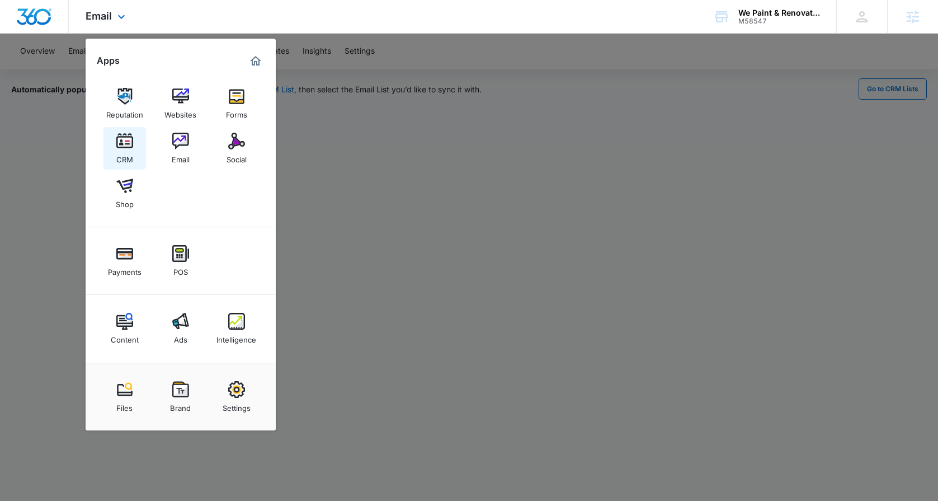
click at [115, 149] on link "CRM" at bounding box center [125, 148] width 43 height 43
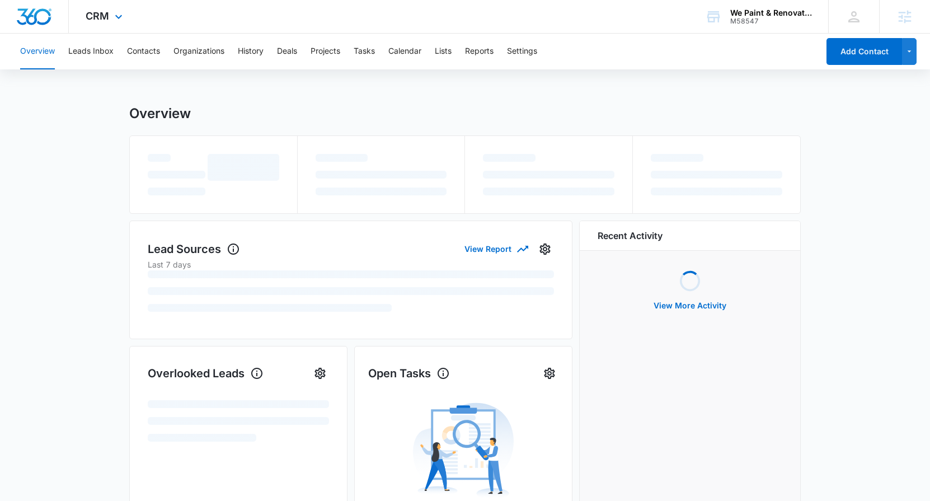
click at [109, 8] on div "CRM Apps Reputation Websites Forms CRM Email Social Shop Payments POS Content A…" at bounding box center [105, 16] width 73 height 33
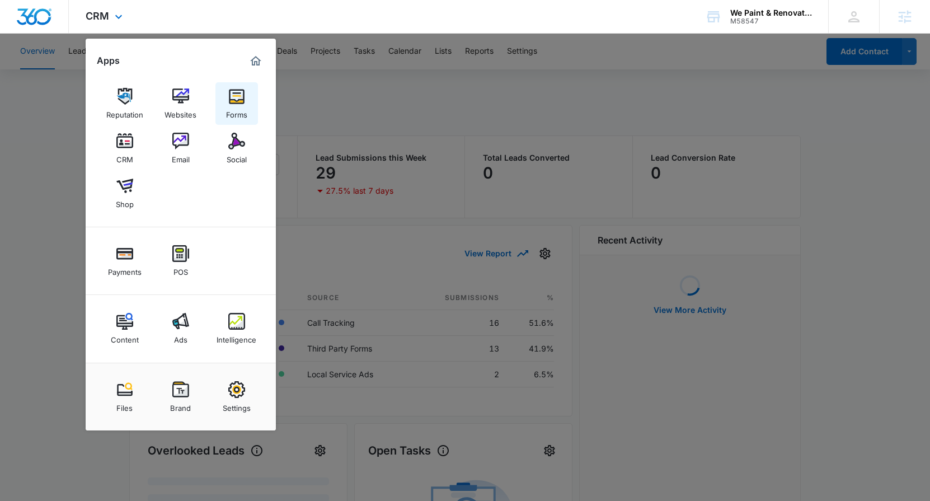
click at [236, 97] on img at bounding box center [236, 96] width 17 height 17
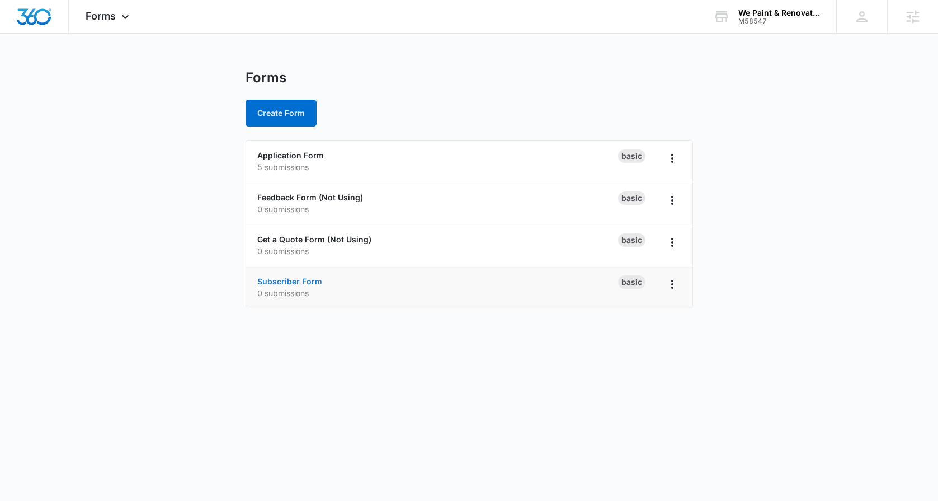
click at [290, 279] on link "Subscriber Form" at bounding box center [289, 281] width 65 height 10
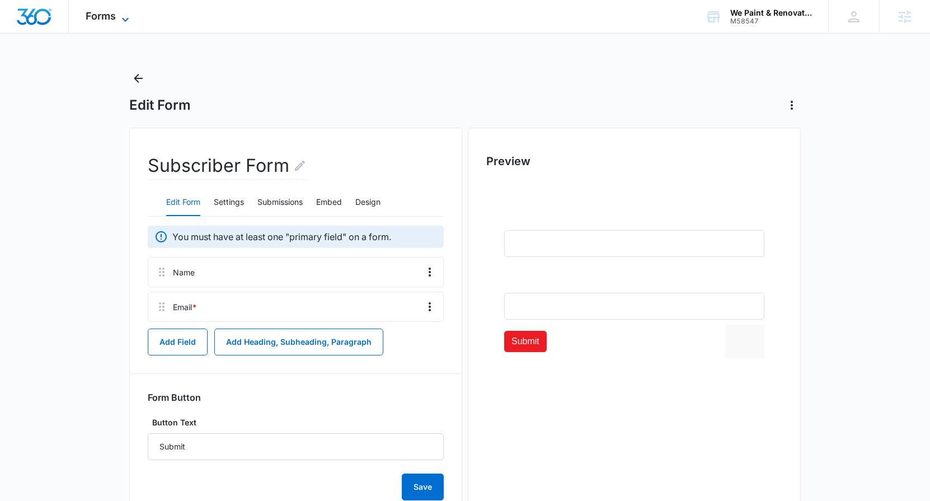
click at [96, 20] on span "Forms" at bounding box center [101, 16] width 30 height 12
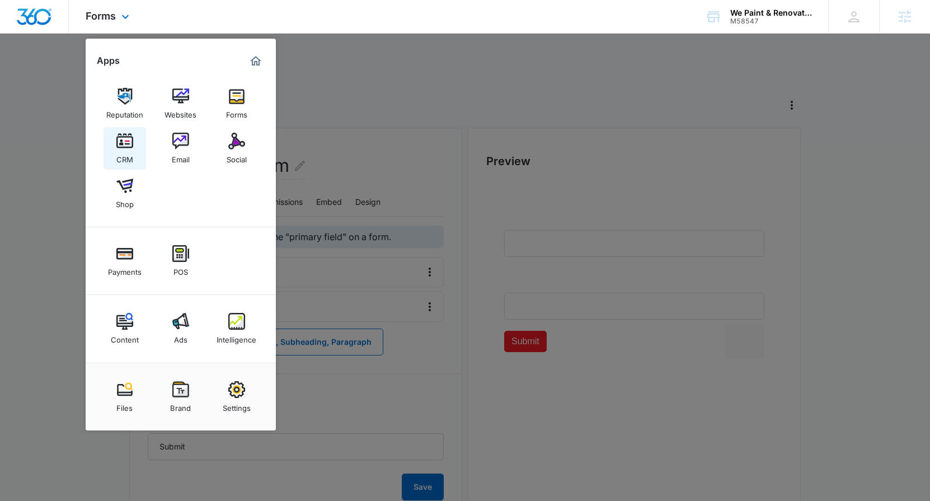
click at [125, 144] on img at bounding box center [124, 141] width 17 height 17
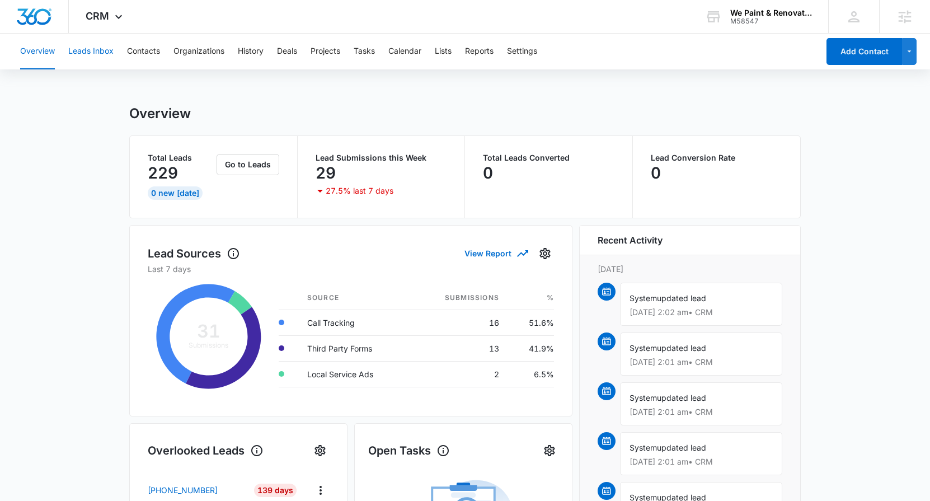
click at [91, 55] on button "Leads Inbox" at bounding box center [90, 52] width 45 height 36
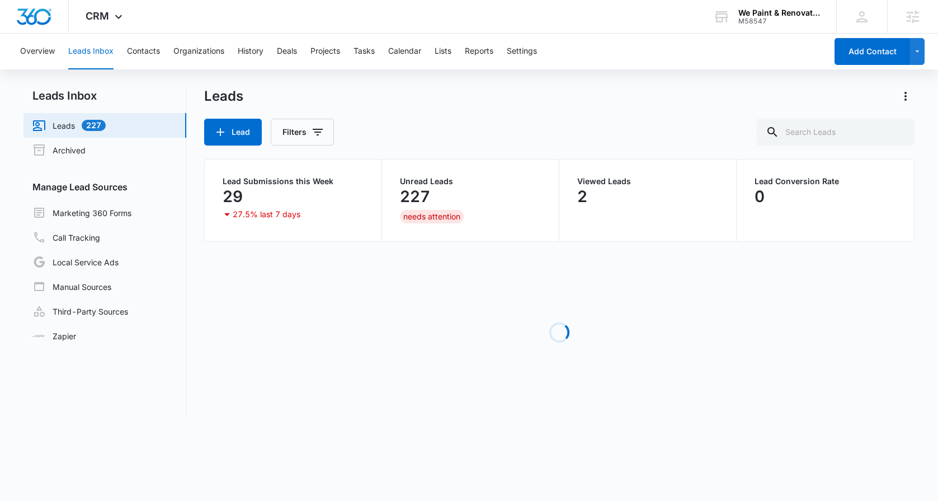
click at [112, 198] on div "Manage Lead Sources Marketing 360 Forms Call Tracking Local Service Ads Manual …" at bounding box center [105, 264] width 163 height 168
click at [112, 206] on link "Marketing 360 Forms" at bounding box center [81, 212] width 99 height 13
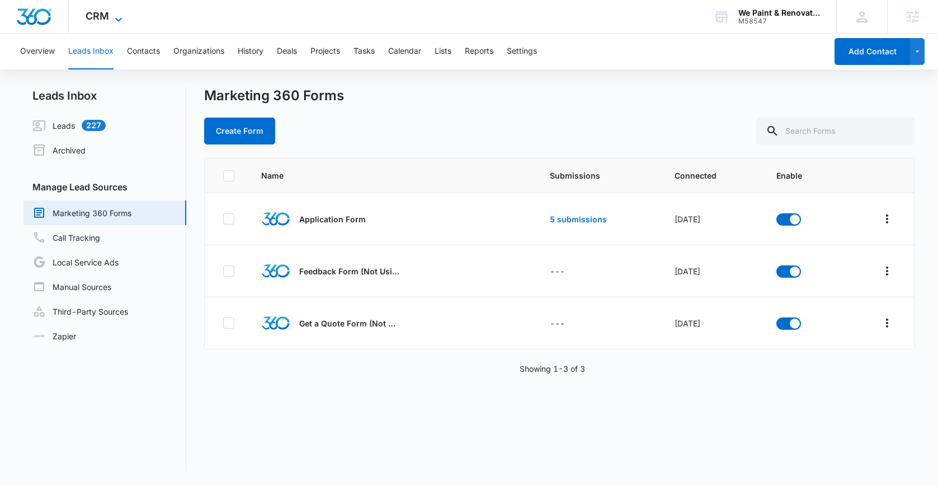
click at [107, 21] on span "CRM" at bounding box center [98, 16] width 24 height 12
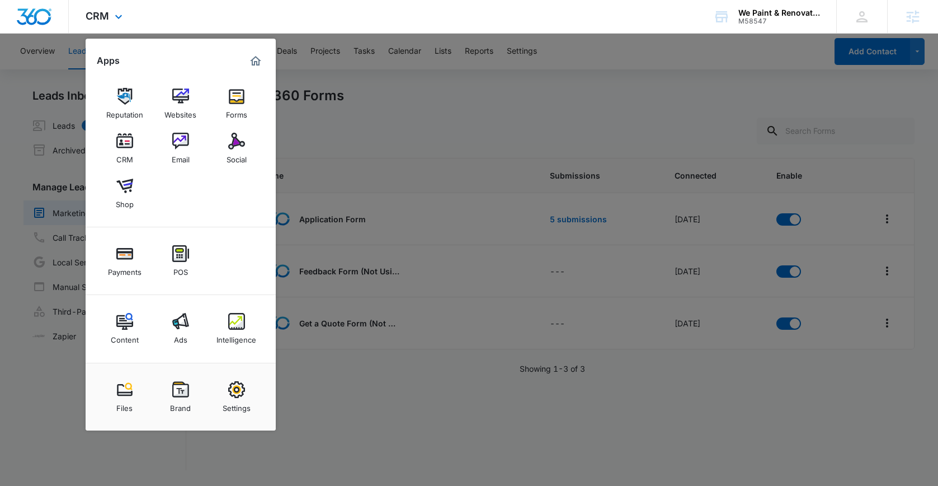
click at [152, 162] on div "Reputation Websites Forms CRM Email Social Shop" at bounding box center [181, 148] width 190 height 157
click at [184, 148] on img at bounding box center [180, 141] width 17 height 17
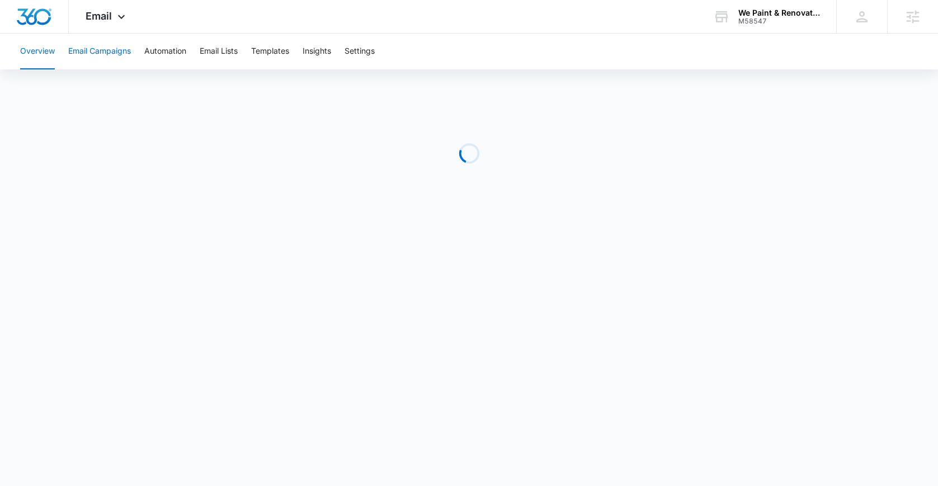
click at [121, 54] on button "Email Campaigns" at bounding box center [99, 52] width 63 height 36
click at [161, 48] on button "Automation" at bounding box center [165, 52] width 42 height 36
click at [75, 72] on div "Overview Email Campaigns Automation Email Lists Templates Insights Settings" at bounding box center [469, 247] width 938 height 427
click at [116, 19] on icon at bounding box center [121, 19] width 13 height 13
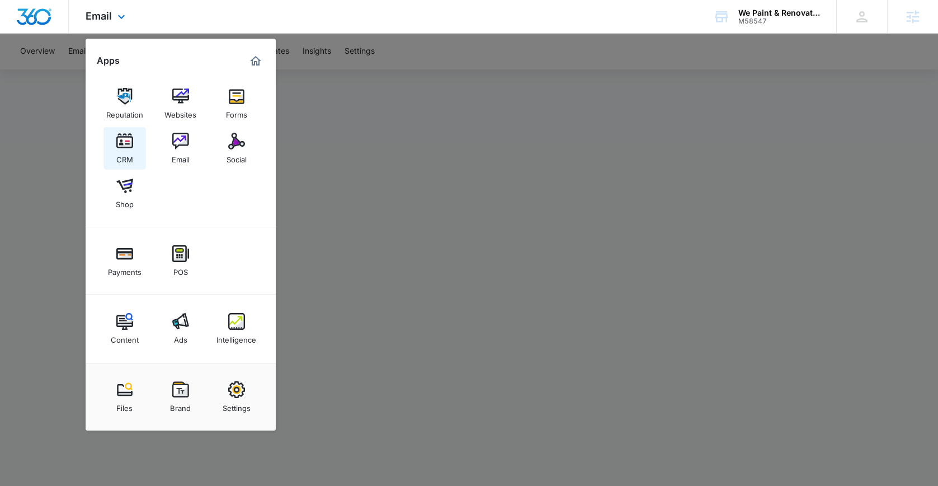
click at [119, 151] on div "CRM" at bounding box center [124, 156] width 17 height 15
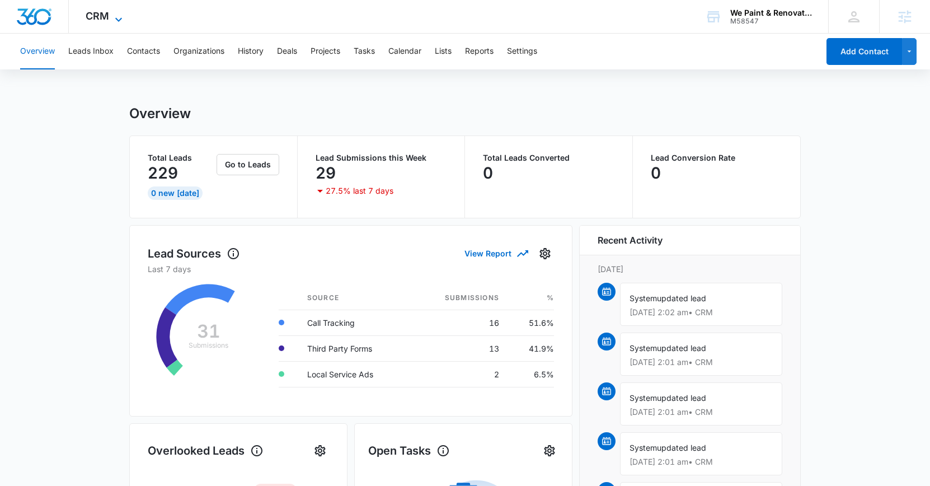
click at [112, 13] on icon at bounding box center [118, 19] width 13 height 13
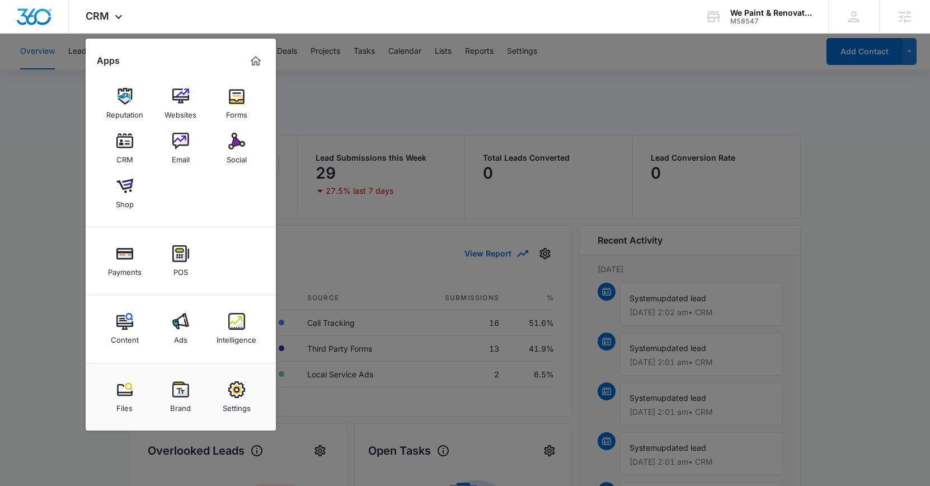
click at [404, 131] on div at bounding box center [465, 243] width 930 height 486
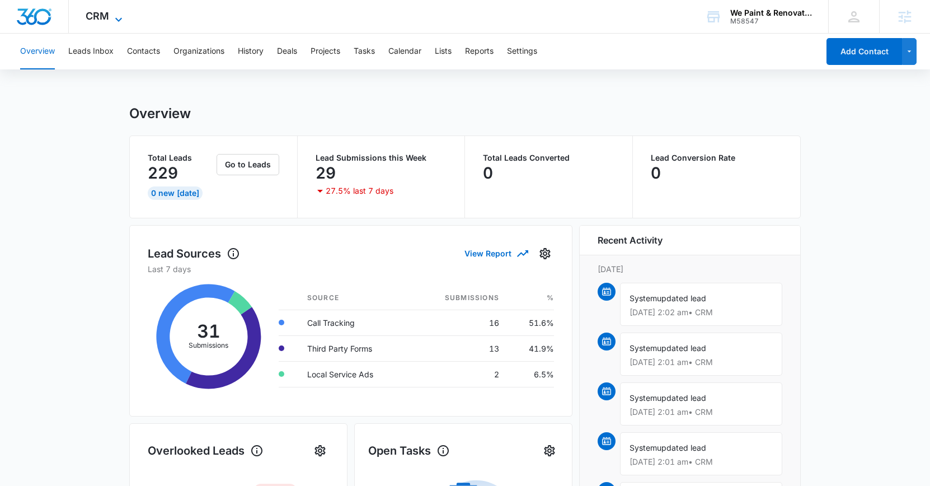
click at [104, 13] on span "CRM" at bounding box center [98, 16] width 24 height 12
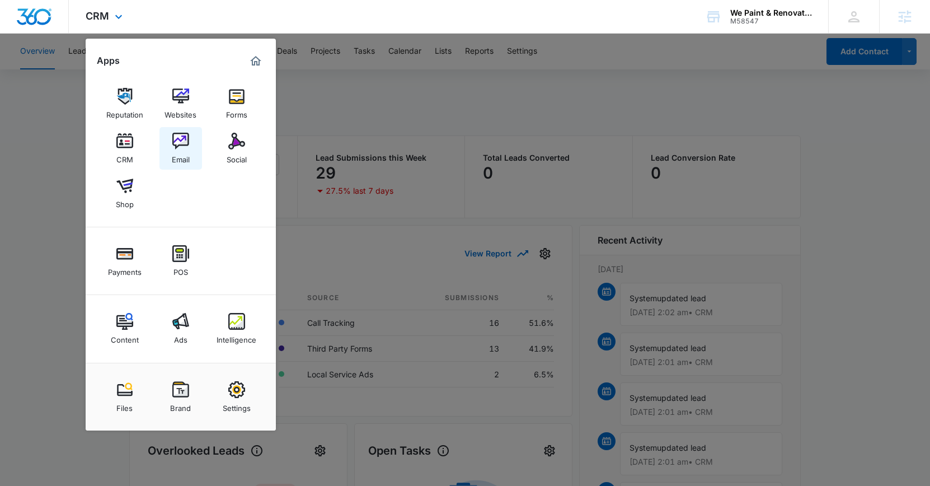
click at [183, 156] on div "Email" at bounding box center [181, 156] width 18 height 15
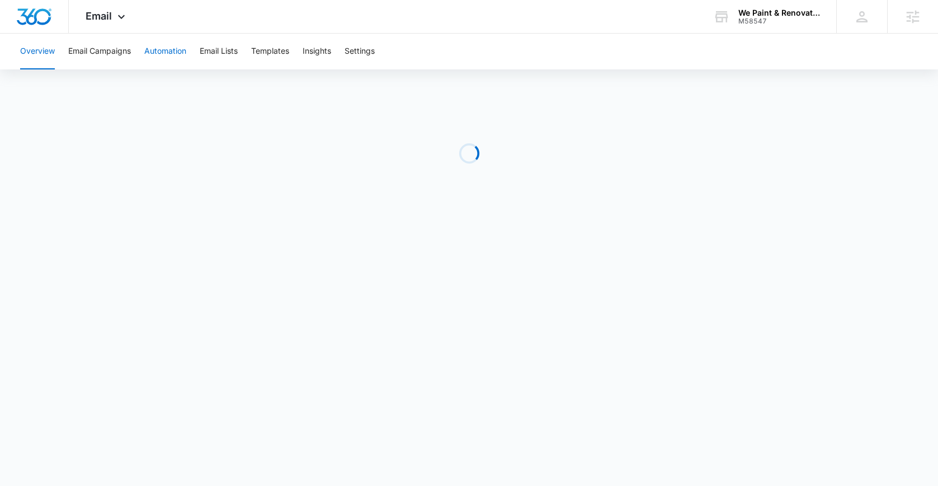
click at [167, 54] on button "Automation" at bounding box center [165, 52] width 42 height 36
click at [107, 16] on span "Email" at bounding box center [99, 16] width 26 height 12
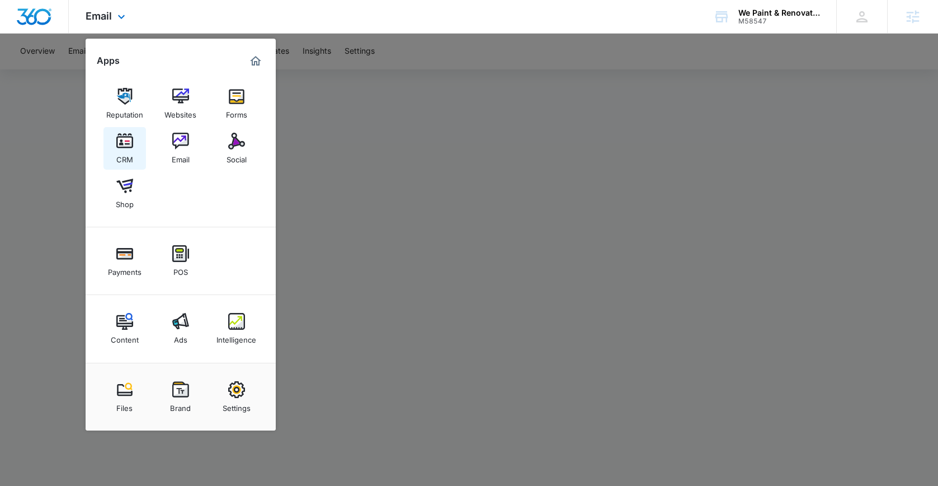
click at [129, 144] on img at bounding box center [124, 141] width 17 height 17
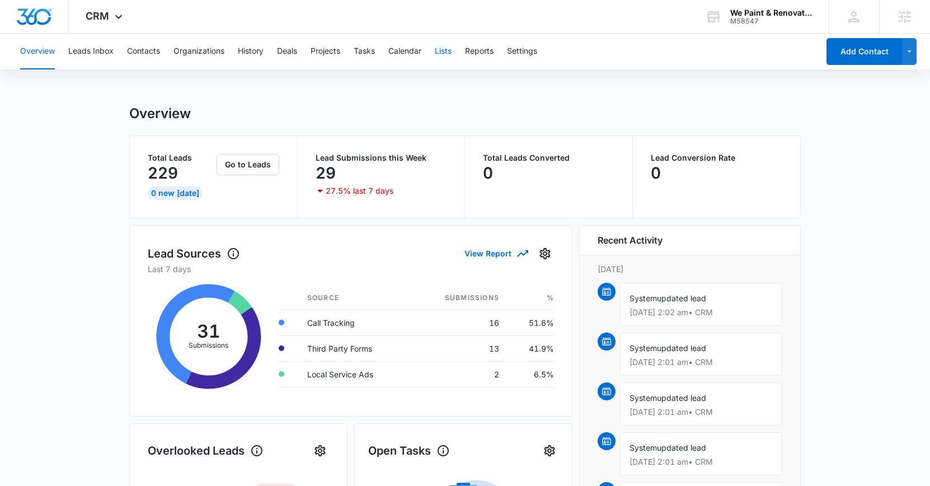
click at [449, 43] on button "Lists" at bounding box center [443, 52] width 17 height 36
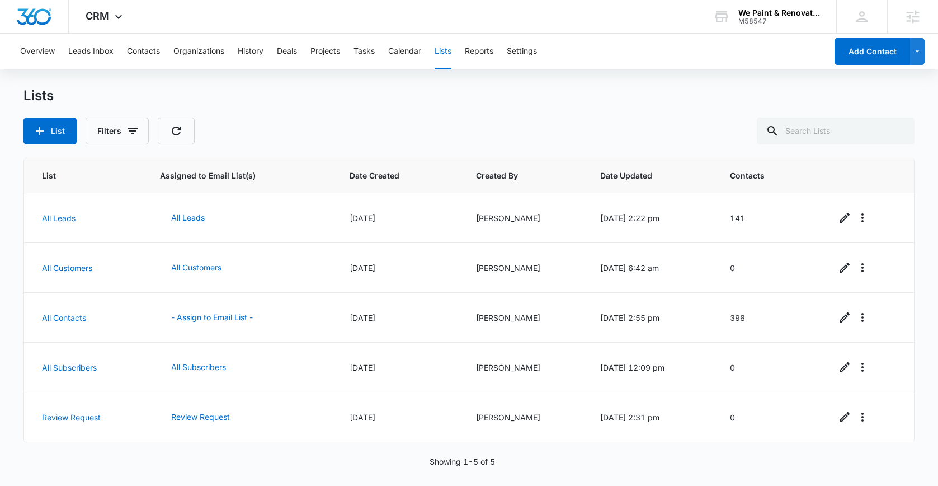
click at [161, 53] on div "Overview Leads Inbox Contacts Organizations History Deals Projects Tasks Calend…" at bounding box center [420, 52] width 814 height 36
click at [130, 49] on button "Contacts" at bounding box center [143, 52] width 33 height 36
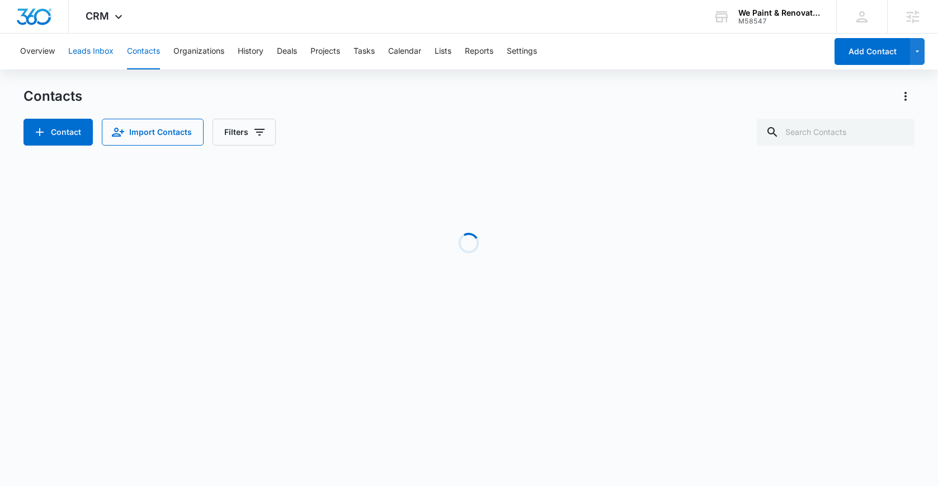
click at [102, 51] on button "Leads Inbox" at bounding box center [90, 52] width 45 height 36
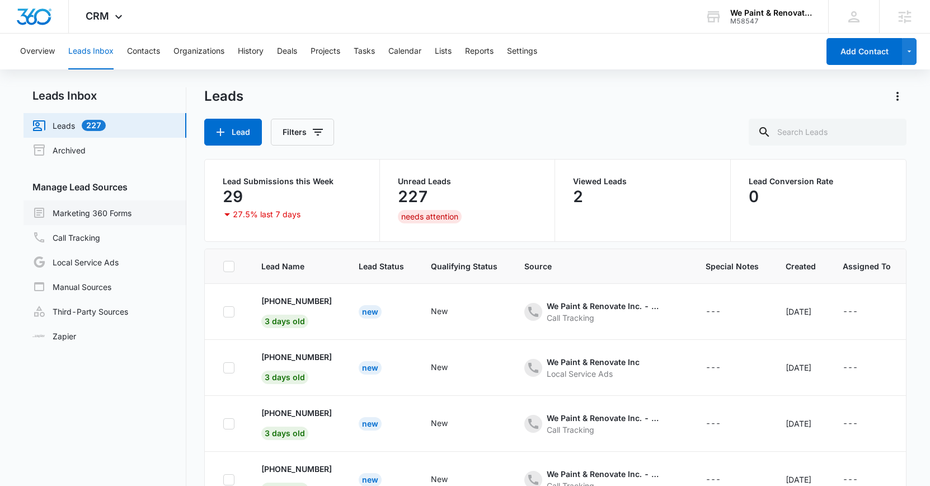
click at [121, 215] on link "Marketing 360 Forms" at bounding box center [81, 212] width 99 height 13
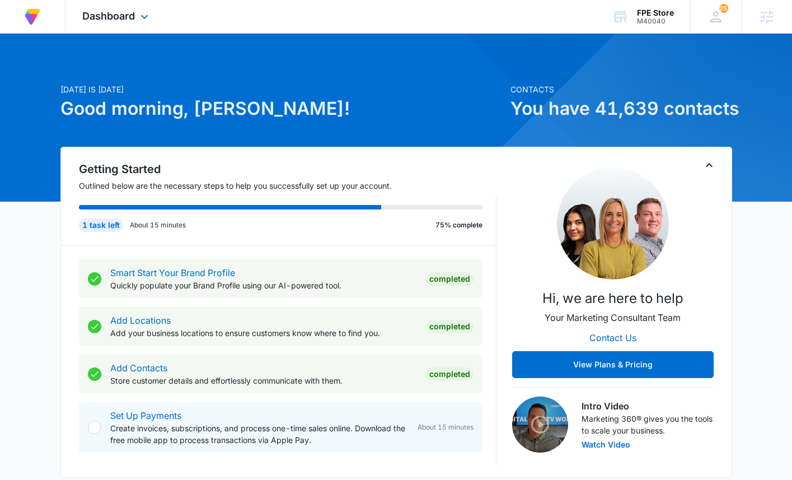
click at [128, 24] on div "Dashboard Apps Reputation Forms CRM Email Social Payments POS Content Ads Intel…" at bounding box center [116, 16] width 102 height 33
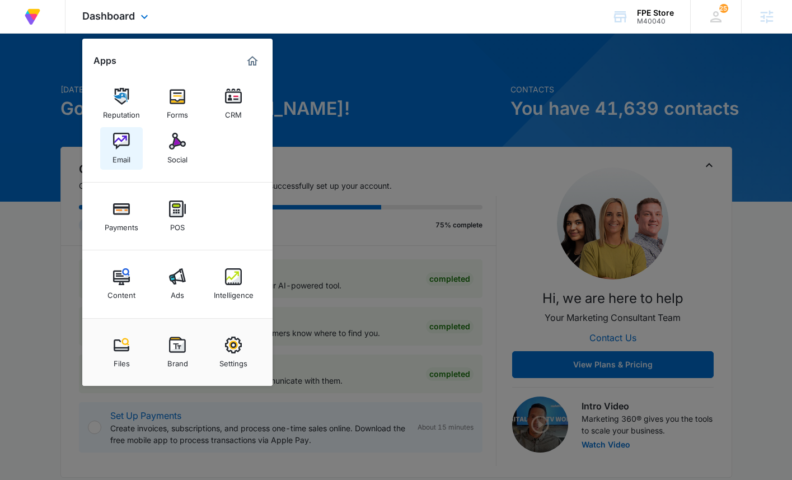
click at [124, 151] on div "Email" at bounding box center [121, 156] width 18 height 15
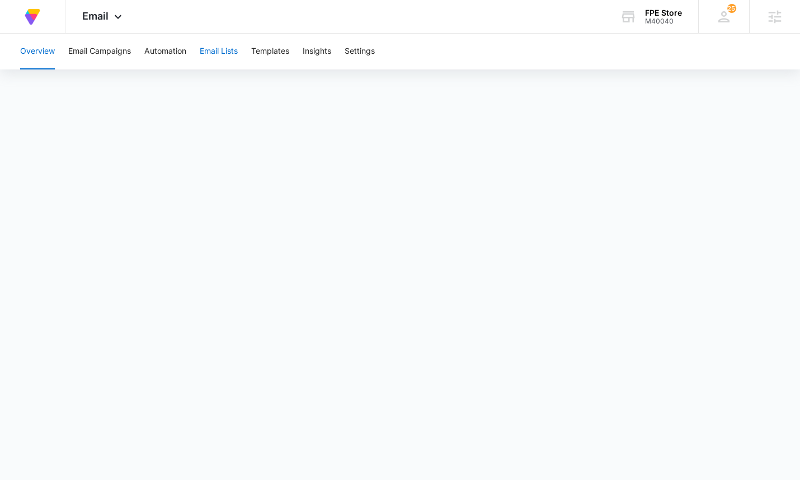
click at [212, 44] on button "Email Lists" at bounding box center [219, 52] width 38 height 36
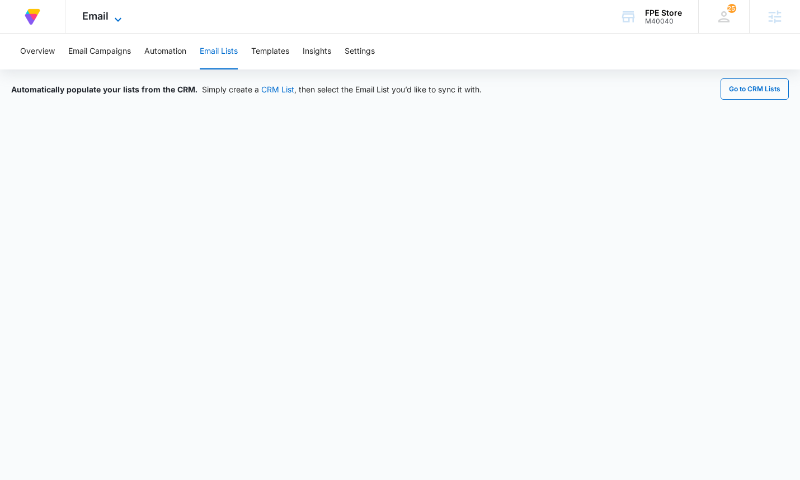
click at [100, 17] on span "Email" at bounding box center [95, 16] width 26 height 12
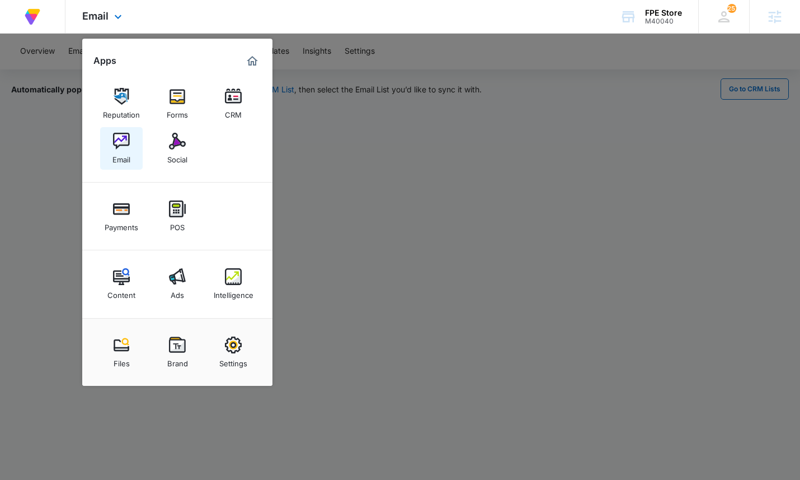
click at [116, 151] on div "Email" at bounding box center [121, 156] width 18 height 15
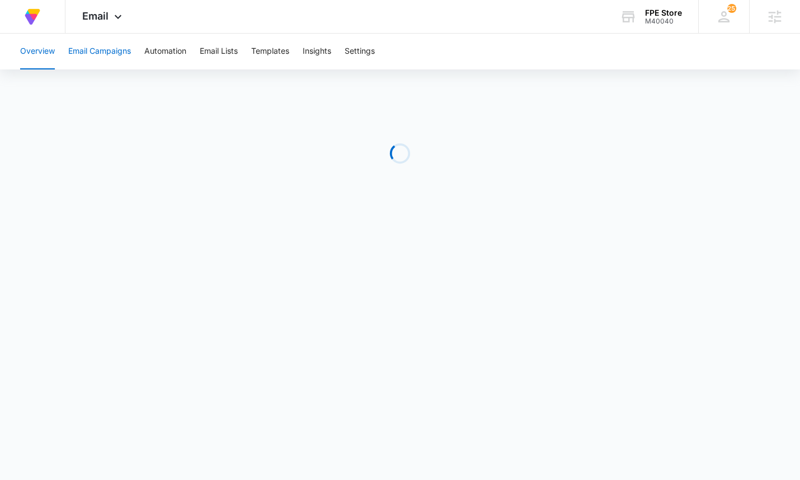
click at [109, 53] on button "Email Campaigns" at bounding box center [99, 52] width 63 height 36
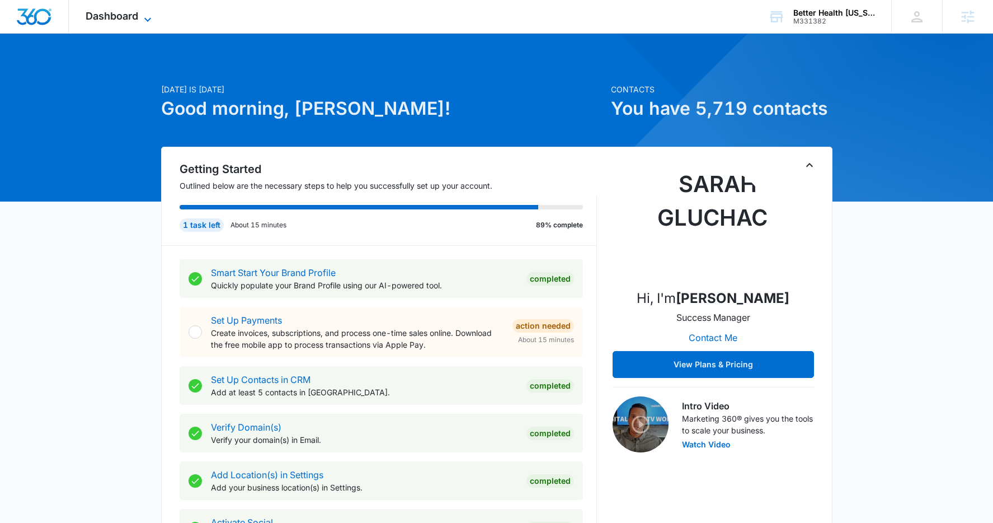
click at [109, 14] on span "Dashboard" at bounding box center [112, 16] width 53 height 12
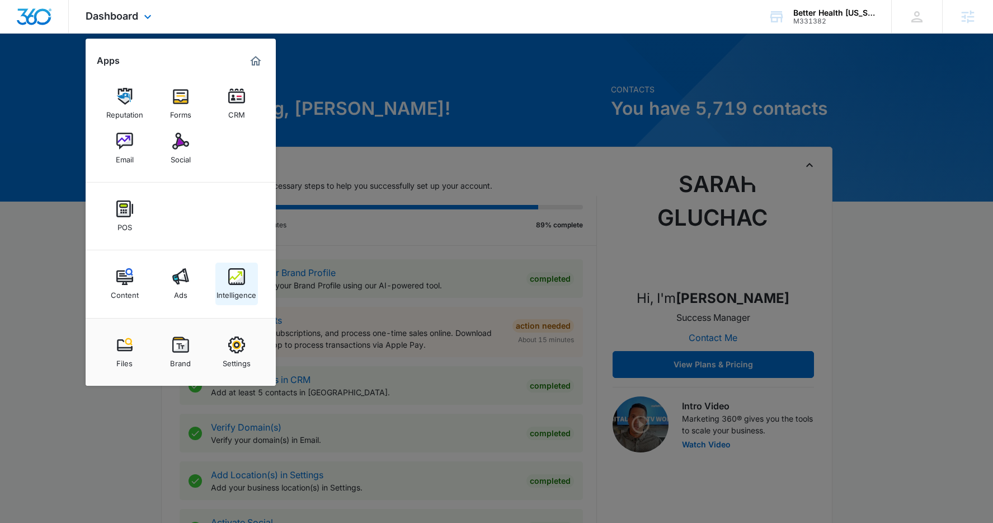
click at [229, 289] on div "Intelligence" at bounding box center [237, 292] width 40 height 15
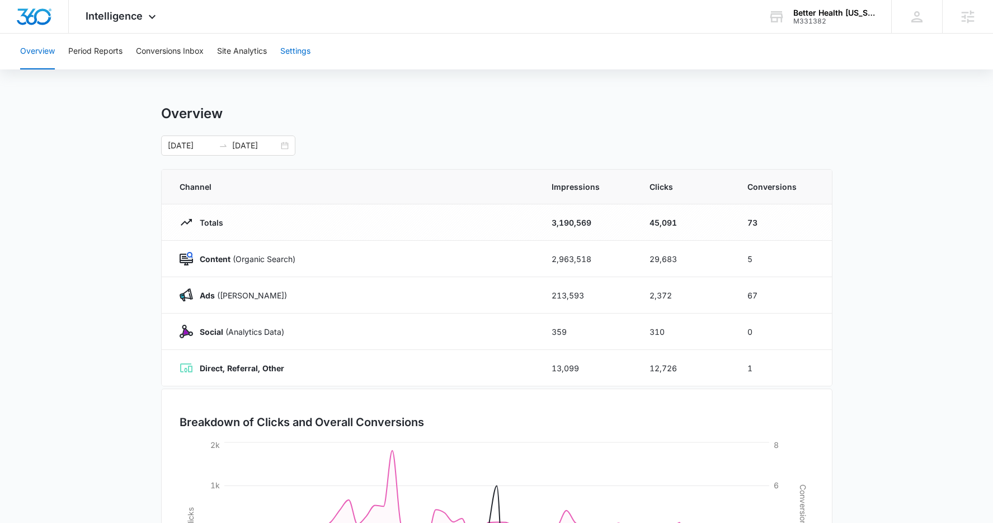
click at [305, 50] on button "Settings" at bounding box center [295, 52] width 30 height 36
click at [295, 58] on button "Settings" at bounding box center [295, 52] width 30 height 36
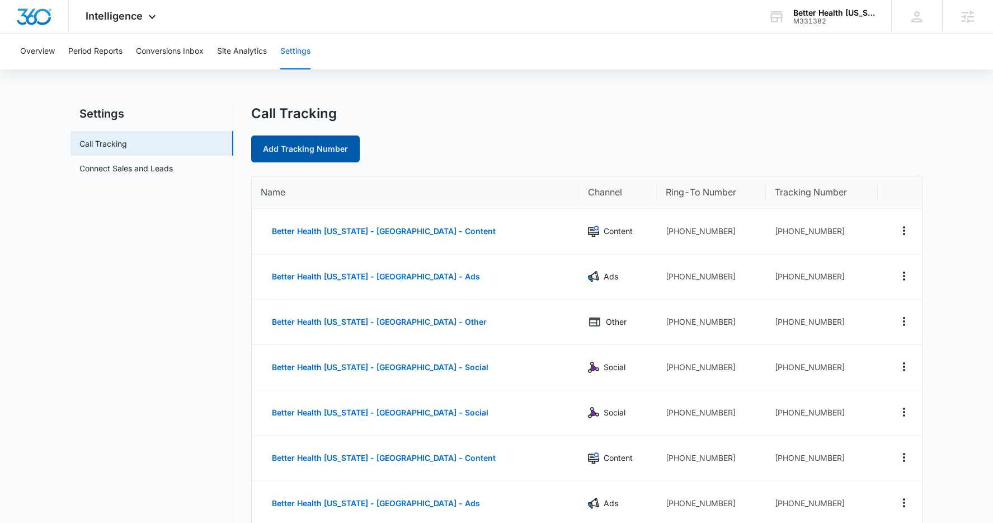
click at [306, 151] on link "Add Tracking Number" at bounding box center [305, 148] width 109 height 27
select select "by_area_code"
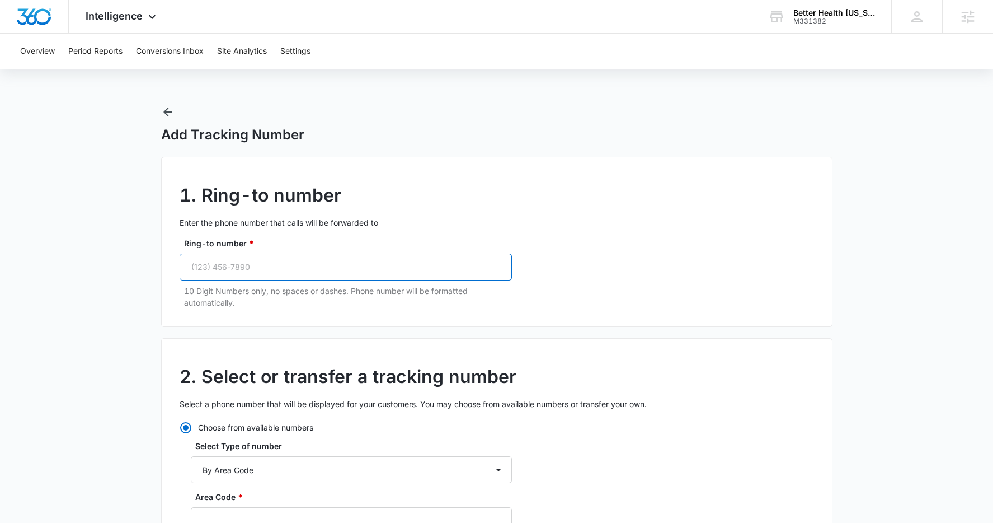
click at [267, 279] on input "Ring-to number *" at bounding box center [346, 266] width 332 height 27
paste input "(970) 743-0110"
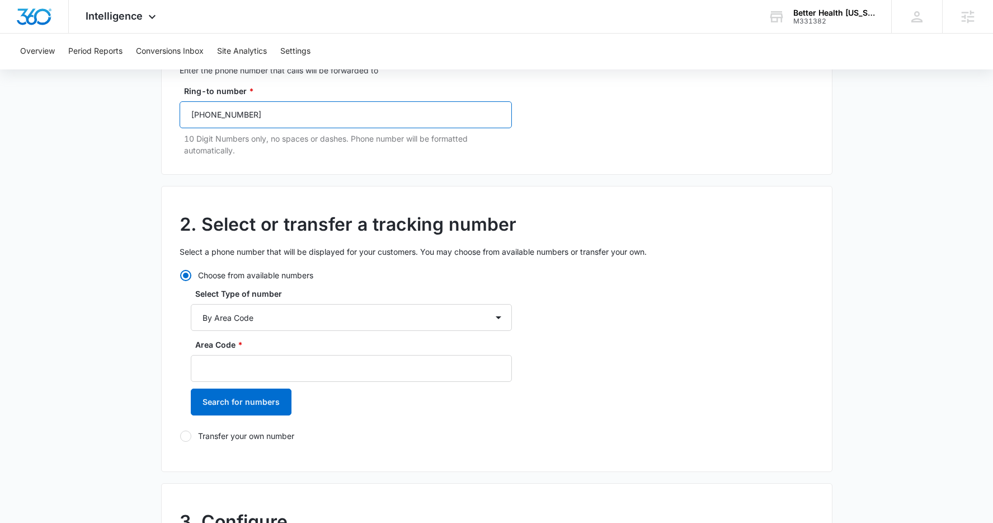
scroll to position [158, 0]
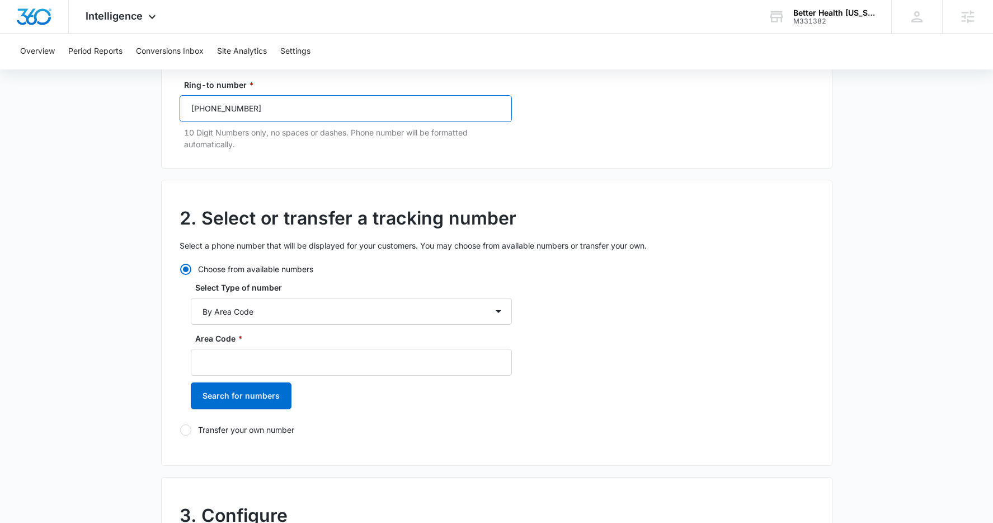
click at [208, 106] on input "(970) 743-0110" at bounding box center [346, 108] width 332 height 27
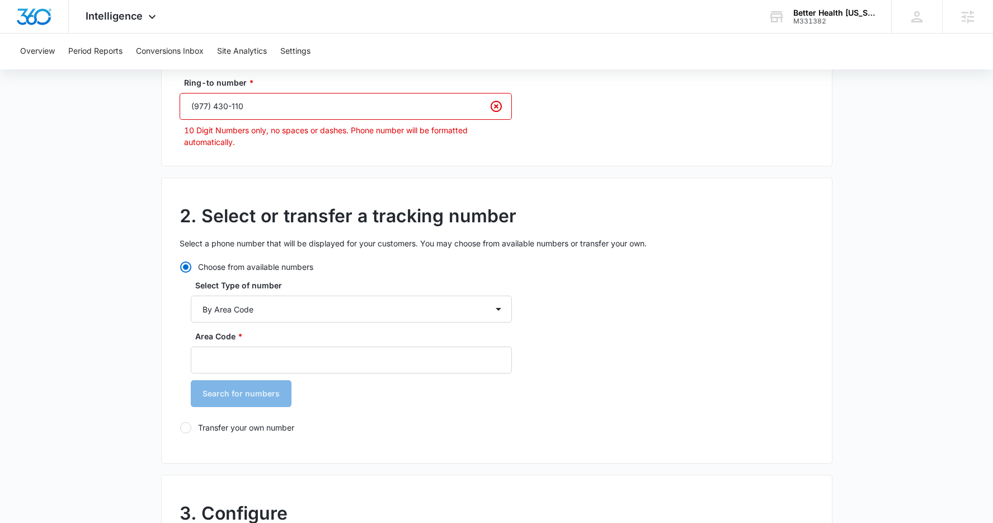
paste input "07) 743-0"
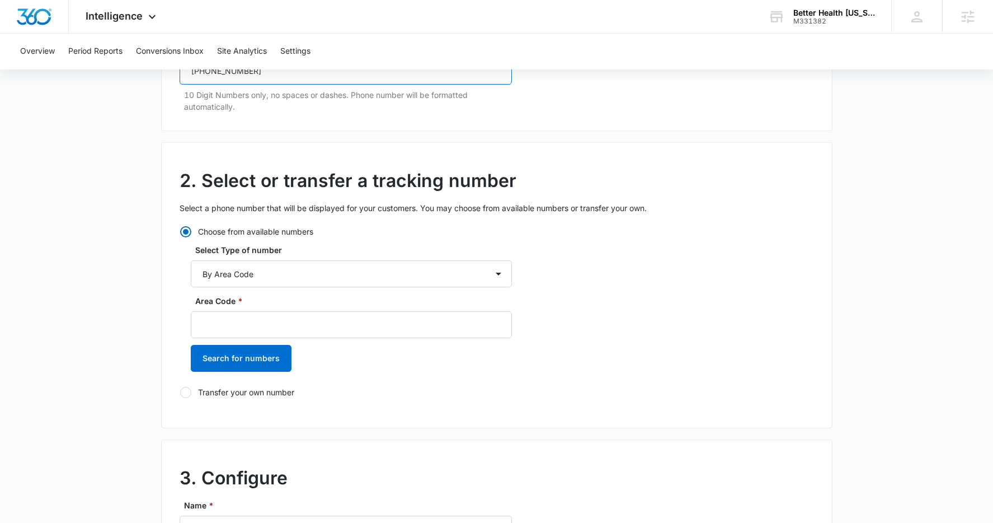
scroll to position [224, 0]
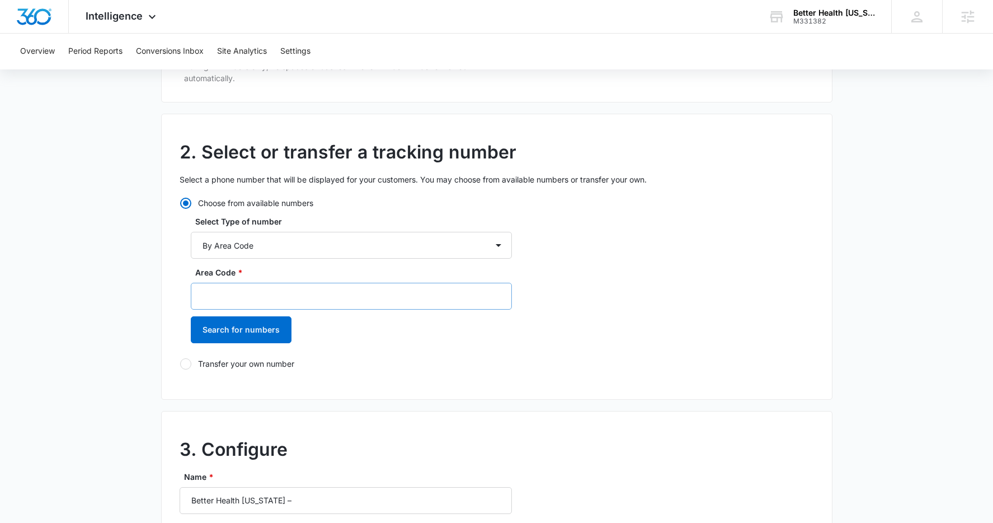
type input "(907) 743-0110"
click at [241, 286] on input "Area Code *" at bounding box center [351, 296] width 321 height 27
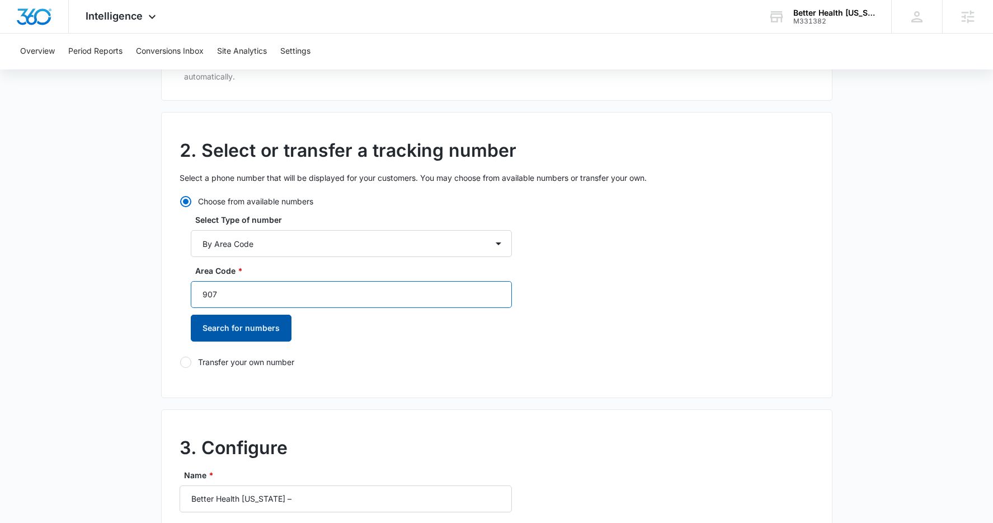
scroll to position [227, 0]
type input "907"
click at [269, 324] on button "Search for numbers" at bounding box center [241, 327] width 101 height 27
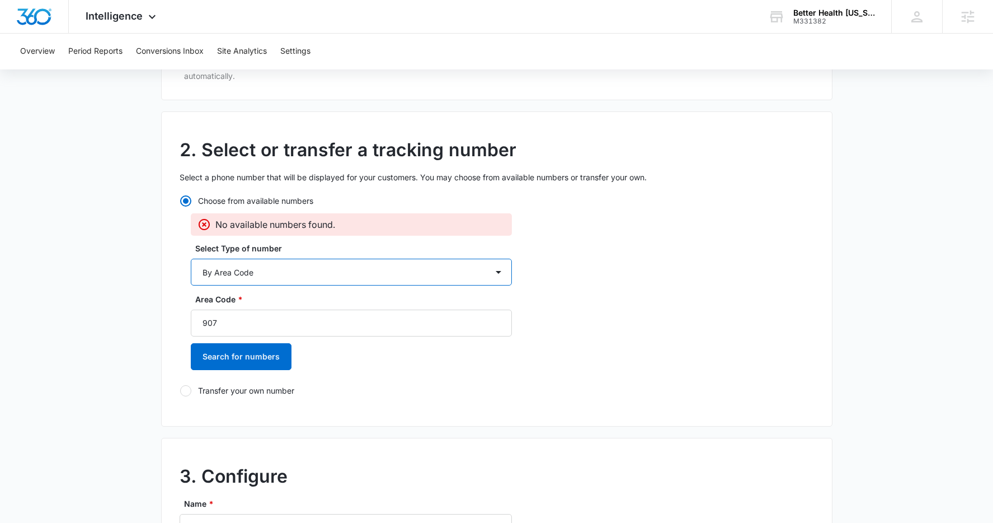
click at [252, 274] on select "By City & State By State Only By Zip Code By Area Code Toll Free Numbers" at bounding box center [351, 272] width 321 height 27
click at [253, 274] on select "By City & State By State Only By Zip Code By Area Code Toll Free Numbers" at bounding box center [351, 272] width 321 height 27
click at [191, 259] on select "By City & State By State Only By Zip Code By Area Code Toll Free Numbers" at bounding box center [351, 272] width 321 height 27
click at [252, 268] on select "By City & State By State Only By Zip Code By Area Code Toll Free Numbers" at bounding box center [351, 272] width 321 height 27
select select "by_toll_free"
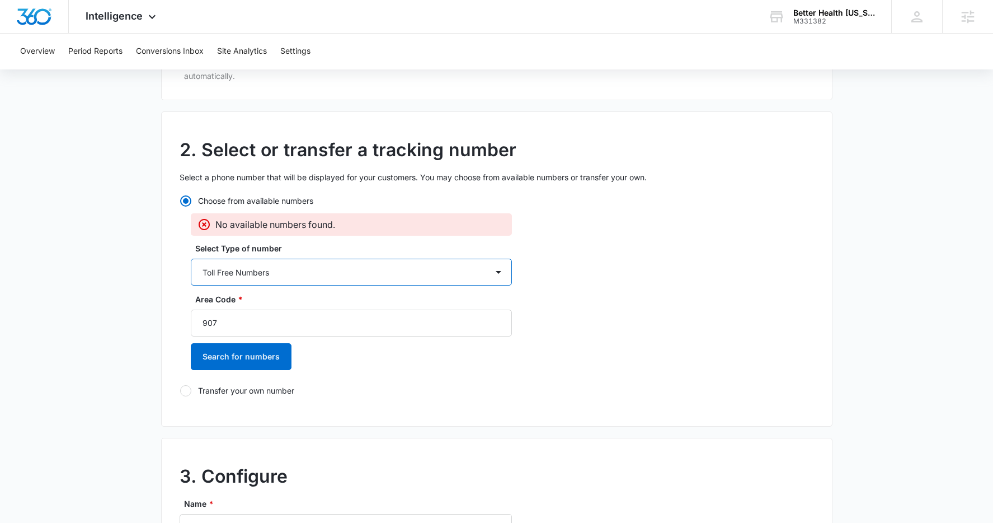
click at [191, 259] on select "By City & State By State Only By Zip Code By Area Code Toll Free Numbers" at bounding box center [351, 272] width 321 height 27
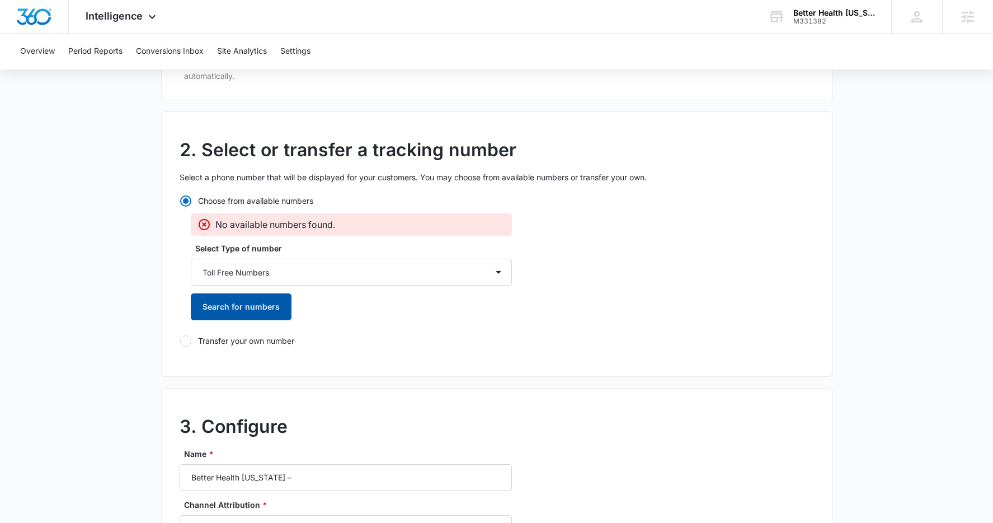
click at [255, 303] on button "Search for numbers" at bounding box center [241, 306] width 101 height 27
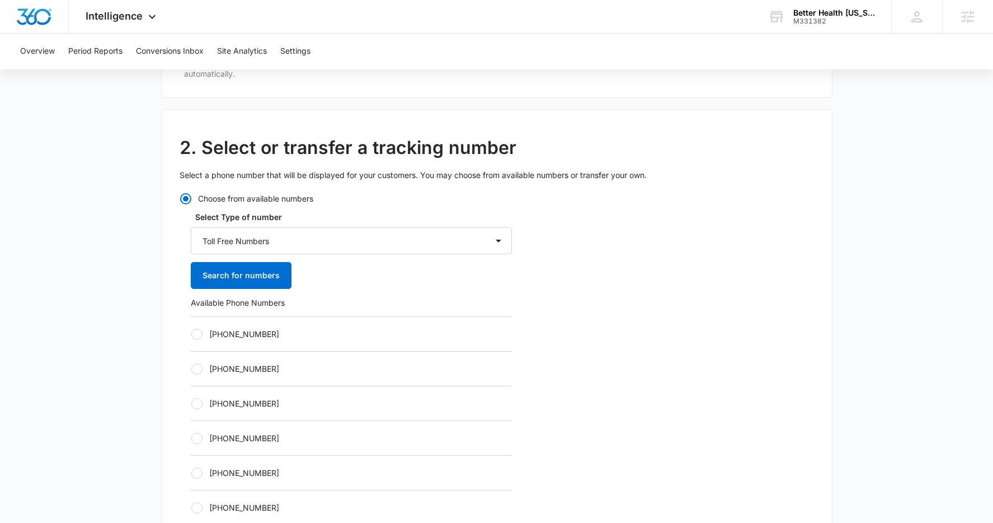
click at [191, 335] on div at bounding box center [196, 333] width 11 height 11
click at [191, 334] on input "[PHONE_NUMBER]" at bounding box center [191, 333] width 1 height 1
radio input "true"
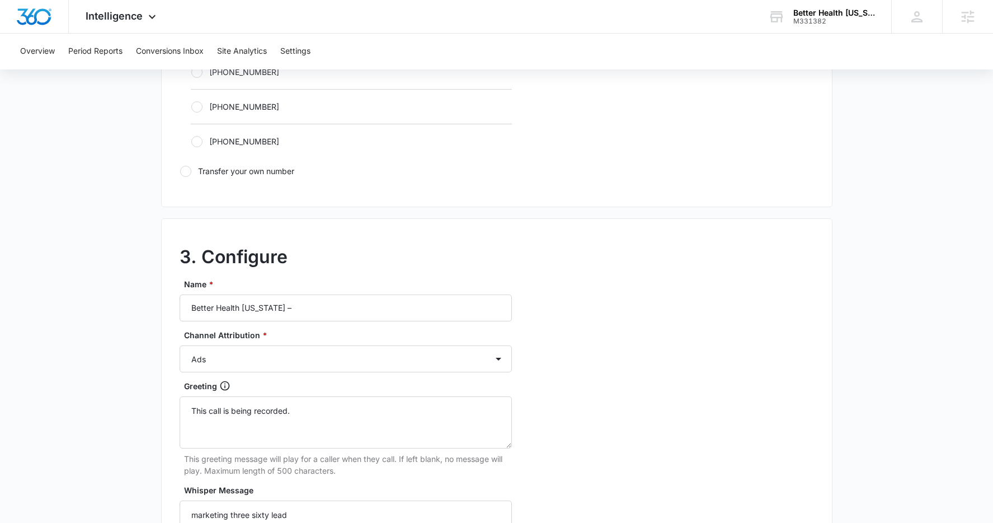
scroll to position [801, 0]
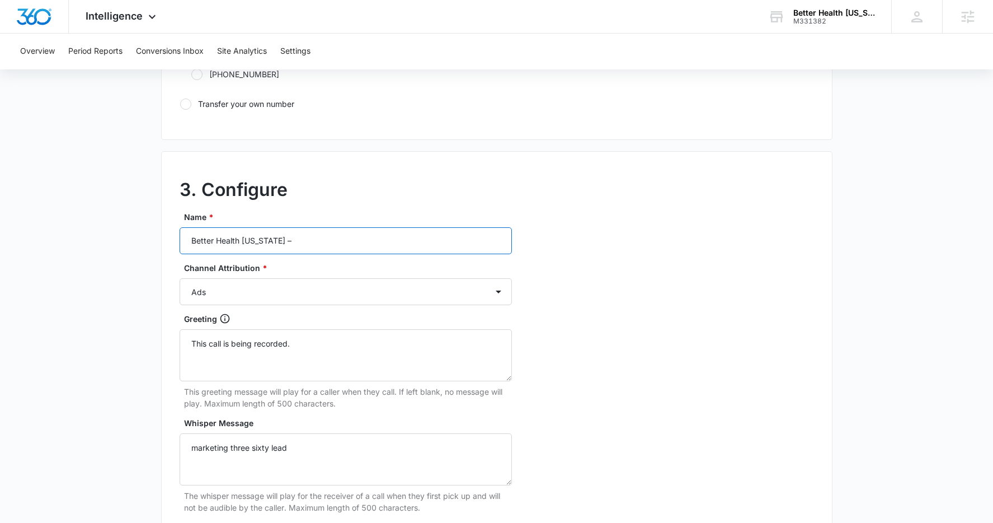
click at [280, 245] on input "Better Health [US_STATE] –" at bounding box center [346, 240] width 332 height 27
type input "Better Health [US_STATE] – TEST"
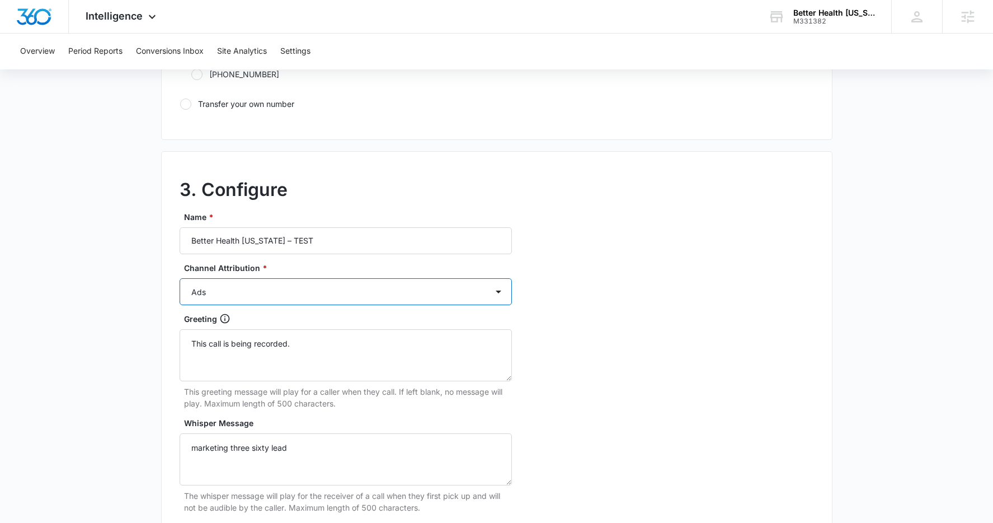
click at [219, 289] on select "Ads Local Service Ads Content Social Other" at bounding box center [346, 291] width 332 height 27
select select "OTHER"
click at [180, 278] on select "Ads Local Service Ads Content Social Other" at bounding box center [346, 291] width 332 height 27
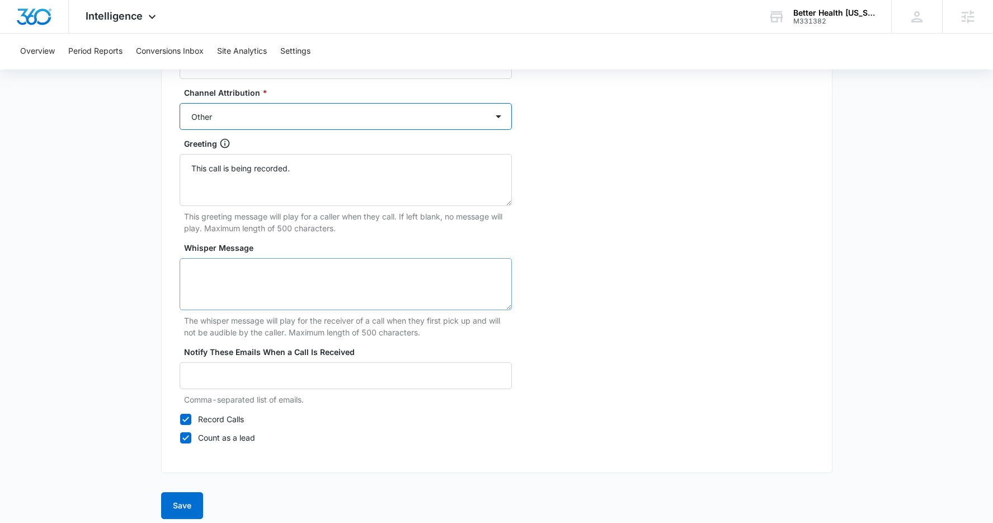
scroll to position [964, 0]
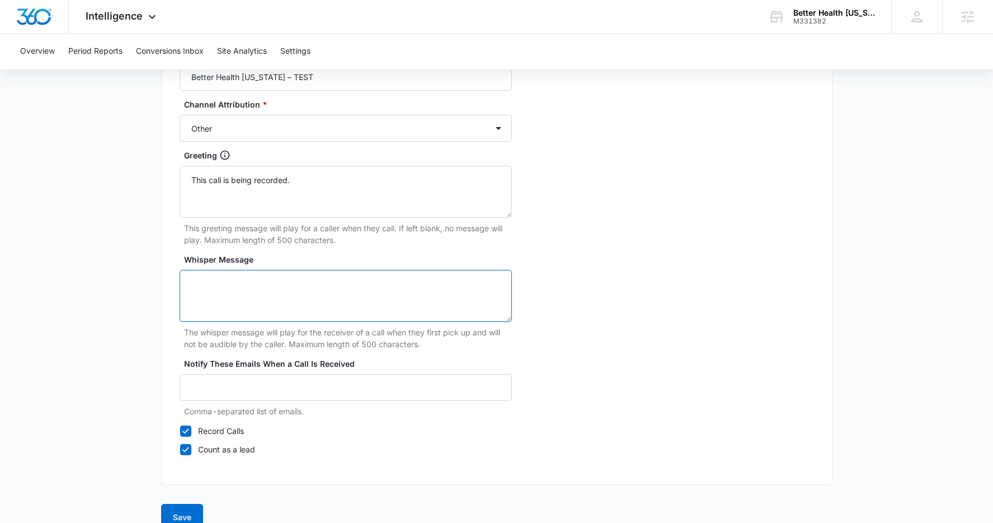
click at [232, 299] on textarea "Whisper Message" at bounding box center [346, 296] width 332 height 52
type textarea "Google Ads Lead"
click at [195, 513] on button "Save" at bounding box center [182, 517] width 42 height 27
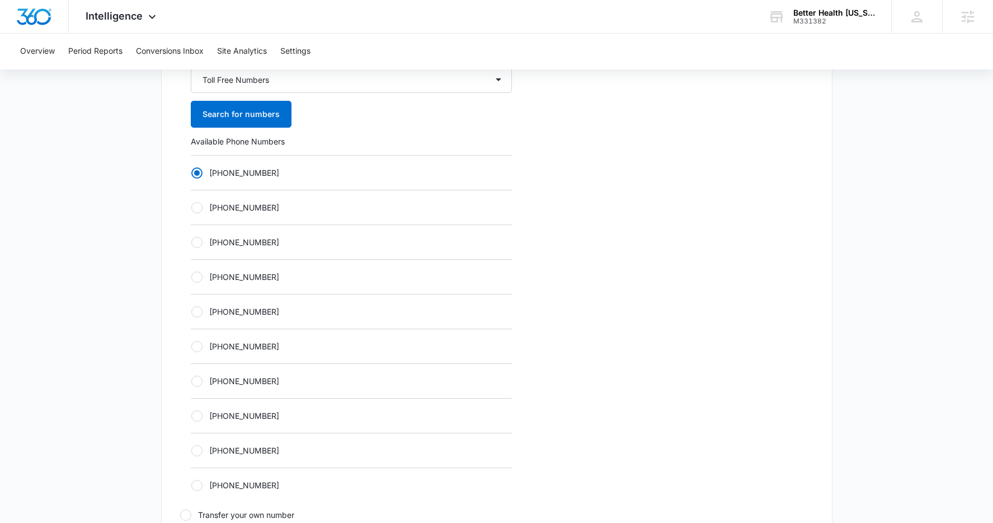
scroll to position [187, 0]
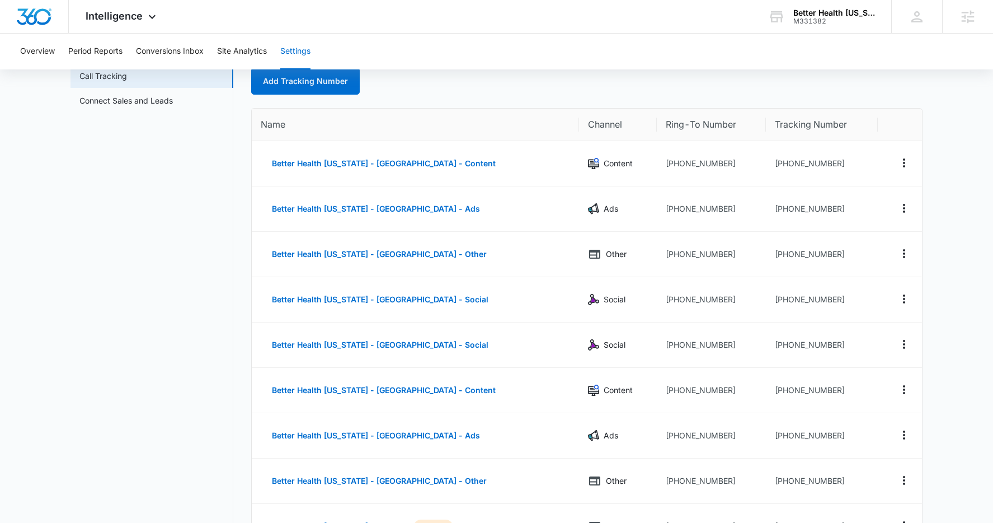
scroll to position [285, 0]
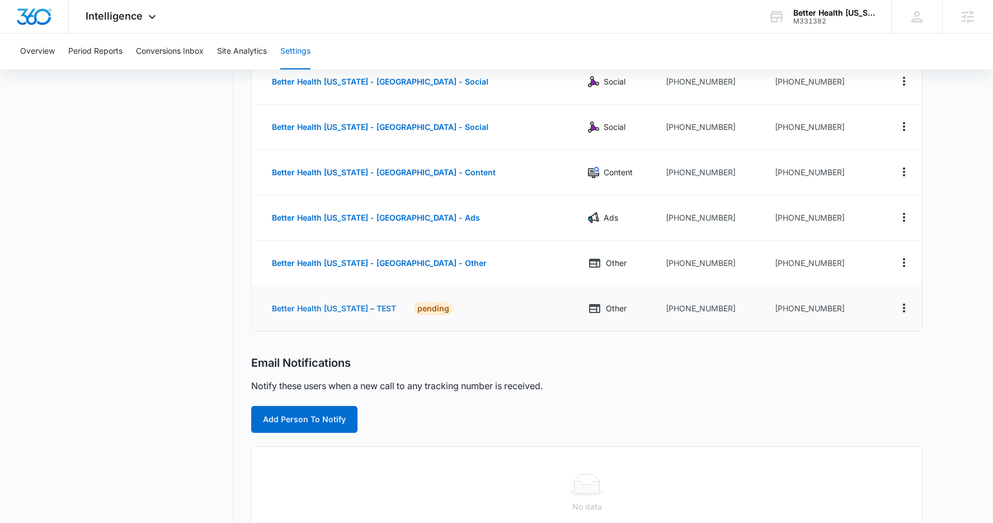
click at [367, 313] on button "Better Health [US_STATE] – TEST" at bounding box center [334, 308] width 147 height 27
select select "OTHER"
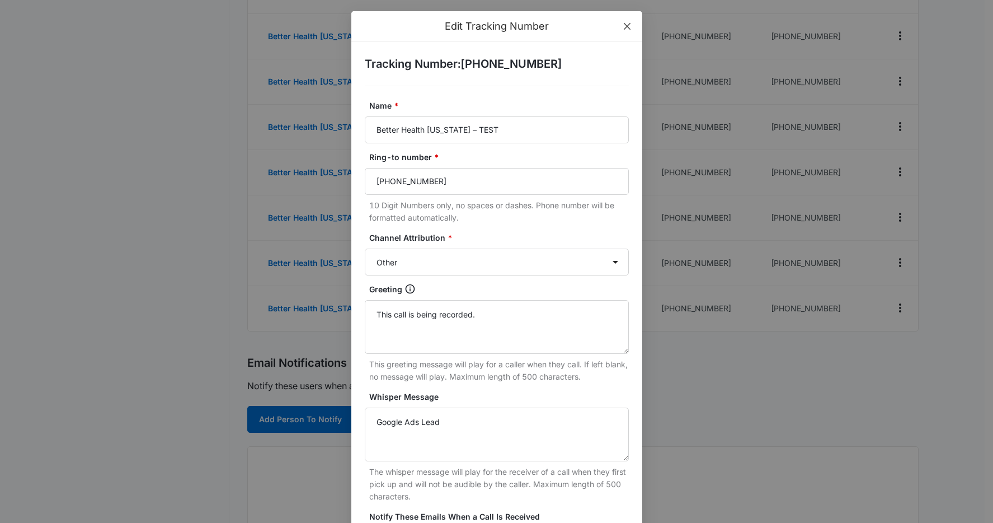
click at [621, 32] on span "Close" at bounding box center [627, 26] width 30 height 30
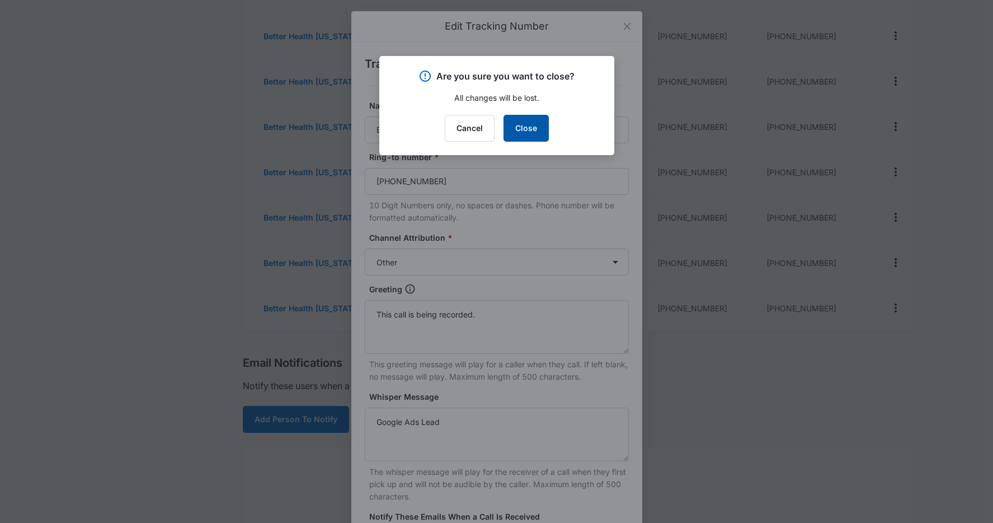
click at [522, 119] on button "Close" at bounding box center [526, 128] width 45 height 27
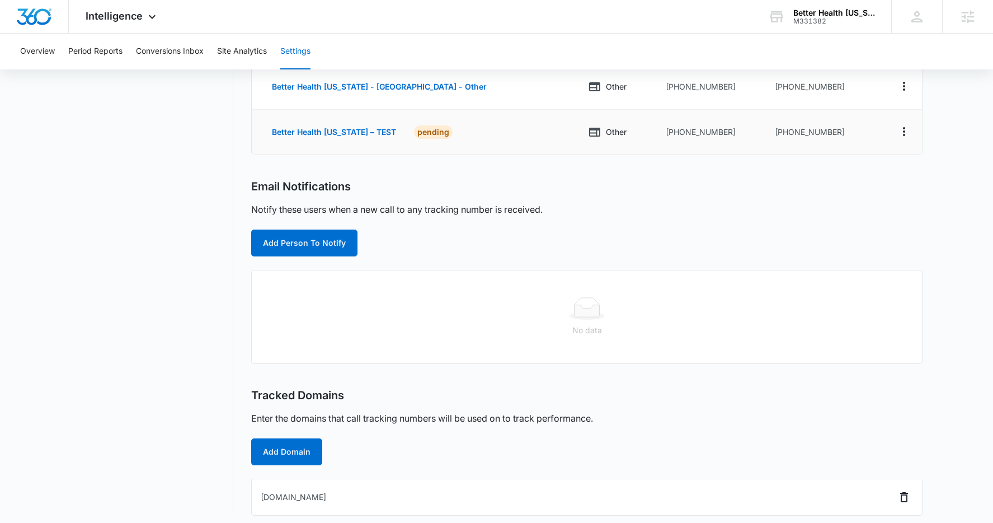
scroll to position [453, 0]
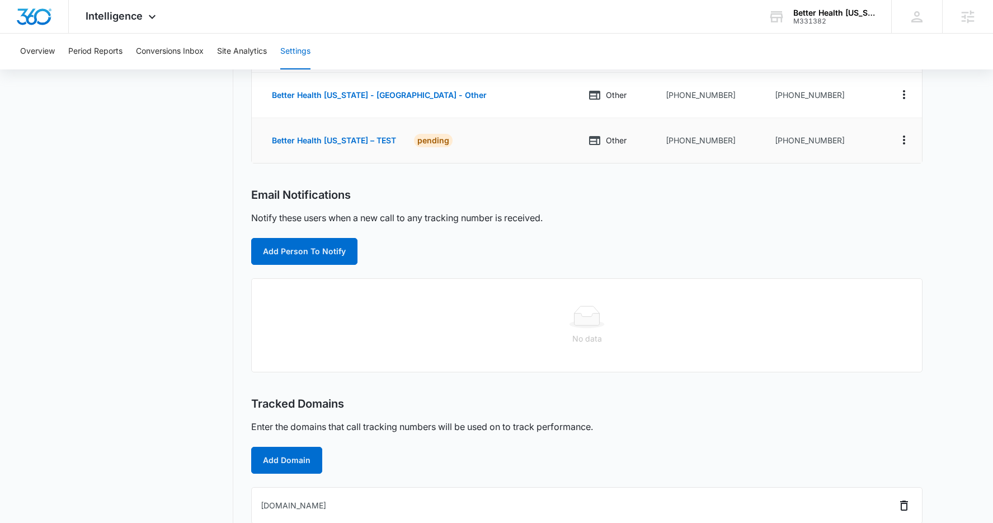
click at [831, 138] on td "[PHONE_NUMBER]" at bounding box center [821, 140] width 111 height 45
click at [792, 215] on div "Notify these users when a new call to any tracking number is received." at bounding box center [586, 217] width 671 height 13
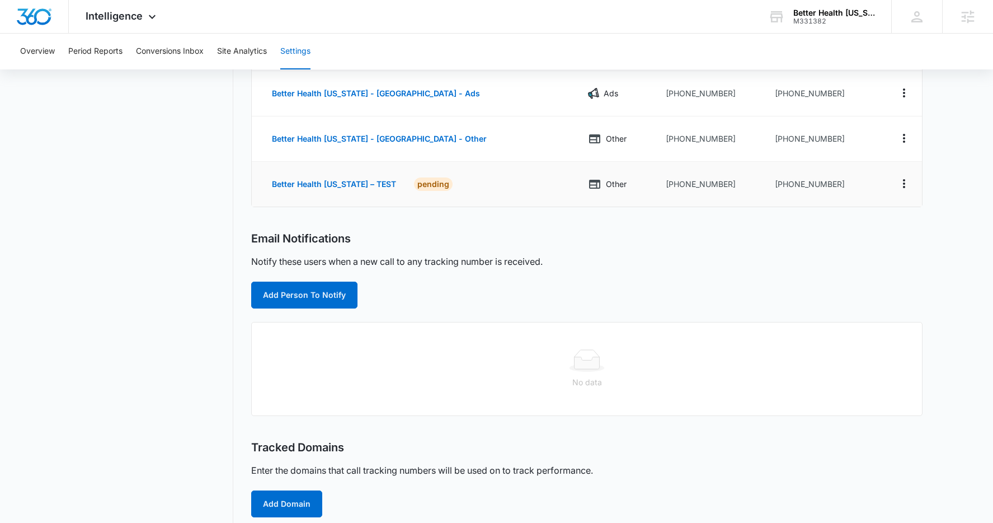
scroll to position [384, 0]
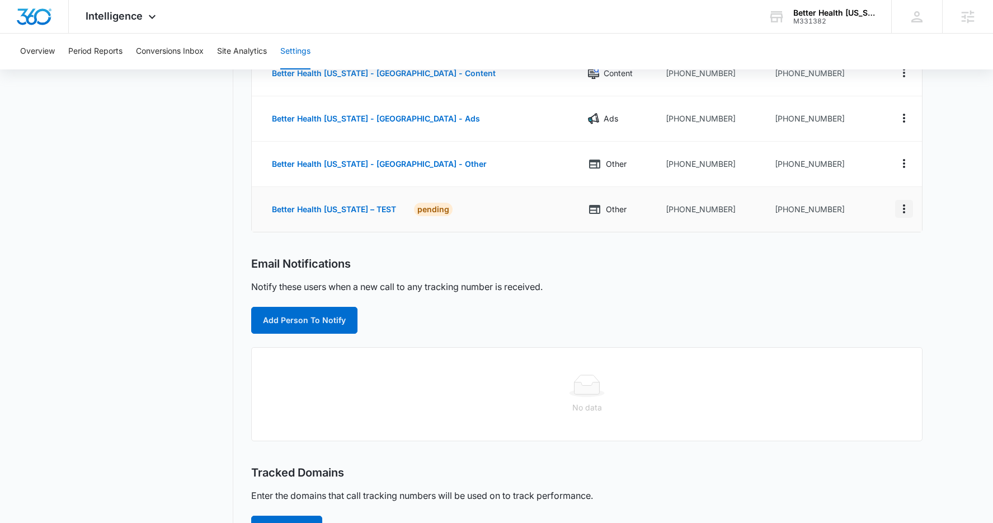
click at [895, 214] on button "Actions" at bounding box center [904, 209] width 18 height 18
click at [779, 272] on div "Email Notifications Notify these users when a new call to any tracking number i…" at bounding box center [586, 295] width 671 height 77
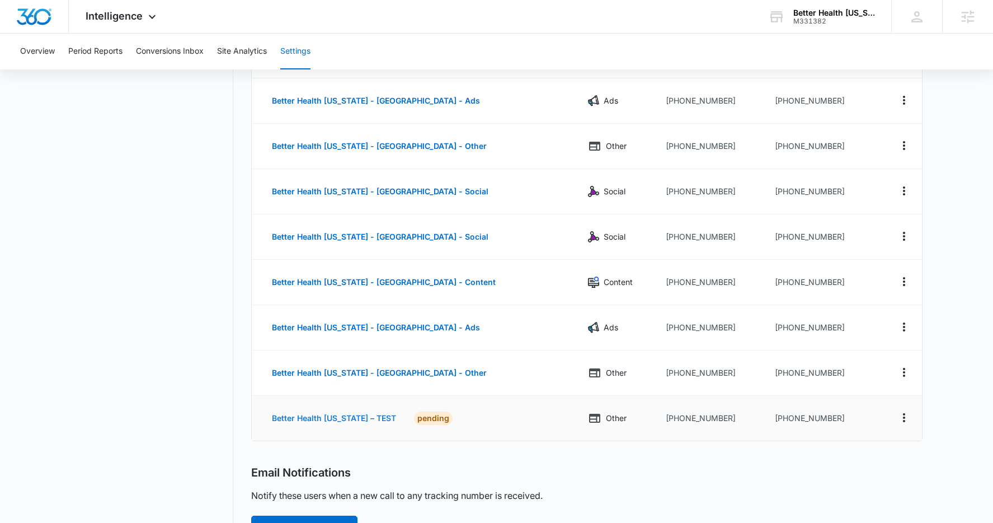
click at [335, 415] on button "Better Health [US_STATE] – TEST" at bounding box center [334, 418] width 147 height 27
select select "OTHER"
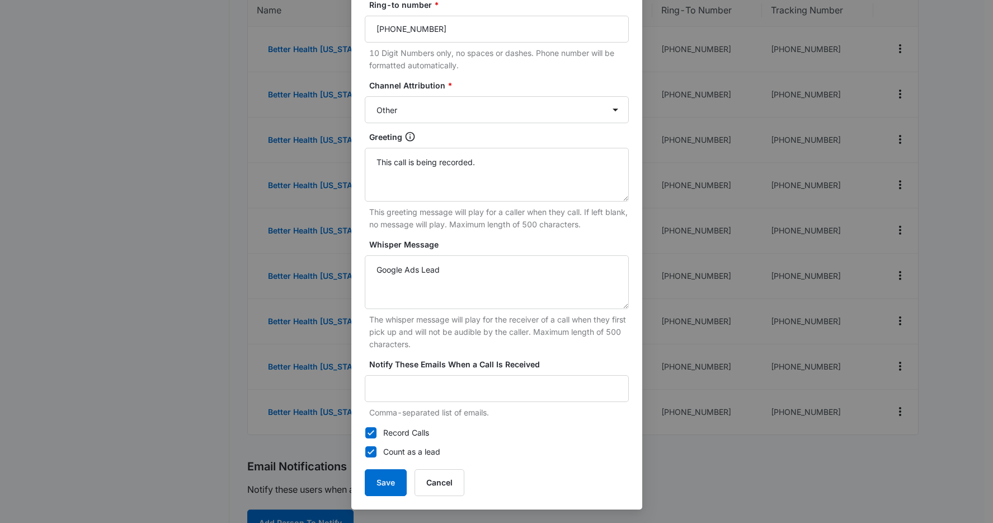
scroll to position [186, 0]
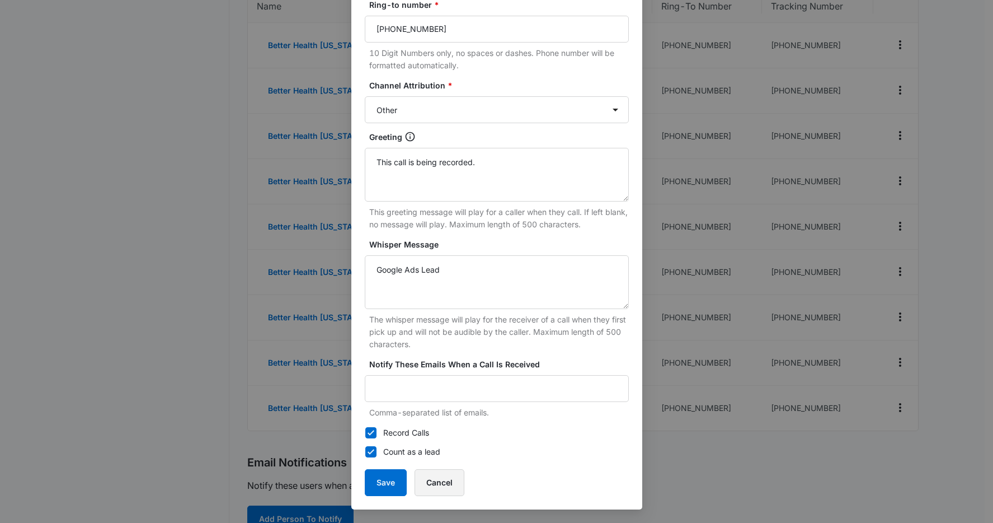
click at [450, 482] on button "Cancel" at bounding box center [440, 482] width 50 height 27
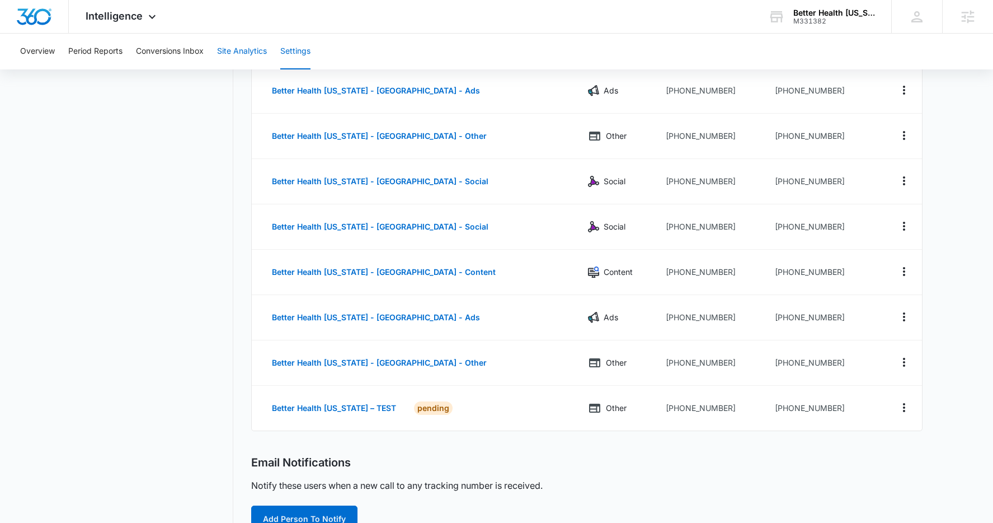
click at [245, 51] on button "Site Analytics" at bounding box center [242, 52] width 50 height 36
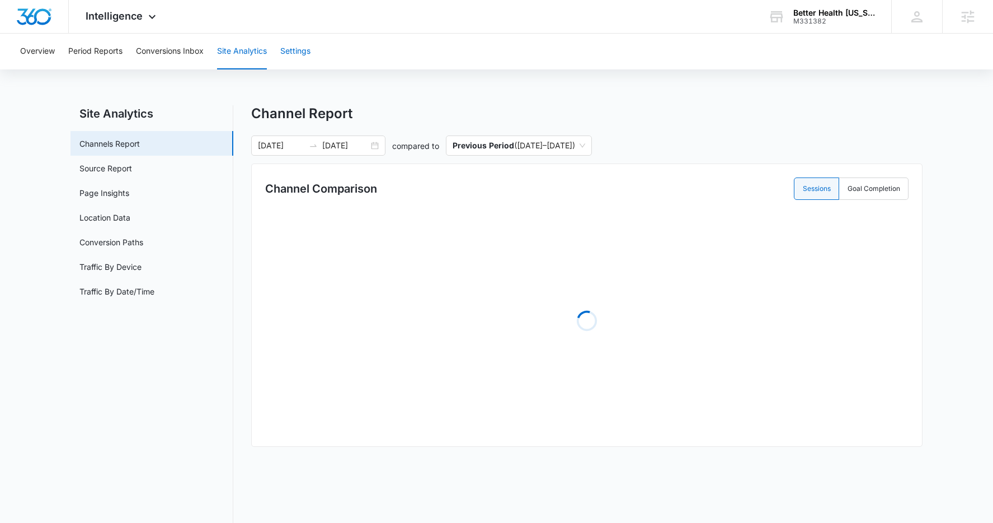
click at [295, 46] on button "Settings" at bounding box center [295, 52] width 30 height 36
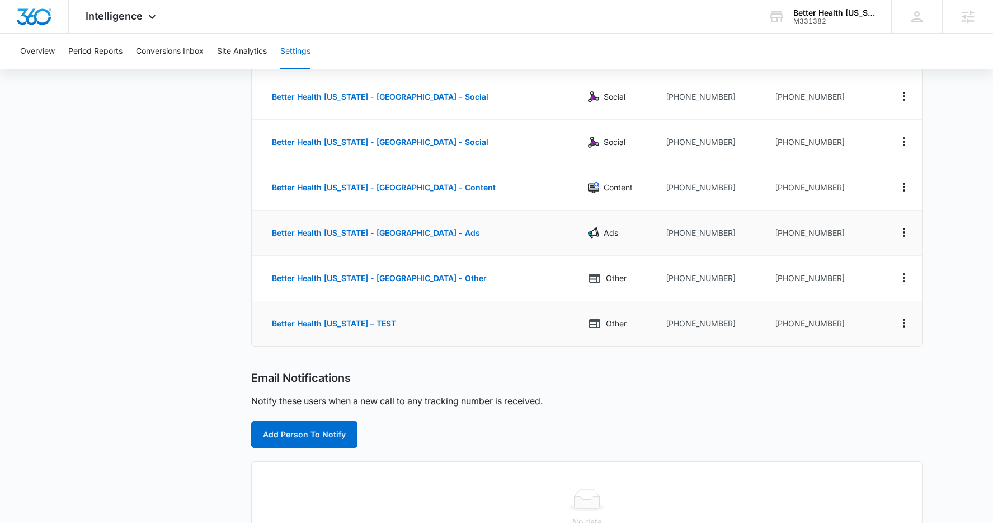
scroll to position [292, 0]
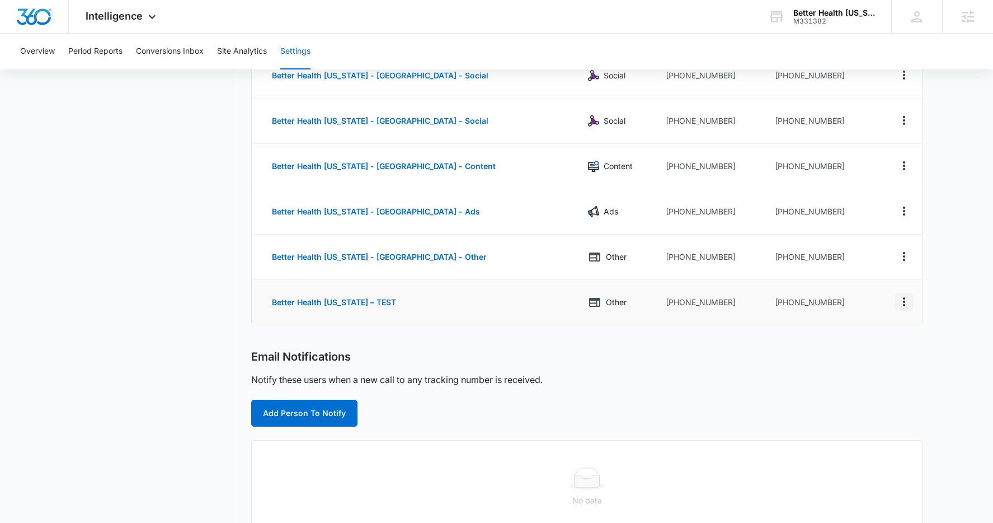
click at [904, 295] on icon "Actions" at bounding box center [904, 301] width 13 height 13
click at [871, 313] on button "Delete" at bounding box center [858, 306] width 64 height 17
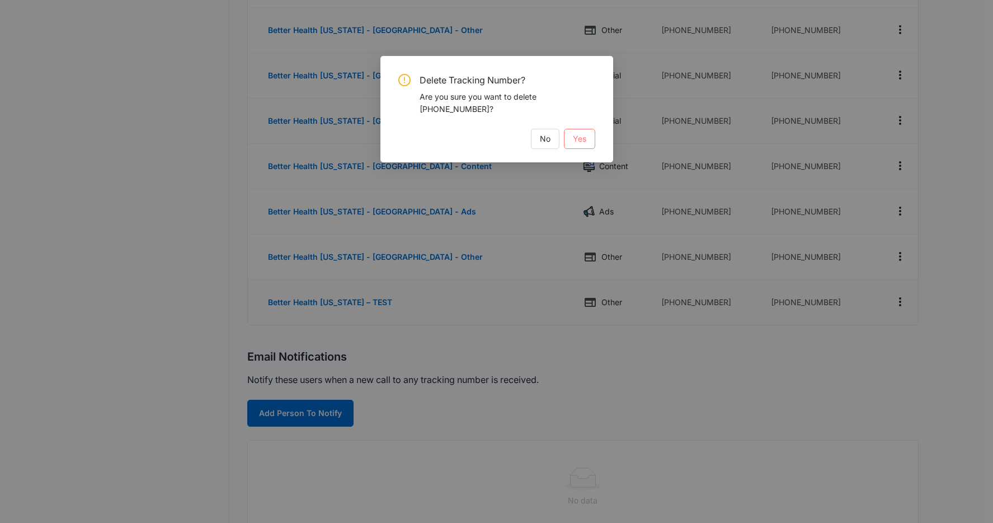
click at [584, 143] on span "Yes" at bounding box center [579, 139] width 13 height 12
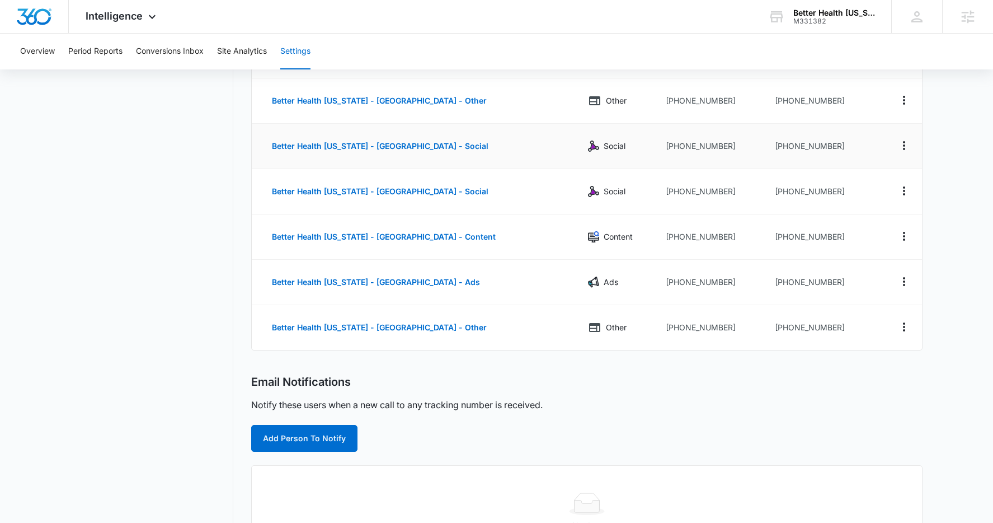
scroll to position [247, 0]
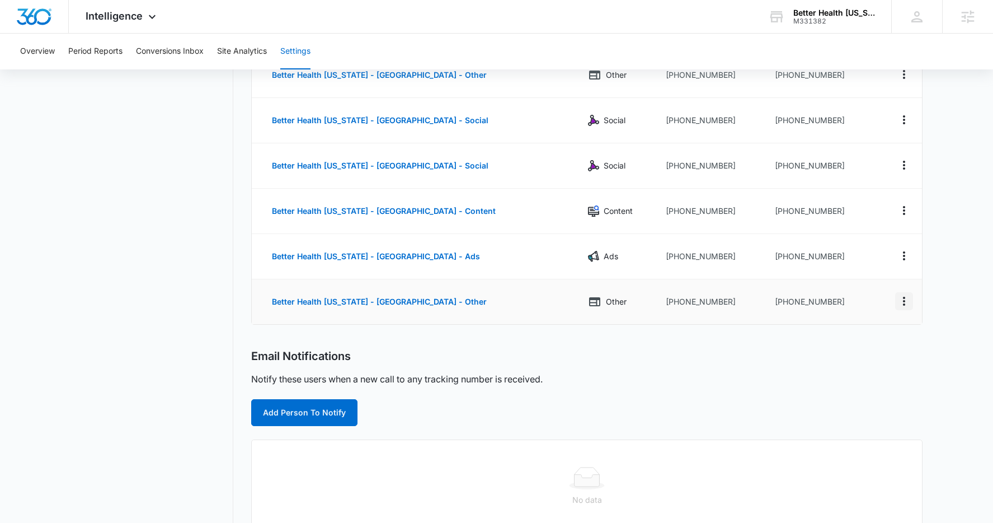
click at [909, 298] on icon "Actions" at bounding box center [904, 300] width 13 height 13
click at [707, 356] on div "Email Notifications" at bounding box center [586, 356] width 671 height 14
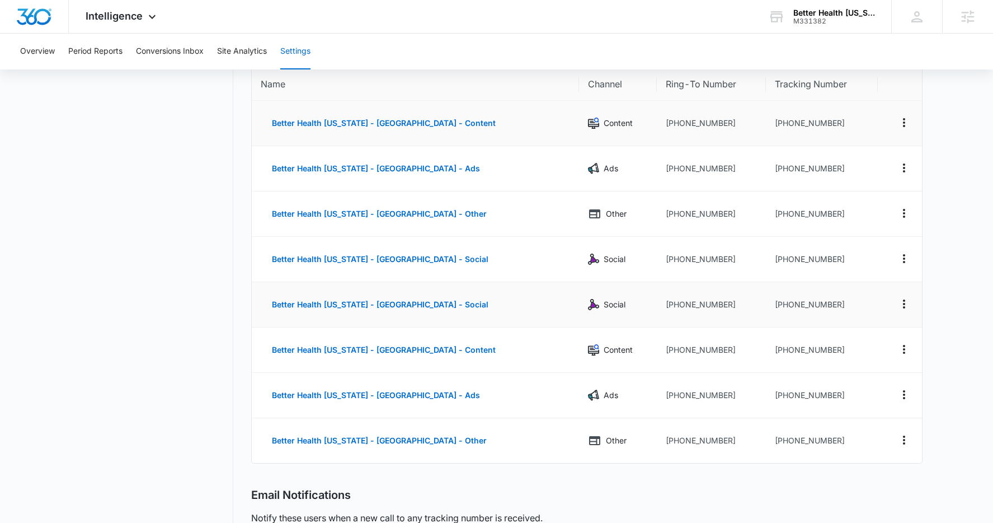
scroll to position [63, 0]
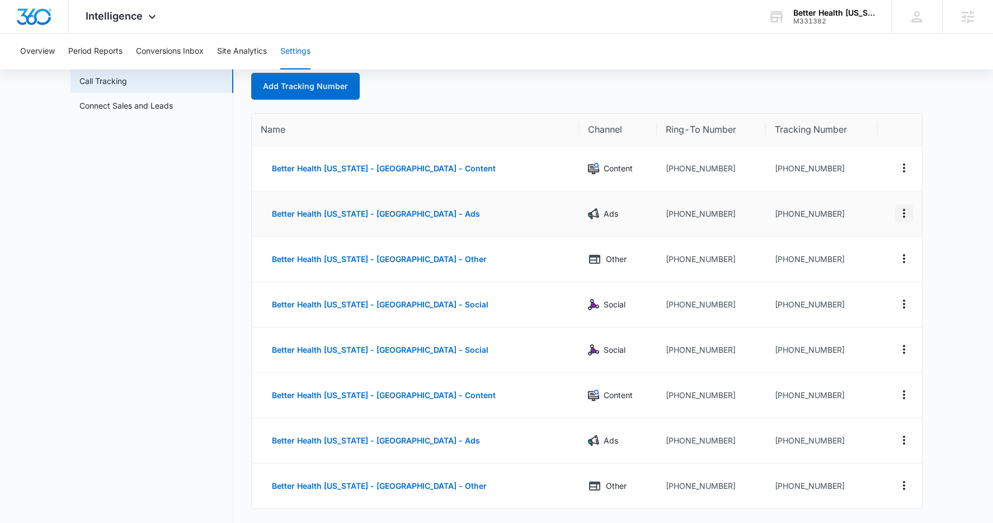
click at [904, 206] on icon "Actions" at bounding box center [904, 212] width 13 height 13
click at [851, 204] on div "Edit" at bounding box center [852, 205] width 24 height 8
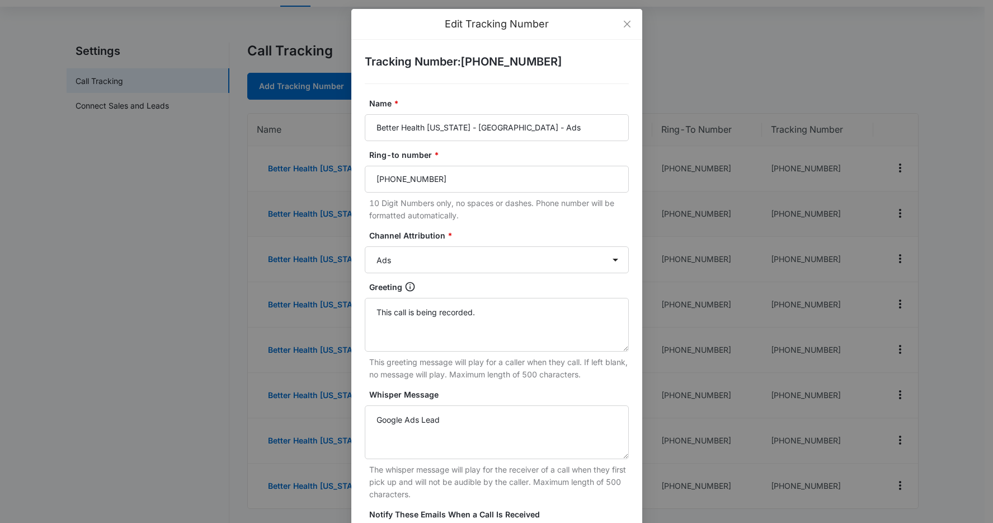
scroll to position [32, 0]
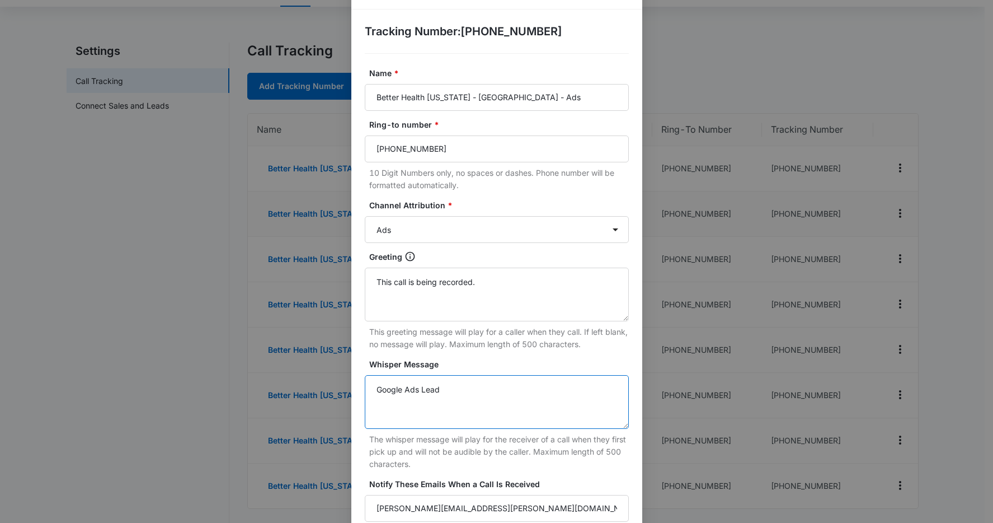
click at [402, 391] on textarea "Google Ads Lead" at bounding box center [497, 402] width 264 height 54
click at [416, 389] on textarea "Google Ads Lead" at bounding box center [497, 402] width 264 height 54
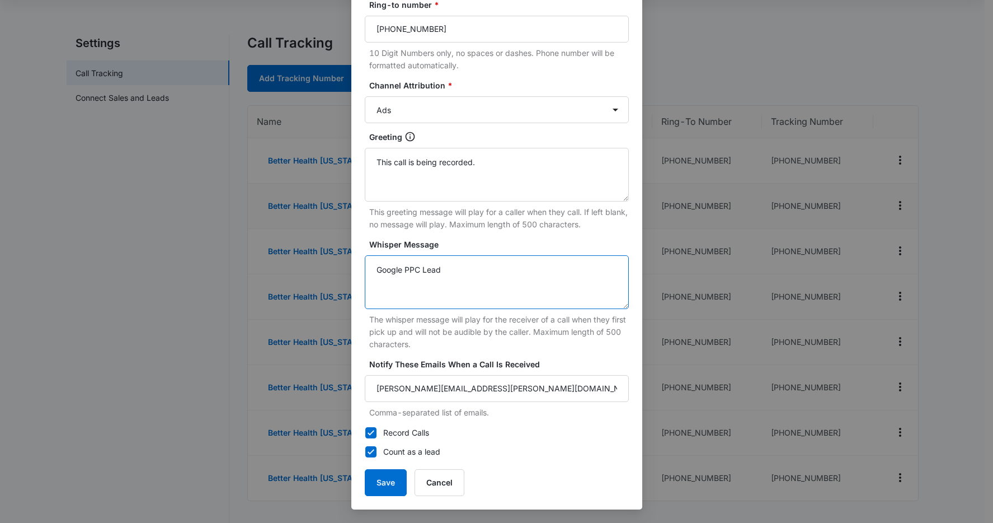
scroll to position [82, 0]
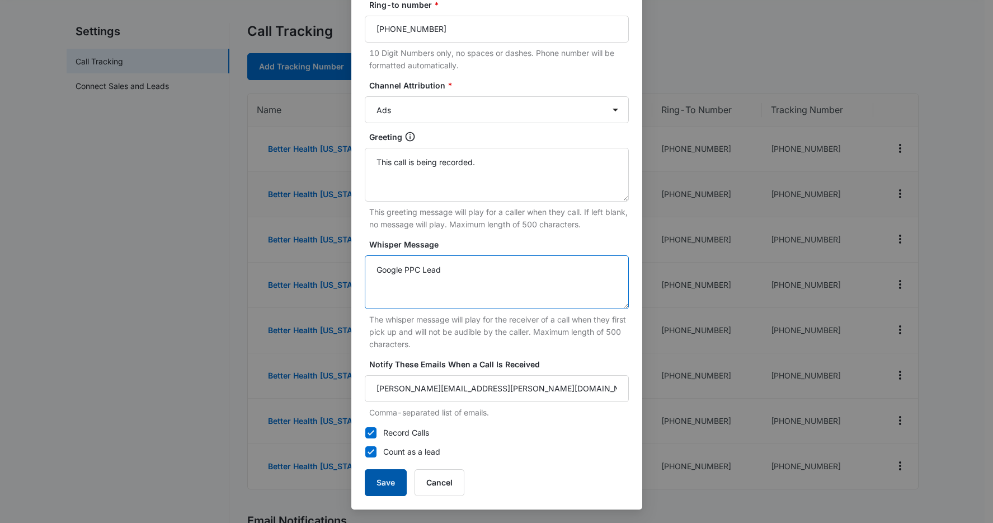
type textarea "Google PPC Lead"
click at [382, 495] on button "Save" at bounding box center [386, 482] width 42 height 27
click at [385, 480] on button "Save" at bounding box center [386, 482] width 42 height 27
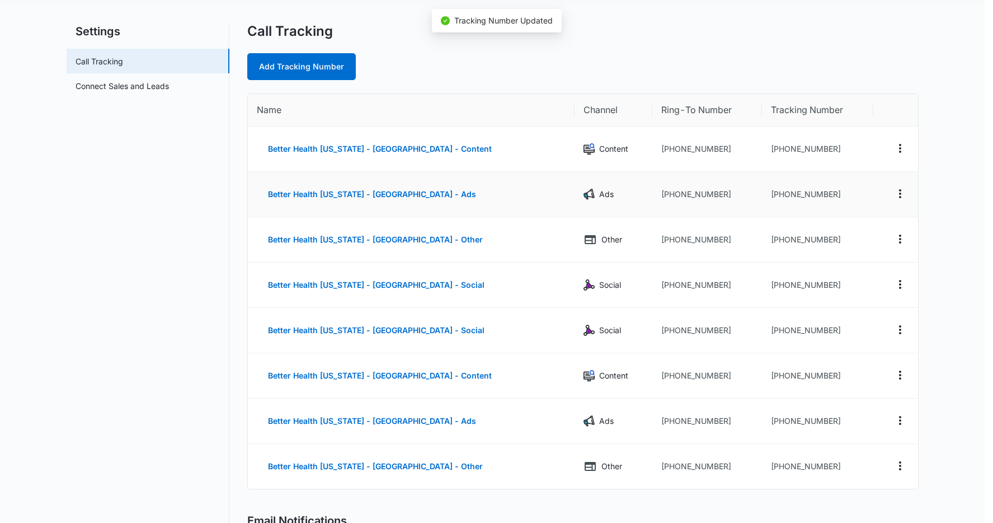
scroll to position [0, 0]
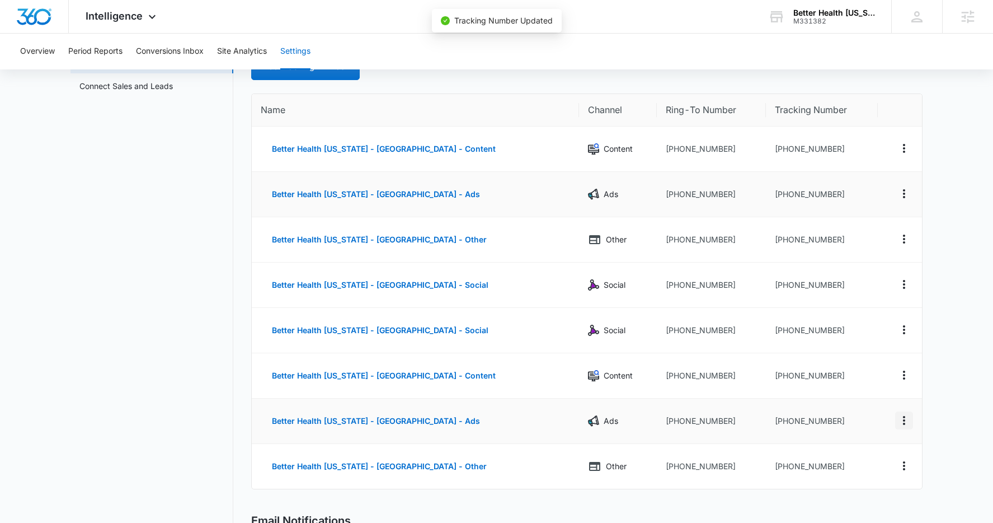
click at [906, 421] on icon "Actions" at bounding box center [904, 420] width 13 height 13
click at [849, 413] on div "Edit" at bounding box center [852, 412] width 24 height 8
click at [910, 424] on icon "Actions" at bounding box center [904, 420] width 13 height 13
click at [867, 411] on button "Edit" at bounding box center [858, 411] width 64 height 17
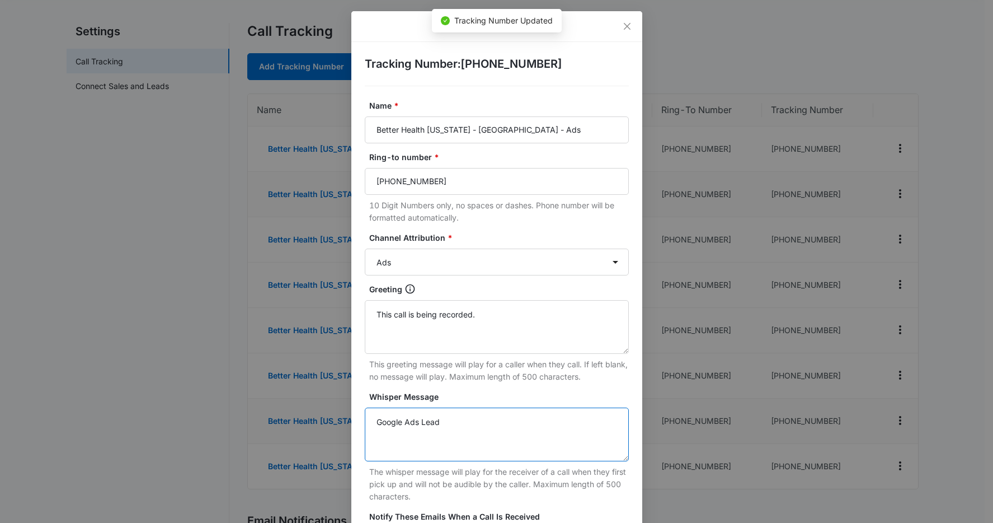
click at [411, 418] on textarea "Google Ads Lead" at bounding box center [497, 434] width 264 height 54
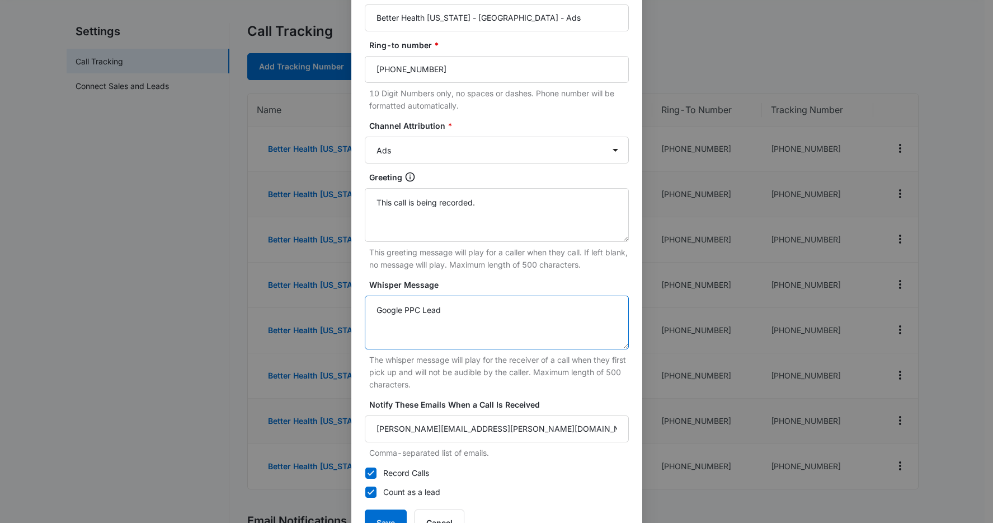
scroll to position [152, 0]
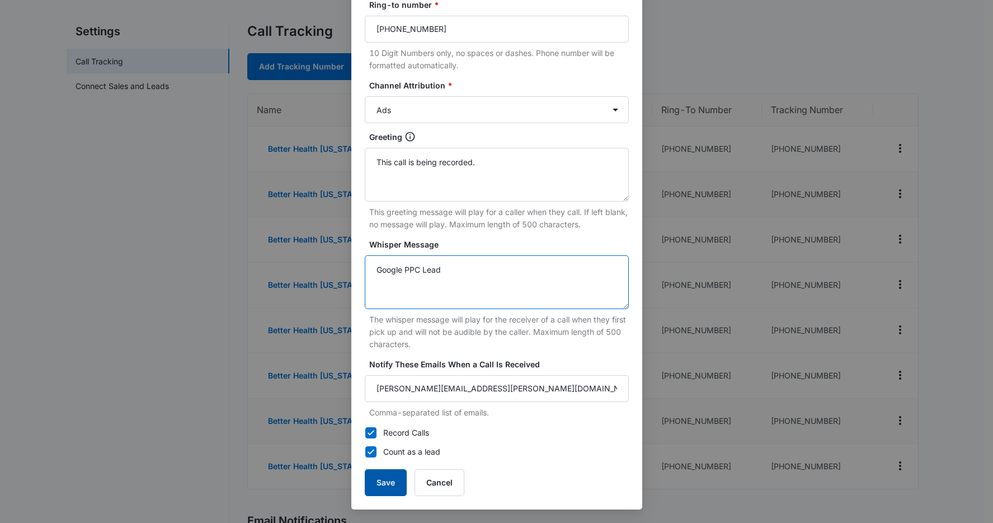
type textarea "Google PPC Lead"
click at [390, 485] on button "Save" at bounding box center [386, 482] width 42 height 27
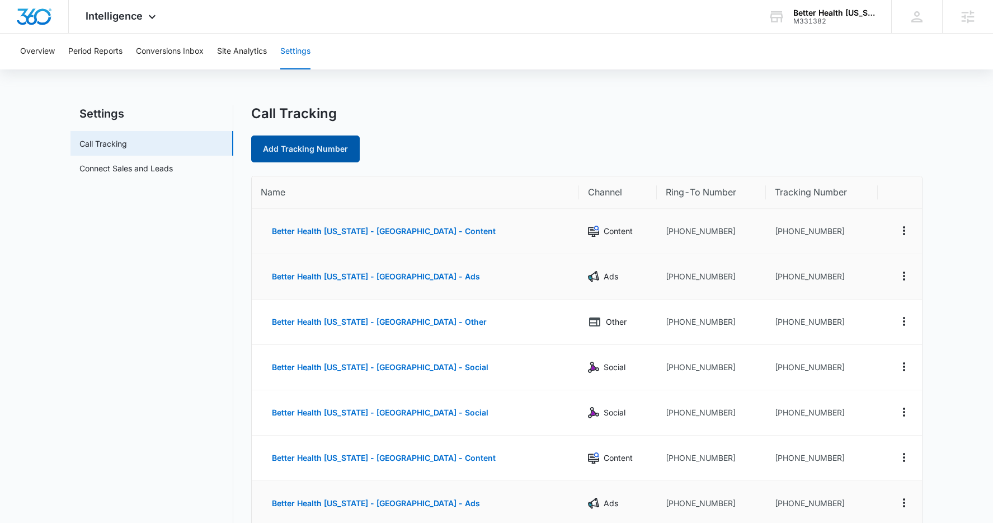
scroll to position [2, 0]
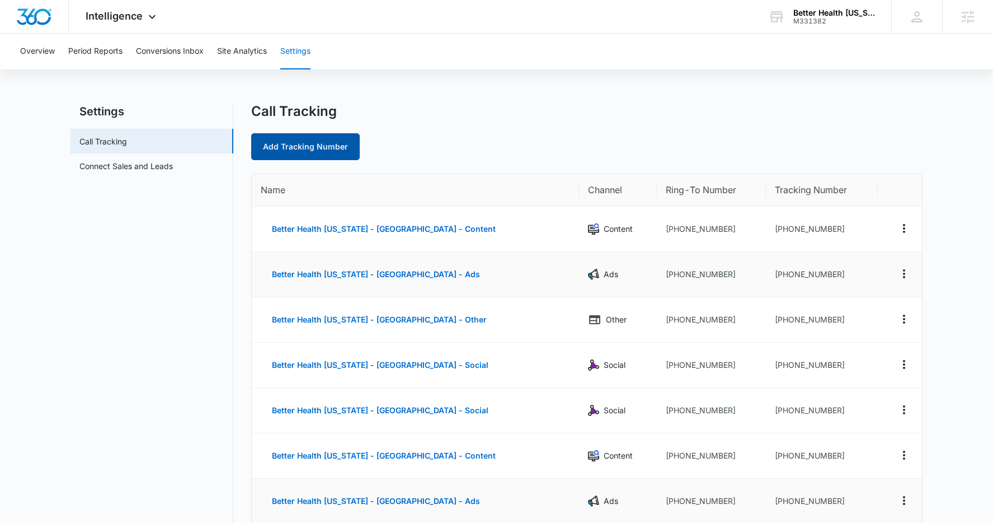
click at [319, 149] on link "Add Tracking Number" at bounding box center [305, 146] width 109 height 27
select select "by_area_code"
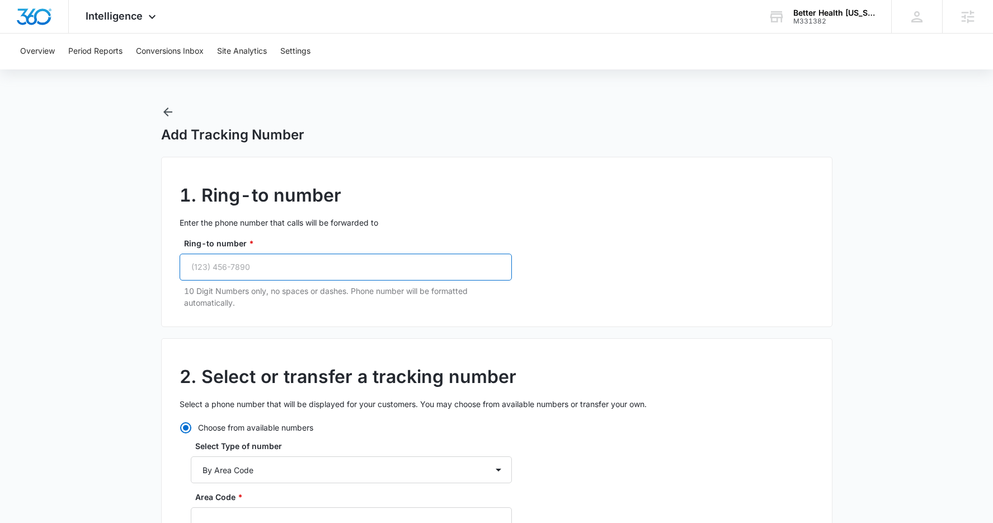
click at [272, 267] on input "Ring-to number *" at bounding box center [346, 266] width 332 height 27
click at [189, 56] on button "Conversions Inbox" at bounding box center [170, 52] width 68 height 36
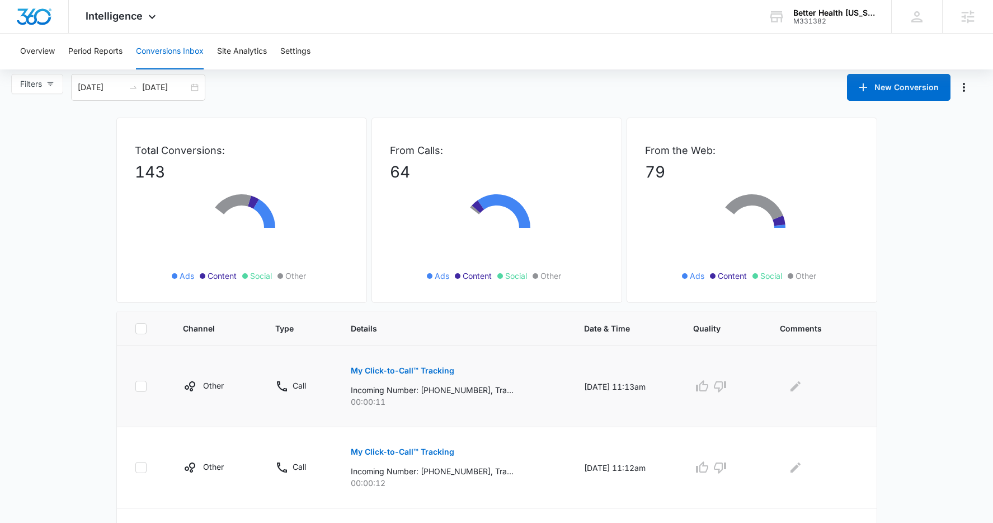
scroll to position [16, 0]
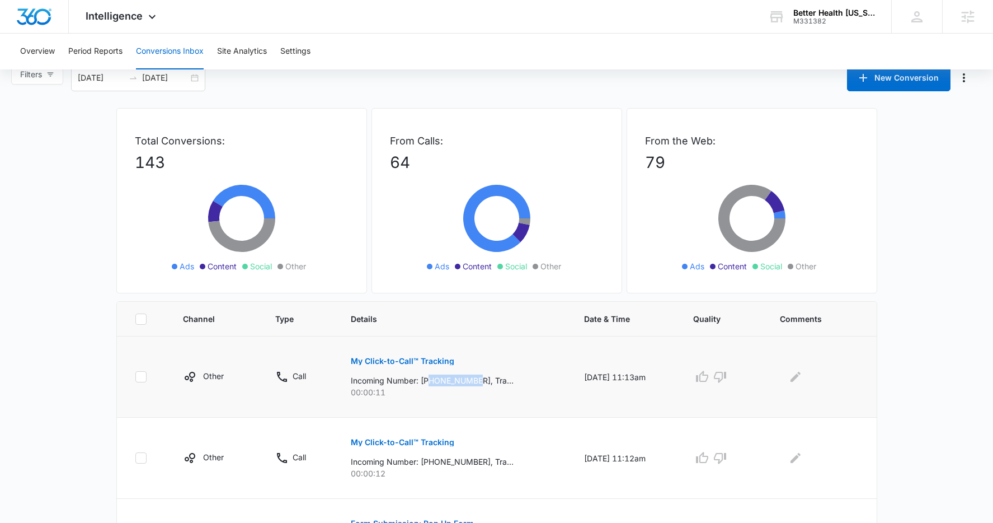
drag, startPoint x: 473, startPoint y: 379, endPoint x: 424, endPoint y: 378, distance: 49.3
click at [424, 378] on p "Incoming Number: [PHONE_NUMBER], Tracking Number: [PHONE_NUMBER], Ring To: [PHO…" at bounding box center [432, 380] width 163 height 12
copy p "9072508785"
click at [112, 16] on span "Intelligence" at bounding box center [114, 16] width 57 height 12
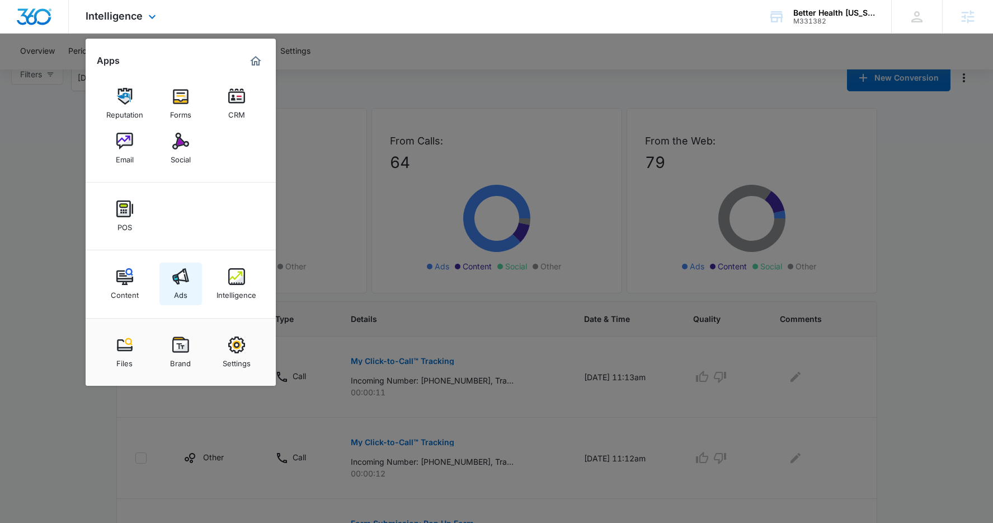
click at [189, 285] on link "Ads" at bounding box center [180, 283] width 43 height 43
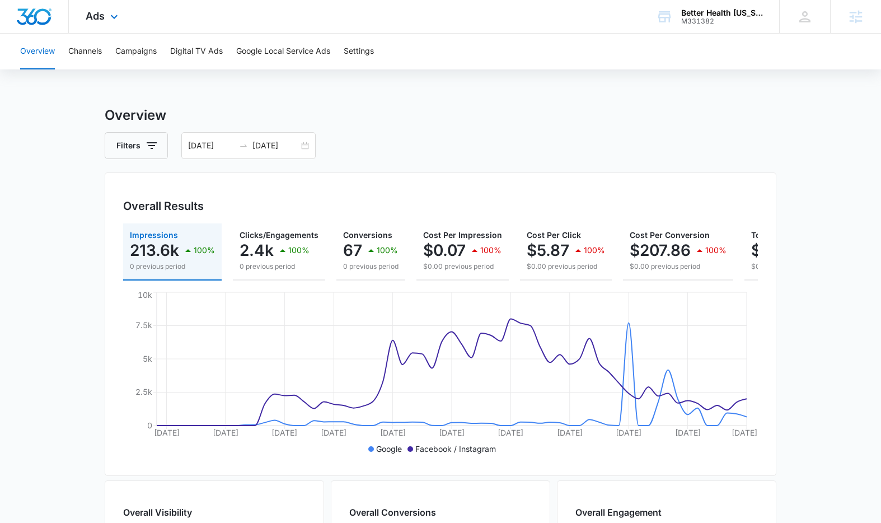
click at [105, 27] on div "Ads Apps Reputation Forms CRM Email Social POS Content Ads Intelligence Files B…" at bounding box center [103, 16] width 69 height 33
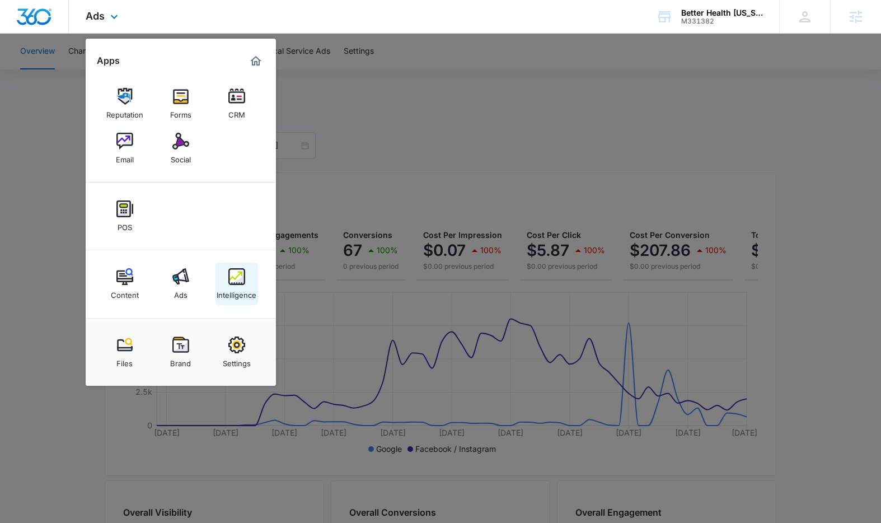
click at [248, 300] on link "Intelligence" at bounding box center [236, 283] width 43 height 43
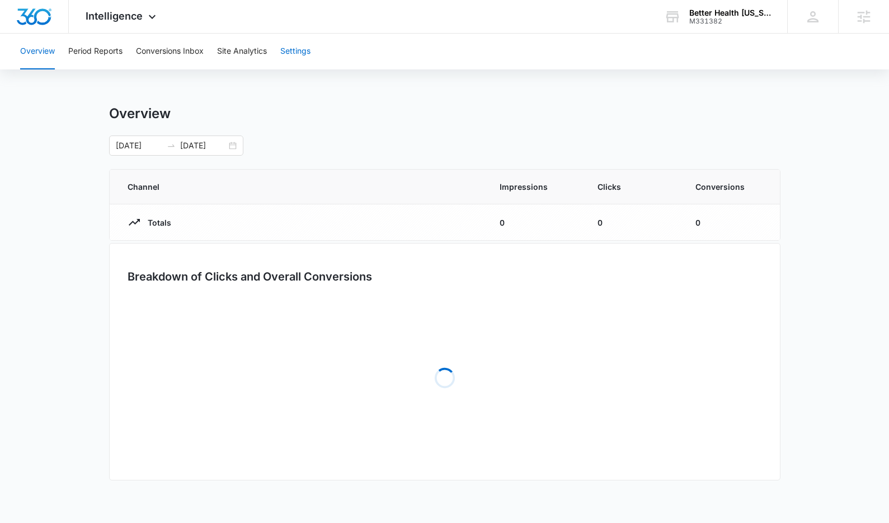
click at [289, 51] on button "Settings" at bounding box center [295, 52] width 30 height 36
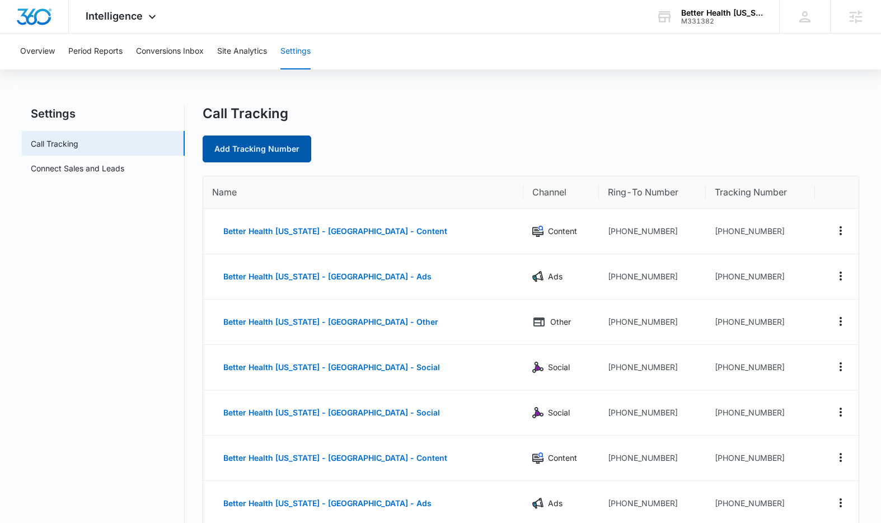
click at [265, 153] on link "Add Tracking Number" at bounding box center [257, 148] width 109 height 27
select select "by_area_code"
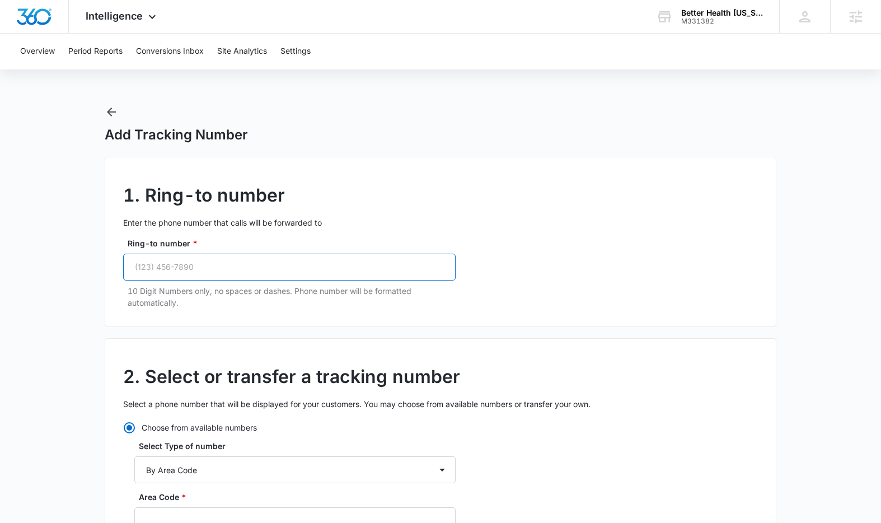
click at [217, 276] on input "Ring-to number *" at bounding box center [289, 266] width 332 height 27
paste input "[PHONE_NUMBER]"
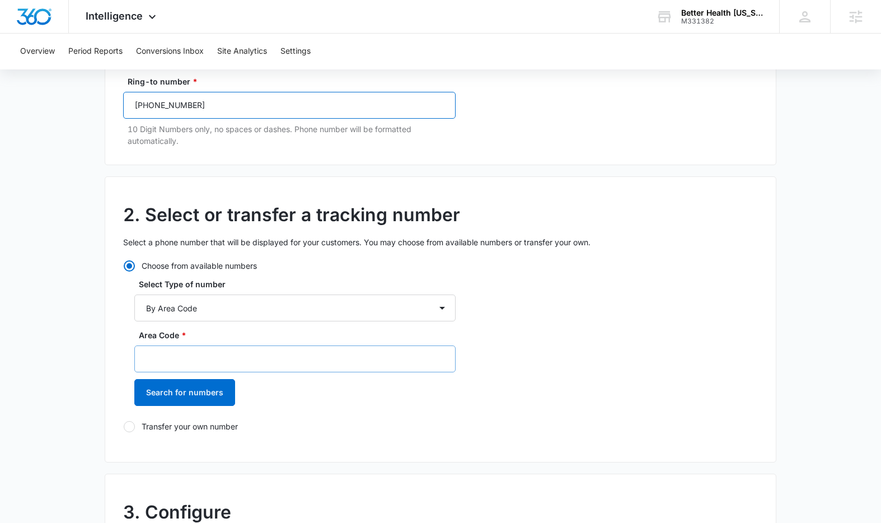
scroll to position [164, 0]
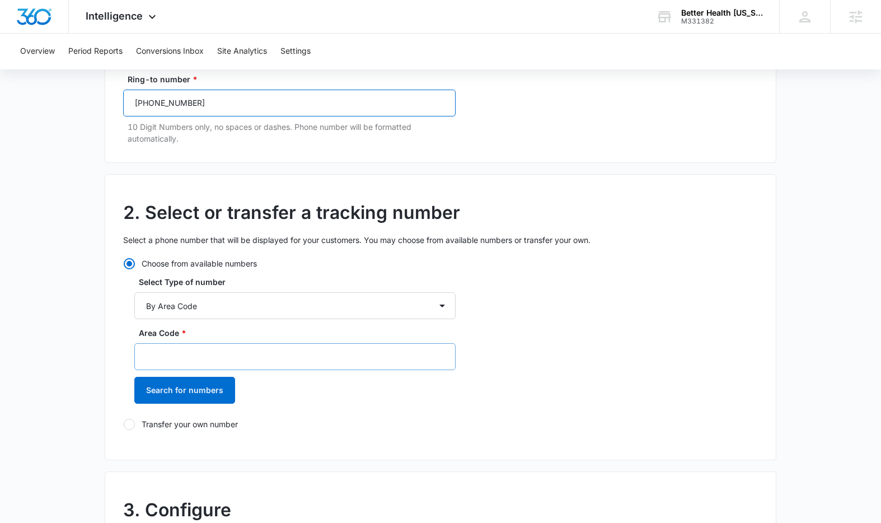
type input "[PHONE_NUMBER]"
click at [219, 356] on input "Area Code *" at bounding box center [294, 356] width 321 height 27
click at [210, 304] on select "By City & State By State Only By Zip Code By Area Code Toll Free Numbers" at bounding box center [294, 305] width 321 height 27
select select "by_toll_free"
click at [134, 292] on select "By City & State By State Only By Zip Code By Area Code Toll Free Numbers" at bounding box center [294, 305] width 321 height 27
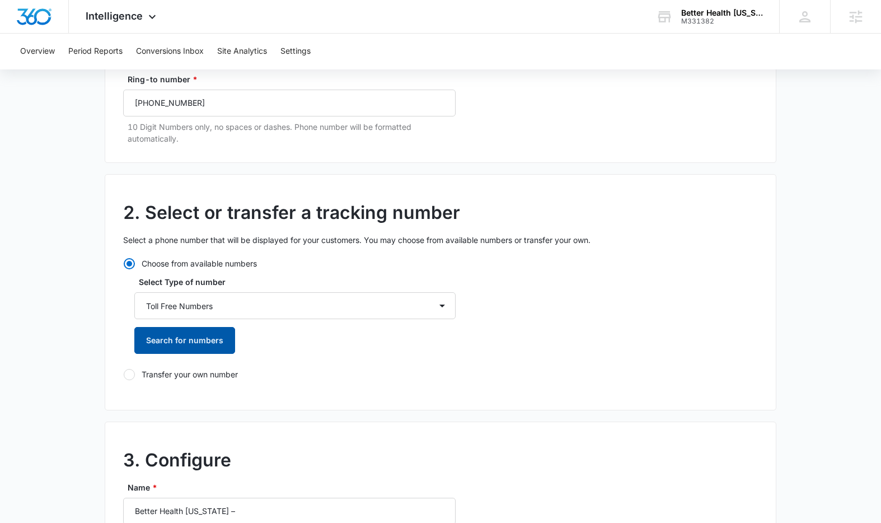
click at [186, 339] on button "Search for numbers" at bounding box center [184, 340] width 101 height 27
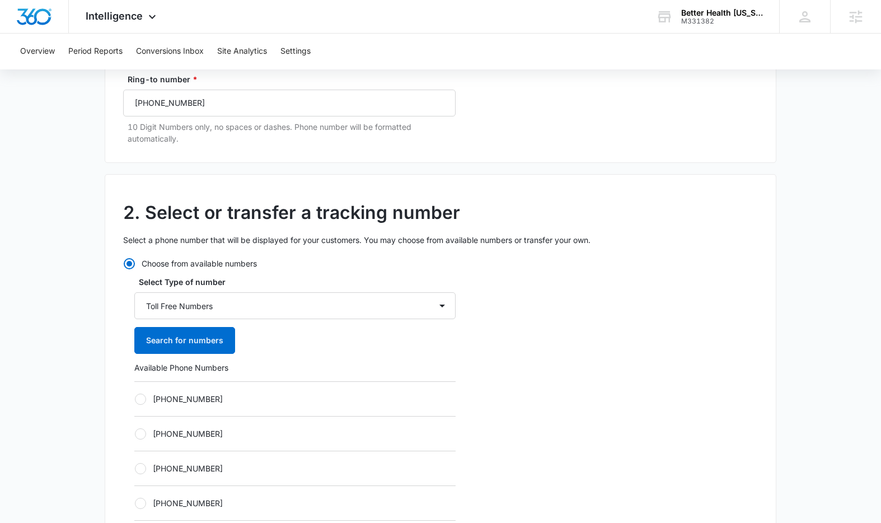
click at [137, 399] on div at bounding box center [140, 398] width 11 height 11
click at [135, 399] on input "[PHONE_NUMBER]" at bounding box center [134, 398] width 1 height 1
radio input "true"
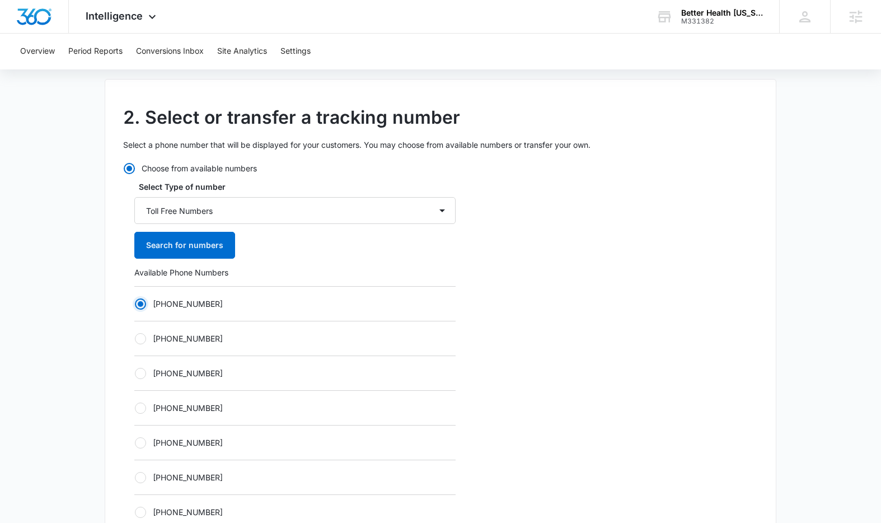
scroll to position [261, 0]
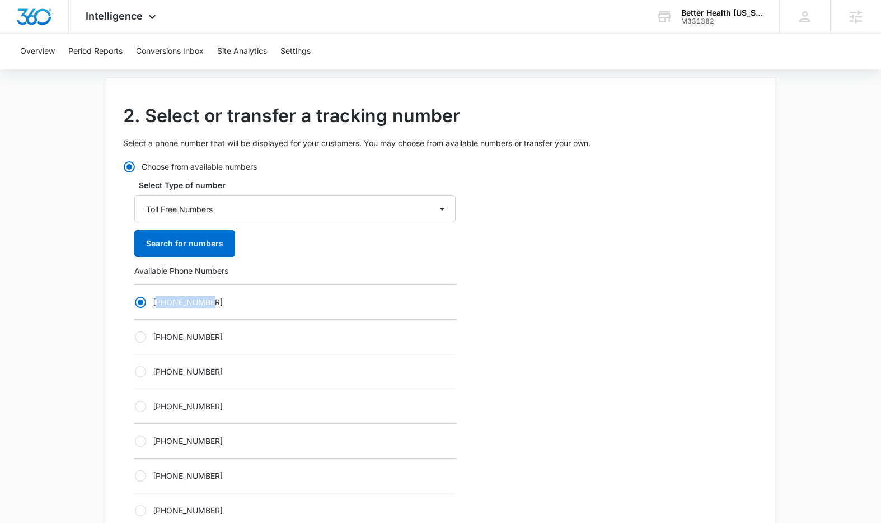
drag, startPoint x: 199, startPoint y: 300, endPoint x: 157, endPoint y: 301, distance: 41.4
click at [157, 301] on label "[PHONE_NUMBER]" at bounding box center [294, 302] width 321 height 12
copy label "18335874066"
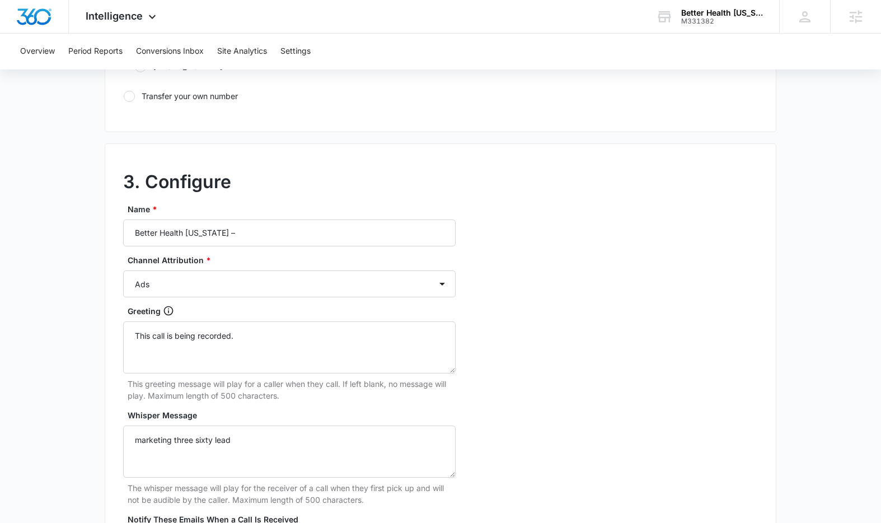
scroll to position [811, 0]
click at [167, 271] on select "Ads Local Service Ads Content Social Other" at bounding box center [289, 281] width 332 height 27
select select "OTHER"
click at [123, 268] on select "Ads Local Service Ads Content Social Other" at bounding box center [289, 281] width 332 height 27
